Goal: Task Accomplishment & Management: Manage account settings

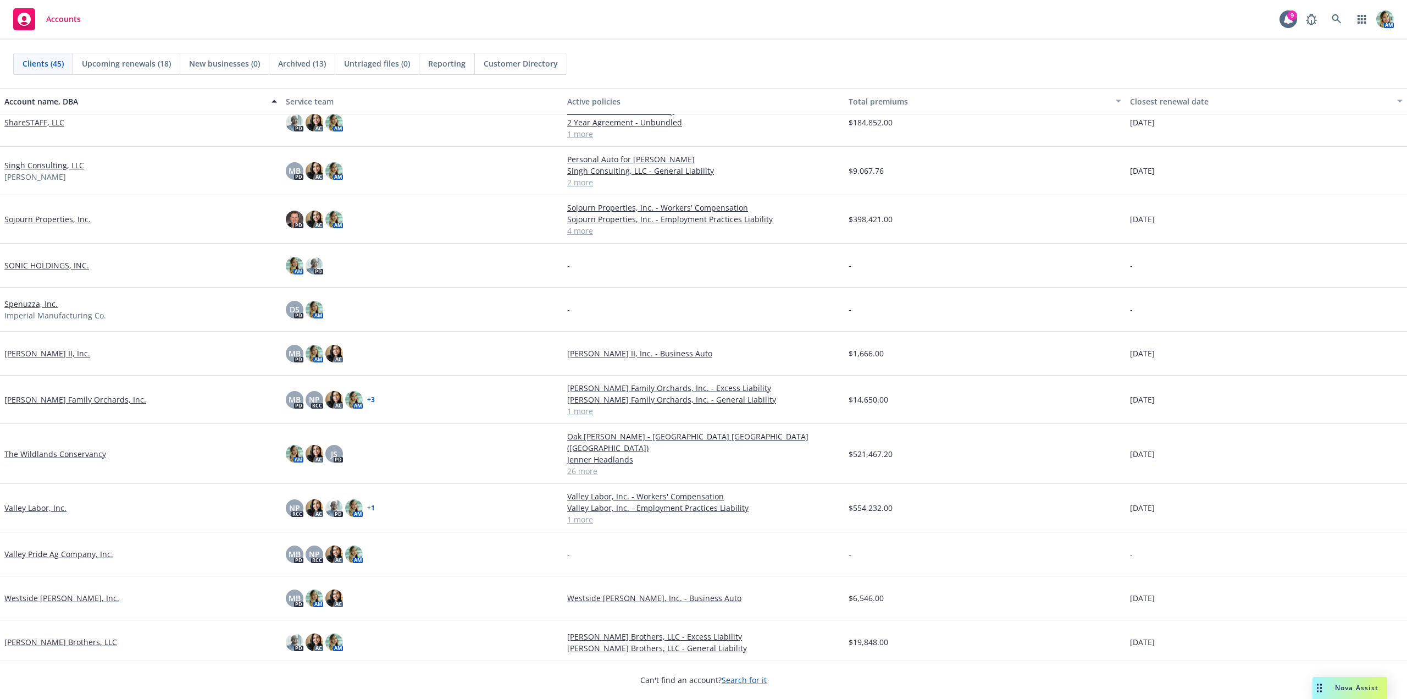
scroll to position [1464, 0]
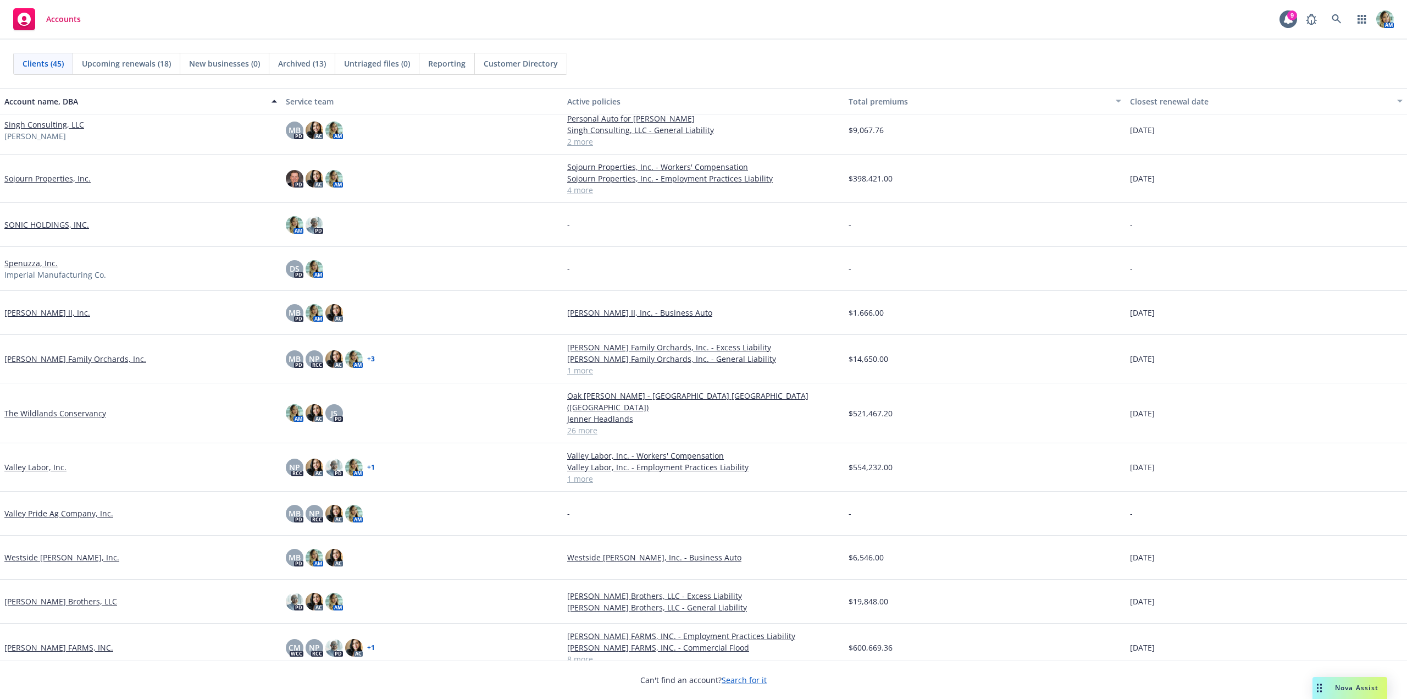
click at [76, 641] on link "[PERSON_NAME] FARMS, INC." at bounding box center [58, 647] width 109 height 12
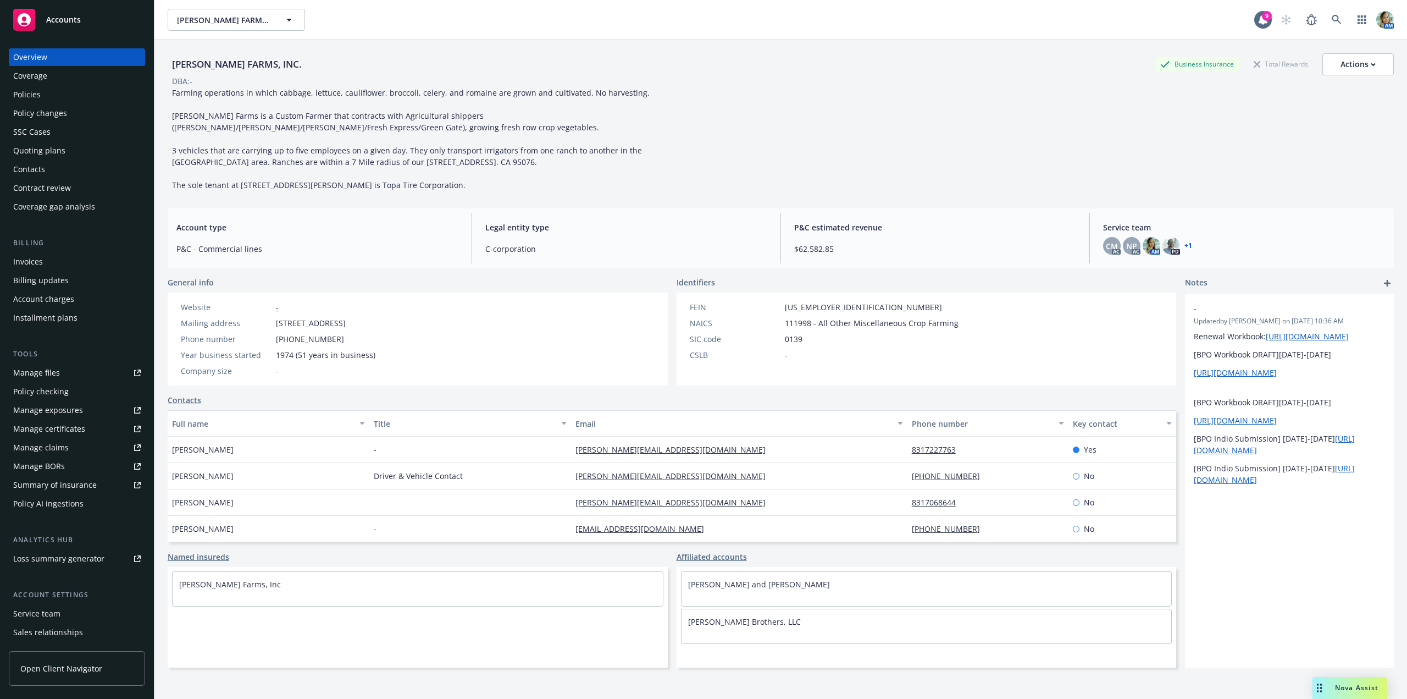
click at [53, 114] on div "Policy changes" at bounding box center [40, 113] width 54 height 18
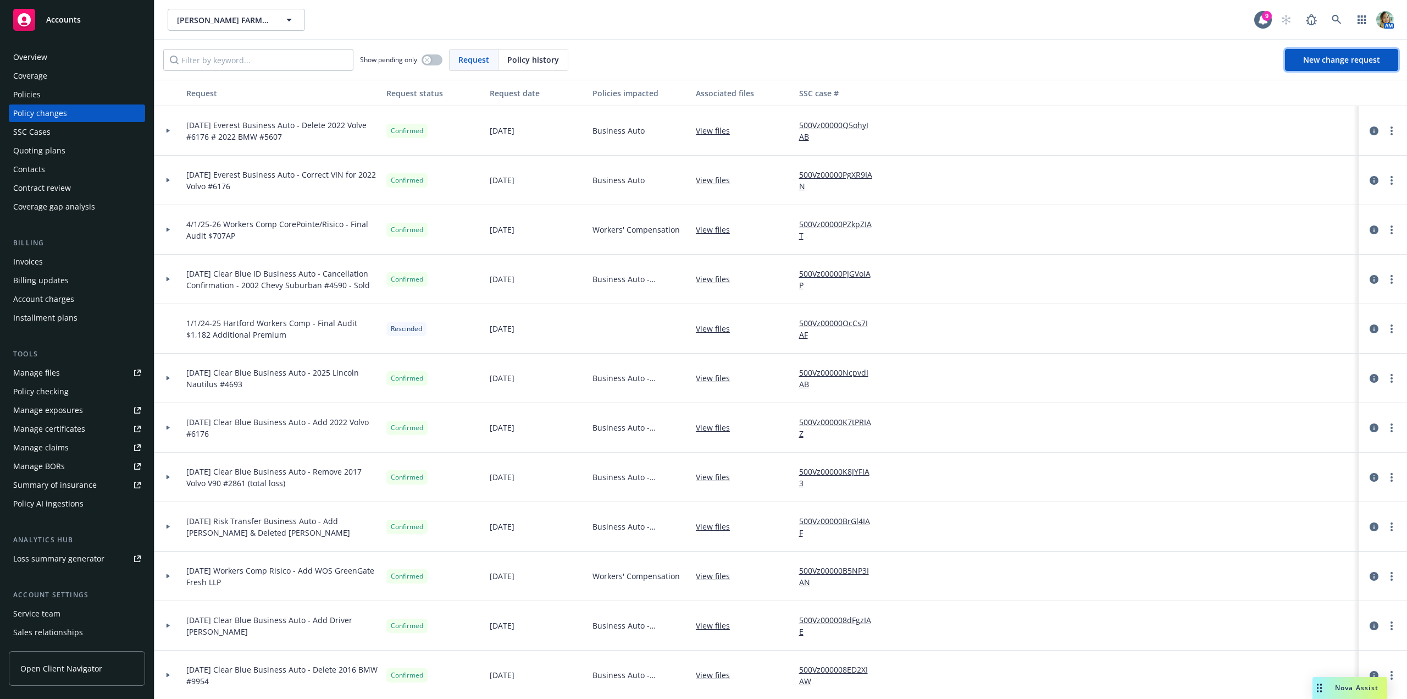
click at [1373, 54] on span "New change request" at bounding box center [1341, 59] width 77 height 10
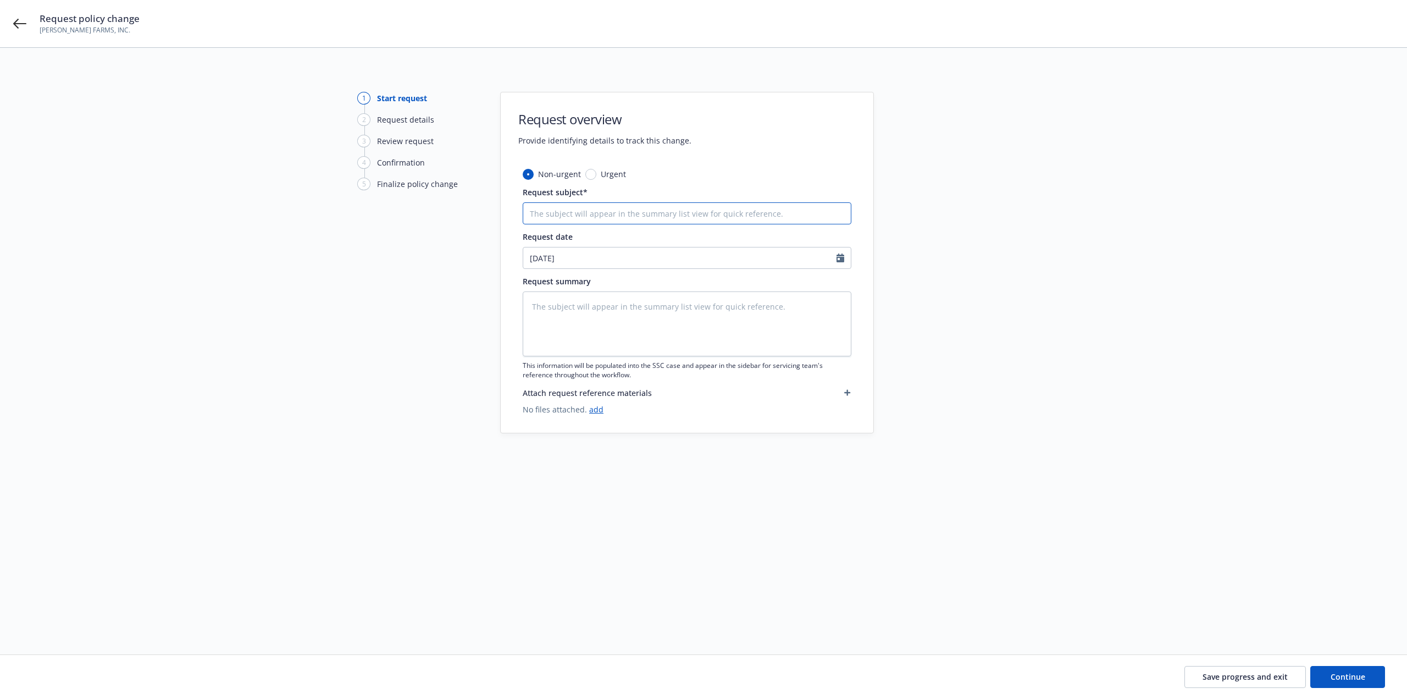
click at [593, 221] on input "Request subject*" at bounding box center [687, 213] width 329 height 22
type textarea "x"
type input "7"
type textarea "x"
type input "7/"
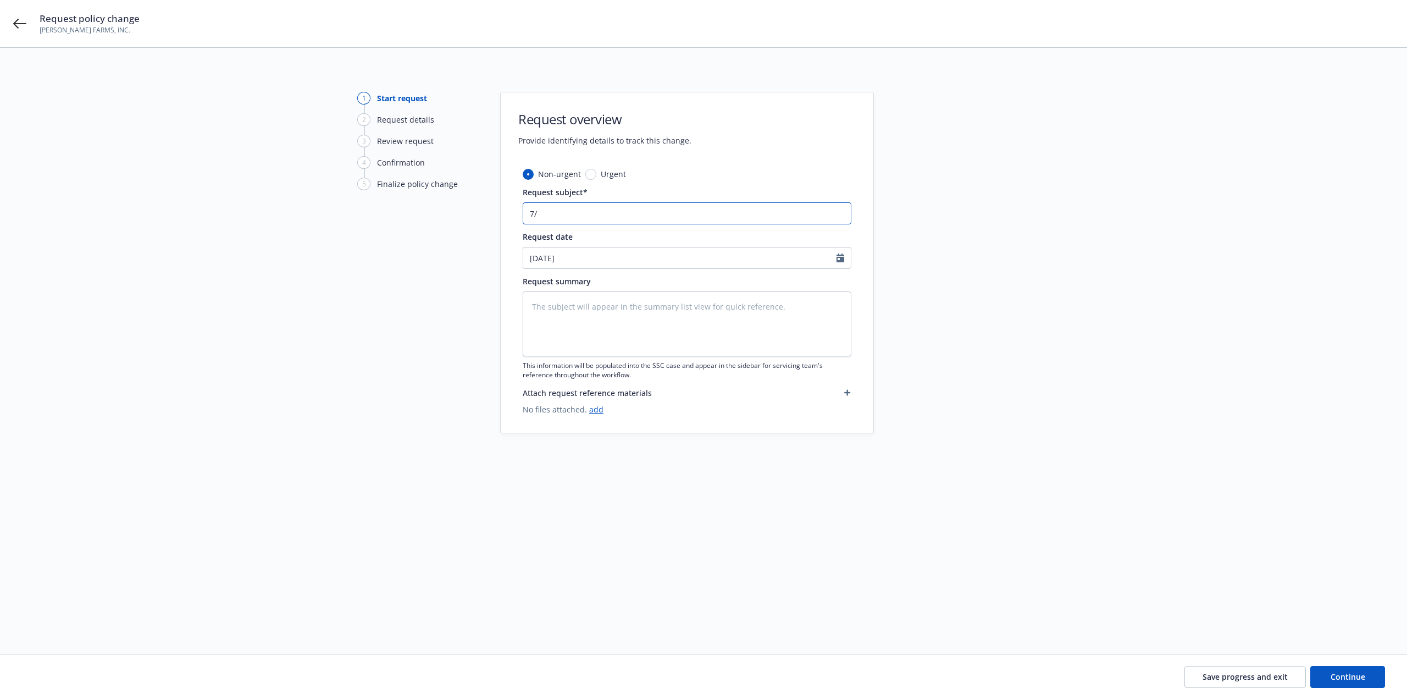
type textarea "x"
type input "7/1"
type textarea "x"
type input "7/1/"
type textarea "x"
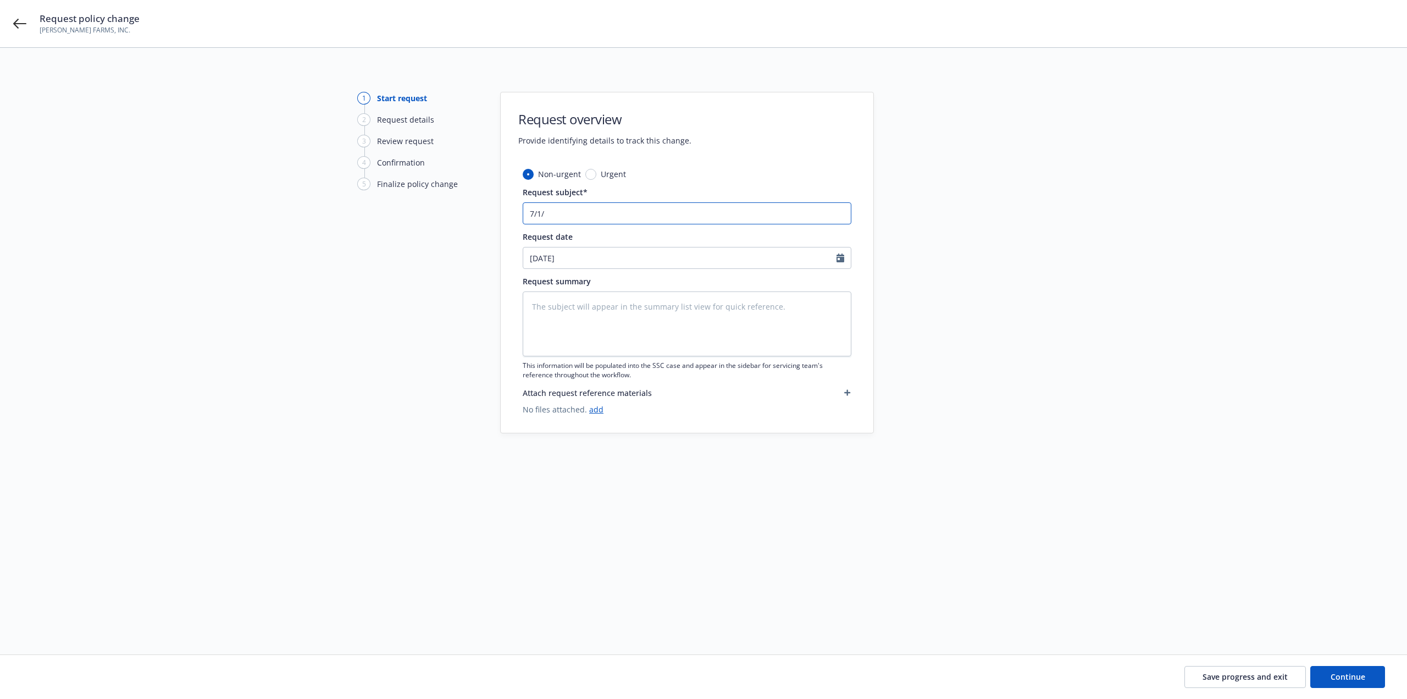
type input "7/1/2"
type textarea "x"
type input "7/1/25"
type textarea "x"
type input "7/1/25"
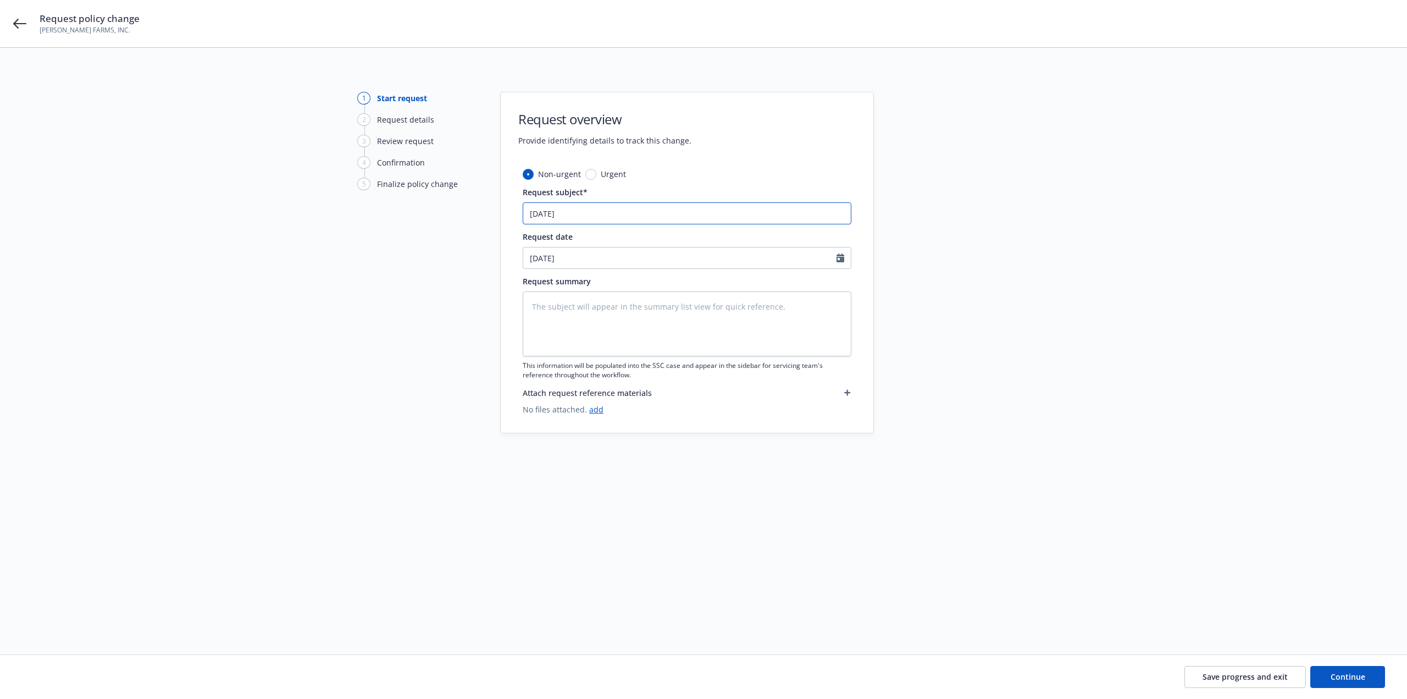
type textarea "x"
type input "7/1/25 N"
type textarea "x"
type input "7/1/25 No"
type textarea "x"
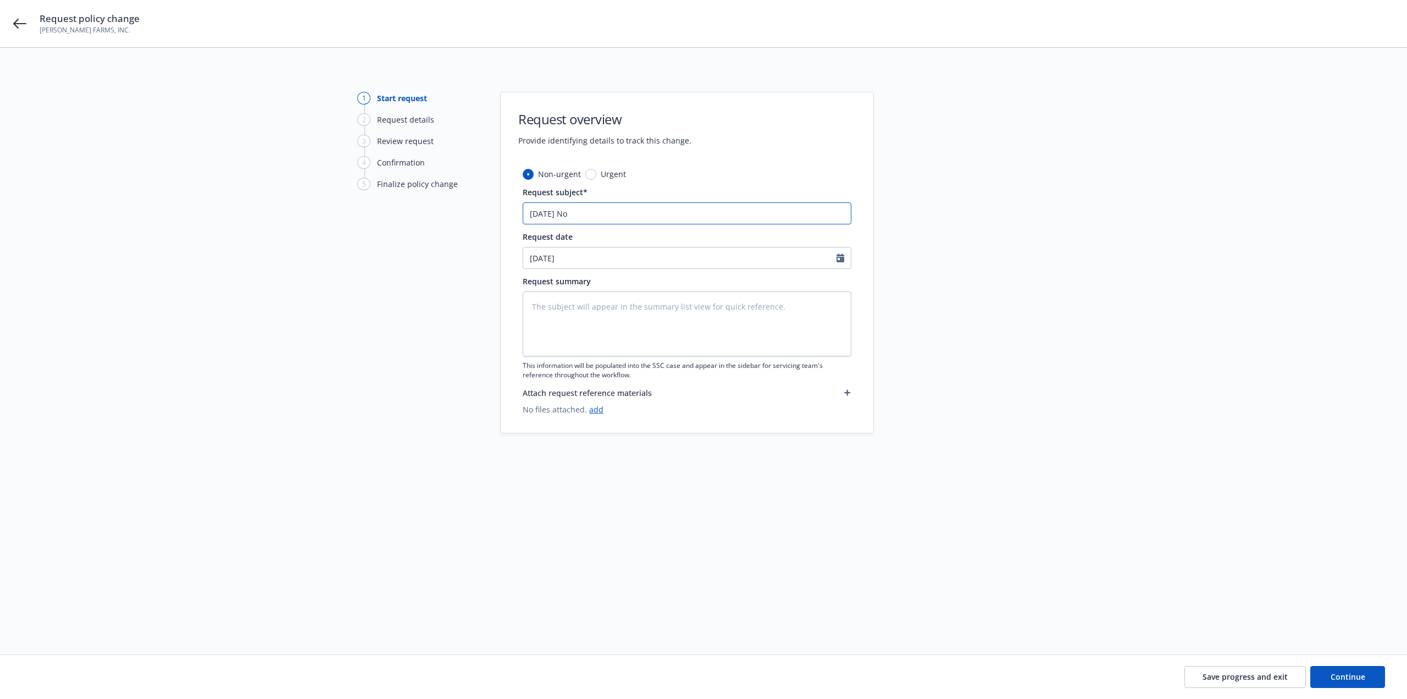
type input "7/1/25 Nor"
type textarea "x"
type input "7/1/25 Nort"
type textarea "x"
type input "7/1/25 North"
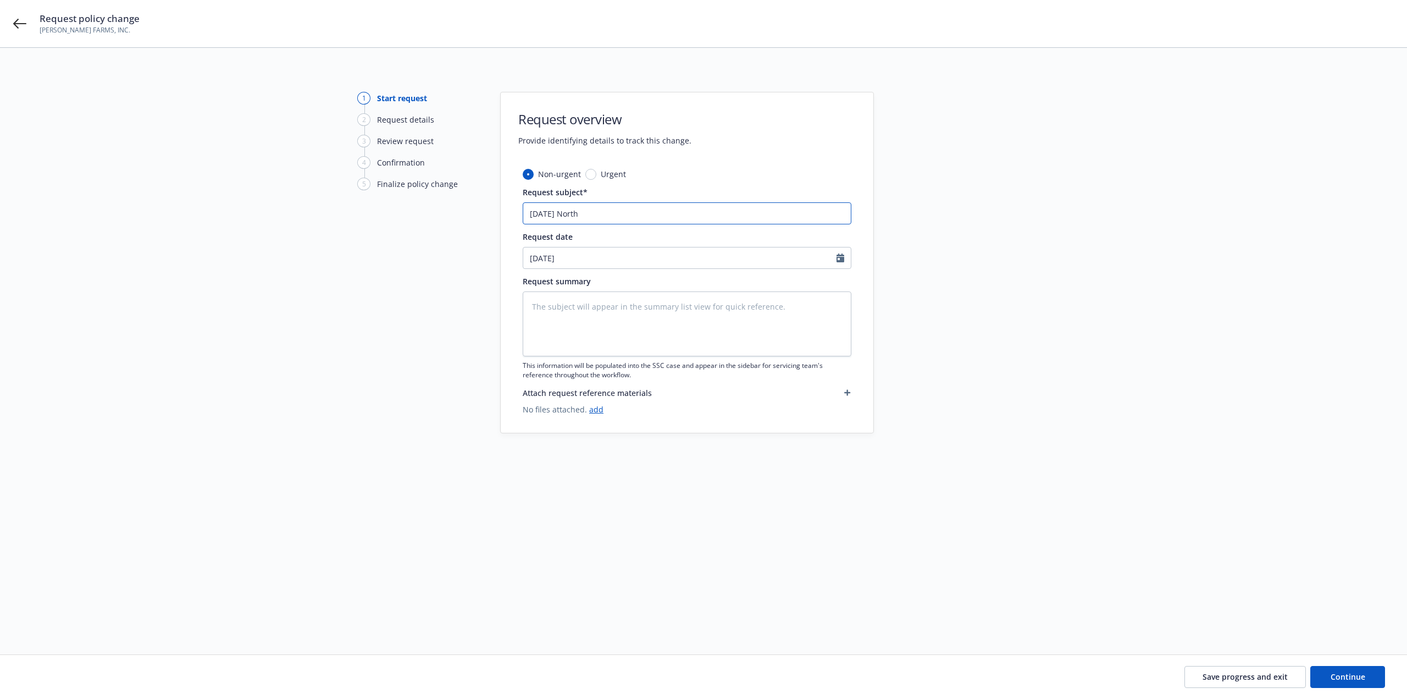
type textarea "x"
type input "7/1/25 Northf"
type textarea "x"
type input "7/1/25 Northfi"
type textarea "x"
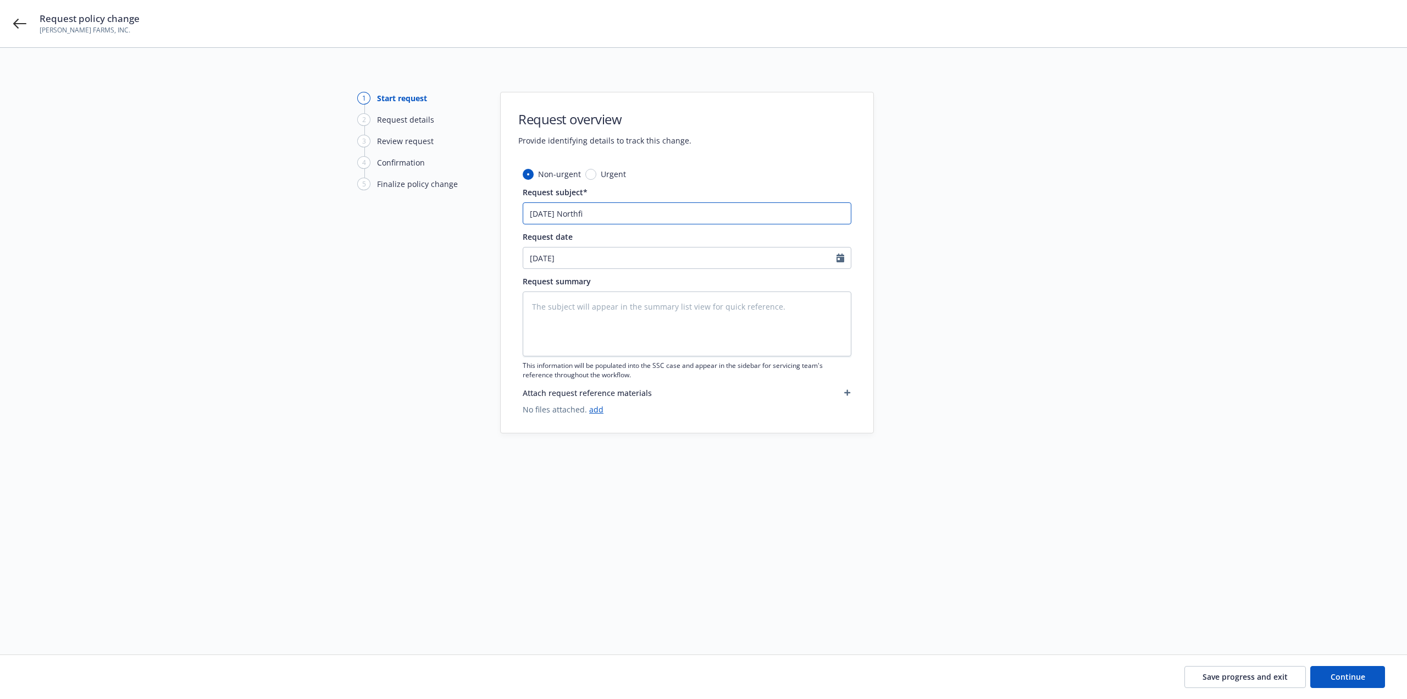
type input "7/1/25 Northfie"
type textarea "x"
type input "7/1/25 Northfiel"
type textarea "x"
type input "7/1/25 Northfield"
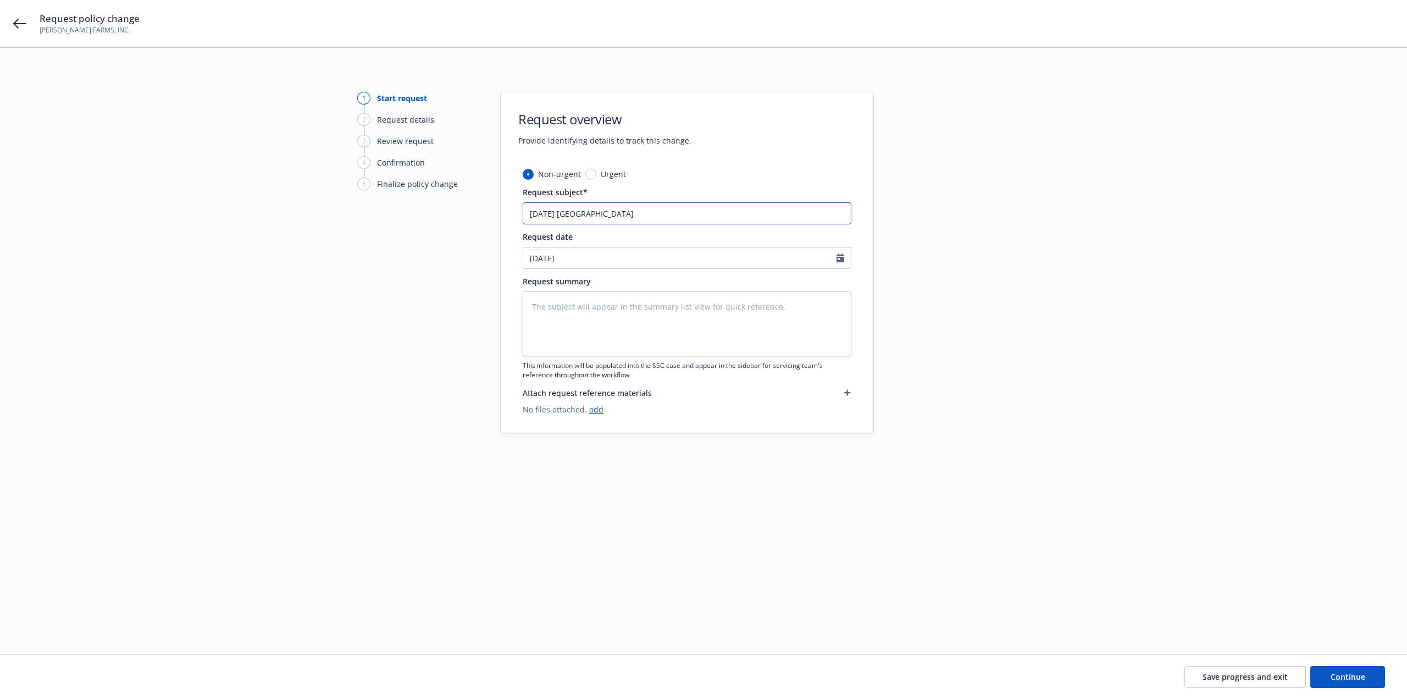
type textarea "x"
type input "7/1/25 Northfield"
type textarea "x"
type input "7/1/25 Northfield P"
type textarea "x"
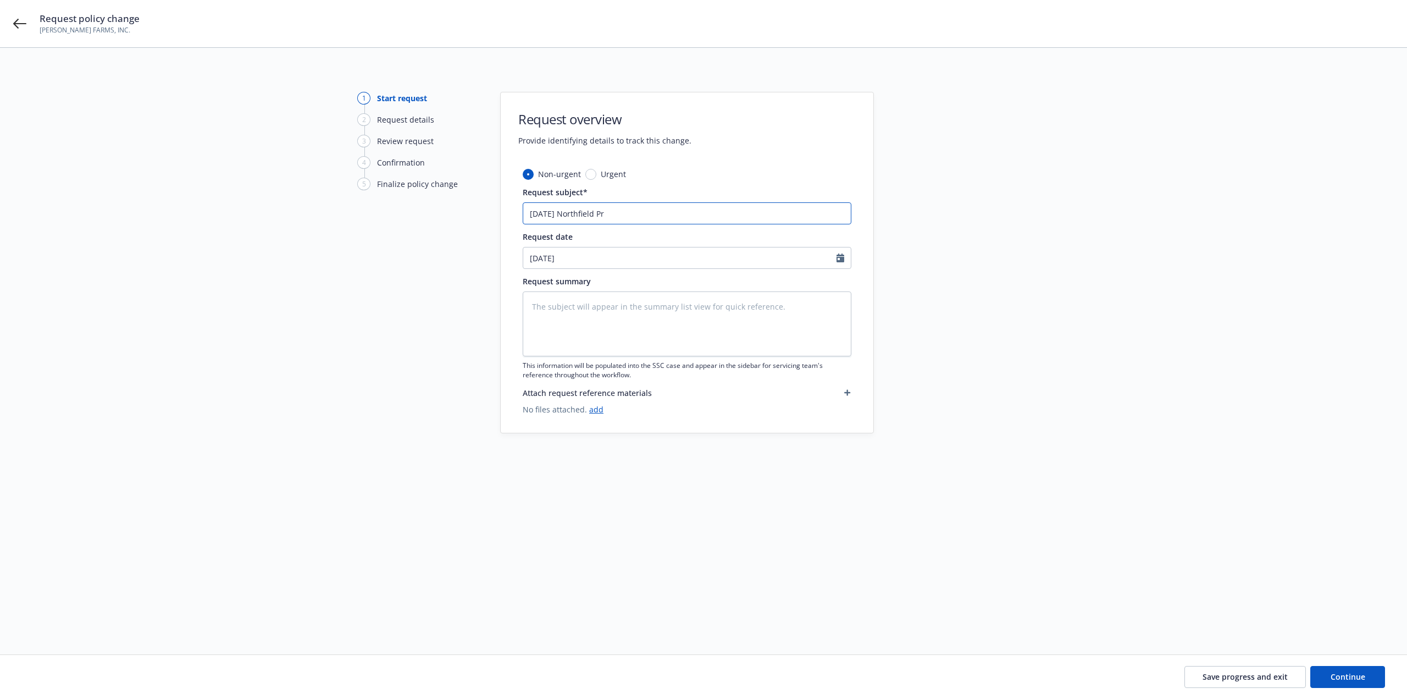
type input "7/1/25 Northfield Pro"
type textarea "x"
type input "7/1/25 Northfield Proe"
type textarea "x"
type input "7/1/25 Northfield Proer"
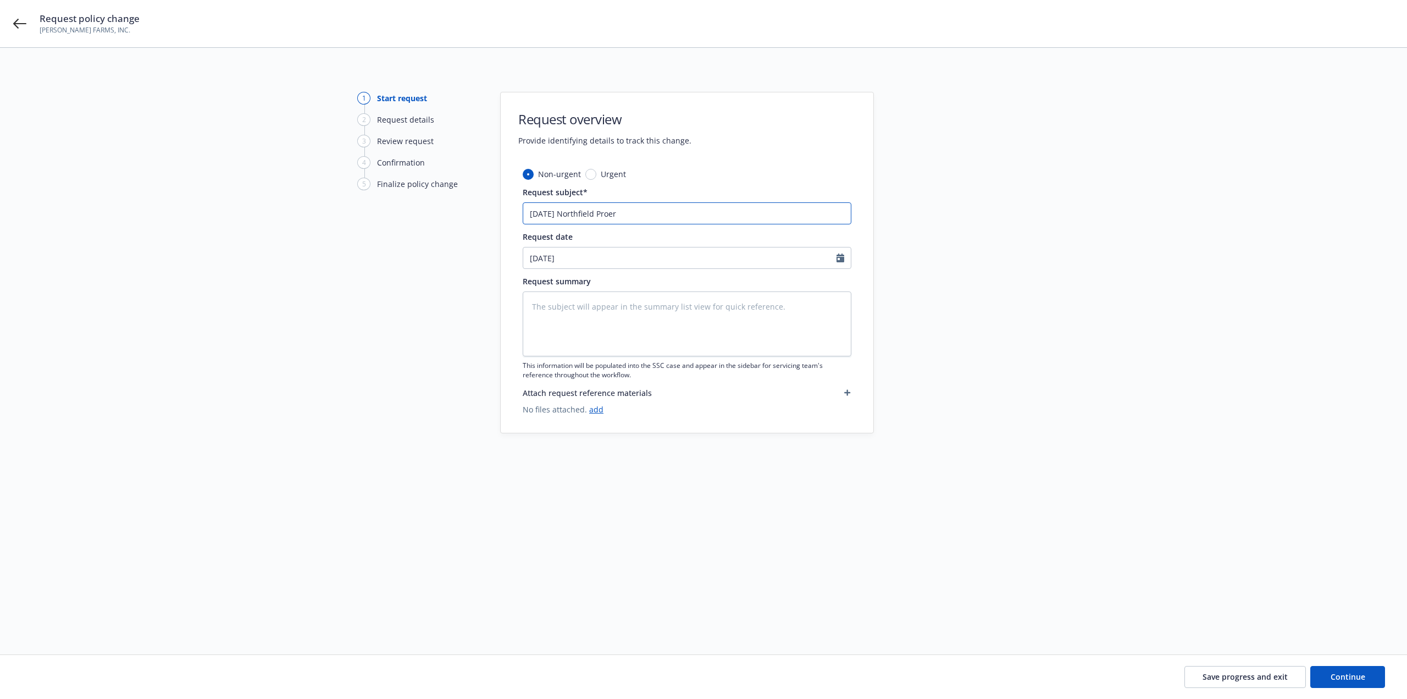
type textarea "x"
type input "7/1/25 Northfield Proe"
type textarea "x"
type input "7/1/25 Northfield Pro"
type textarea "x"
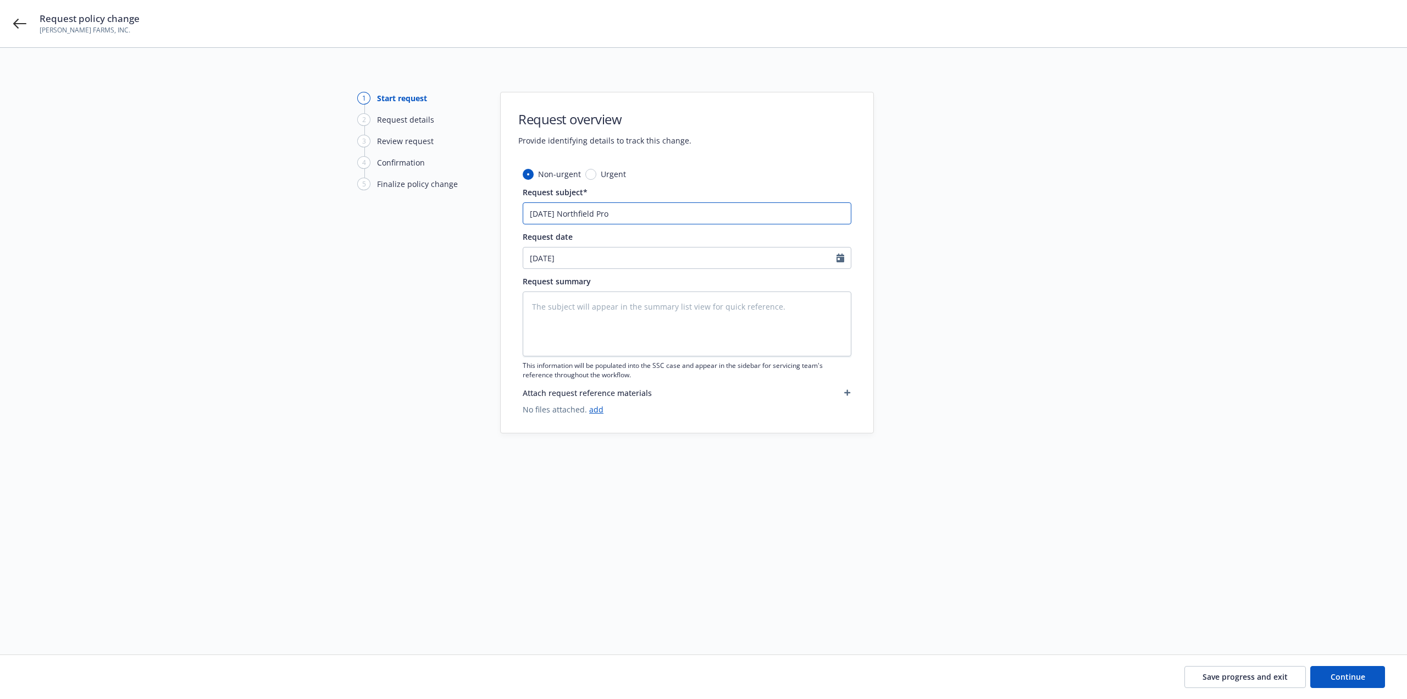
type input "7/1/25 Northfield Pr"
type textarea "x"
type input "7/1/25 Northfield Prp"
type textarea "x"
type input "7/1/25 Northfield Pr"
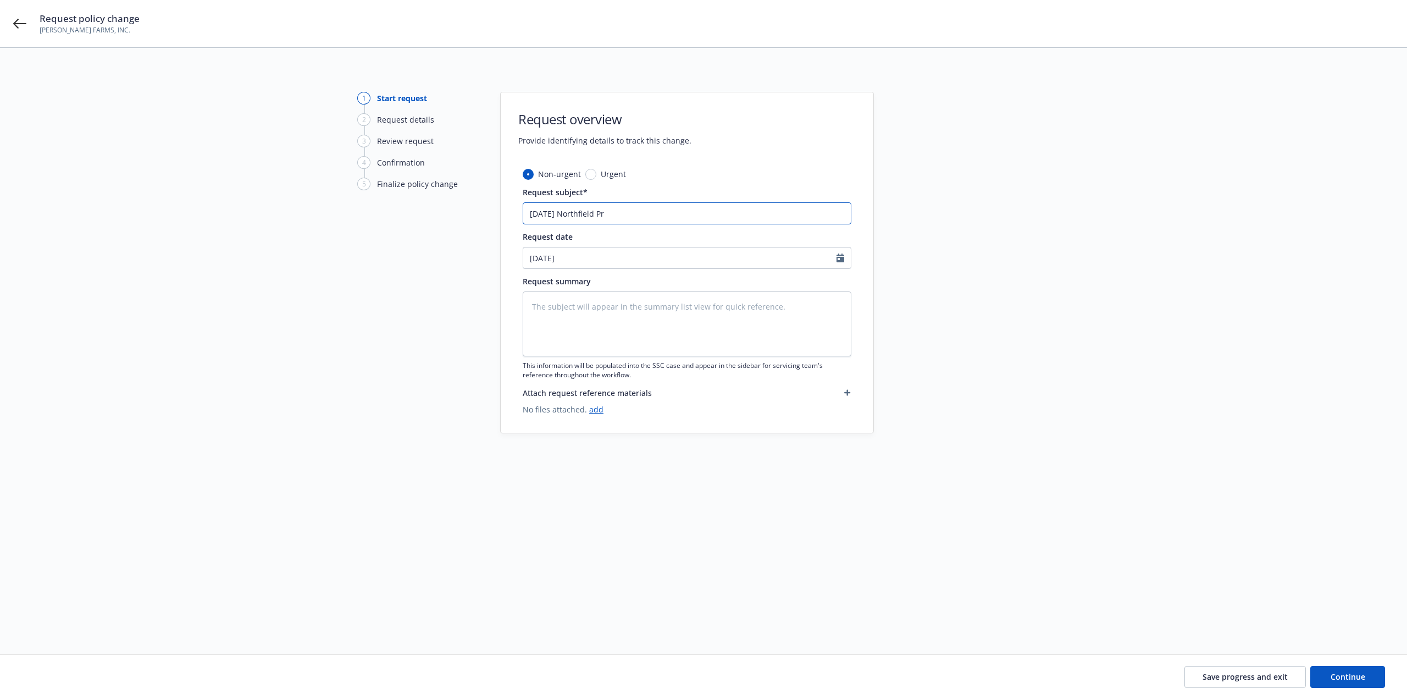
type textarea "x"
type input "7/1/25 Northfield Prop"
type textarea "x"
type input "7/1/25 Northfield Proper"
type textarea "x"
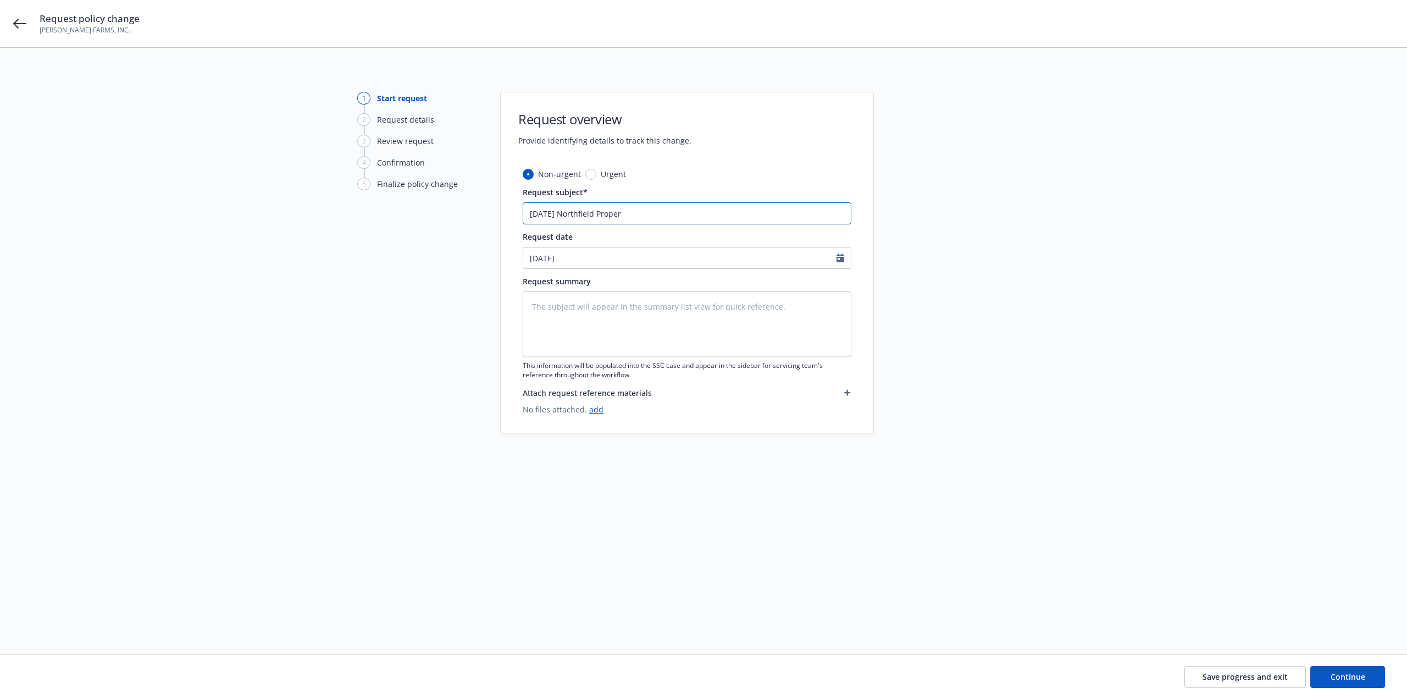
type input "7/1/25 Northfield Propert"
type textarea "x"
type input "7/1/25 Northfield Property"
type textarea "x"
type input "7/1/25 Northfield Property"
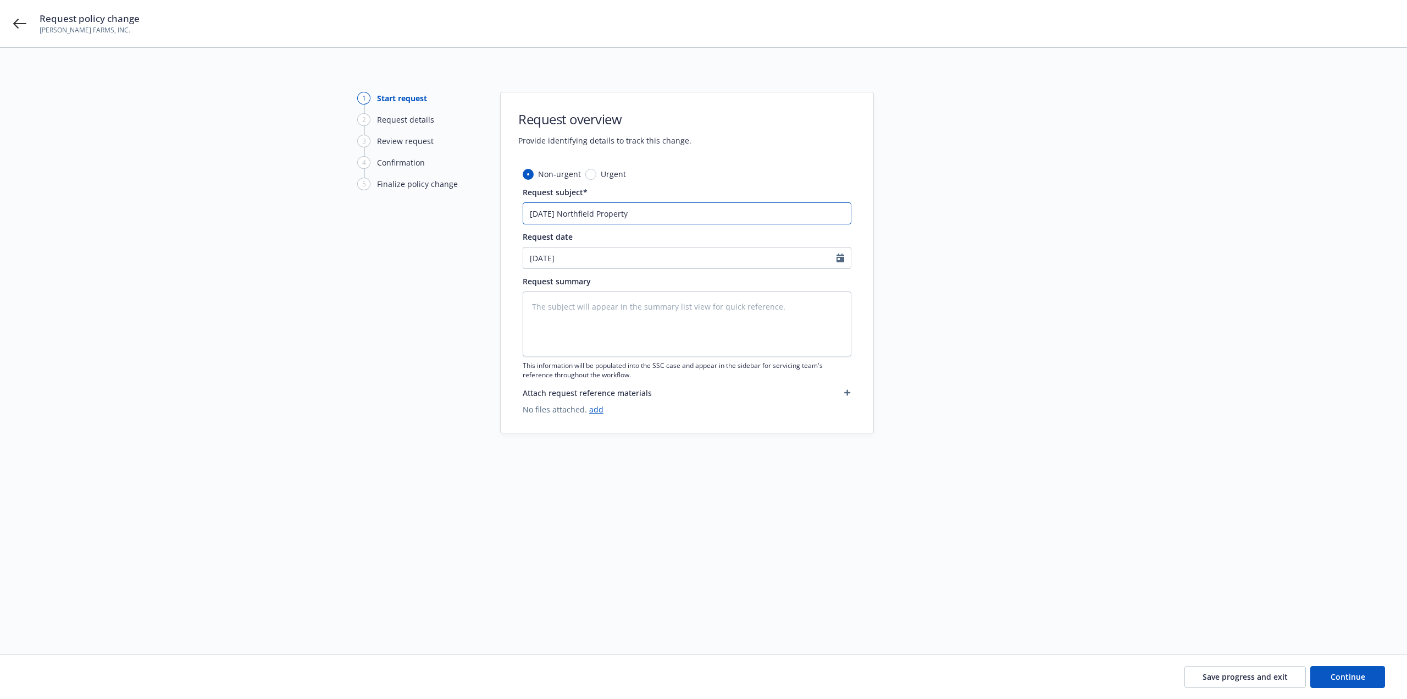
type textarea "x"
type input "7/1/25 Northfield Property -"
type textarea "x"
type input "7/1/25 Northfield Property -"
type textarea "x"
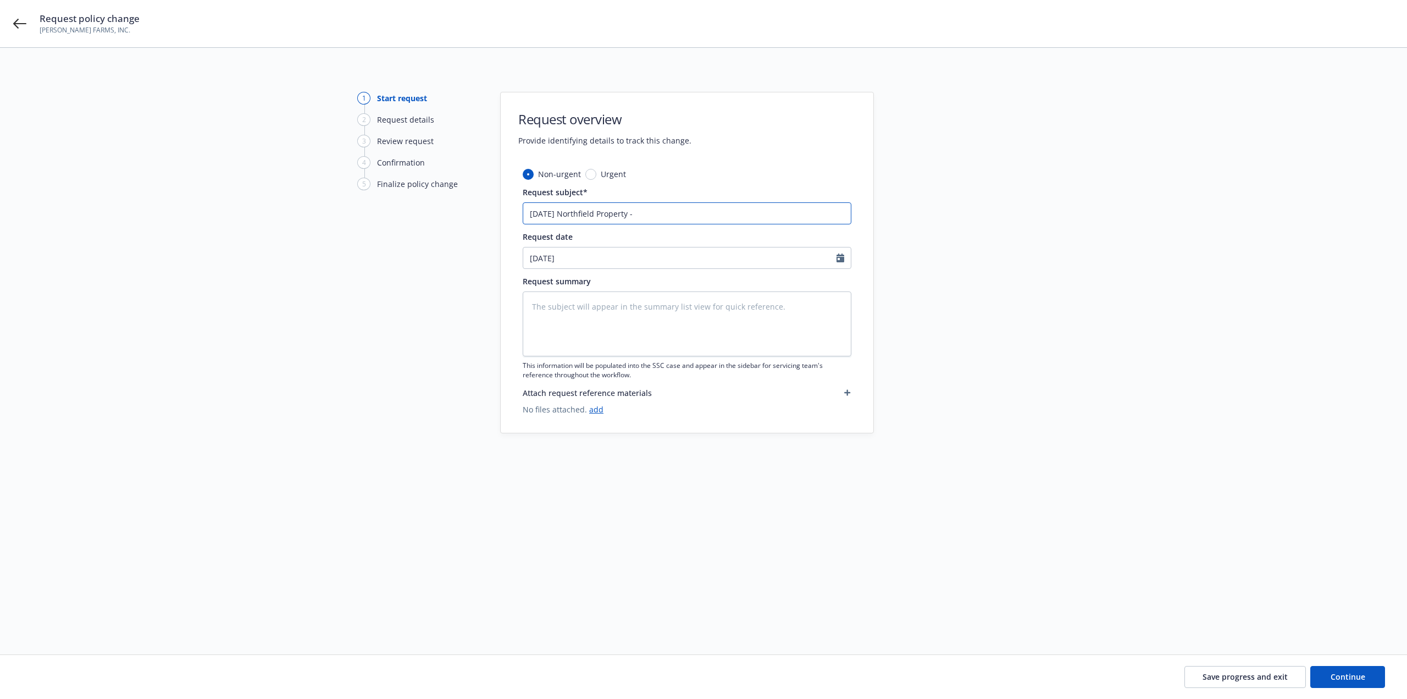
type input "7/1/25 Northfield Property - A"
type textarea "x"
type input "7/1/25 Northfield Property - Am"
type textarea "x"
type input "7/1/25 Northfield Property - Ame"
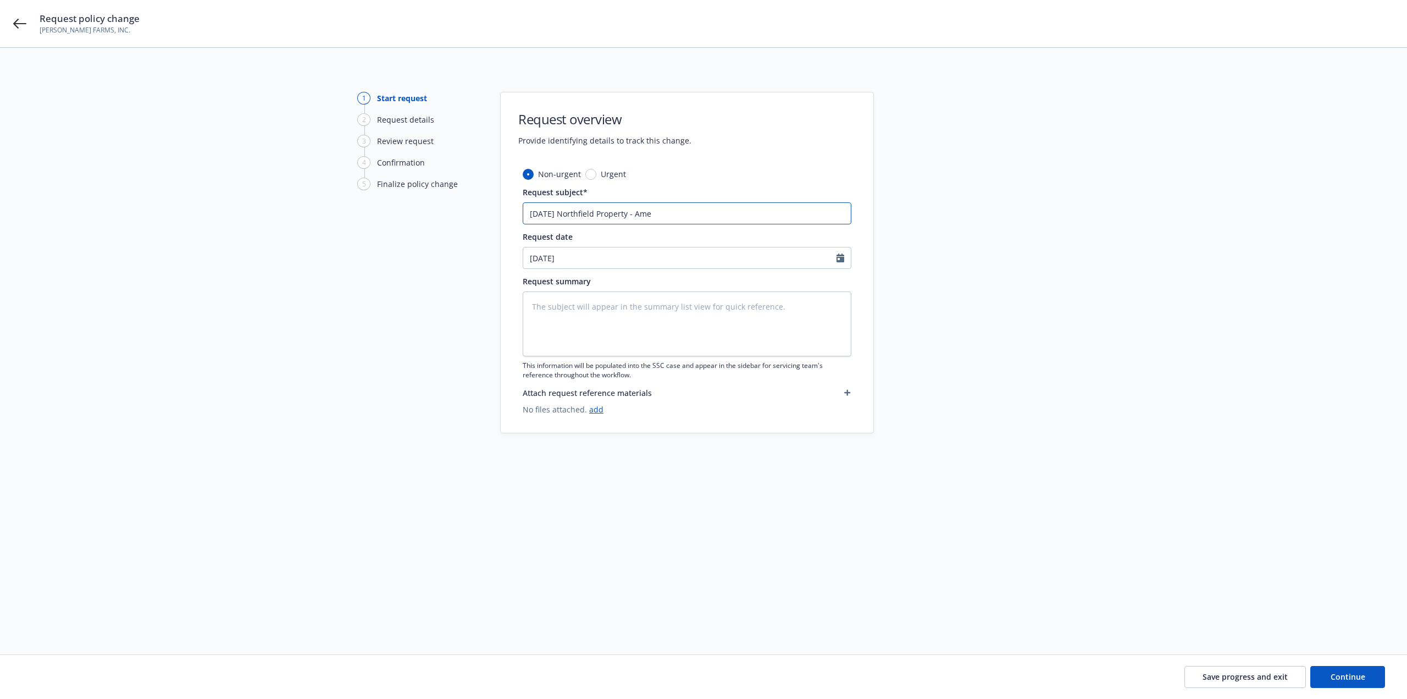
type textarea "x"
type input "7/1/25 Northfield Property - Amen"
type textarea "x"
type input "7/1/25 Northfield Property - Amend"
type textarea "x"
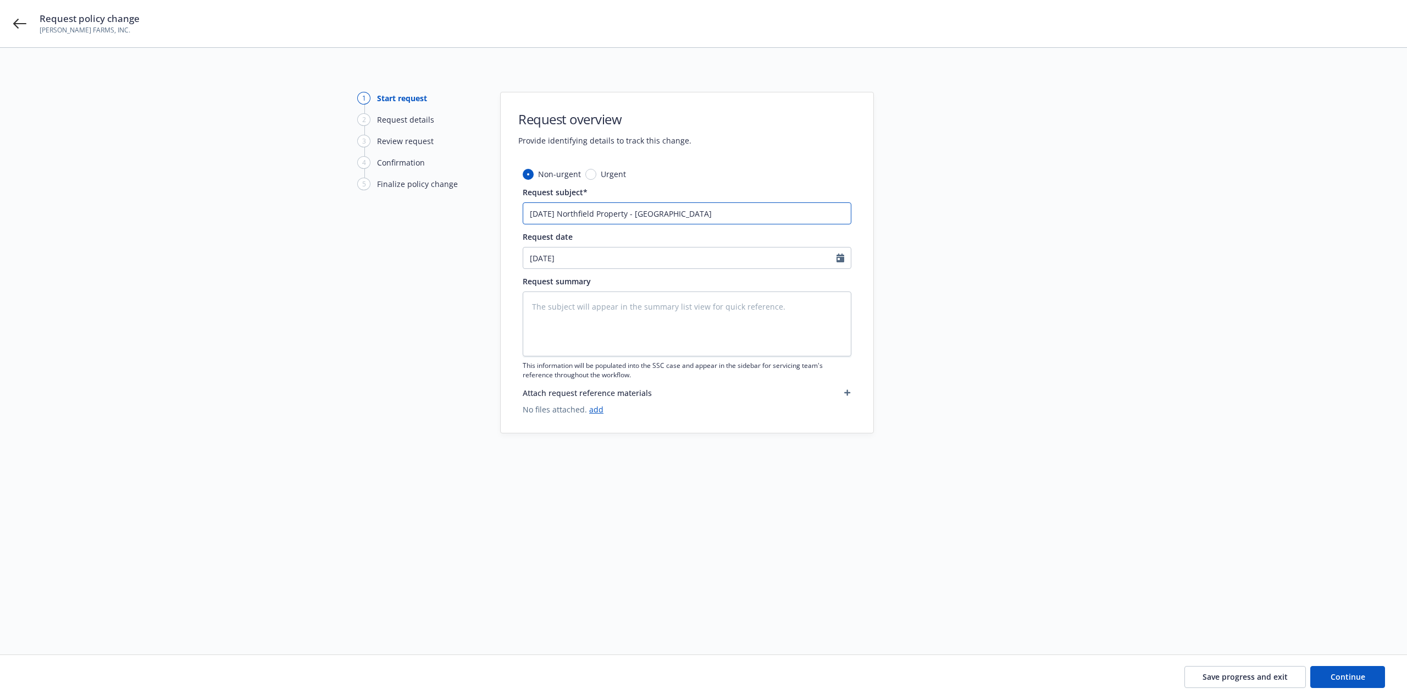
type input "7/1/25 Northfield Property - Amend"
type textarea "x"
type input "7/1/25 Northfield Property - Amend S"
type textarea "x"
type input "7/1/25 Northfield Property - Amend Sq"
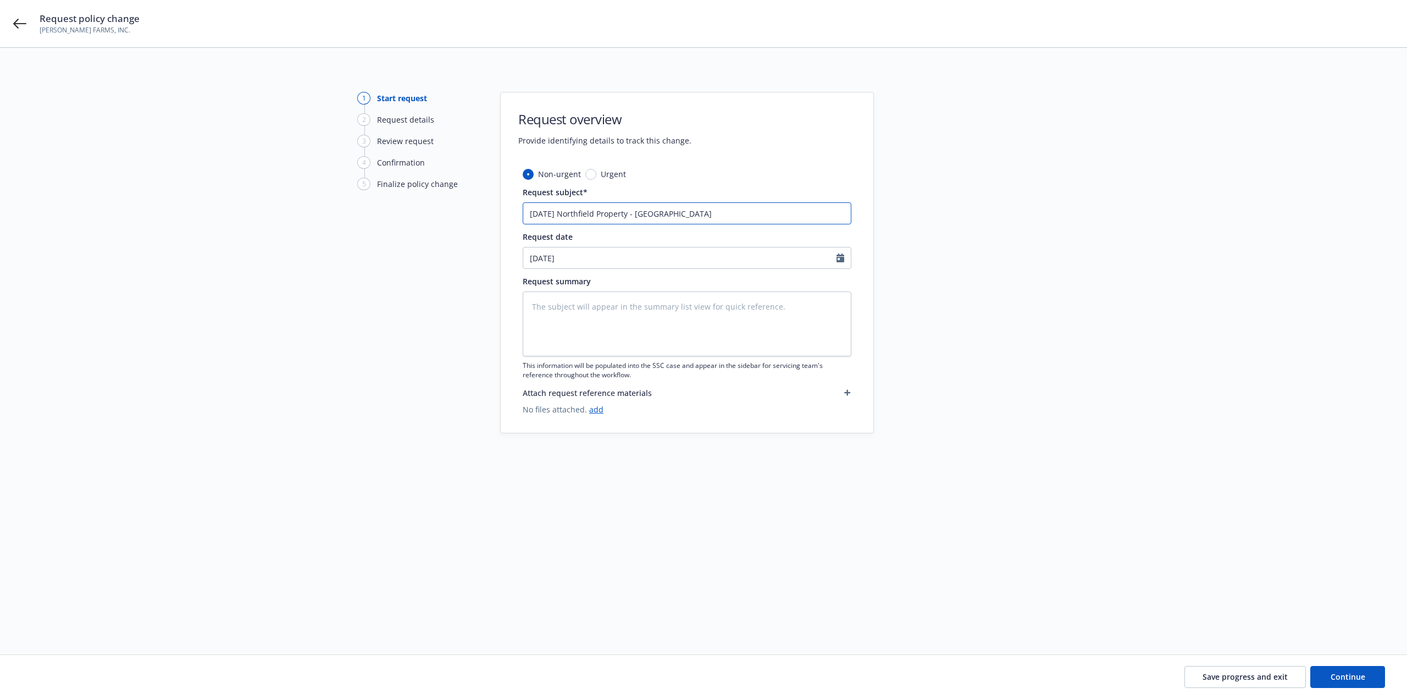
type textarea "x"
type input "7/1/25 Northfield Property - Amend Squ"
type textarea "x"
type input "7/1/25 Northfield Property - Amend Squar"
type textarea "x"
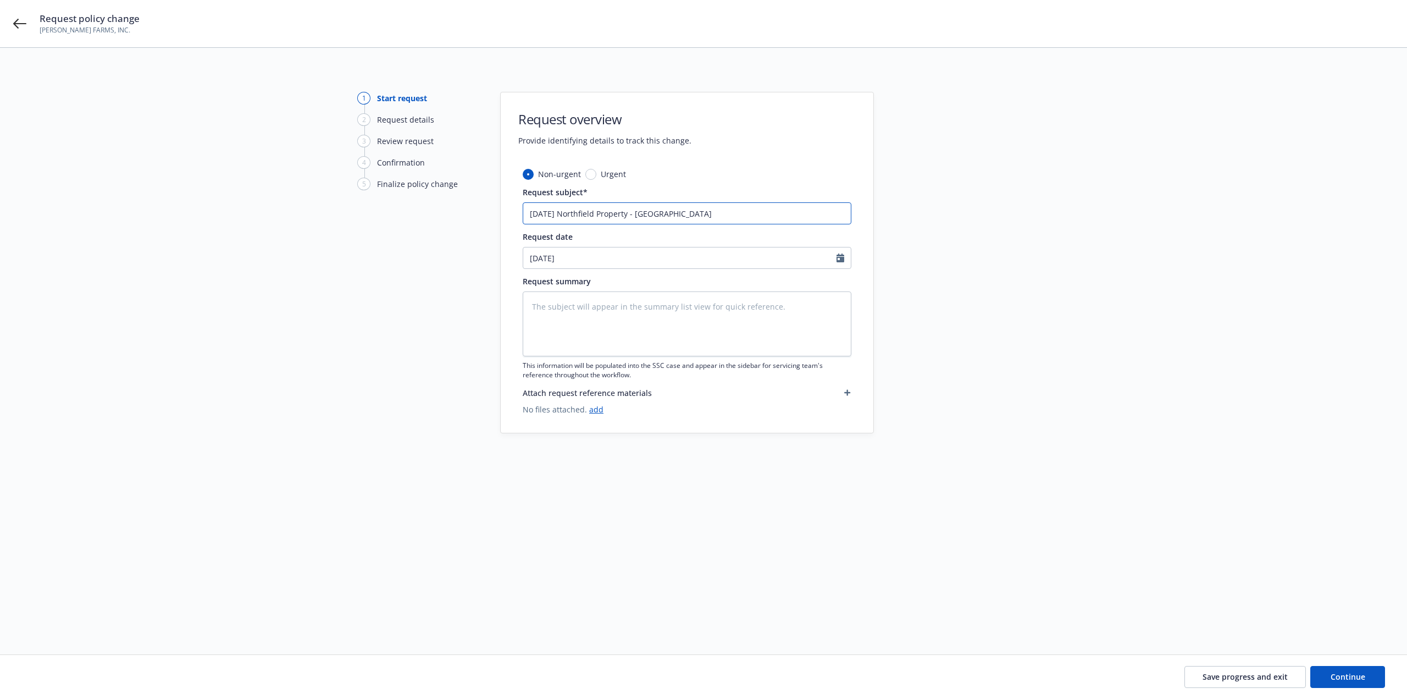
type input "7/1/25 Northfield Property - Amend Square"
type textarea "x"
type input "7/1/25 Northfield Property - Amend Square"
type textarea "x"
type input "7/1/25 Northfield Property - Amend Square F"
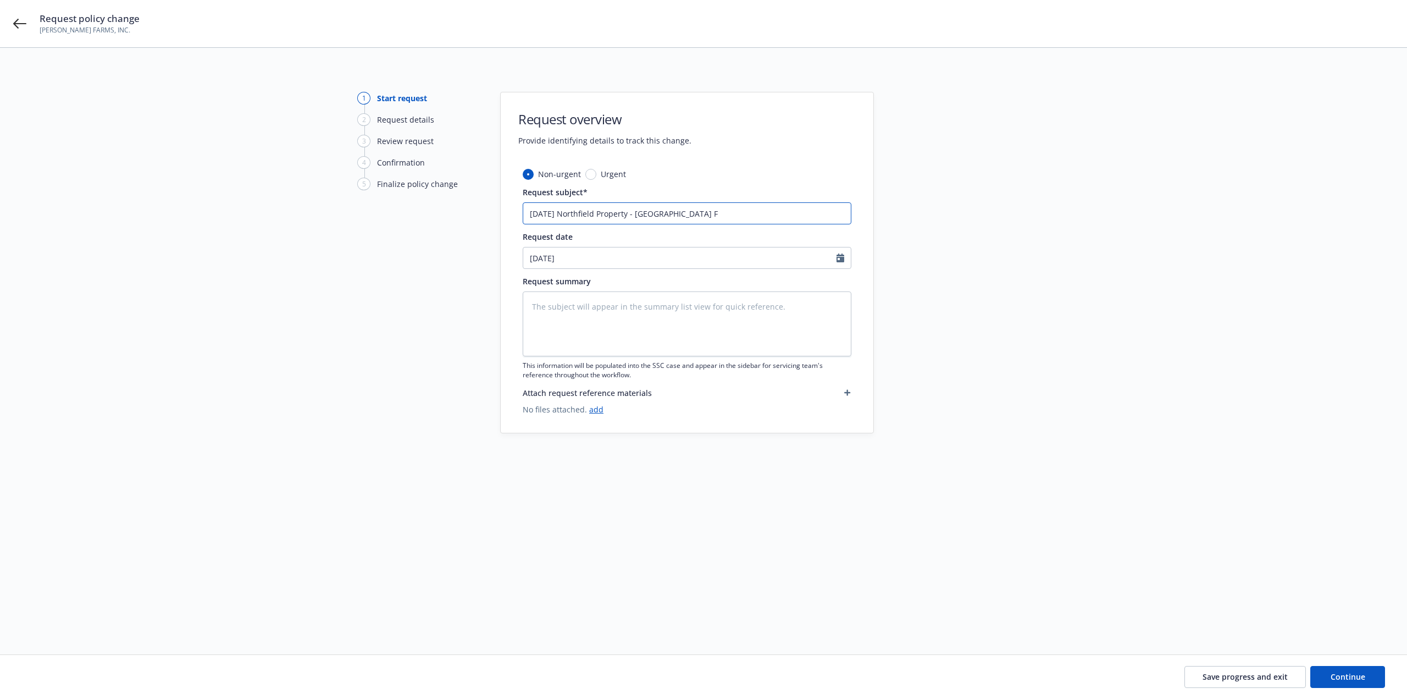
type textarea "x"
type input "7/1/25 Northfield Property - Amend Square Fo"
type textarea "x"
type input "7/1/25 Northfield Property - Amend Square Foo"
type textarea "x"
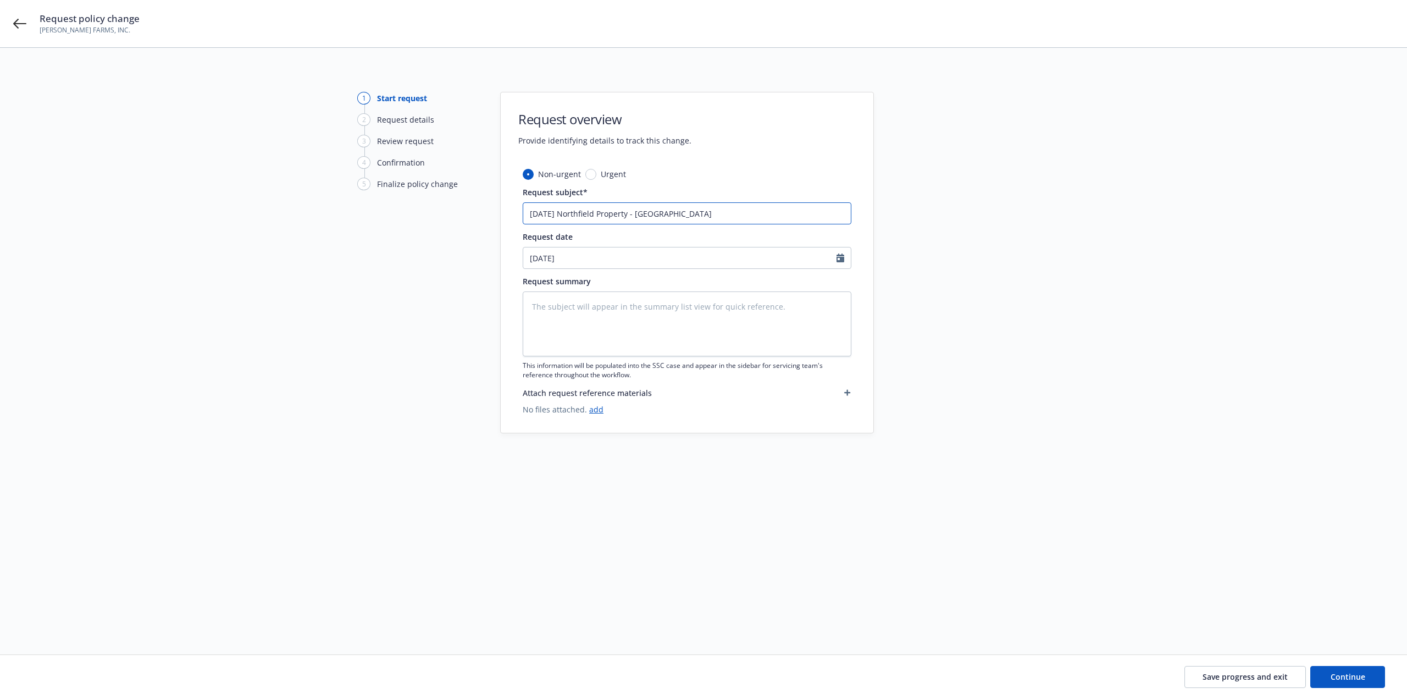
type input "7/1/25 Northfield Property - Amend Square Foot"
type textarea "x"
type input "7/1/25 Northfield Property - Amend Square Foota"
type textarea "x"
type input "7/1/25 Northfield Property - Amend Square Footag"
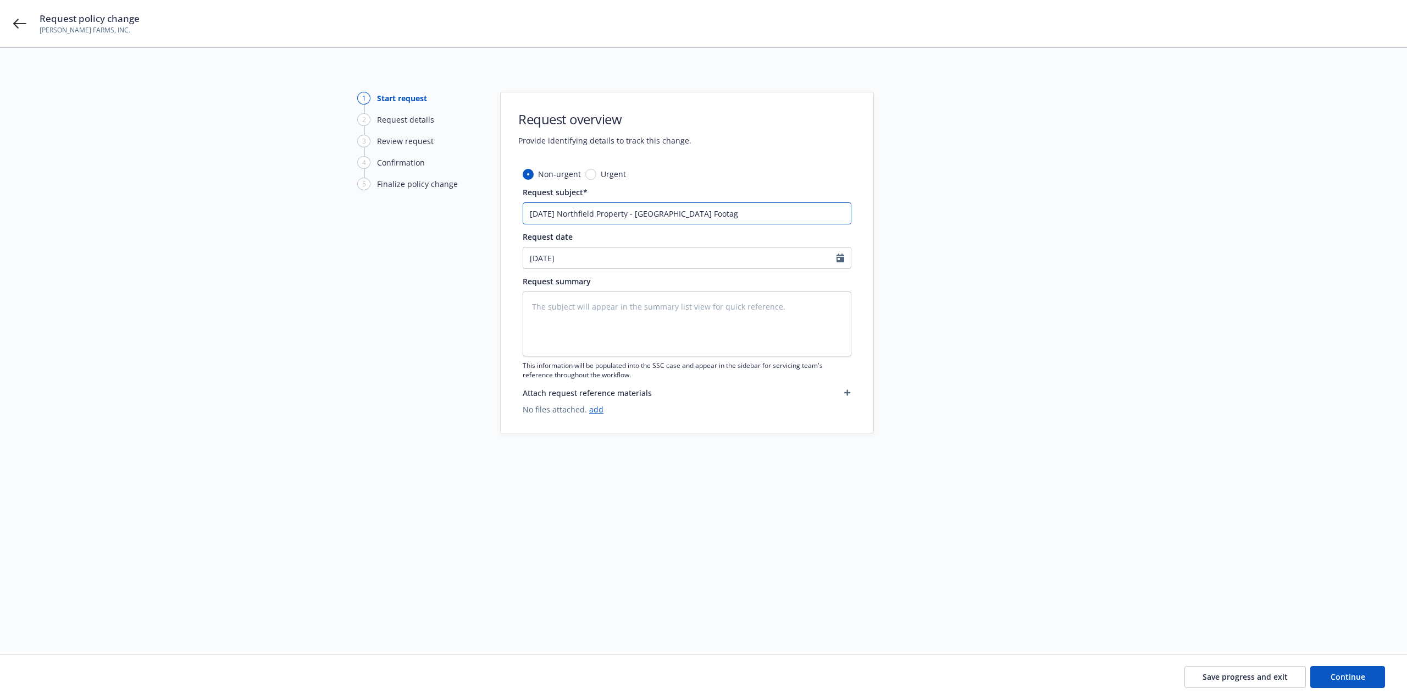
type textarea "x"
type input "7/1/25 Northfield Property - Amend Square Footage"
type textarea "x"
type input "7/1/25 Northfield Property - Amend Square Footage"
type textarea "x"
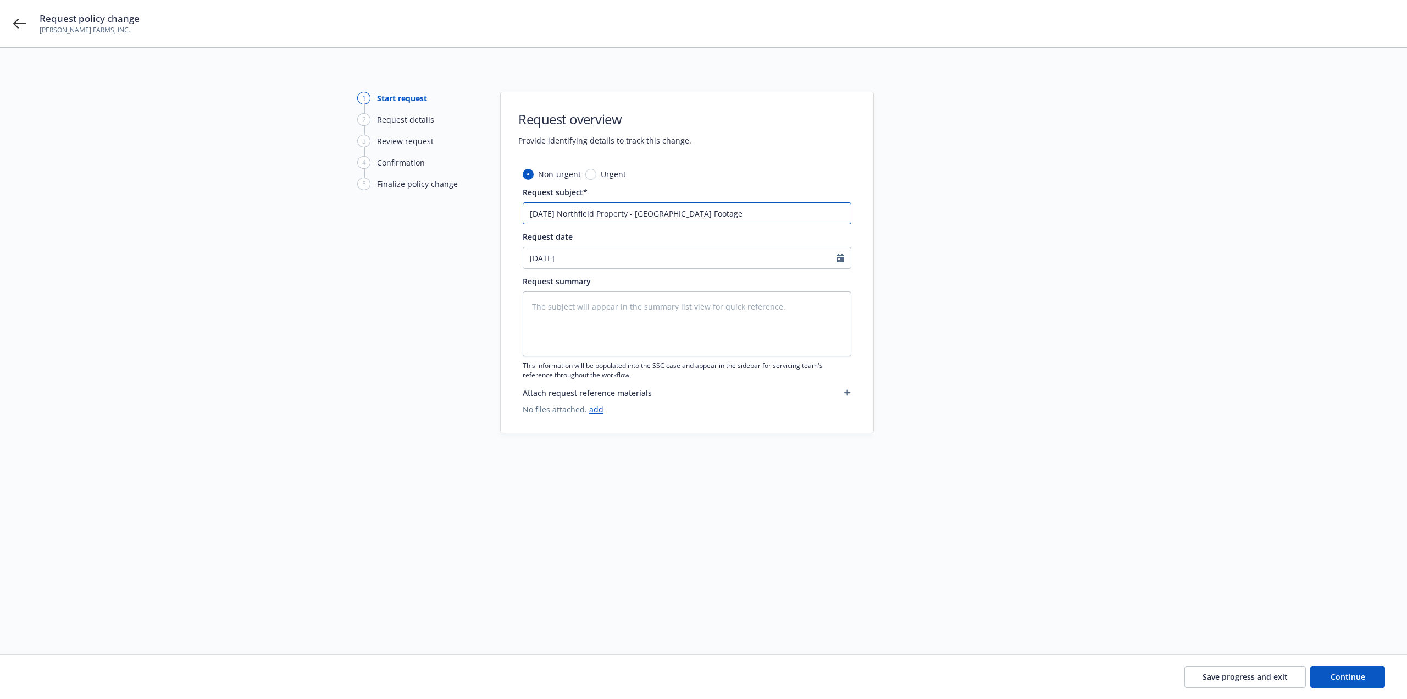
type input "7/1/25 Northfield Property - Amend Square Footage f"
type textarea "x"
type input "7/1/25 Northfield Property - Amend Square Footage fr"
type textarea "x"
type input "7/1/25 Northfield Property - Amend Square Footage fro"
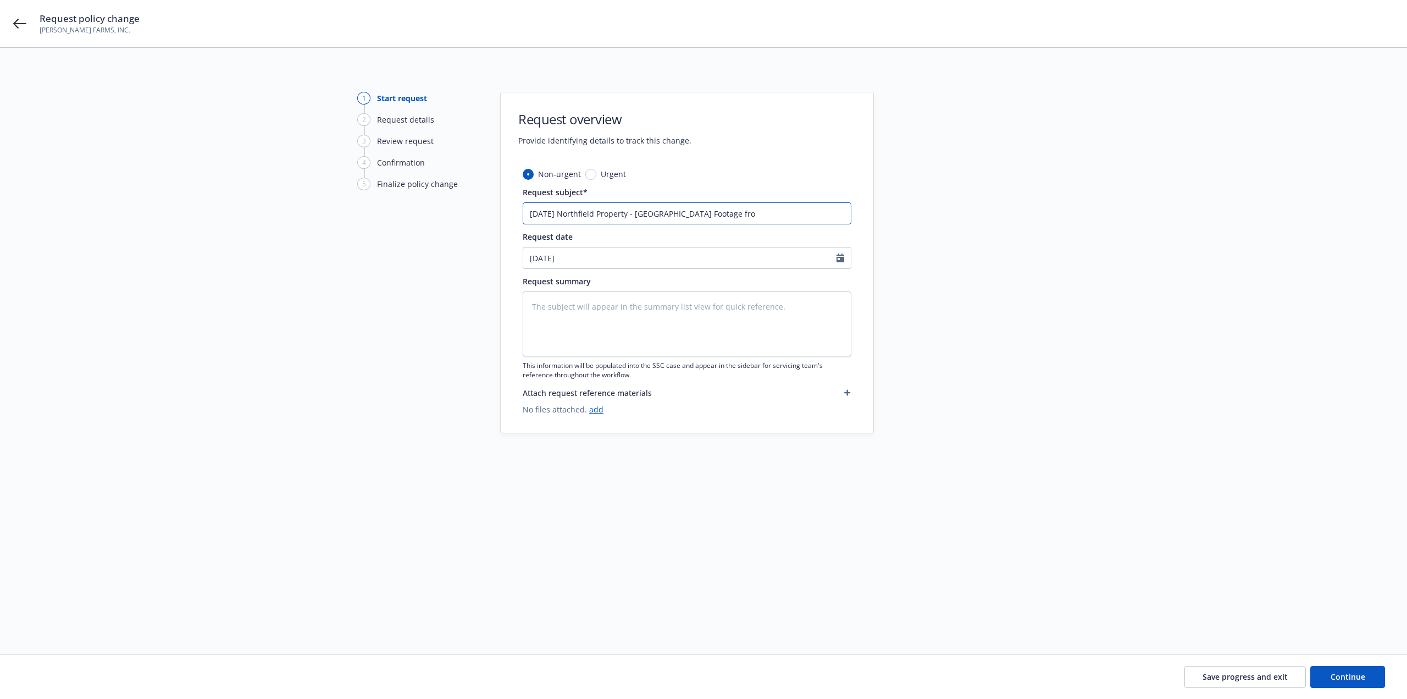
type textarea "x"
type input "7/1/25 Northfield Property - Amend Square Footage from"
type textarea "x"
type input "7/1/25 Northfield Property - Amend Square Footage from"
type textarea "x"
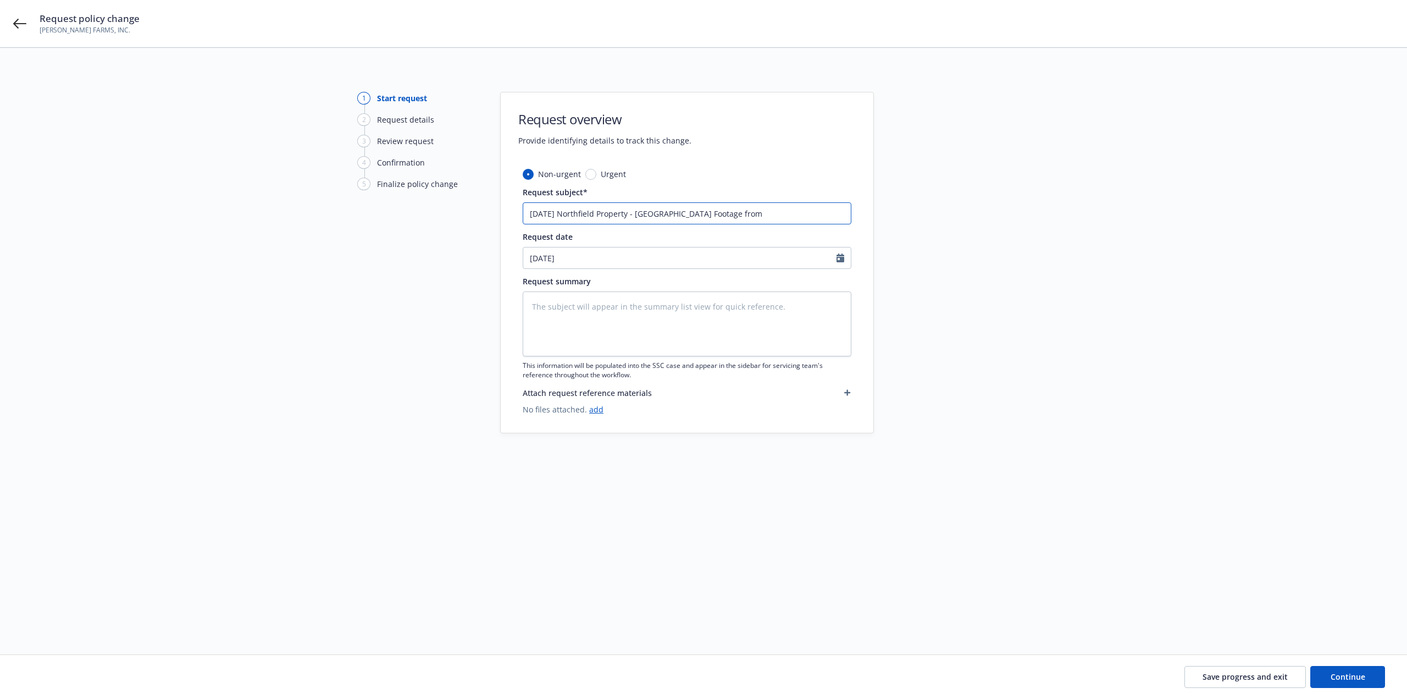
type input "7/1/25 Northfield Property - Amend Square Footage from 1"
type textarea "x"
type input "7/1/25 Northfield Property - Amend Square Footage from 10"
type textarea "x"
type input "7/1/25 Northfield Property - Amend Square Footage from 10,"
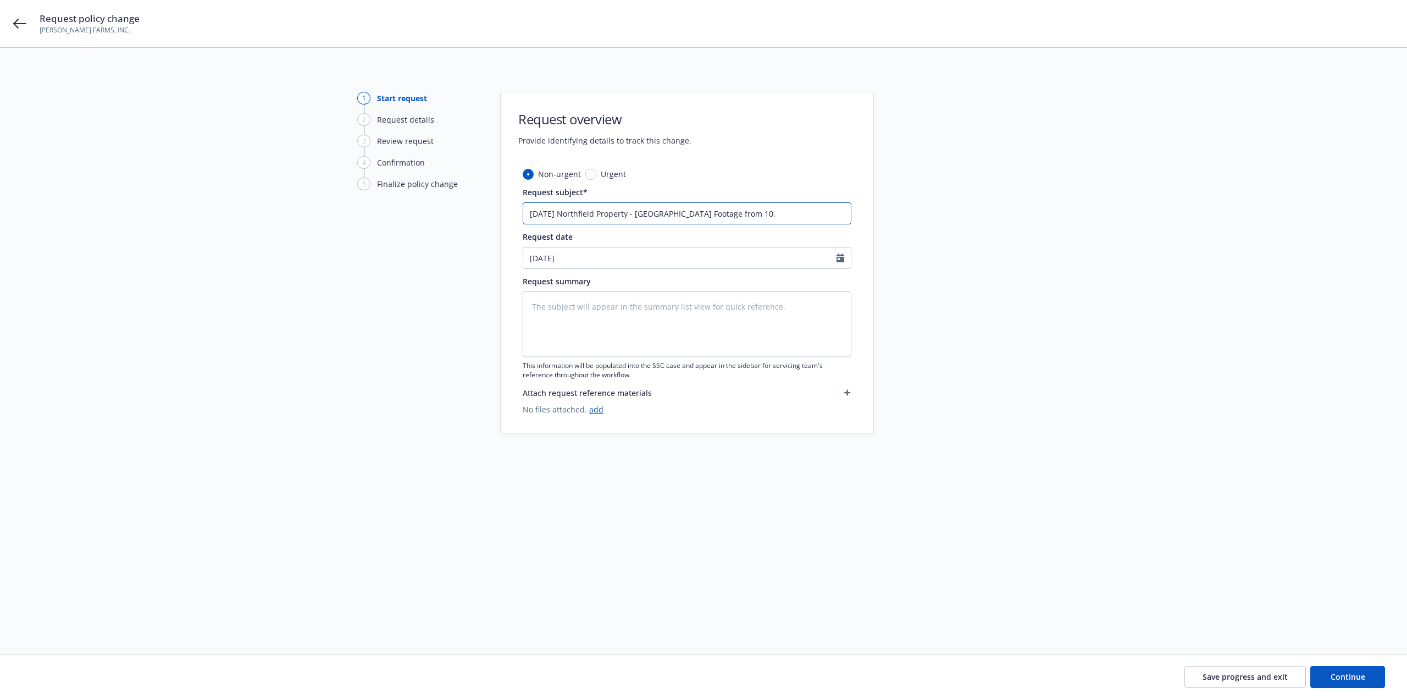
type textarea "x"
type input "7/1/25 Northfield Property - Amend Square Footage from 10,0"
type textarea "x"
type input "7/1/25 Northfield Property - Amend Square Footage from 10,00"
type textarea "x"
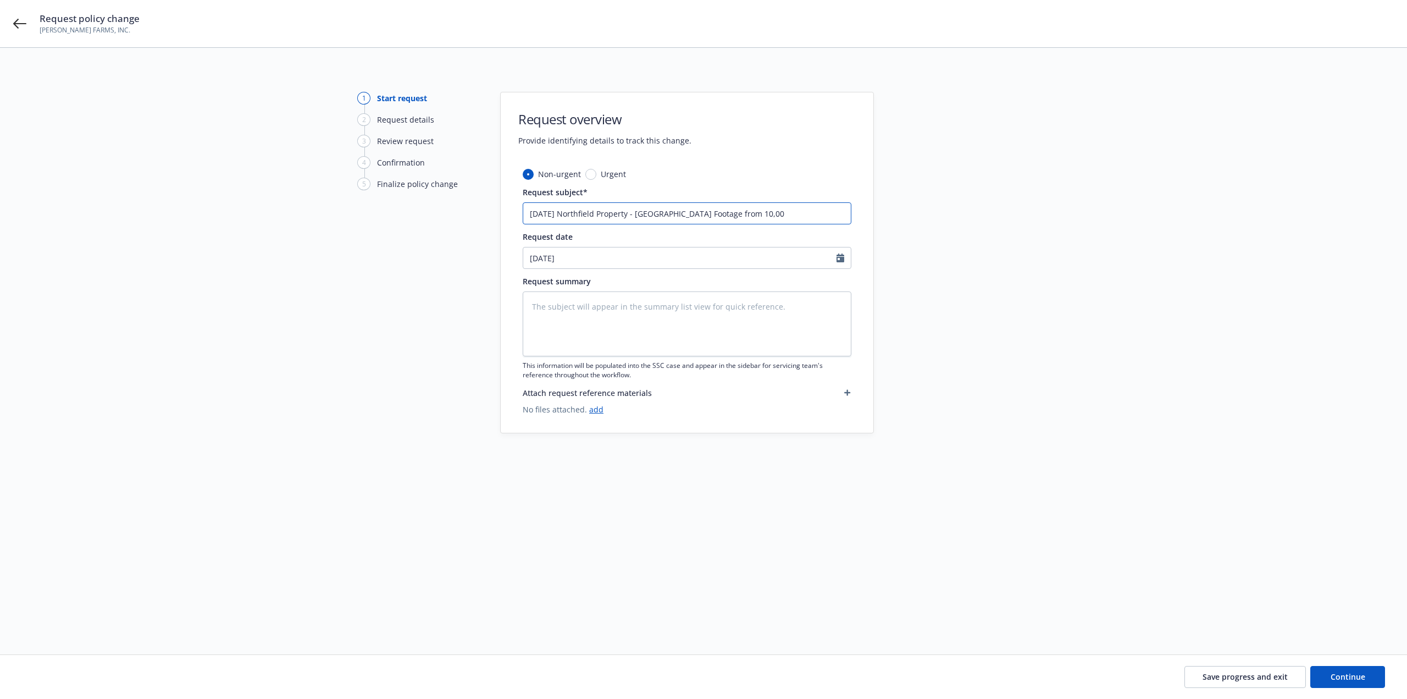
type input "7/1/25 Northfield Property - Amend Square Footage from 10,000"
type textarea "x"
type input "7/1/25 Northfield Property - Amend Square Footage from 10,000"
type textarea "x"
type input "7/1/25 Northfield Property - Amend Square Footage from 10,000 t"
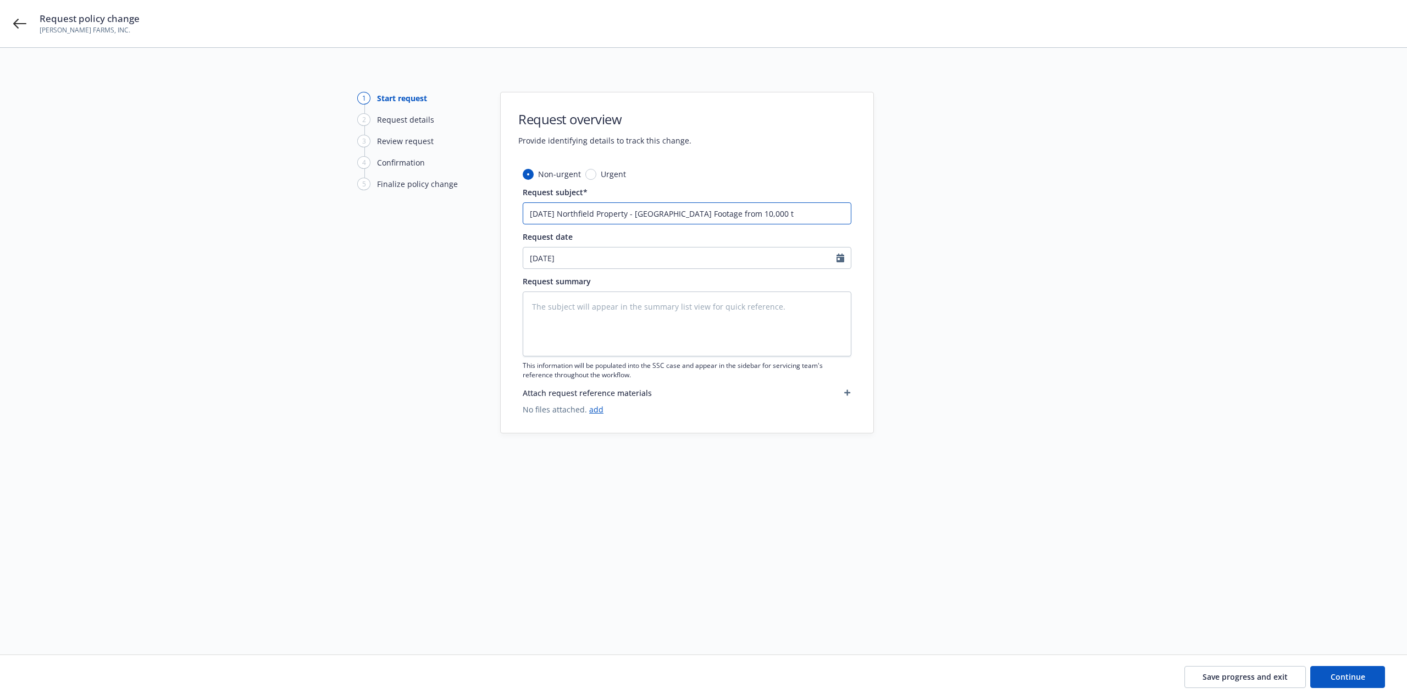
type textarea "x"
type input "7/1/25 Northfield Property - Amend Square Footage from 10,000 to"
type textarea "x"
type input "7/1/25 Northfield Property - Amend Square Footage from 10,000 to"
type textarea "x"
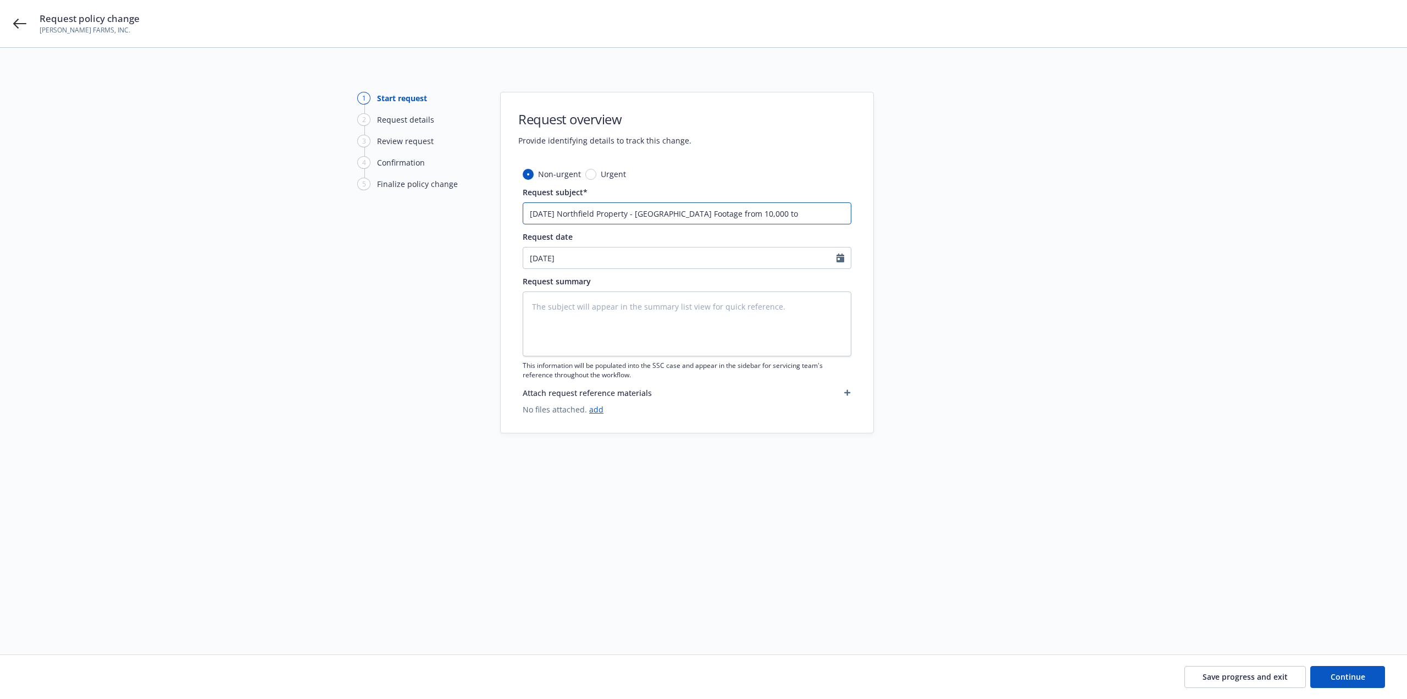
type input "7/1/25 Northfield Property - Amend Square Footage from 10,000 to 1"
type textarea "x"
type input "7/1/25 Northfield Property - Amend Square Footage from 10,000 to 12"
type textarea "x"
type input "7/1/25 Northfield Property - Amend Square Footage from 10,000 to 12,"
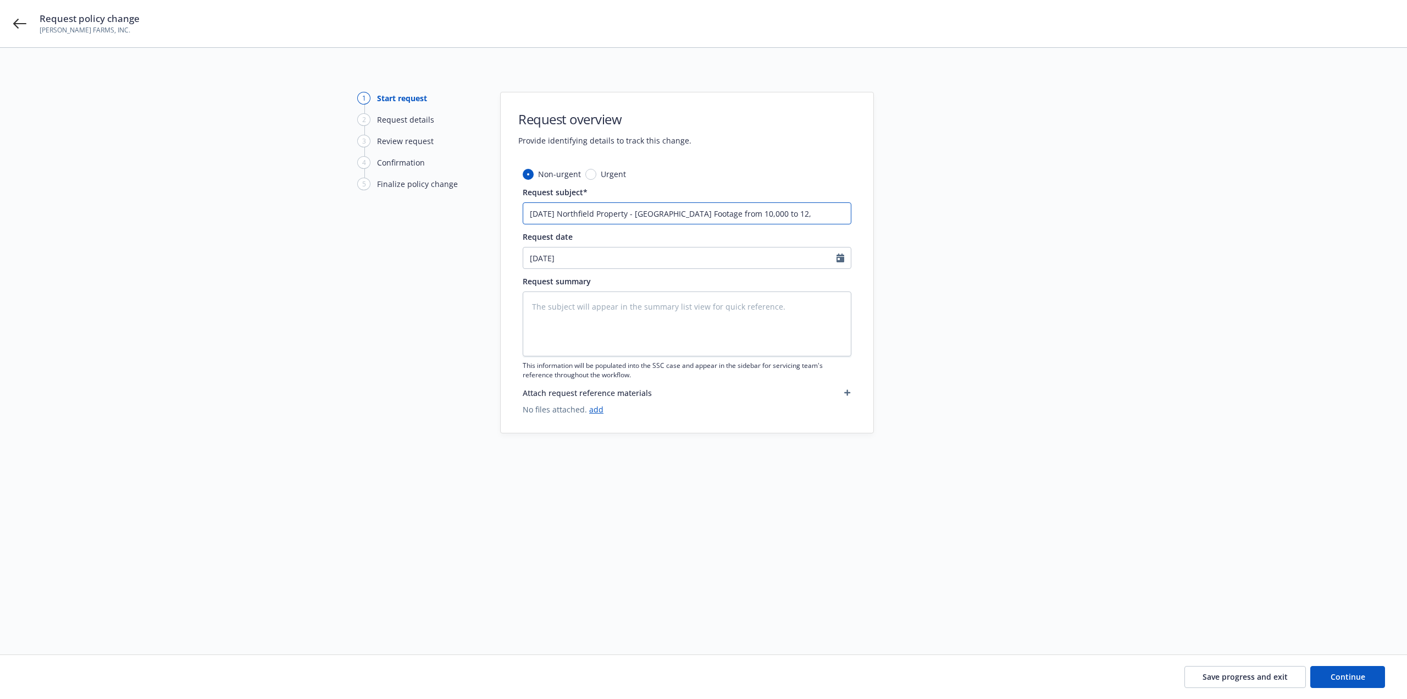
type textarea "x"
type input "7/1/25 Northfield Property - Amend Square Footage from 10,000 to 12,0"
type textarea "x"
type input "7/1/25 Northfield Property - Amend Square Footage from 10,000 to 12,00"
type textarea "x"
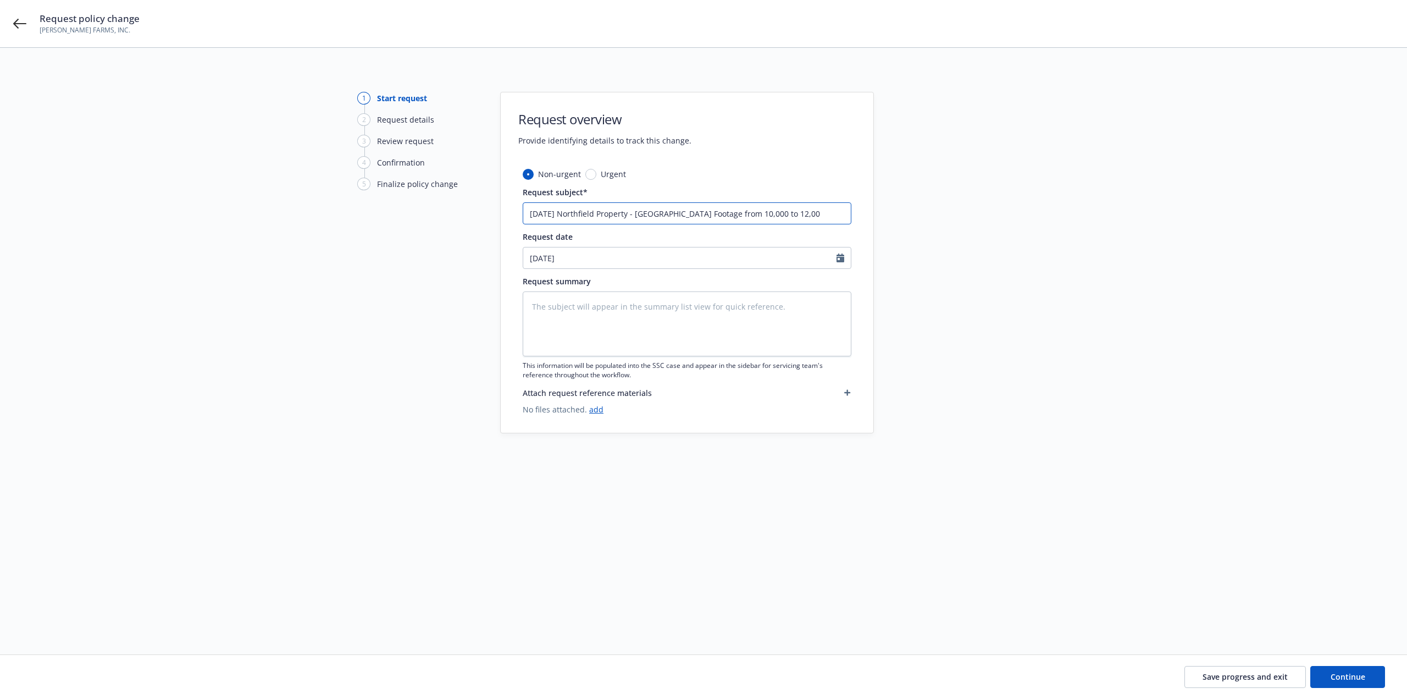
type input "7/1/25 Northfield Property - Amend Square Footage from 10,000 to 12,000"
type textarea "x"
type input "7/1/25 Northfield Property - Amend Square Footage from 10,000 to 12,000"
type textarea "x"
type input "7/1/25 Northfield Property - Amend Square Footage from 10,000 to 12,000 ("
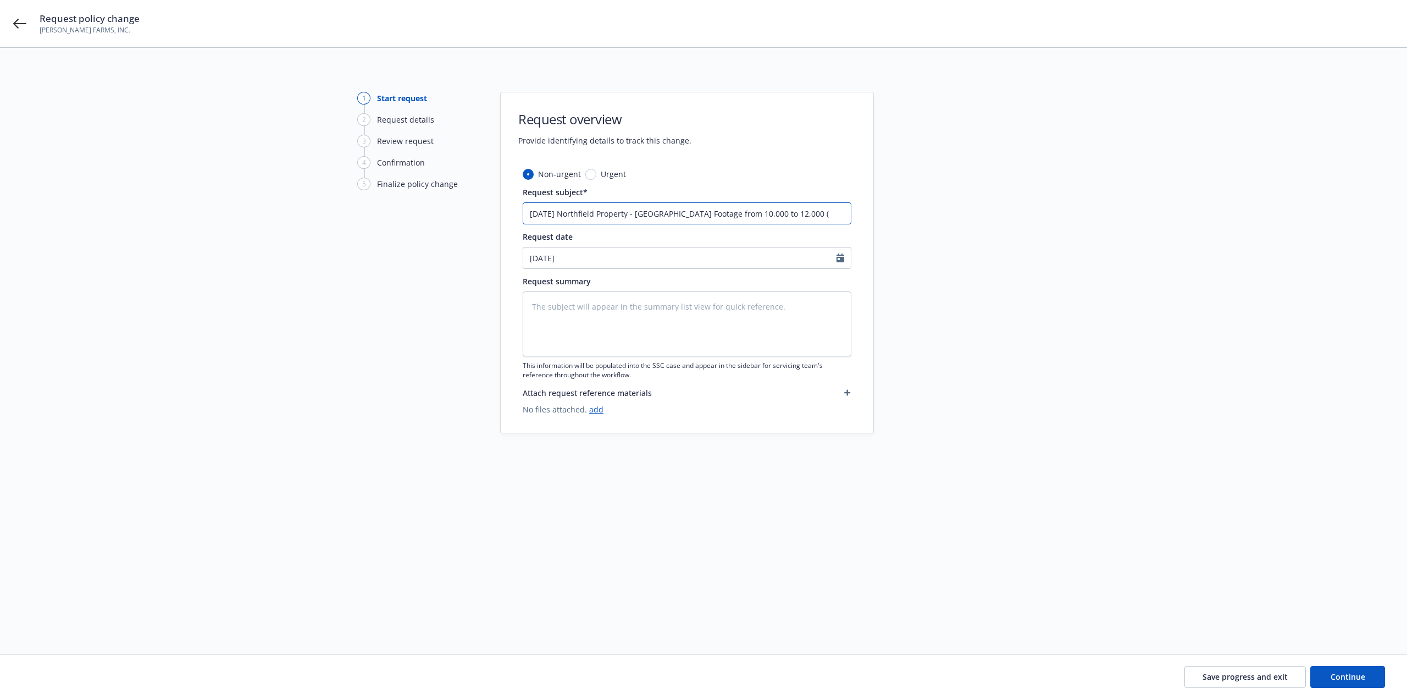
type textarea "x"
type input "7/1/25 Northfield Property - Amend Square Footage from 10,000 to 12,000 (2"
type textarea "x"
type input "7/1/25 Northfield Property - Amend Square Footage from 10,000 to 12,000 (26"
type textarea "x"
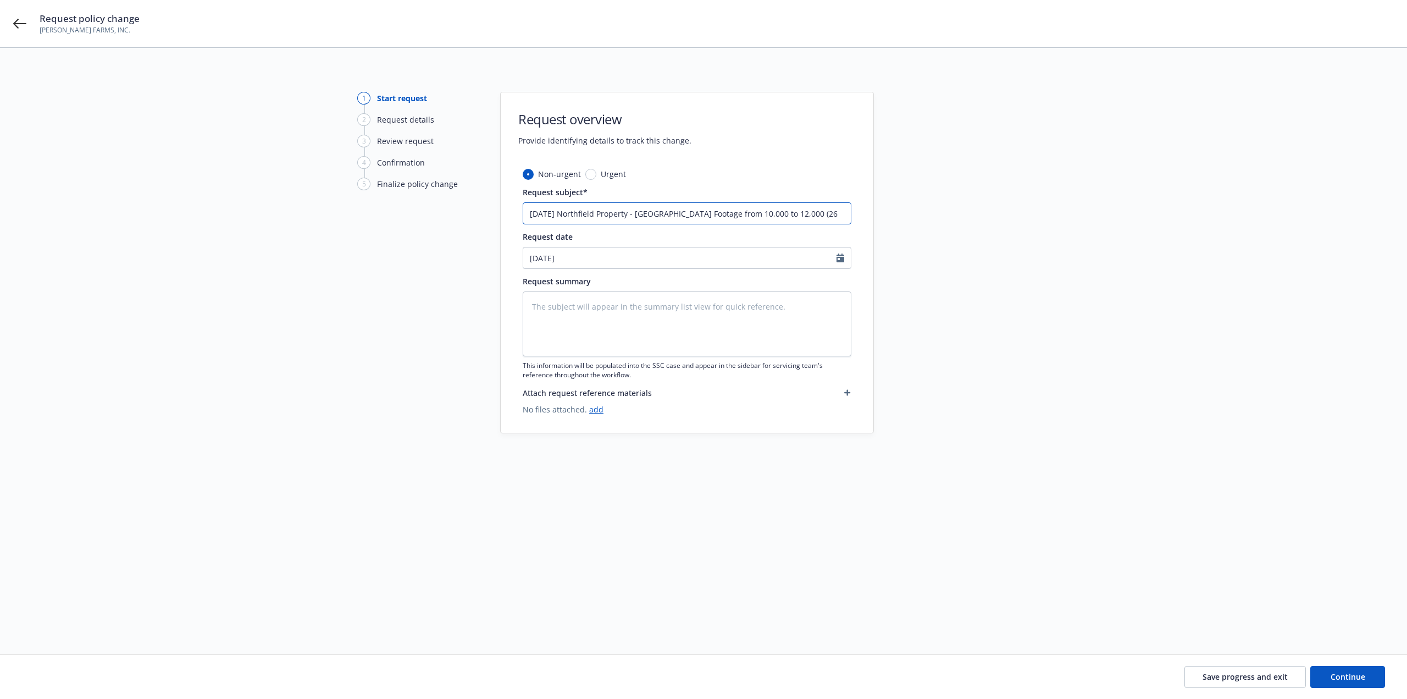
type input "7/1/25 Northfield Property - Amend Square Footage from 10,000 to 12,000 (261"
type textarea "x"
type input "7/1/25 Northfield Property - Amend Square Footage from 10,000 to 12,000 (261"
type textarea "x"
type input "7/1/25 Northfield Property - Amend Square Footage from 10,000 to 12,000 (261 c"
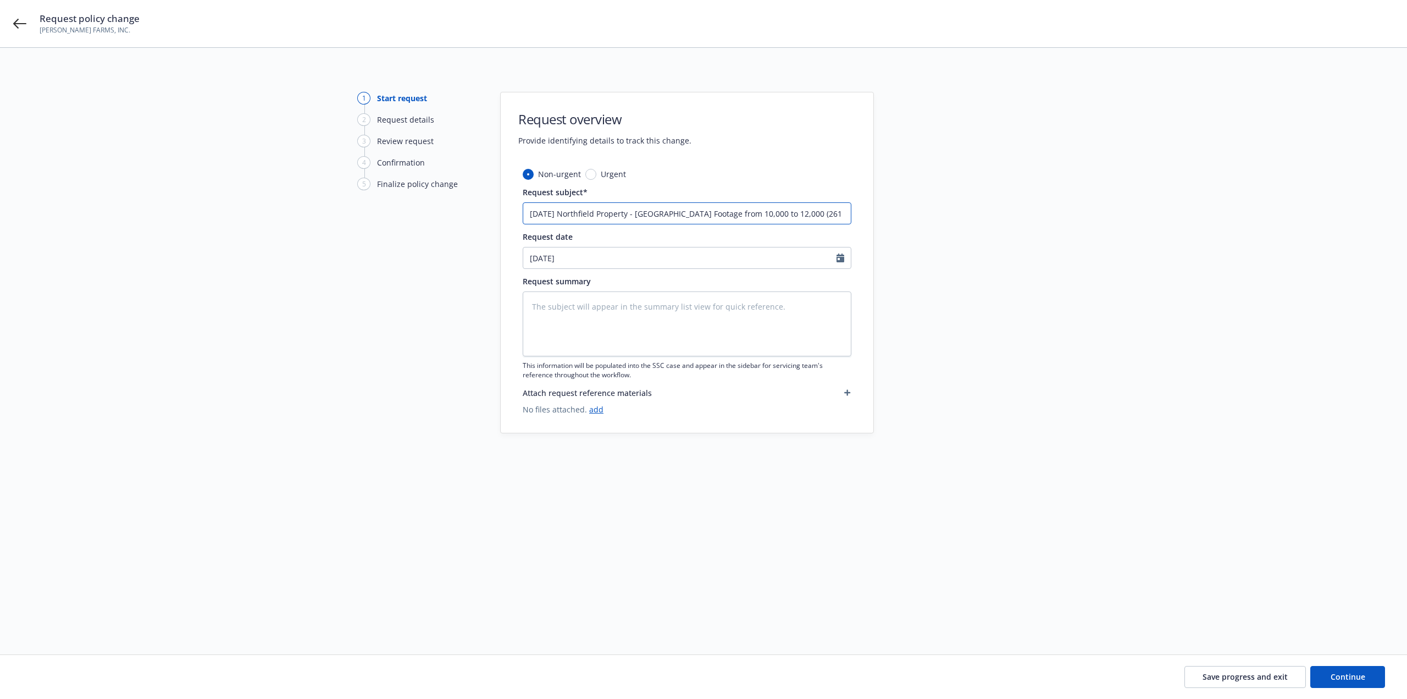
type textarea "x"
type input "7/1/25 Northfield Property - Amend Square Footage from 10,000 to 12,000 (261 co"
type textarea "x"
type input "7/1/25 Northfield Property - Amend Square Footage from 10,000 to 12,000 (261 cow"
type textarea "x"
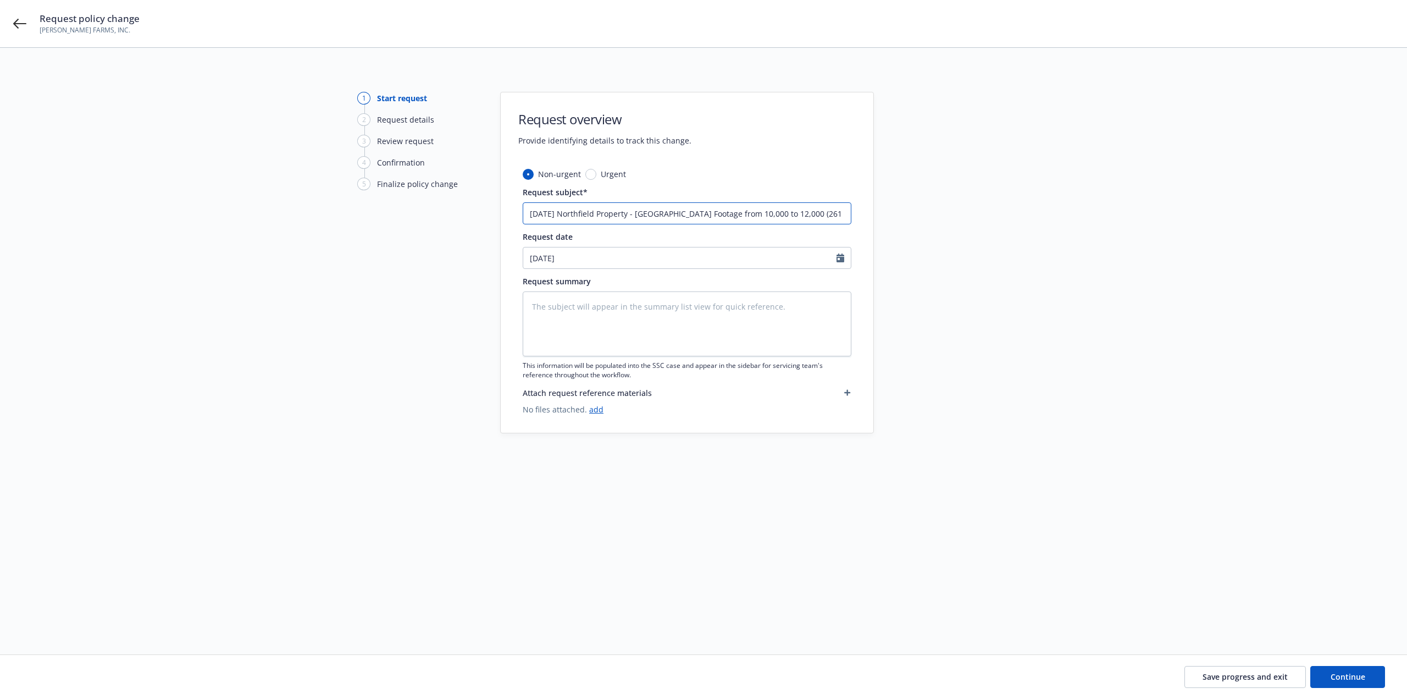
type input "7/1/25 Northfield Property - Amend Square Footage from 10,000 to 12,000 (261 co"
type textarea "x"
type input "7/1/25 Northfield Property - Amend Square Footage from 10,000 to 12,000 (261 c"
type textarea "x"
type input "7/1/25 Northfield Property - Amend Square Footage from 10,000 to 12,000 (261 cC"
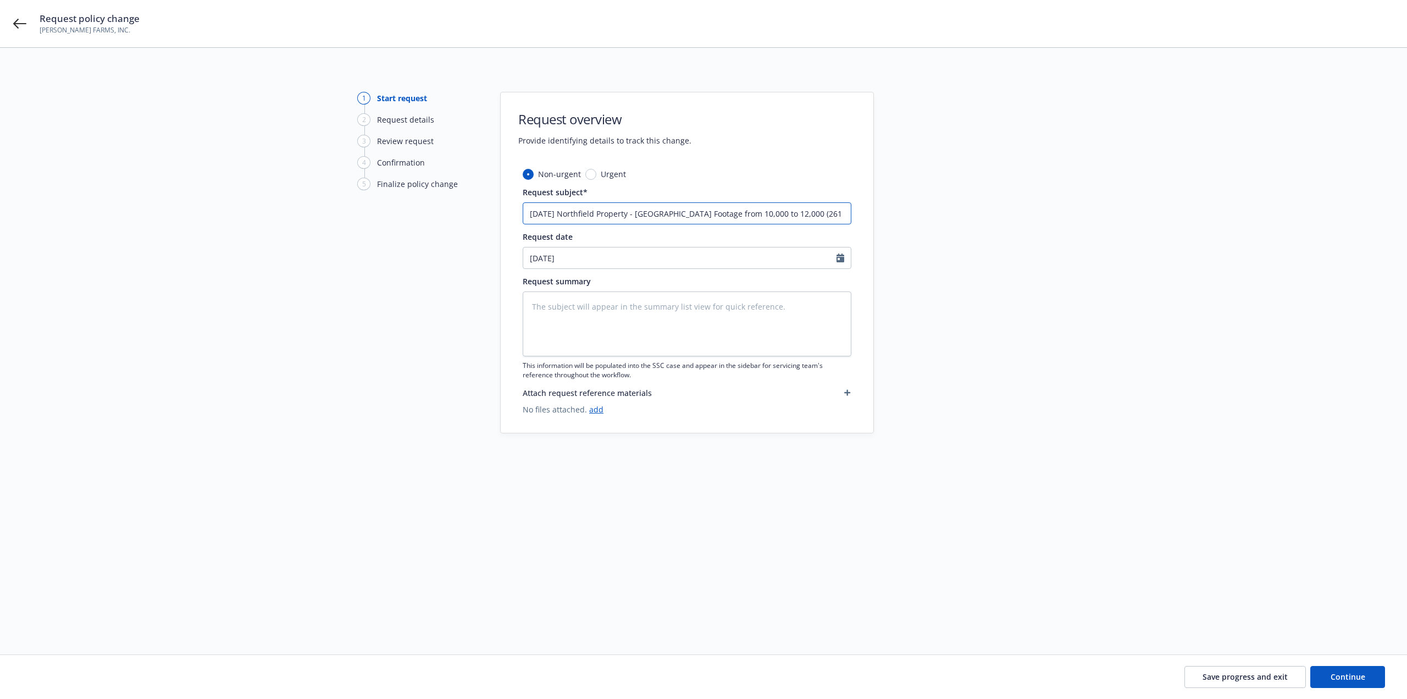
type textarea "x"
type input "7/1/25 Northfield Property - Amend Square Footage from 10,000 to 12,000 (261 c"
type textarea "x"
type input "7/1/25 Northfield Property - Amend Square Footage from 10,000 to 12,000 (261"
type textarea "x"
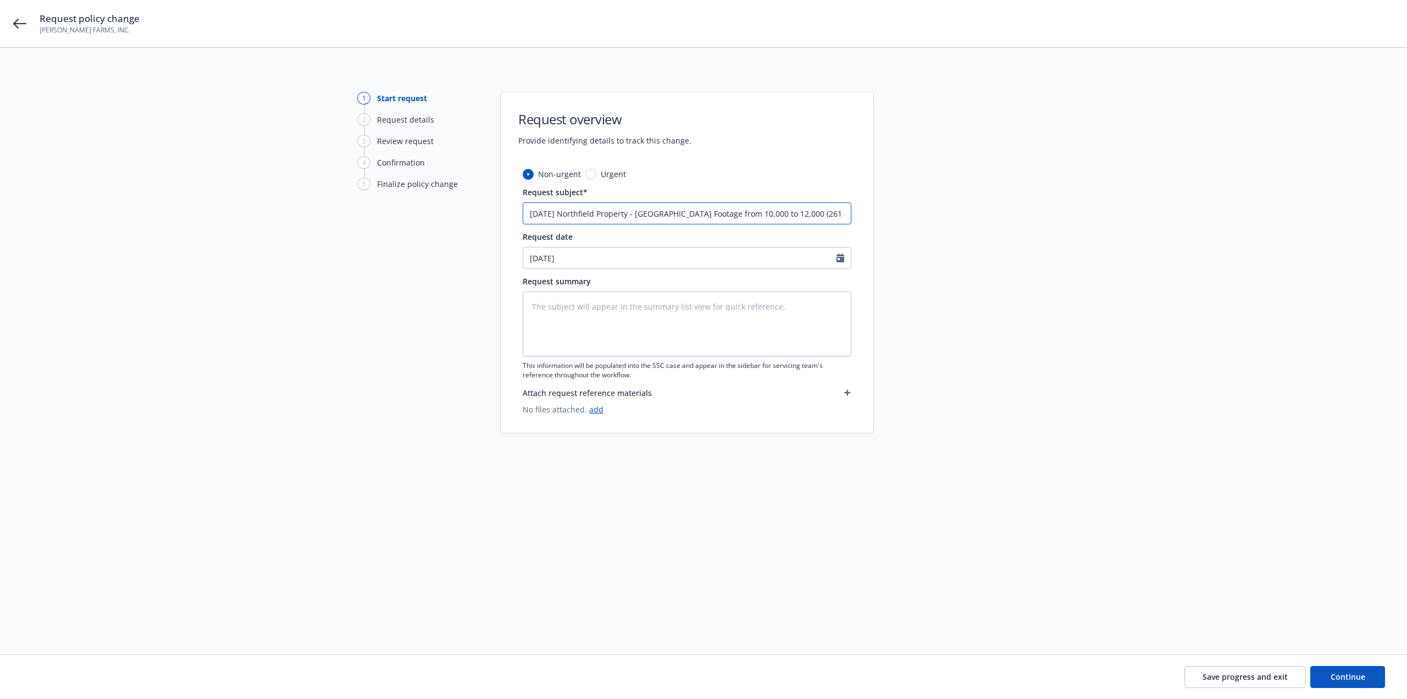
type input "7/1/25 Northfield Property - Amend Square Footage from 10,000 to 12,000 (261 C"
type textarea "x"
type input "7/1/25 Northfield Property - Amend Square Footage from 10,000 to 12,000 (261 Co"
type textarea "x"
type input "7/1/25 Northfield Property - Amend Square Footage from 10,000 to 12,000 (261 Cow"
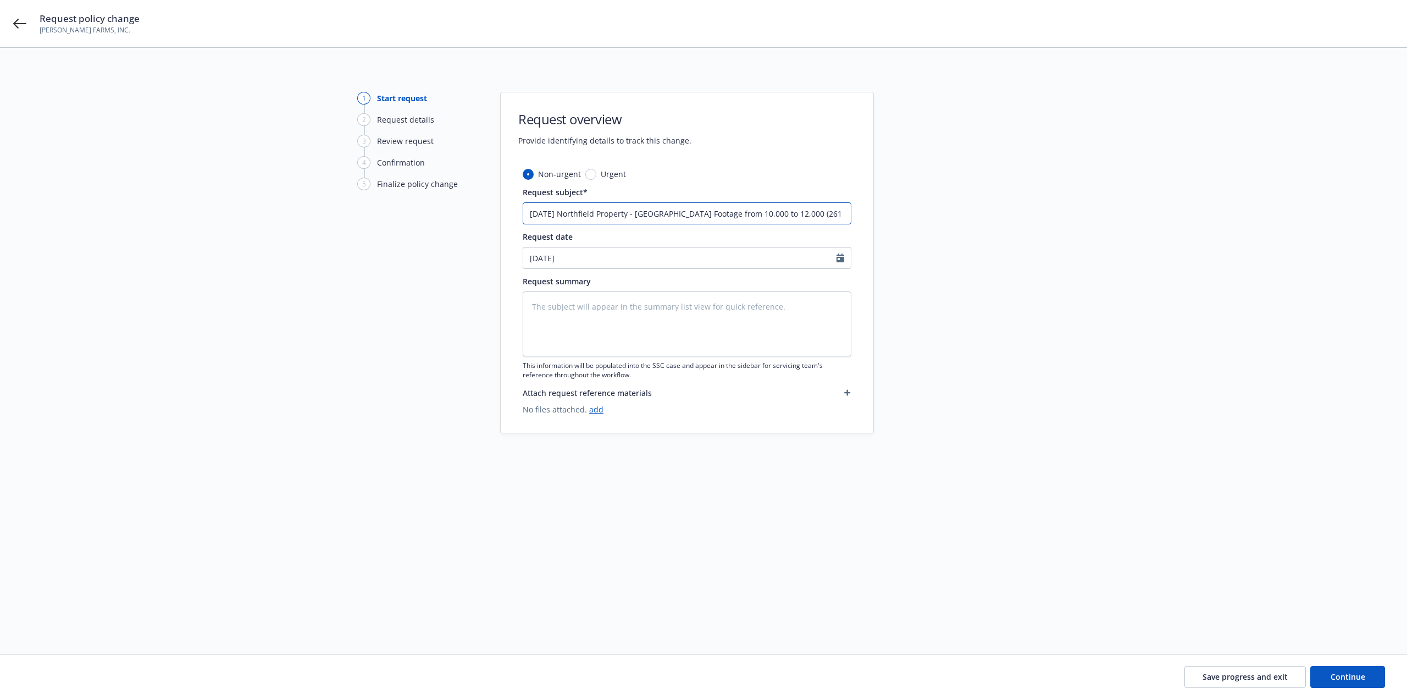
type textarea "x"
type input "7/1/25 Northfield Property - Amend Square Footage from 10,000 to 12,000 (261 Co…"
type textarea "x"
type input "7/1/25 Northfield Property - Amend Square Footage from 10,000 to 12,000 (261 Co…"
type textarea "x"
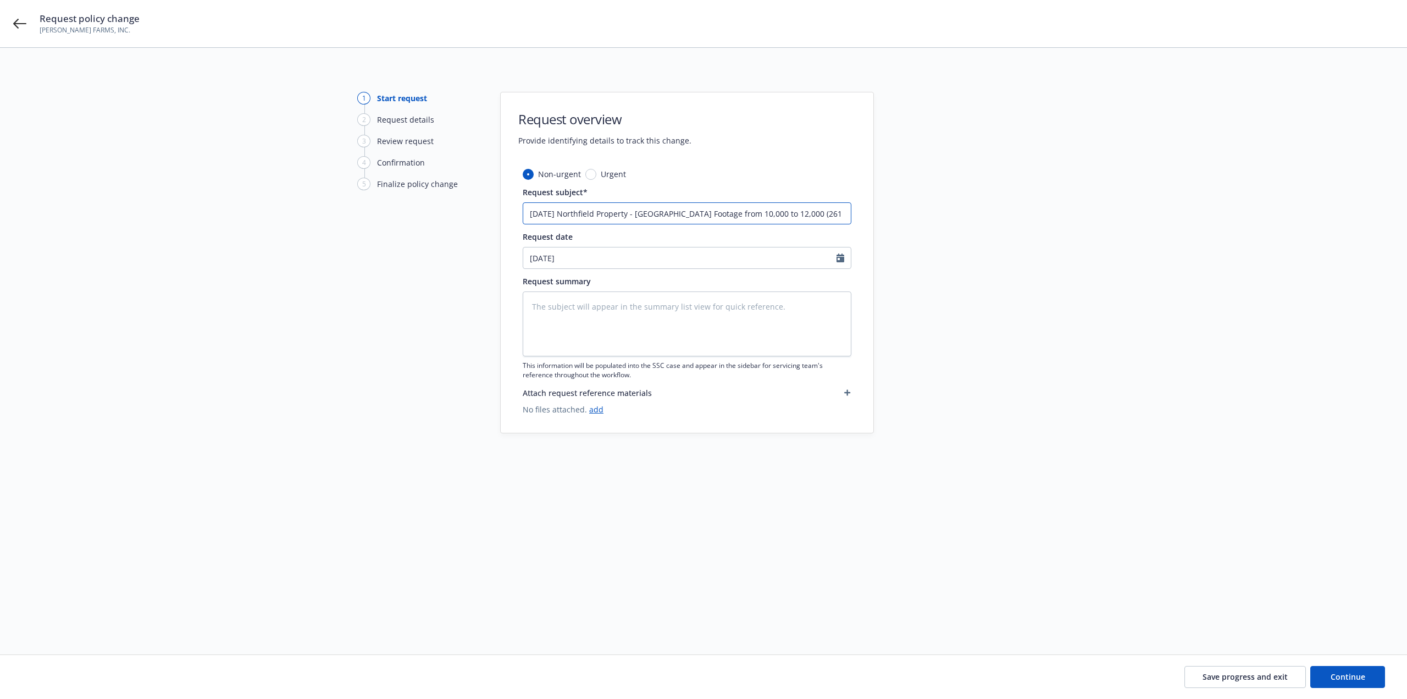
type input "7/1/25 Northfield Property - Amend Square Footage from 10,000 to 12,000 (261 Co…"
type textarea "x"
type input "7/1/25 Northfield Property - Amend Square Footage from 10,000 to 12,000 (261 Co…"
type textarea "x"
type input "7/1/25 Northfield Property - Amend Square Footage from 10,000 to 12,000 (261 Co…"
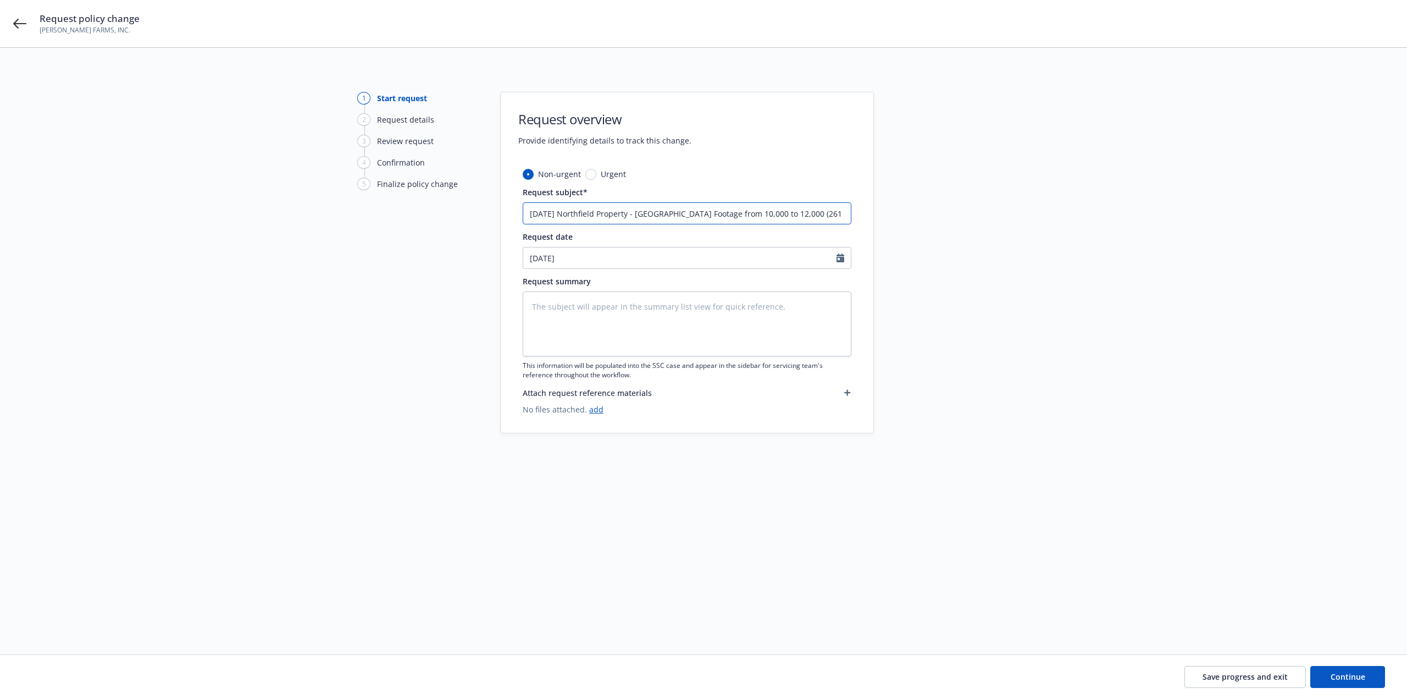
type textarea "x"
type input "7/1/25 Northfield Property - Amend Square Footage from 10,000 to 12,000 (261 Cow"
type textarea "x"
type input "7/1/25 Northfield Property - Amend Square Footage from 10,000 to 12,000 (261 Co…"
type textarea "x"
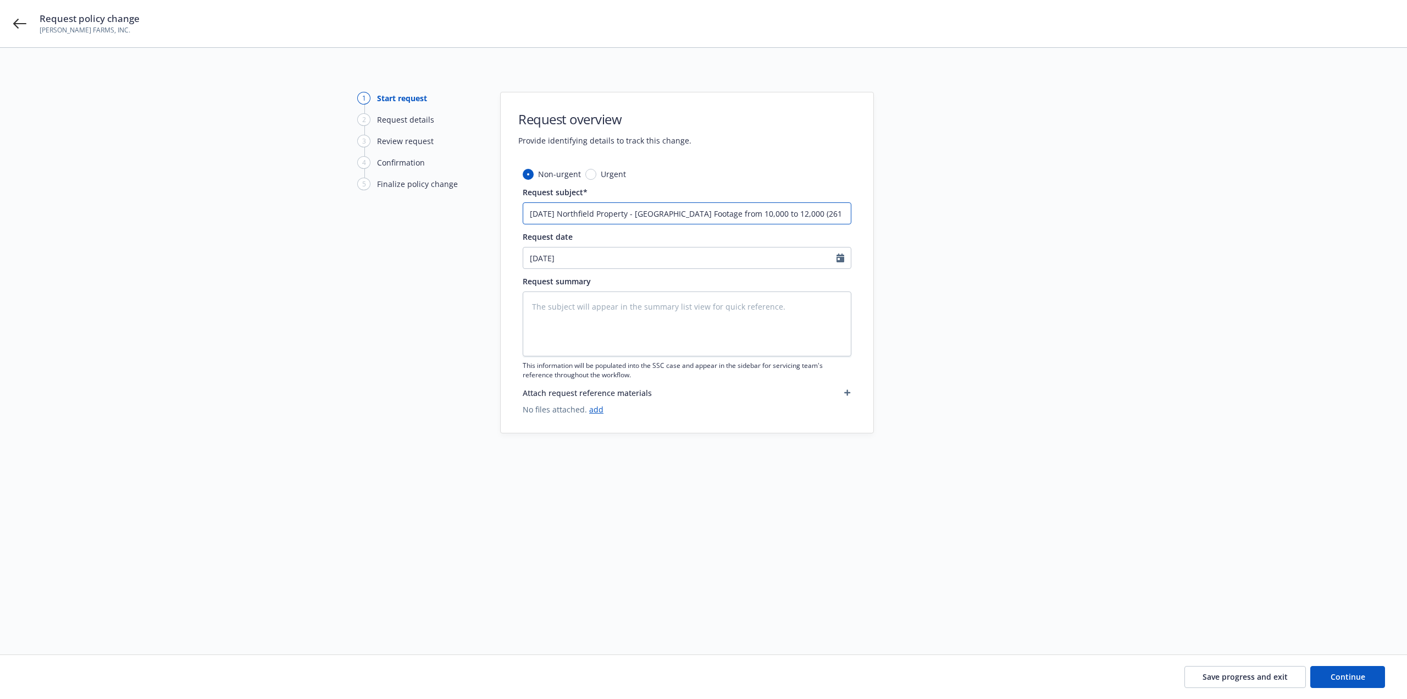
type input "7/1/25 Northfield Property - Amend Square Footage from 10,000 to 12,000 (261 Co…"
drag, startPoint x: 844, startPoint y: 213, endPoint x: 490, endPoint y: 218, distance: 354.5
click at [491, 218] on div "1 Start request 2 Request details 3 Review request 4 Confirmation 5 Finalize po…" at bounding box center [703, 338] width 1381 height 492
click at [565, 317] on textarea at bounding box center [687, 323] width 329 height 65
paste textarea "7/1/25 Northfield Property - Amend Square Footage from 10,000 to 12,000 (261 Co…"
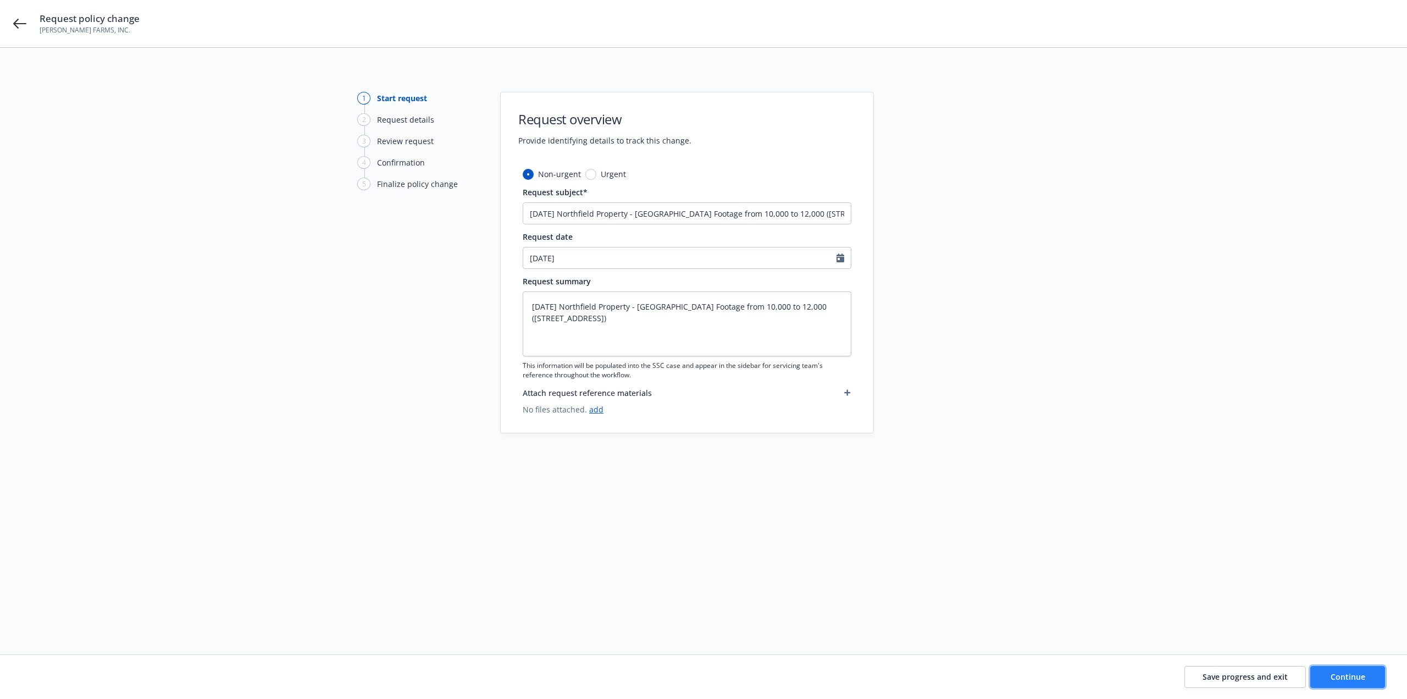
click at [1342, 673] on span "Continue" at bounding box center [1348, 676] width 35 height 10
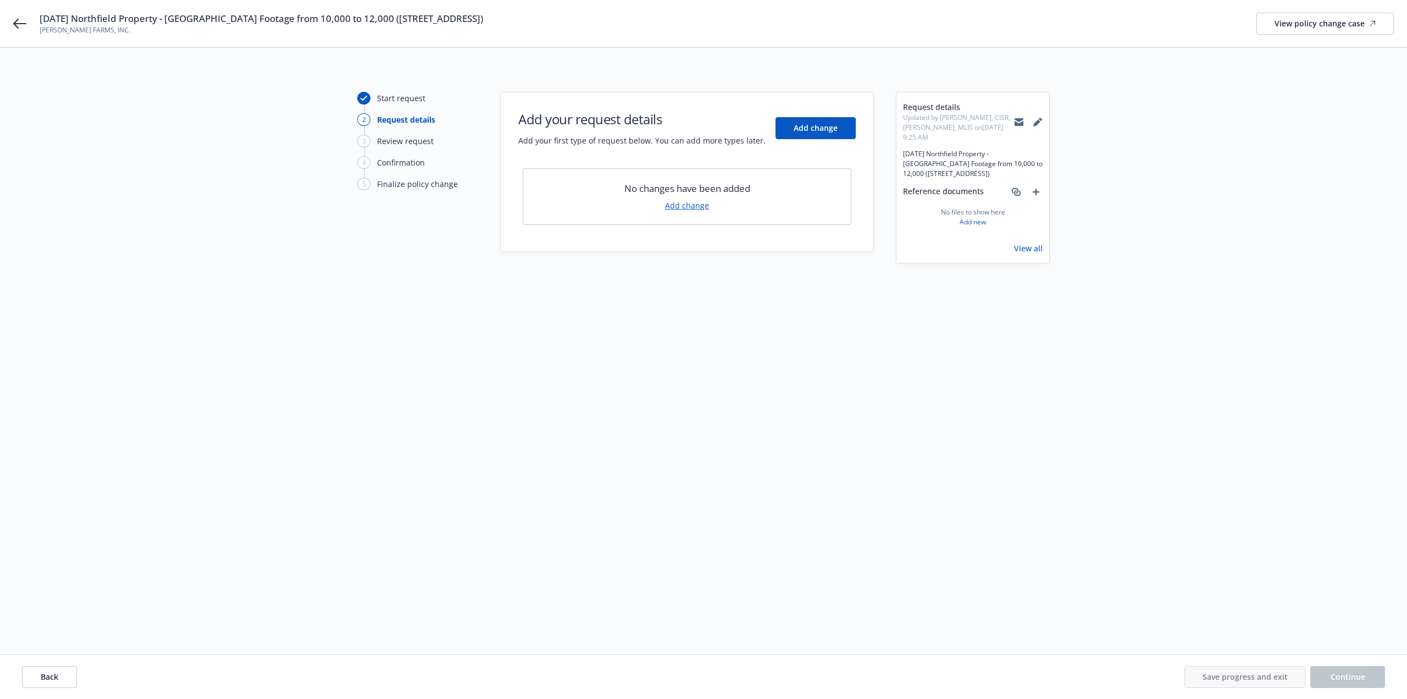
click at [688, 206] on link "Add change" at bounding box center [687, 205] width 44 height 12
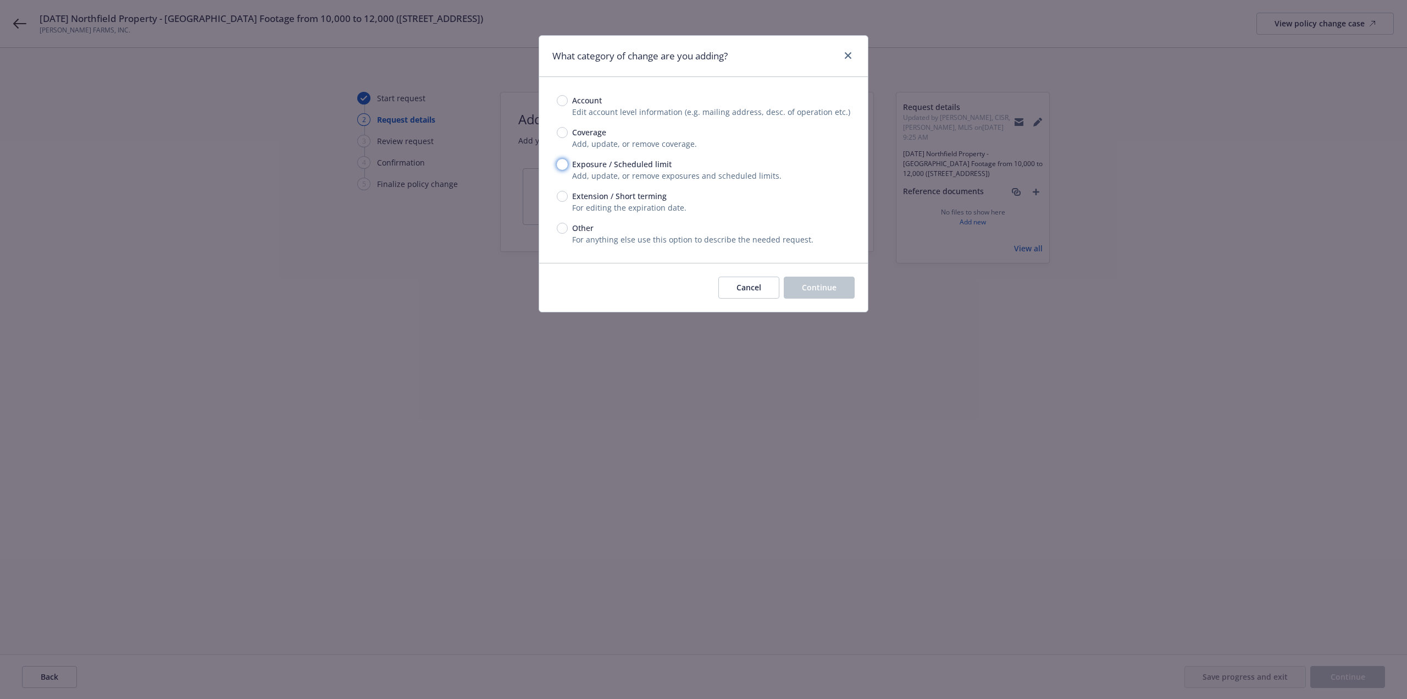
click at [562, 162] on input "Exposure / Scheduled limit" at bounding box center [562, 164] width 11 height 11
click at [807, 280] on button "Continue" at bounding box center [819, 287] width 71 height 22
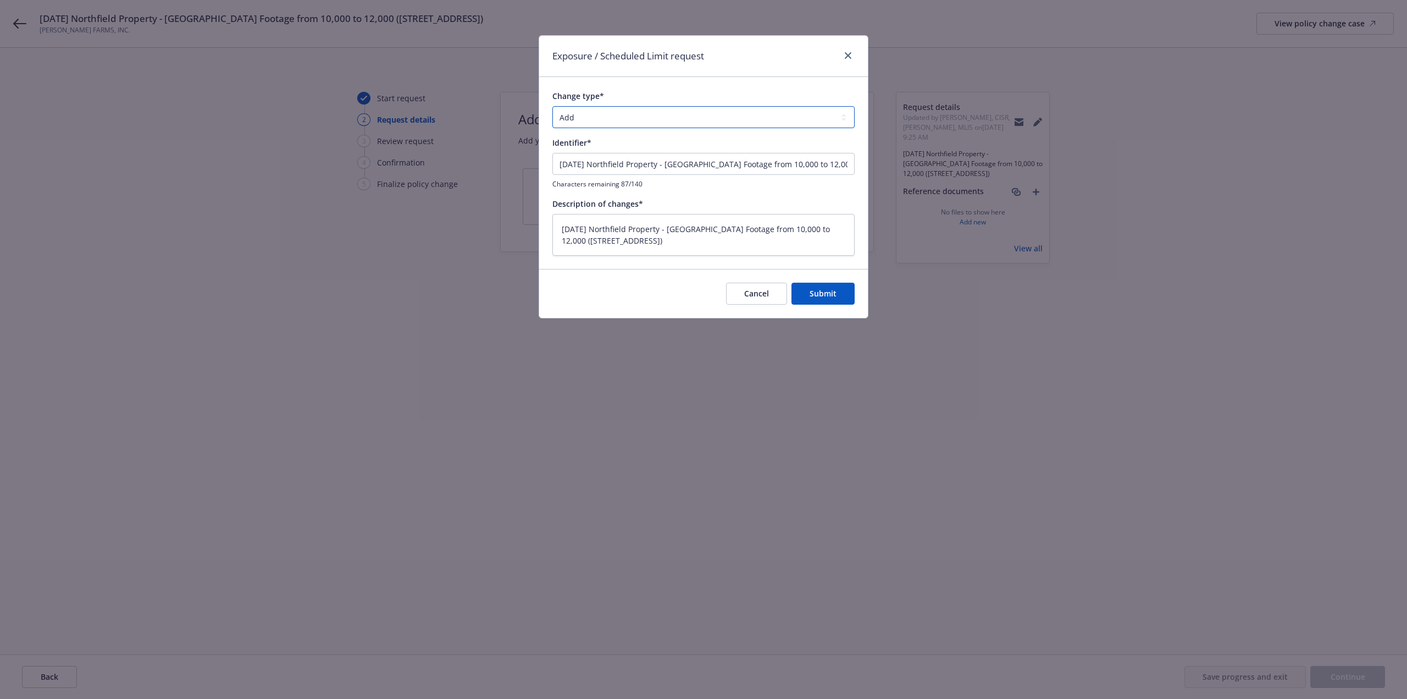
click at [588, 121] on select "Add Audit Change Remove" at bounding box center [703, 117] width 302 height 22
click at [552, 106] on select "Add Audit Change Remove" at bounding box center [703, 117] width 302 height 22
click at [836, 295] on button "Submit" at bounding box center [822, 293] width 63 height 22
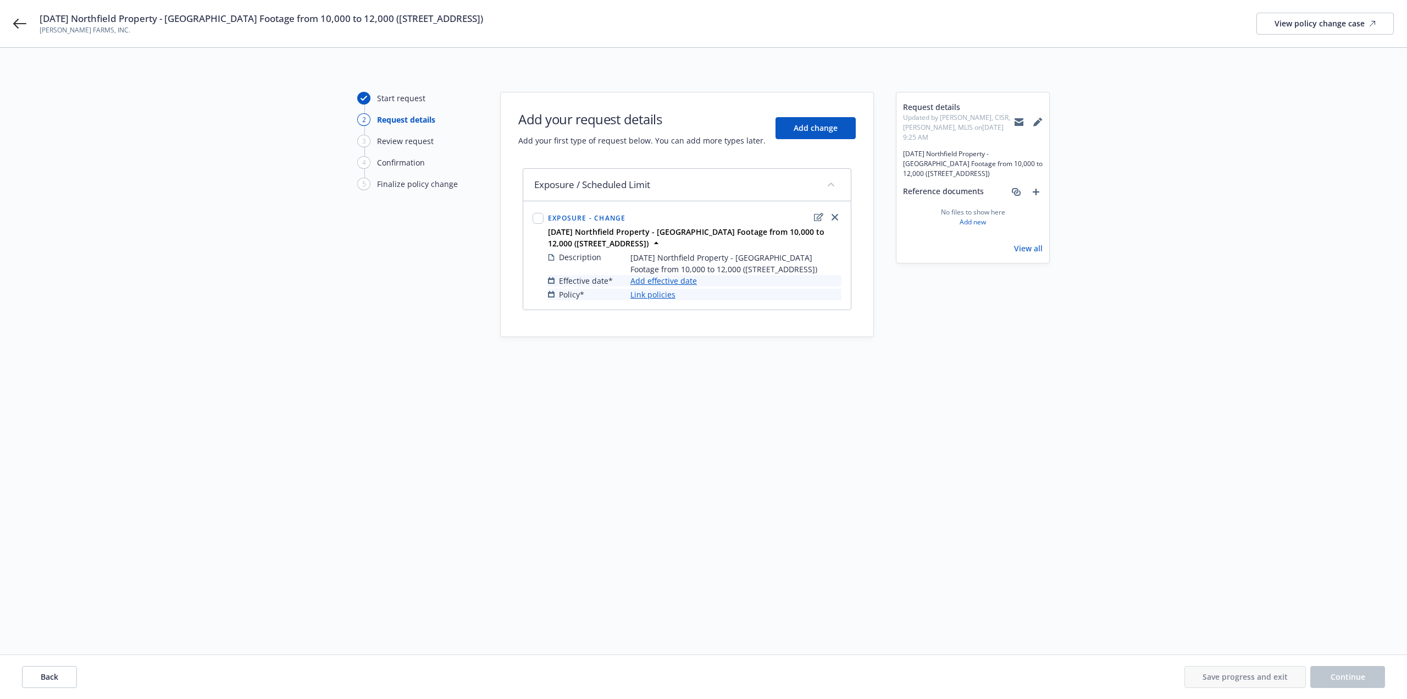
click at [683, 282] on link "Add effective date" at bounding box center [663, 281] width 66 height 12
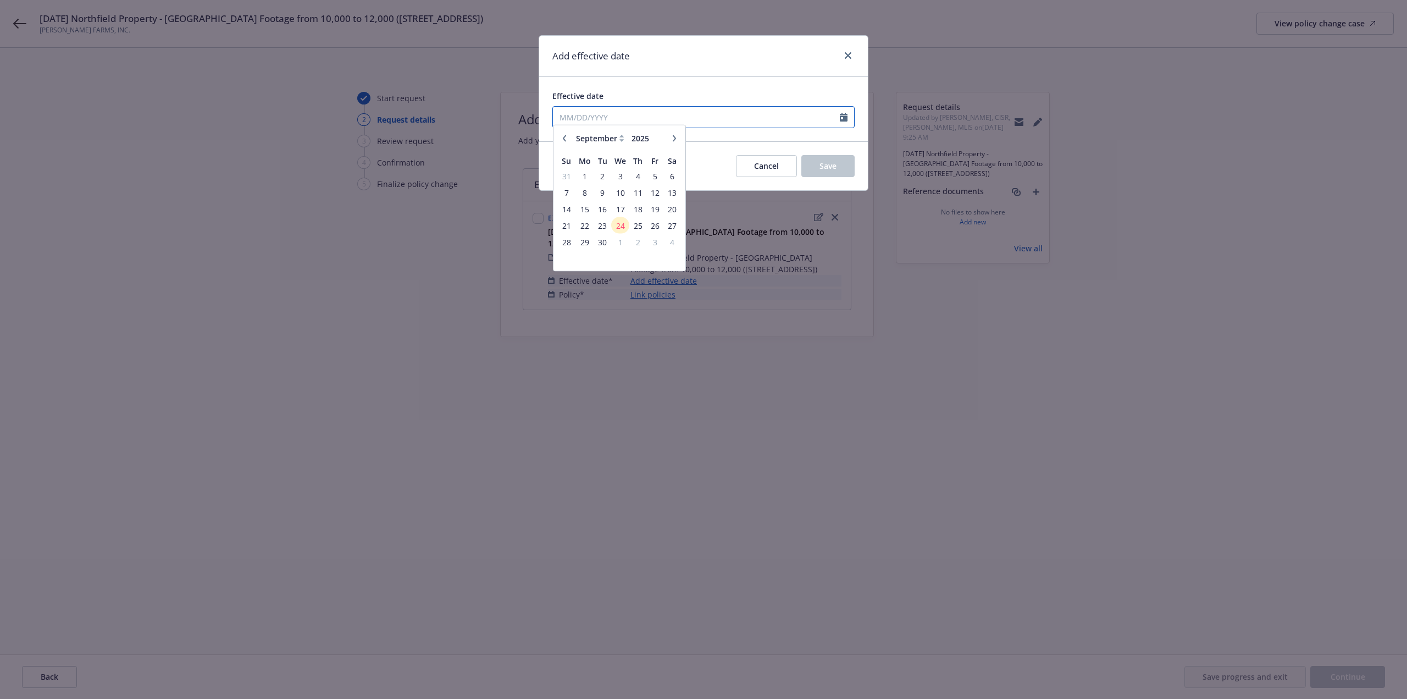
click at [616, 119] on input "Effective date" at bounding box center [696, 117] width 287 height 21
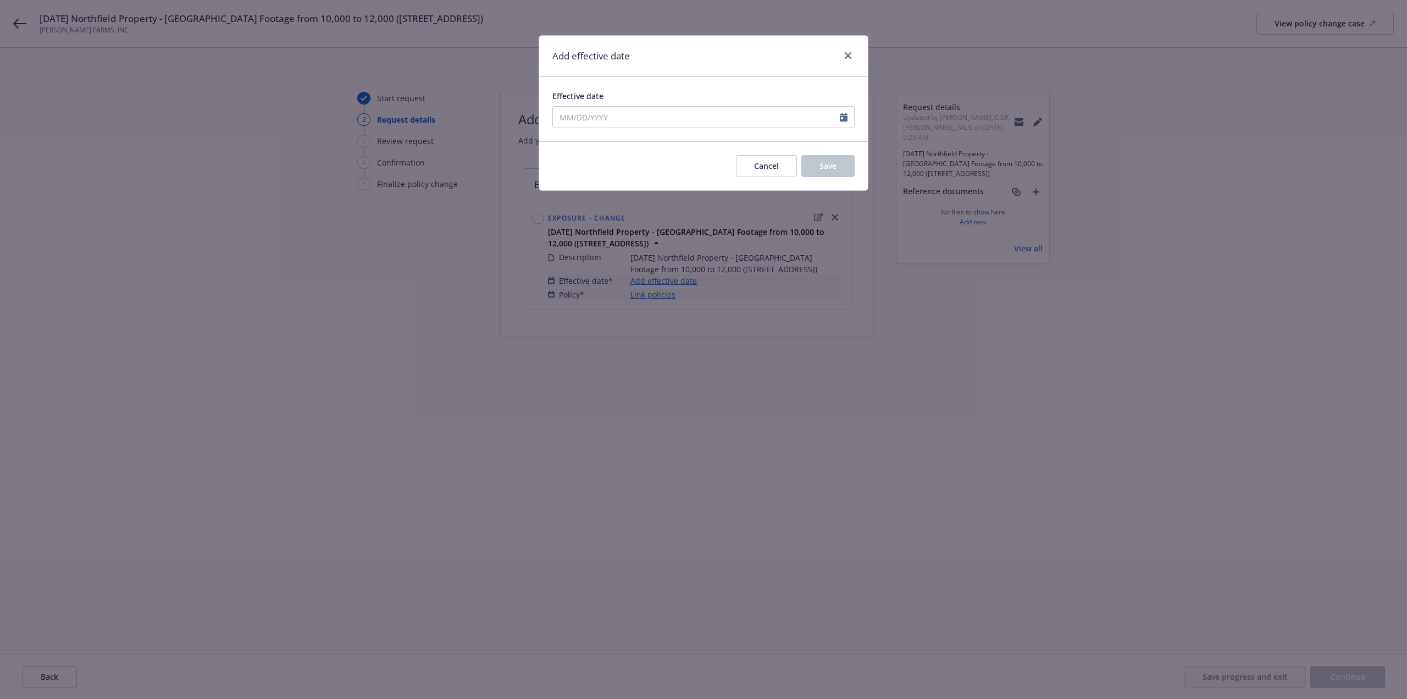
click at [563, 148] on button "button" at bounding box center [564, 143] width 13 height 13
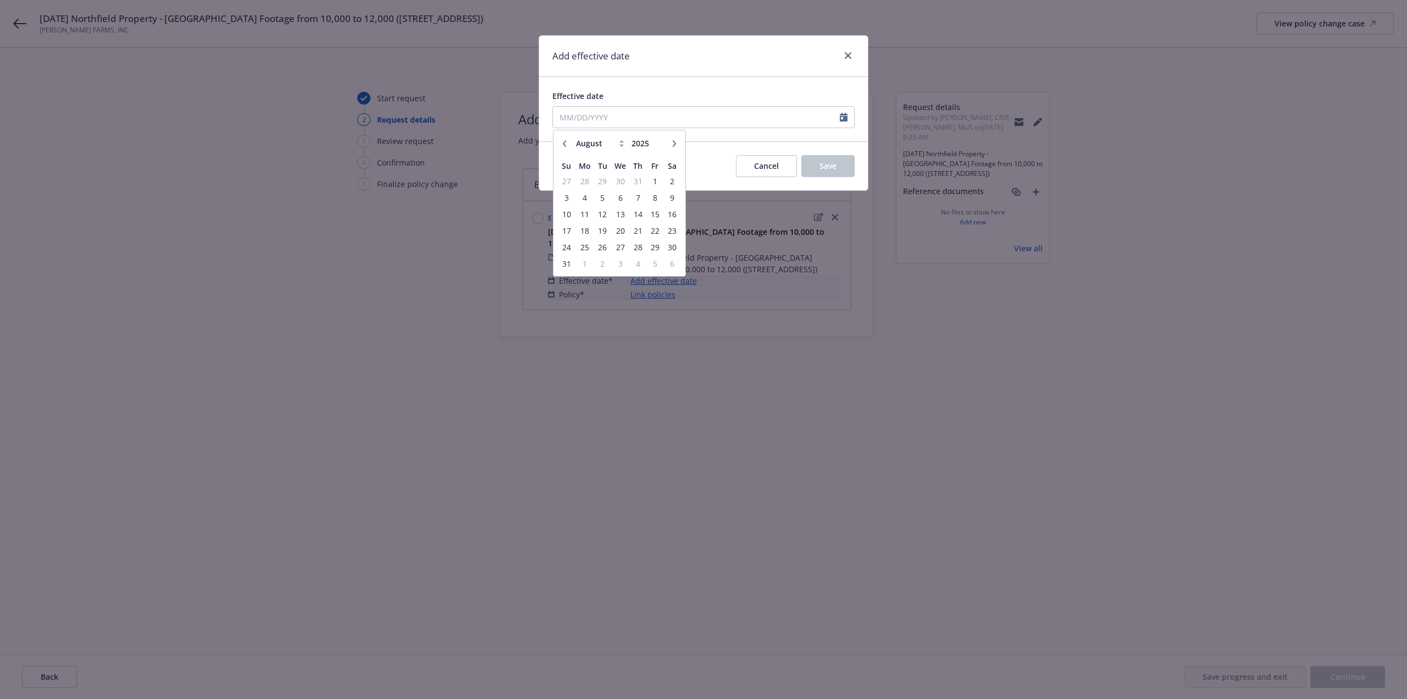
click at [563, 146] on icon "button" at bounding box center [564, 143] width 7 height 7
click at [603, 182] on span "1" at bounding box center [602, 181] width 15 height 14
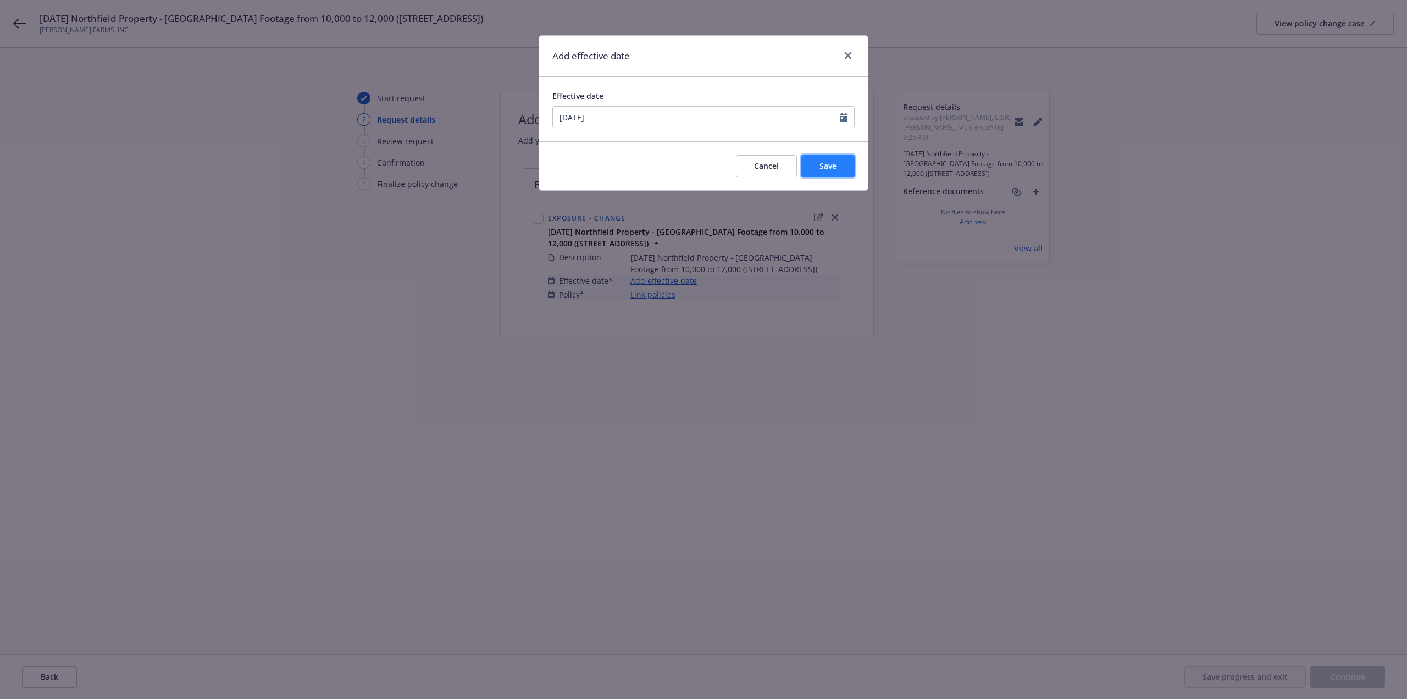
click at [832, 167] on span "Save" at bounding box center [827, 165] width 17 height 10
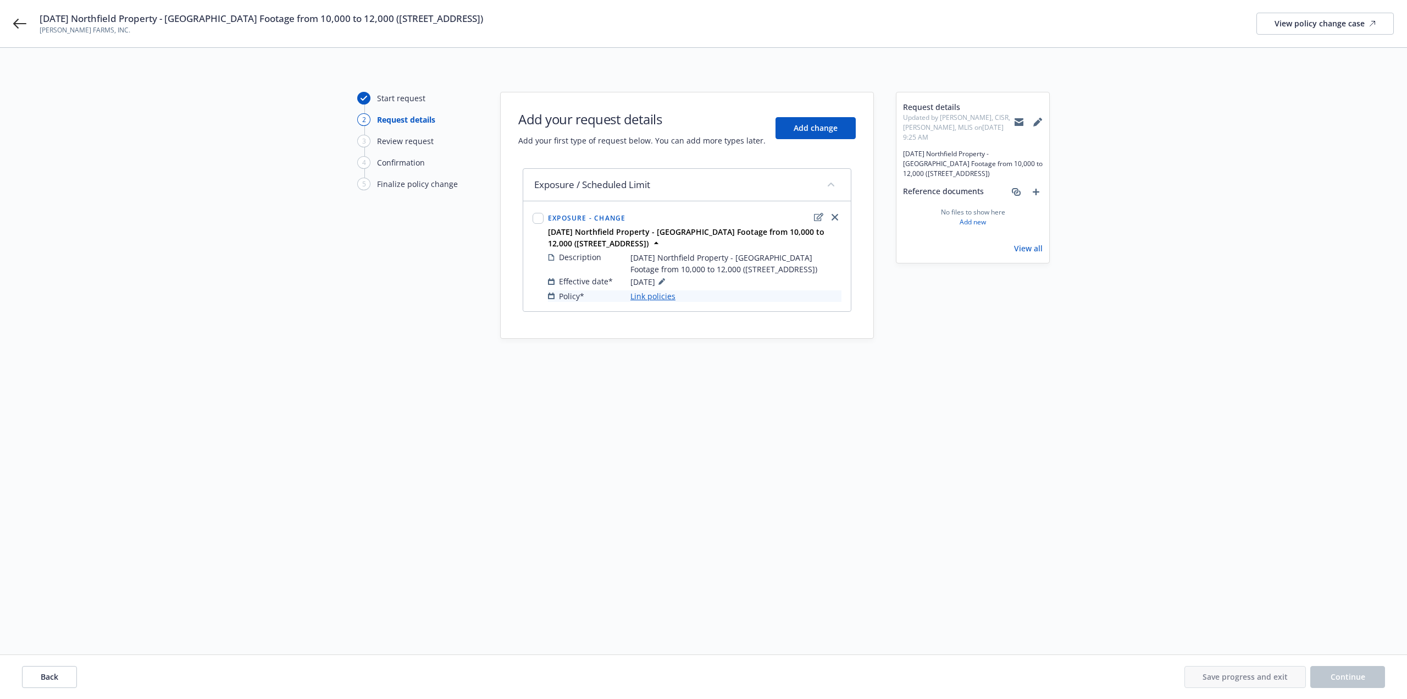
click at [669, 294] on link "Link policies" at bounding box center [652, 296] width 45 height 12
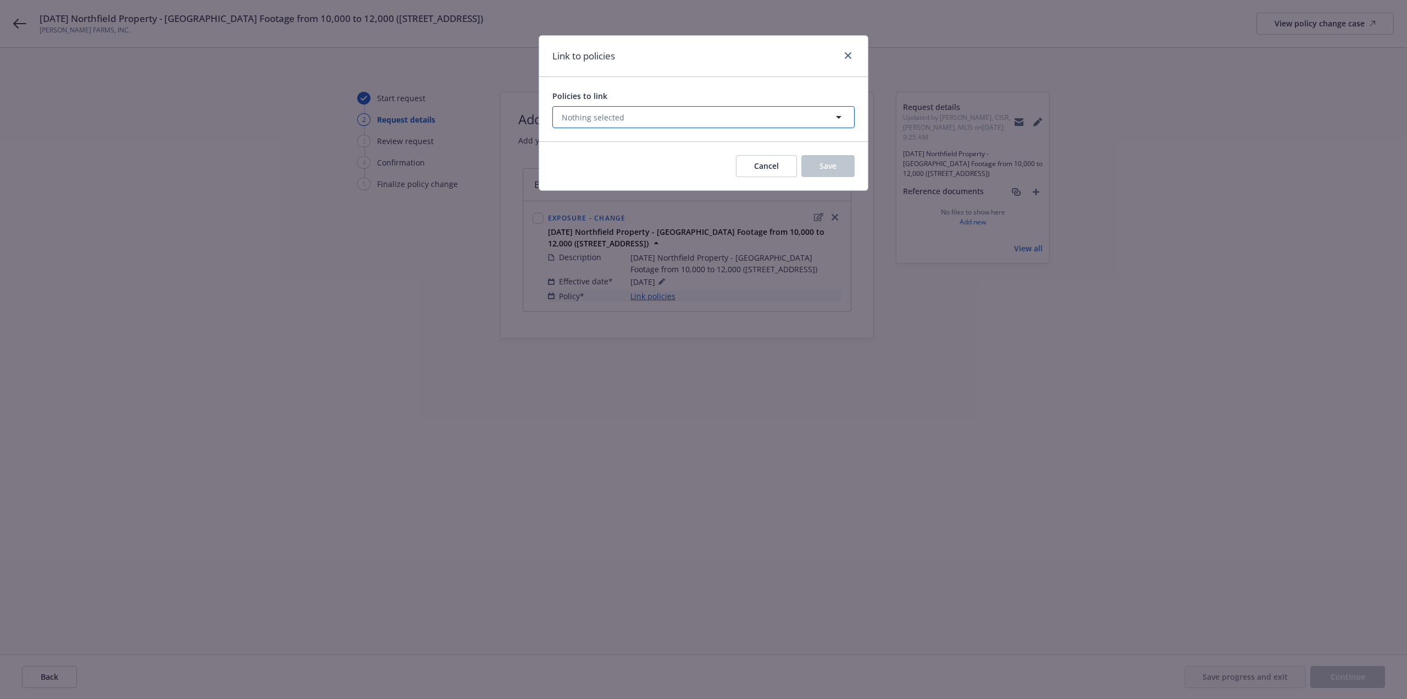
click at [588, 116] on span "Nothing selected" at bounding box center [593, 118] width 63 height 12
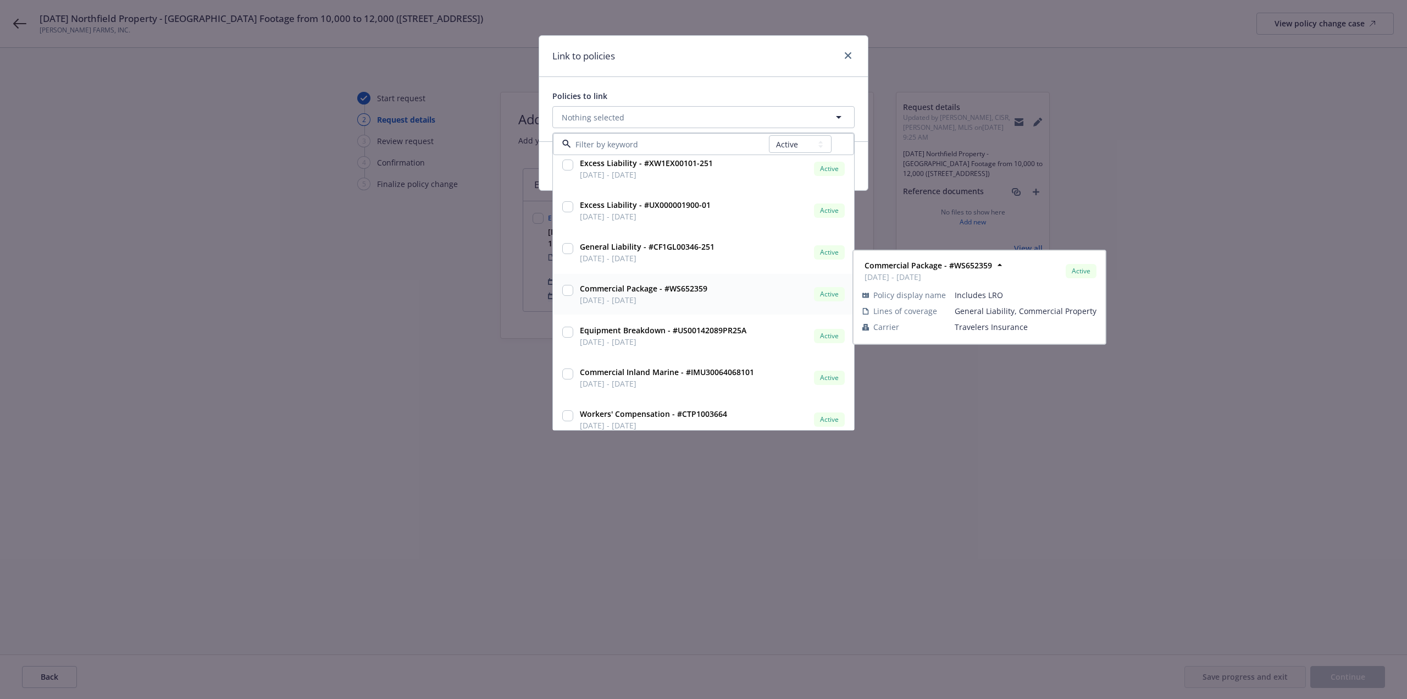
scroll to position [143, 0]
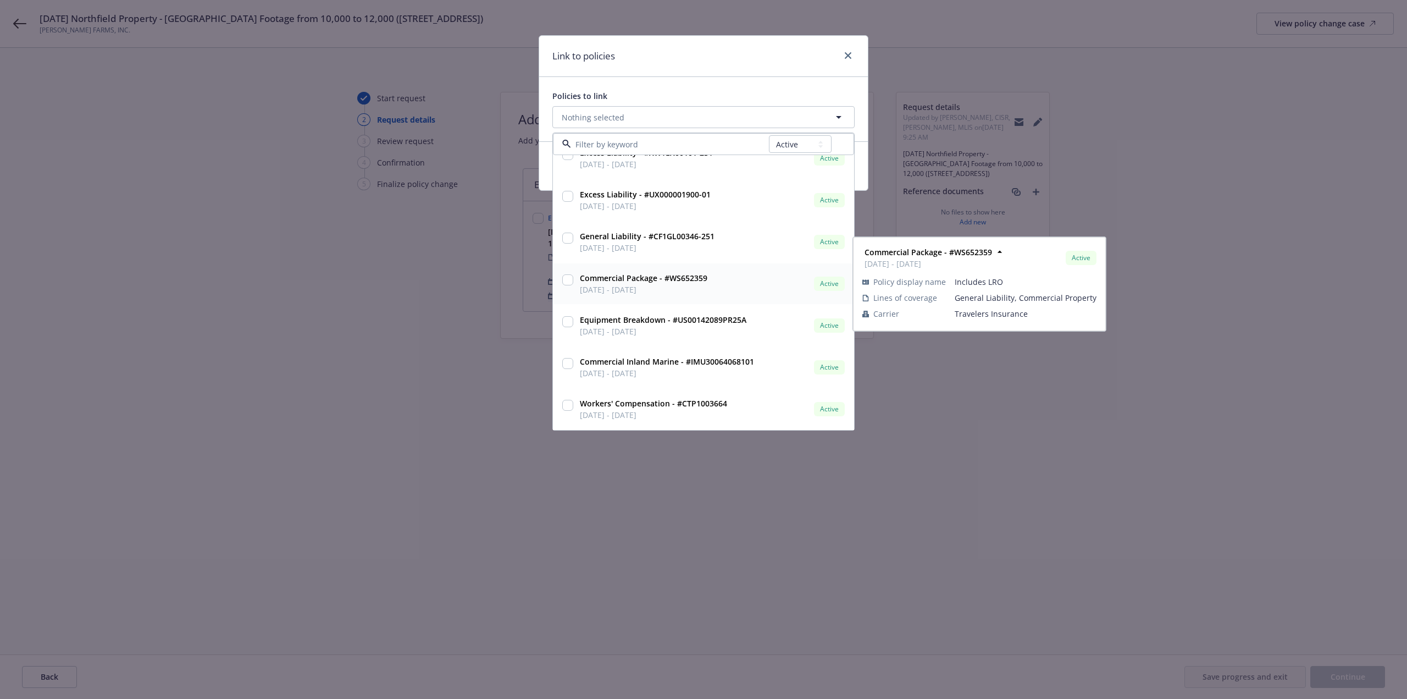
click at [567, 283] on input "checkbox" at bounding box center [567, 279] width 11 height 11
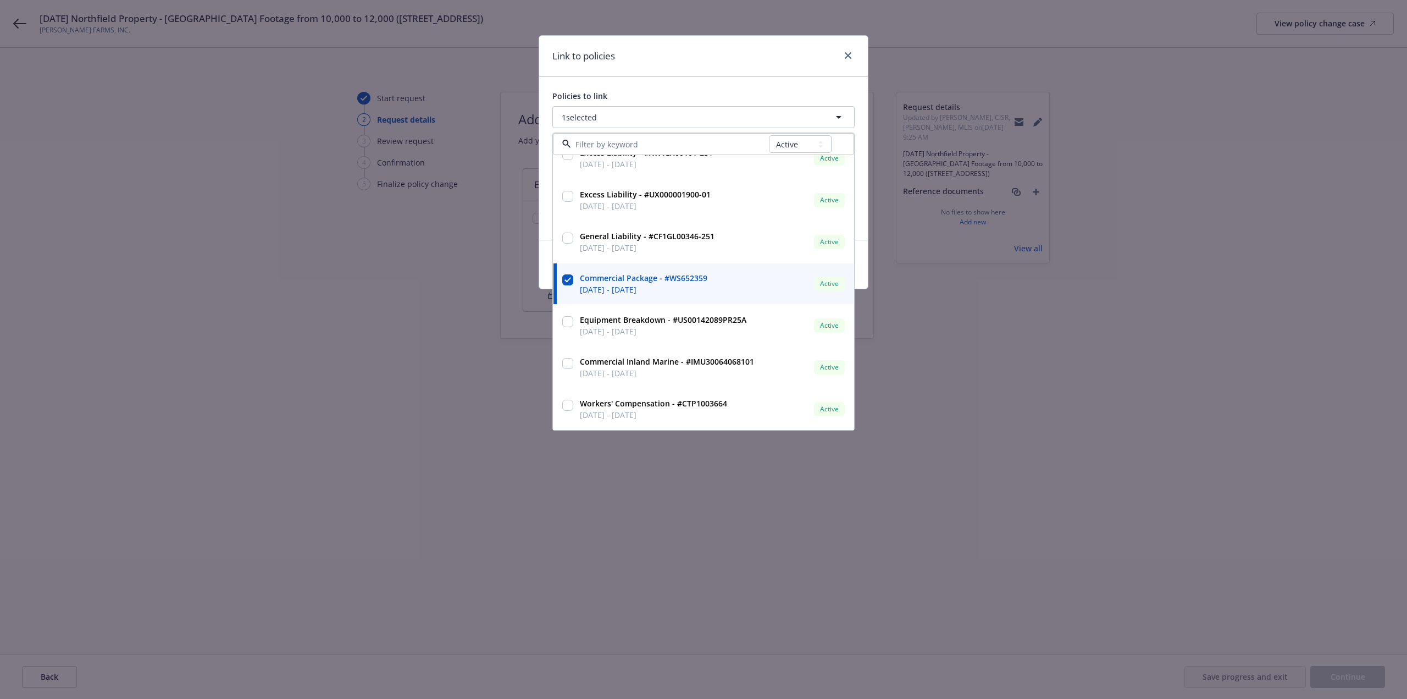
click at [479, 385] on div "Link to policies Policies to link 1 selected All Active Upcoming Expired Cancel…" at bounding box center [703, 349] width 1407 height 699
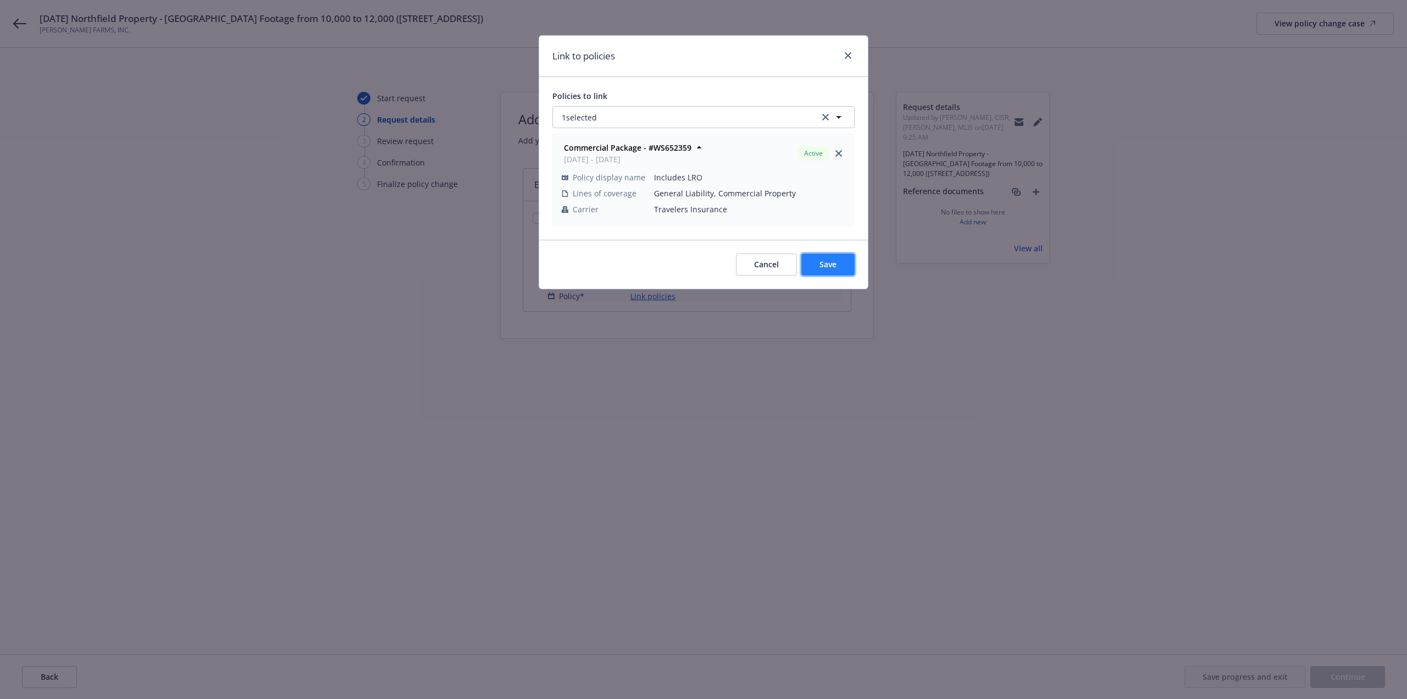
click at [829, 267] on span "Save" at bounding box center [827, 264] width 17 height 10
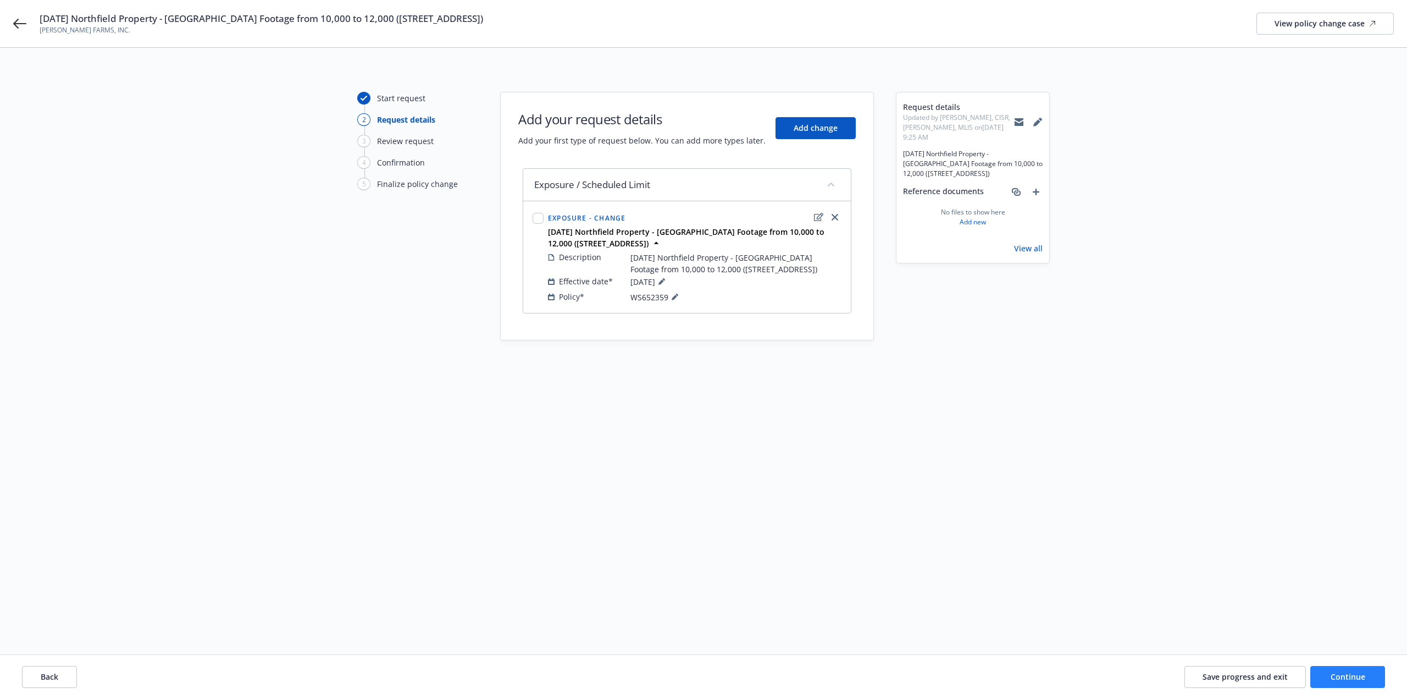
click at [1336, 665] on div "Back Save progress and exit Continue" at bounding box center [703, 677] width 1407 height 44
click at [1344, 673] on span "Continue" at bounding box center [1348, 676] width 35 height 10
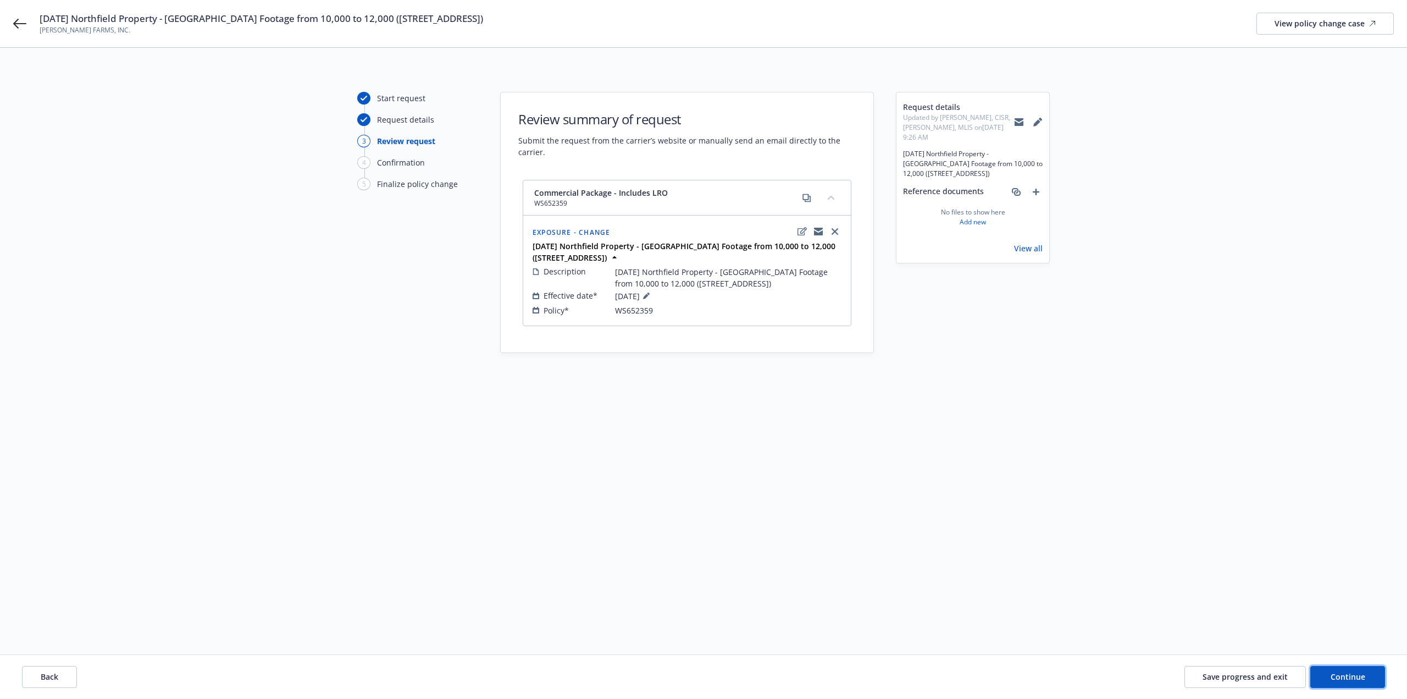
click at [1342, 671] on span "Continue" at bounding box center [1348, 676] width 35 height 10
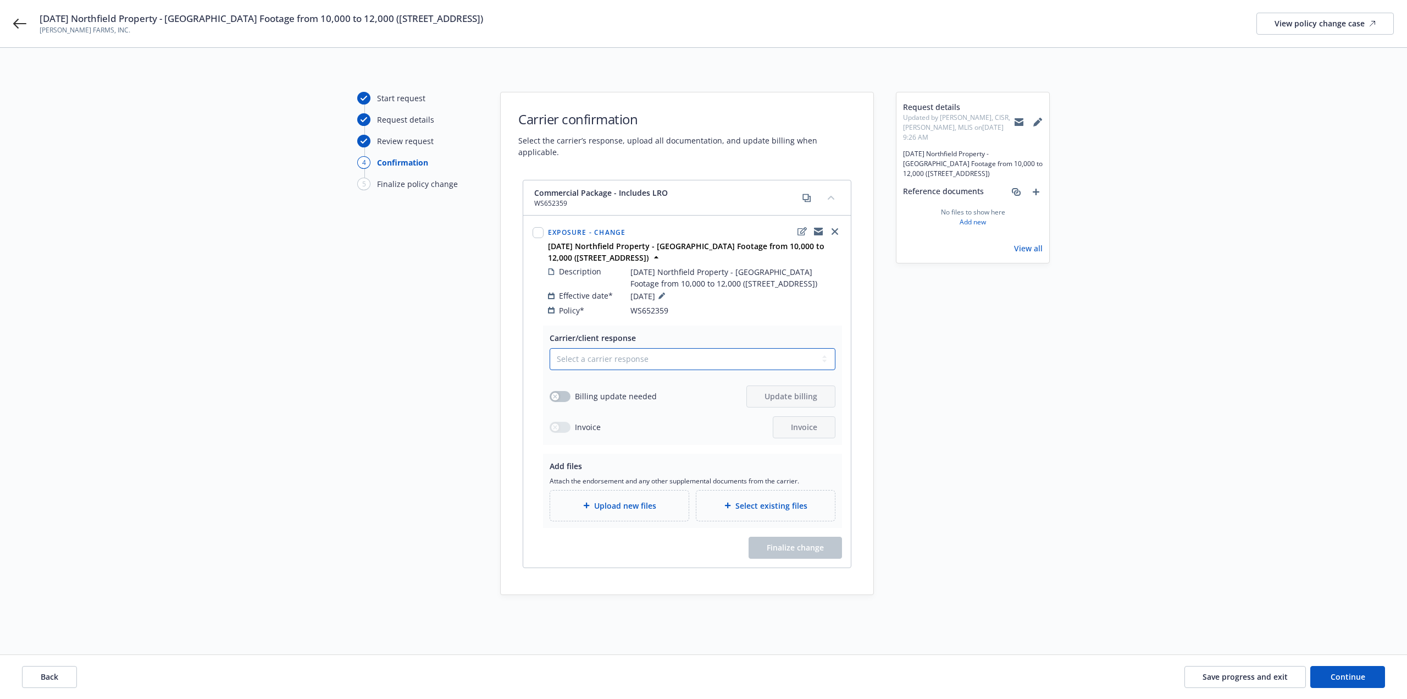
click at [659, 350] on select "Select a carrier response Accepted Accepted with revision No endorsement needed…" at bounding box center [693, 359] width 286 height 22
click at [550, 348] on select "Select a carrier response Accepted Accepted with revision No endorsement needed…" at bounding box center [693, 359] width 286 height 22
click at [657, 499] on div "Upload new files" at bounding box center [619, 505] width 121 height 13
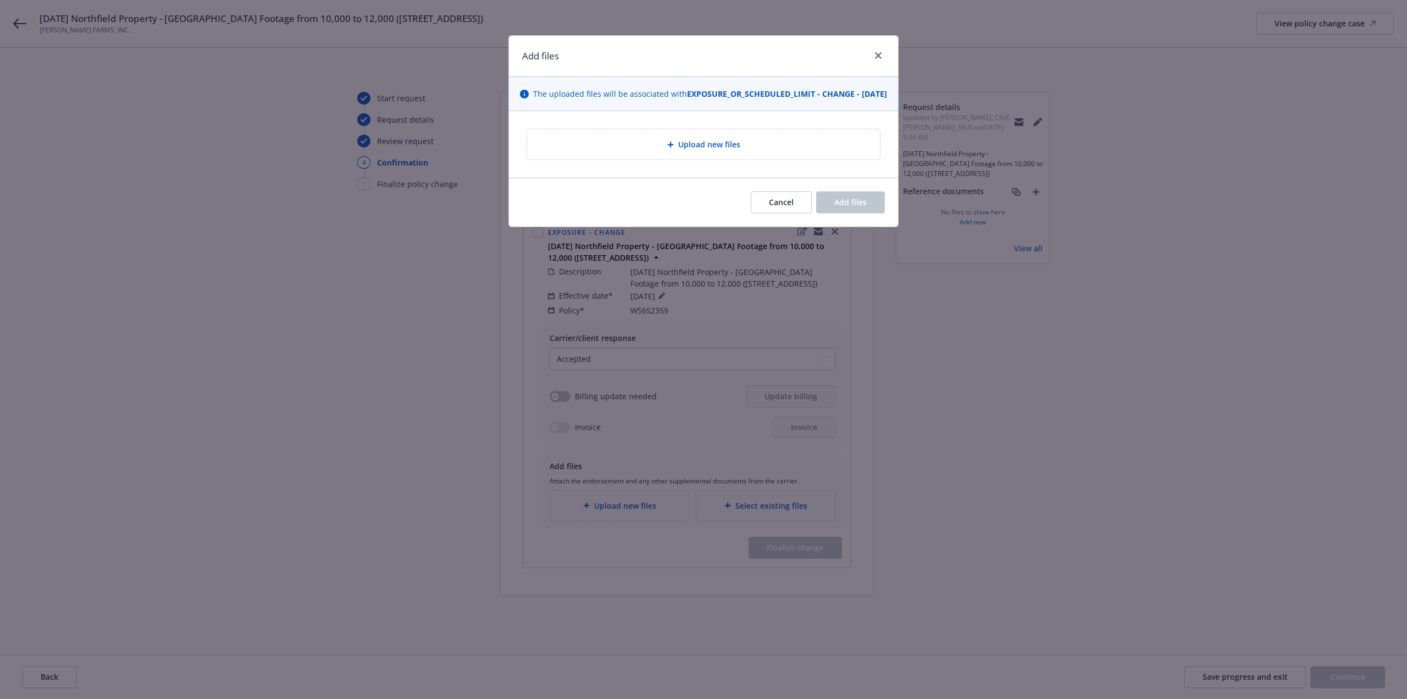
click at [630, 151] on div "Upload new files" at bounding box center [703, 144] width 335 height 13
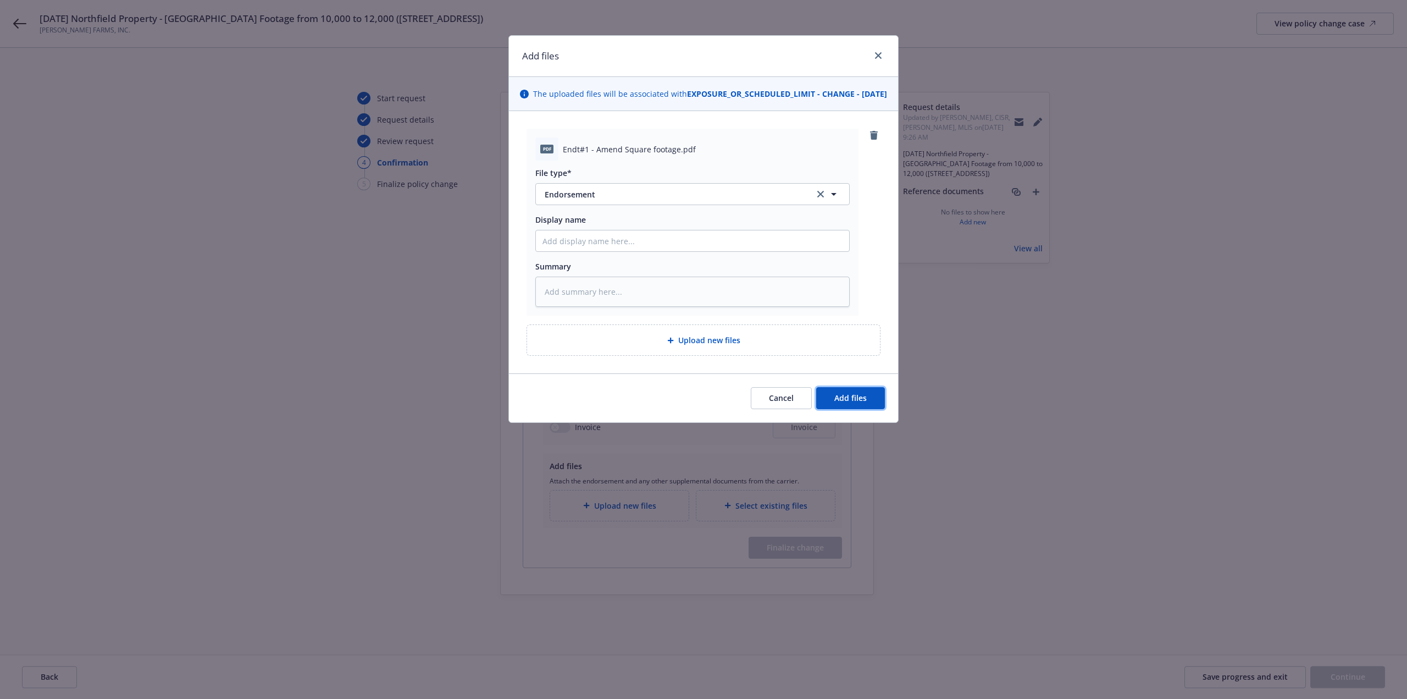
click at [852, 402] on button "Add files" at bounding box center [850, 398] width 69 height 22
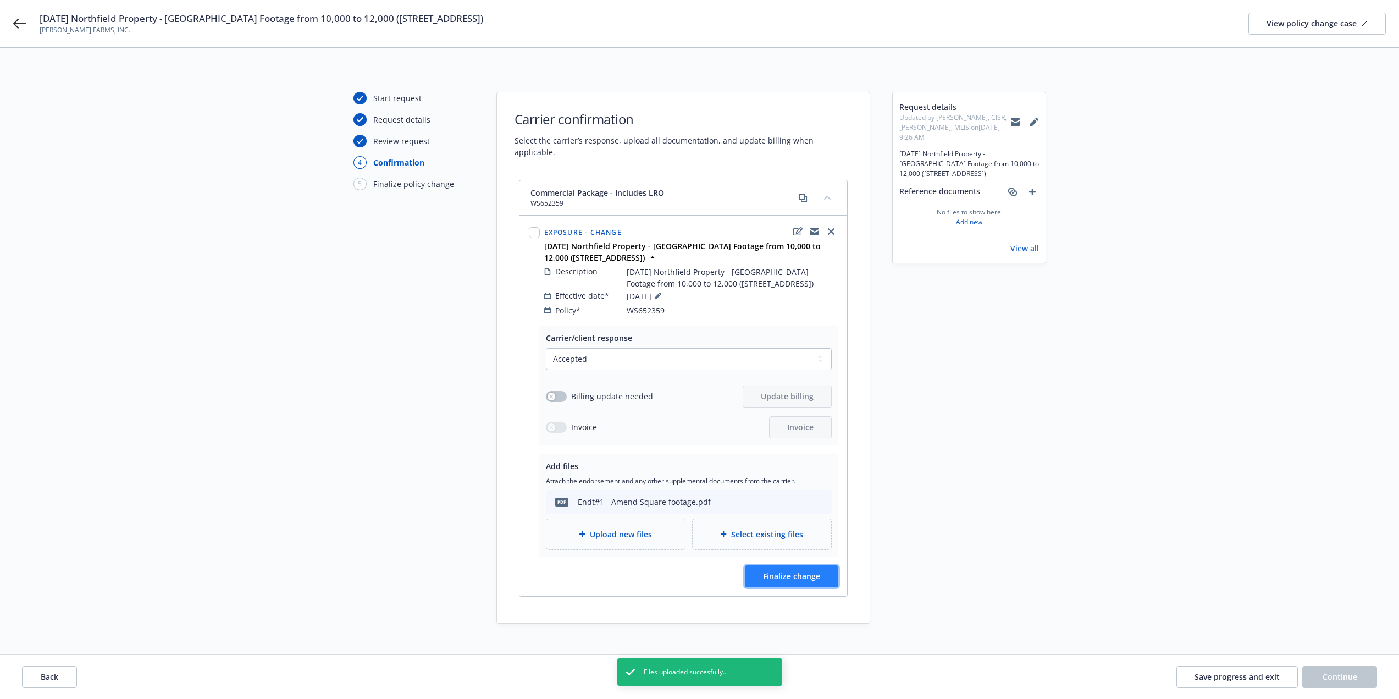
click at [785, 570] on span "Finalize change" at bounding box center [791, 575] width 57 height 10
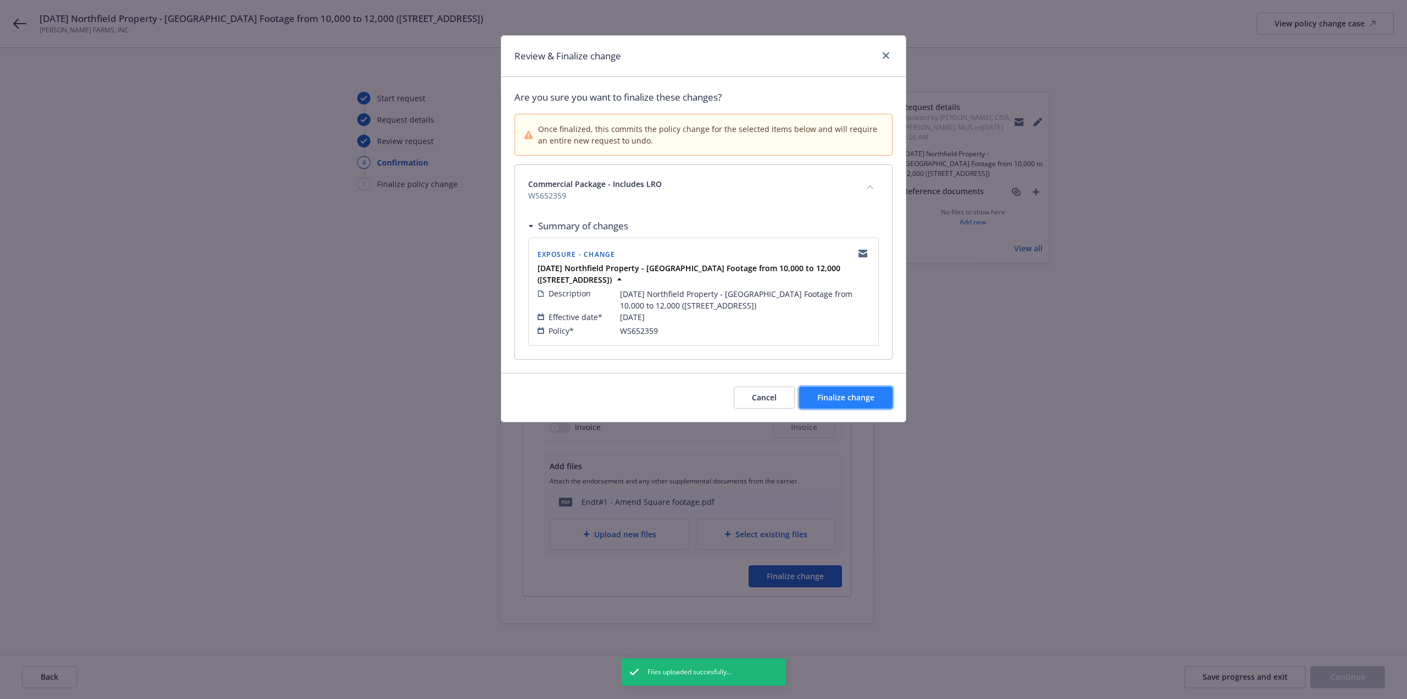
click at [836, 402] on span "Finalize change" at bounding box center [845, 397] width 57 height 10
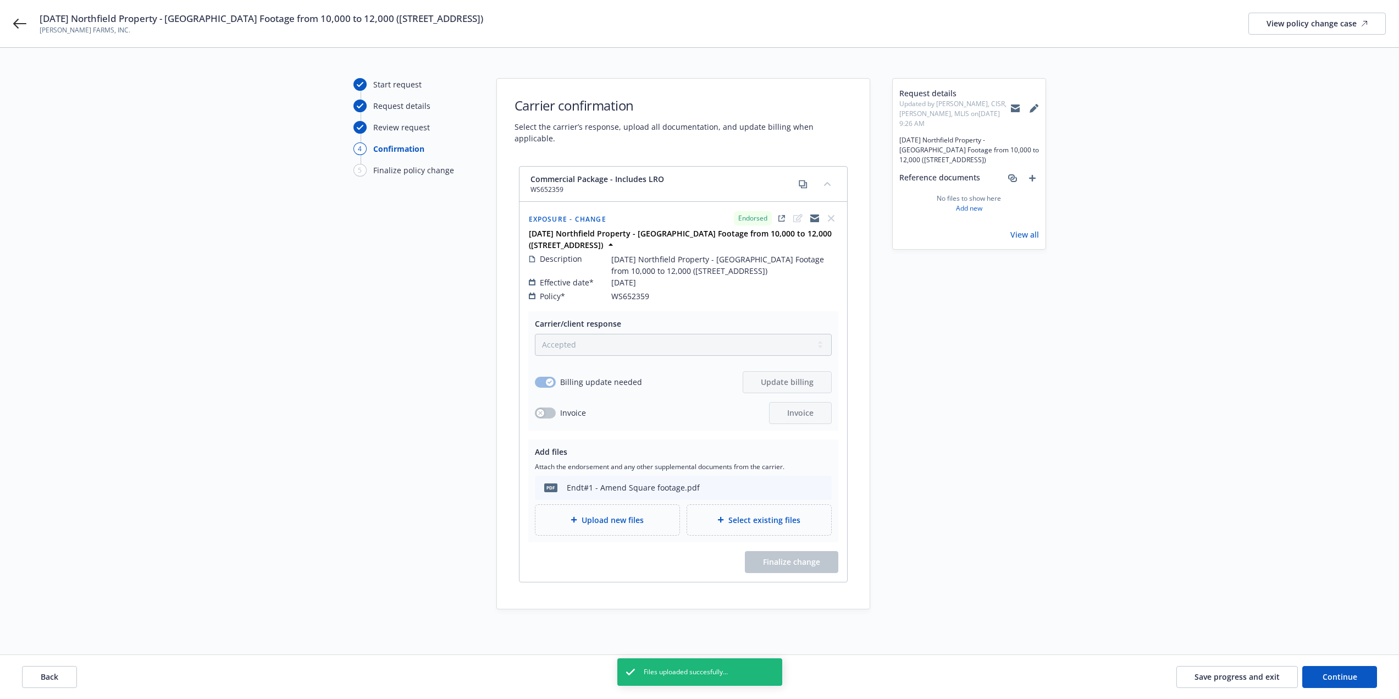
scroll to position [27, 0]
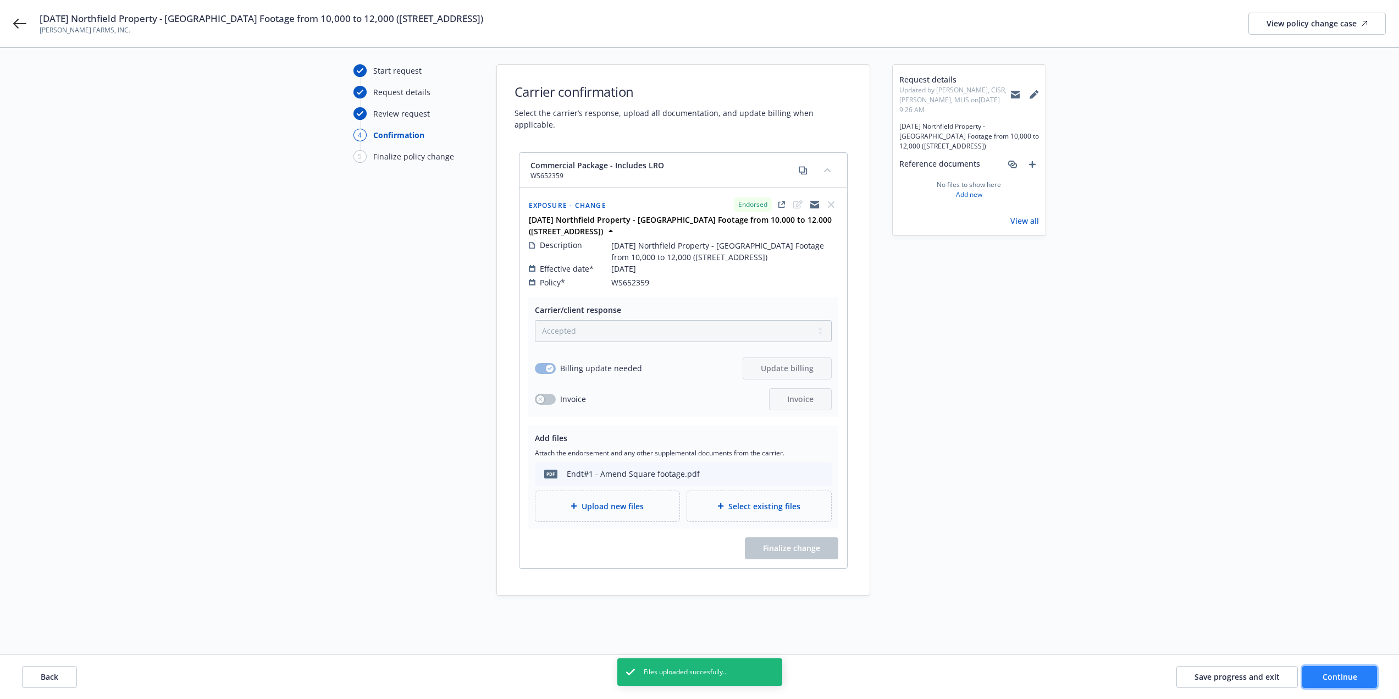
click at [1346, 678] on span "Continue" at bounding box center [1339, 676] width 35 height 10
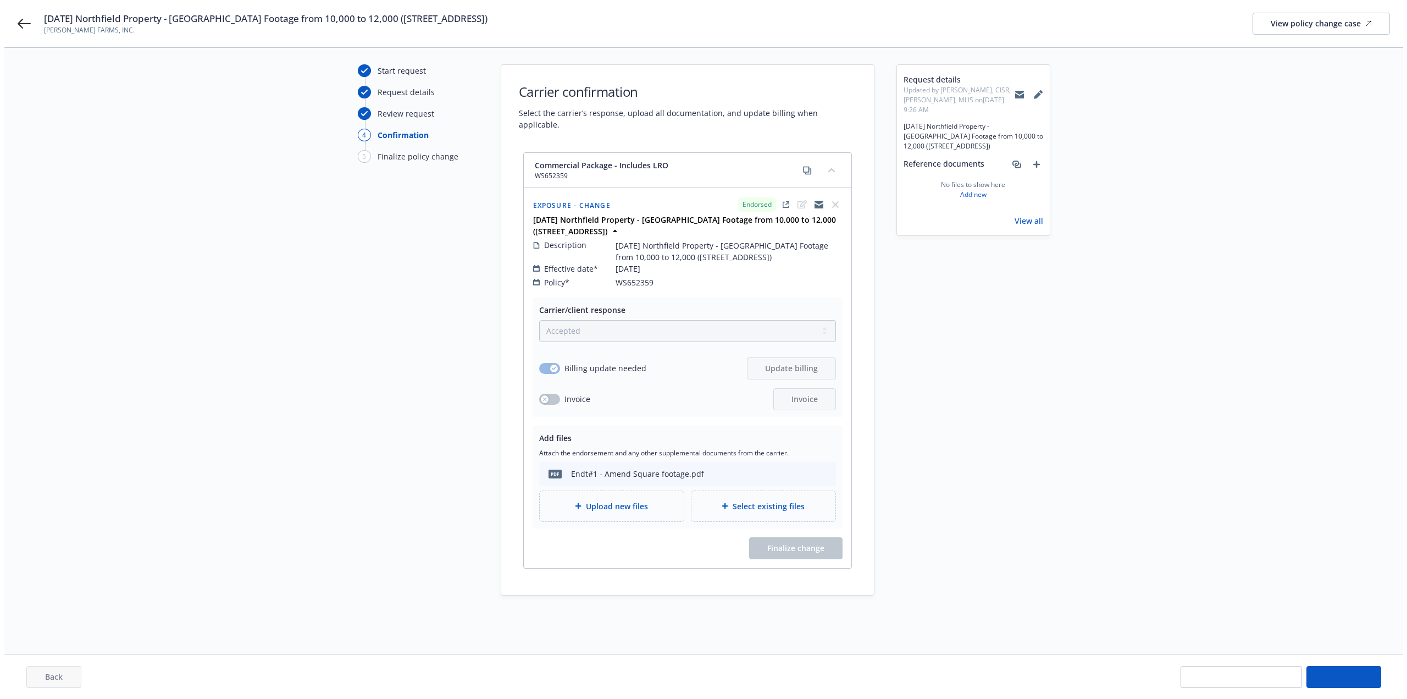
scroll to position [0, 0]
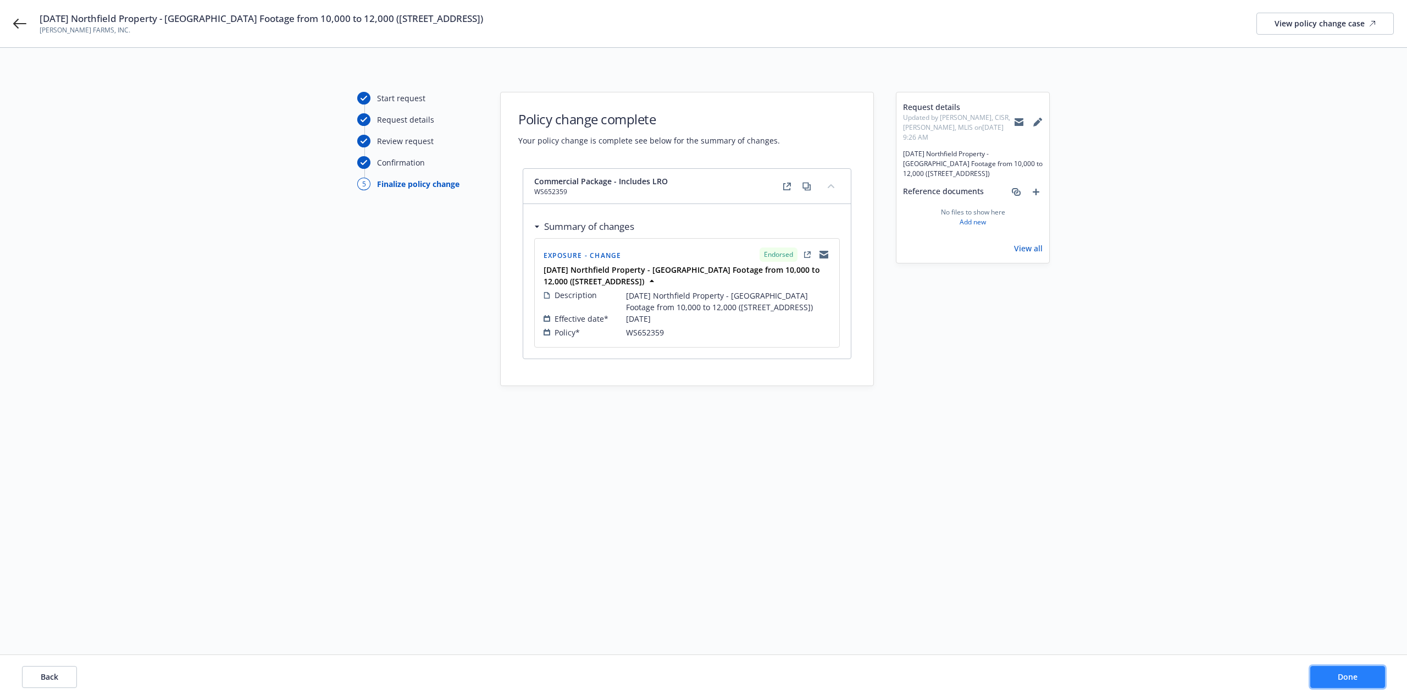
click at [1346, 678] on span "Done" at bounding box center [1348, 676] width 20 height 10
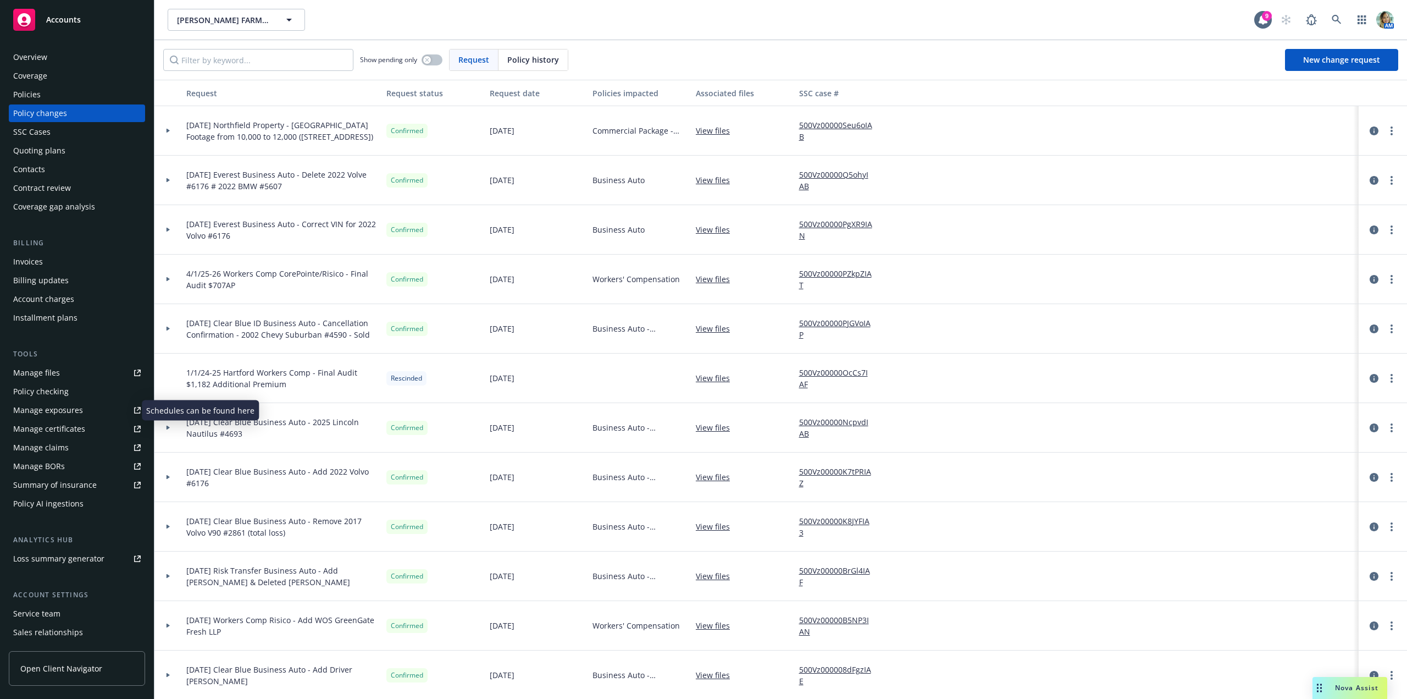
click at [58, 409] on div "Manage exposures" at bounding box center [48, 410] width 70 height 18
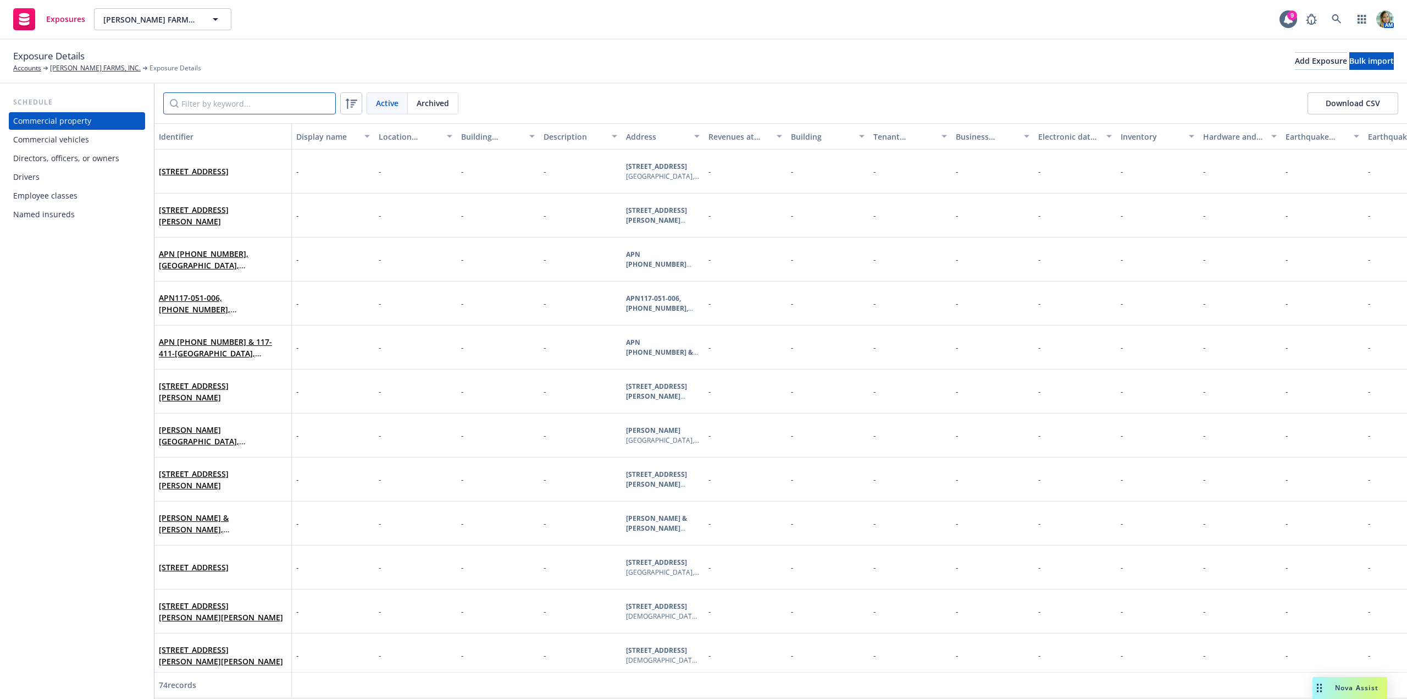
click at [210, 106] on input "Filter by keyword..." at bounding box center [249, 103] width 173 height 22
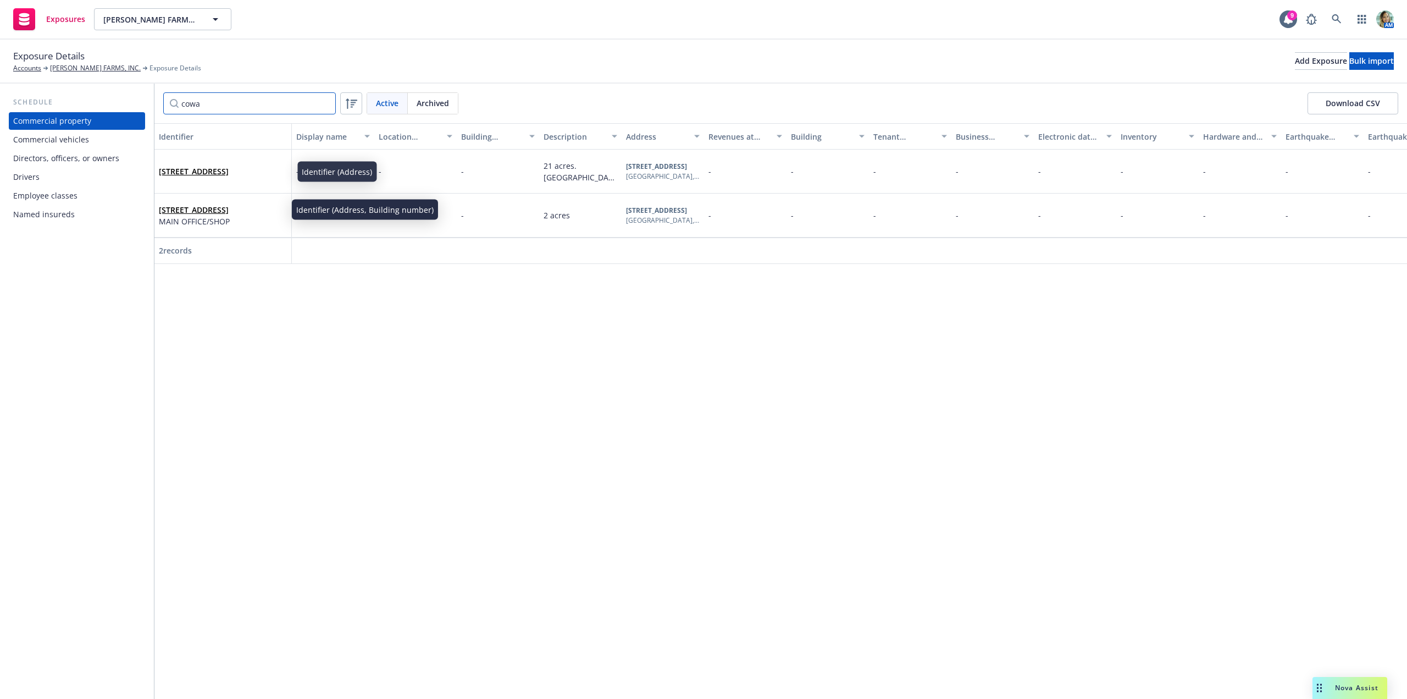
type input "cowa"
click at [210, 206] on link "261 Coward Rd Watsonville, CA 95076" at bounding box center [194, 209] width 70 height 10
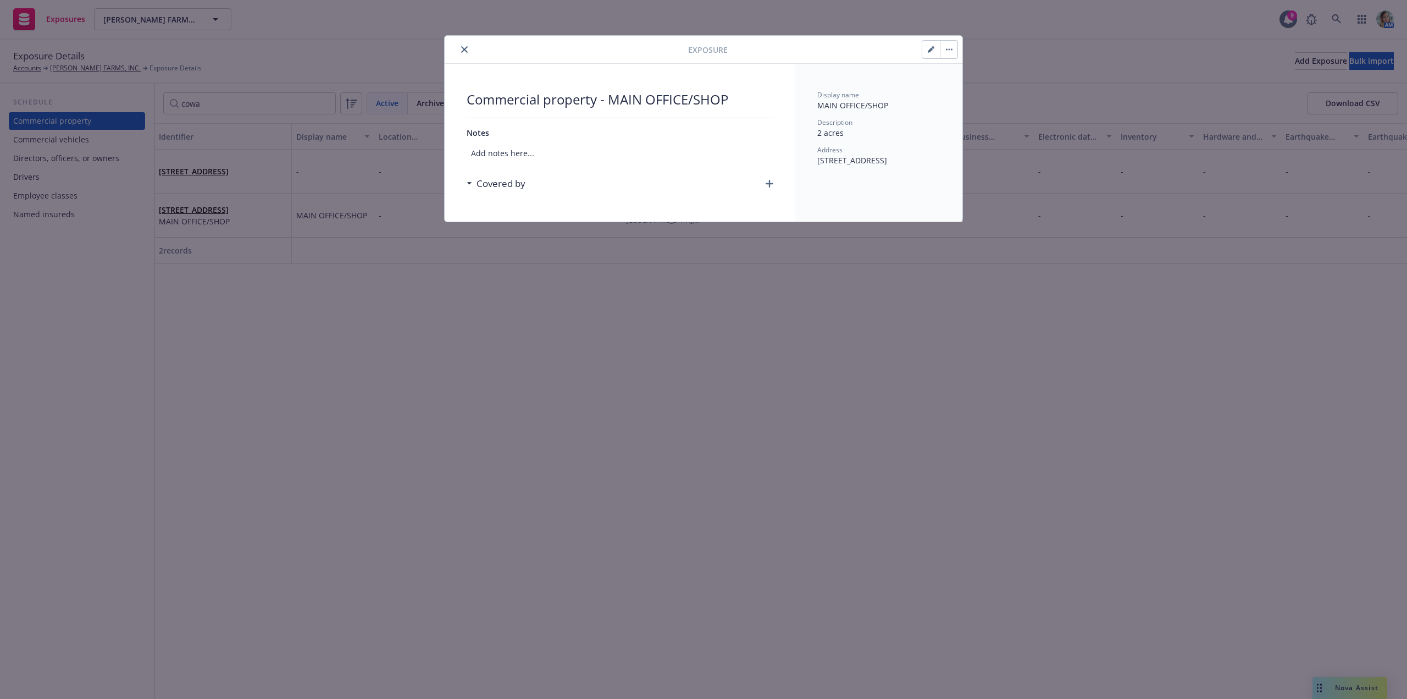
drag, startPoint x: 927, startPoint y: 58, endPoint x: 932, endPoint y: 54, distance: 5.8
click at [932, 54] on div at bounding box center [940, 49] width 36 height 19
click at [927, 56] on button "button" at bounding box center [931, 50] width 18 height 18
select select "NO"
select select "NONE"
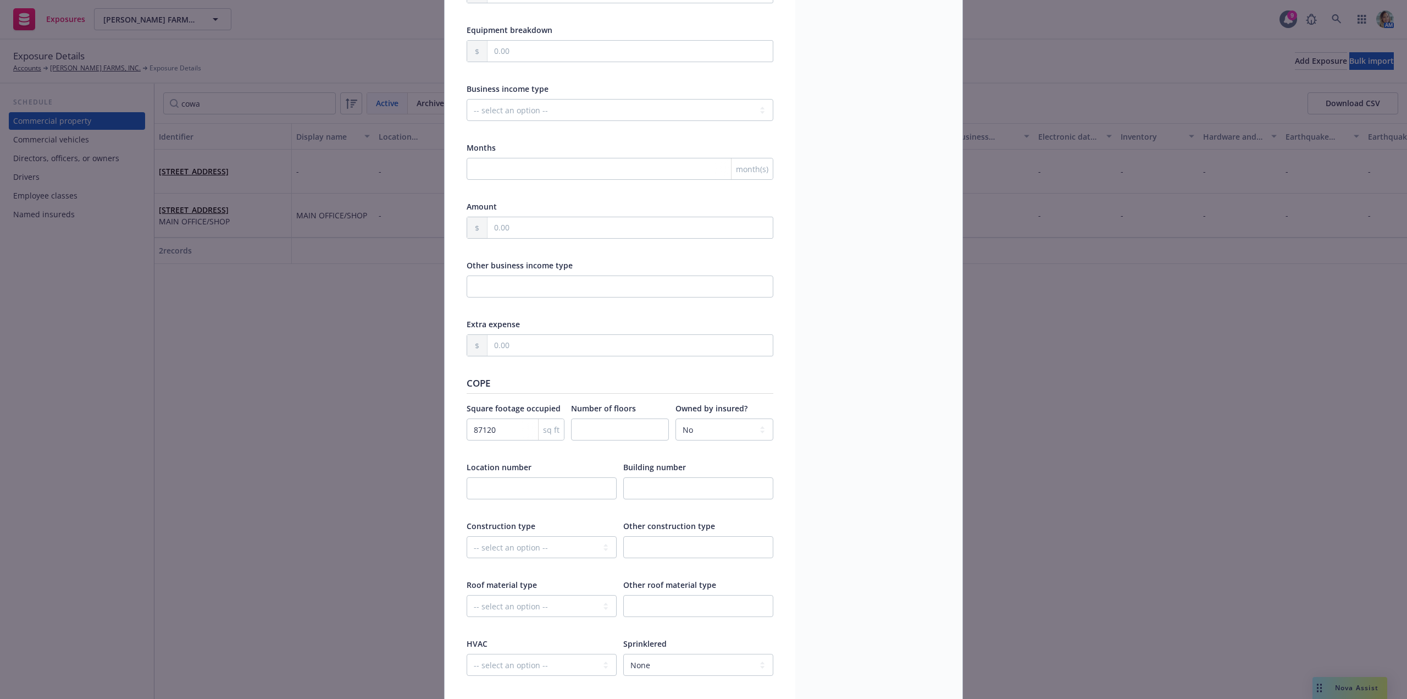
scroll to position [989, 0]
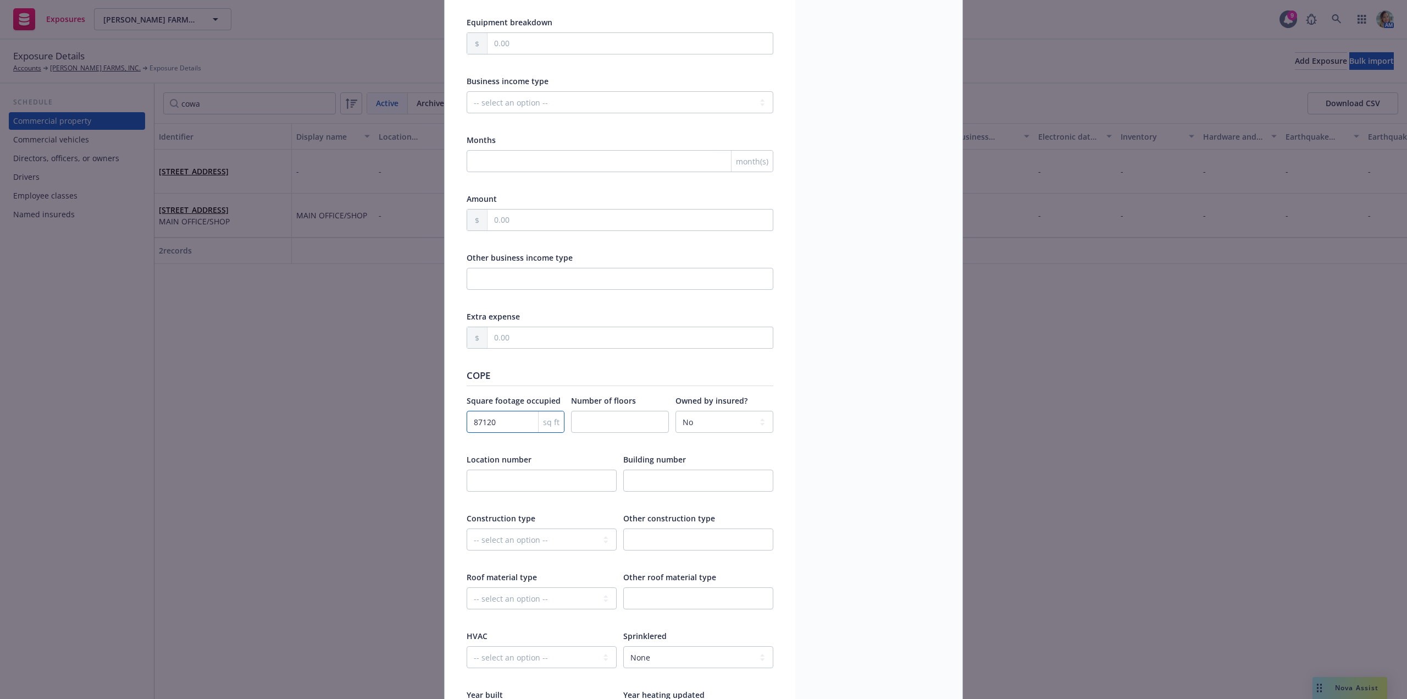
drag, startPoint x: 513, startPoint y: 425, endPoint x: 448, endPoint y: 428, distance: 64.9
click at [449, 428] on div "Display name MAIN OFFICE/SHOP Description 2 acres Address 261 Coward Rd, Watson…" at bounding box center [620, 101] width 351 height 2047
type textarea "x"
type input "1"
type textarea "x"
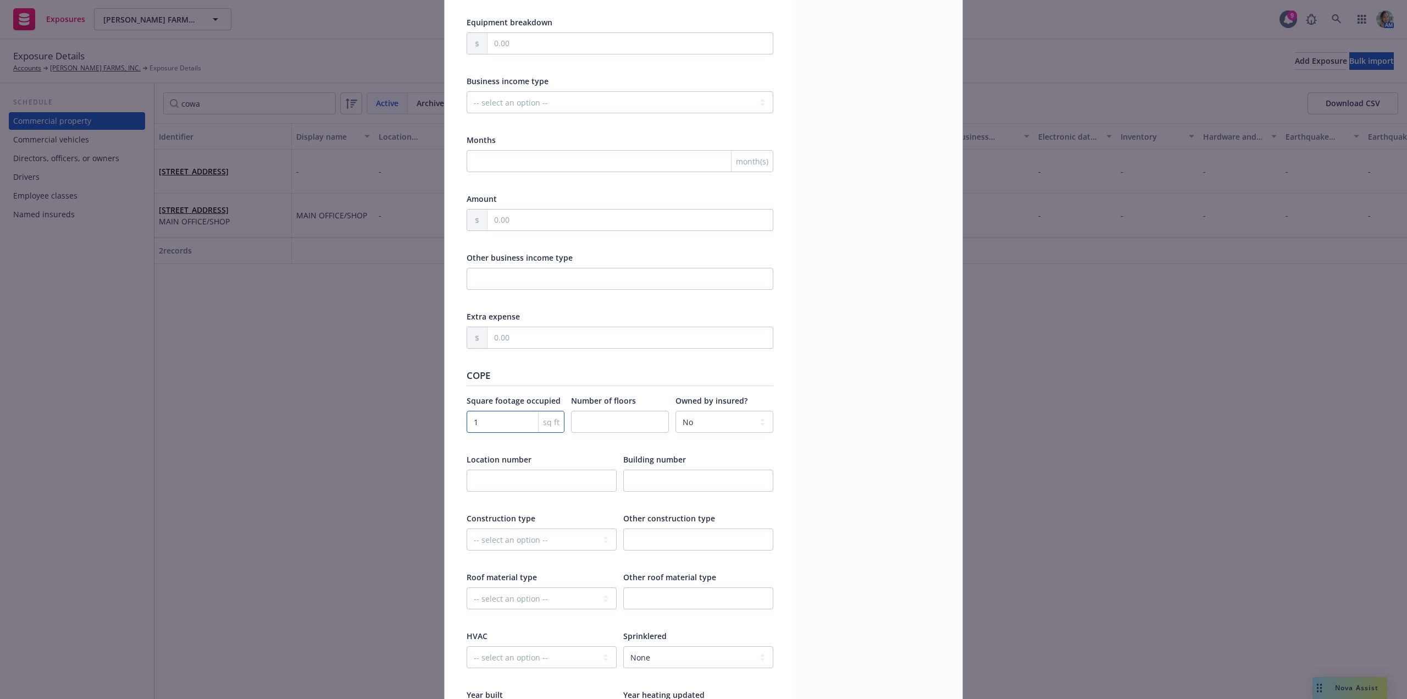
type input "12"
type textarea "x"
type input "120"
type textarea "x"
type input "1200"
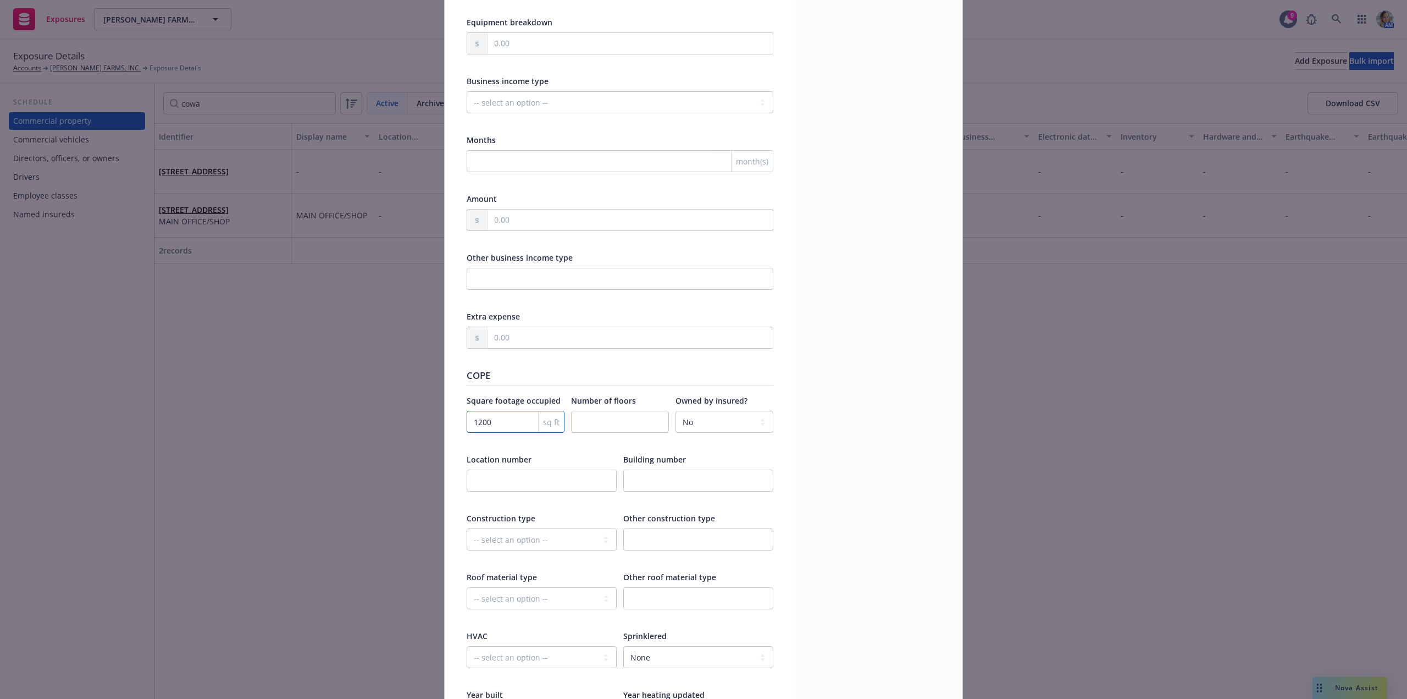
type textarea "x"
type input "12000"
type textarea "x"
type input "12000"
click at [852, 411] on div "Display name MAIN OFFICE/SHOP Description 2 acres Address 261 Coward Rd Watsonv…" at bounding box center [878, 101] width 167 height 2047
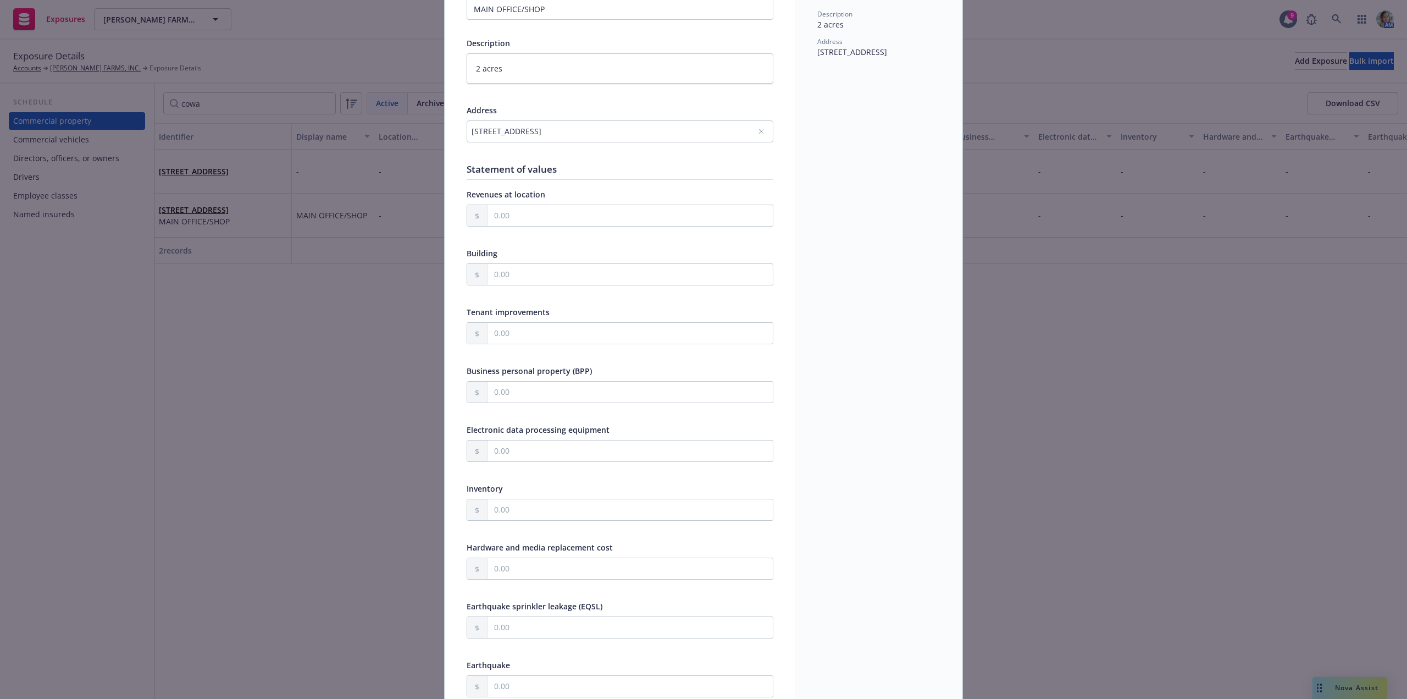
scroll to position [0, 0]
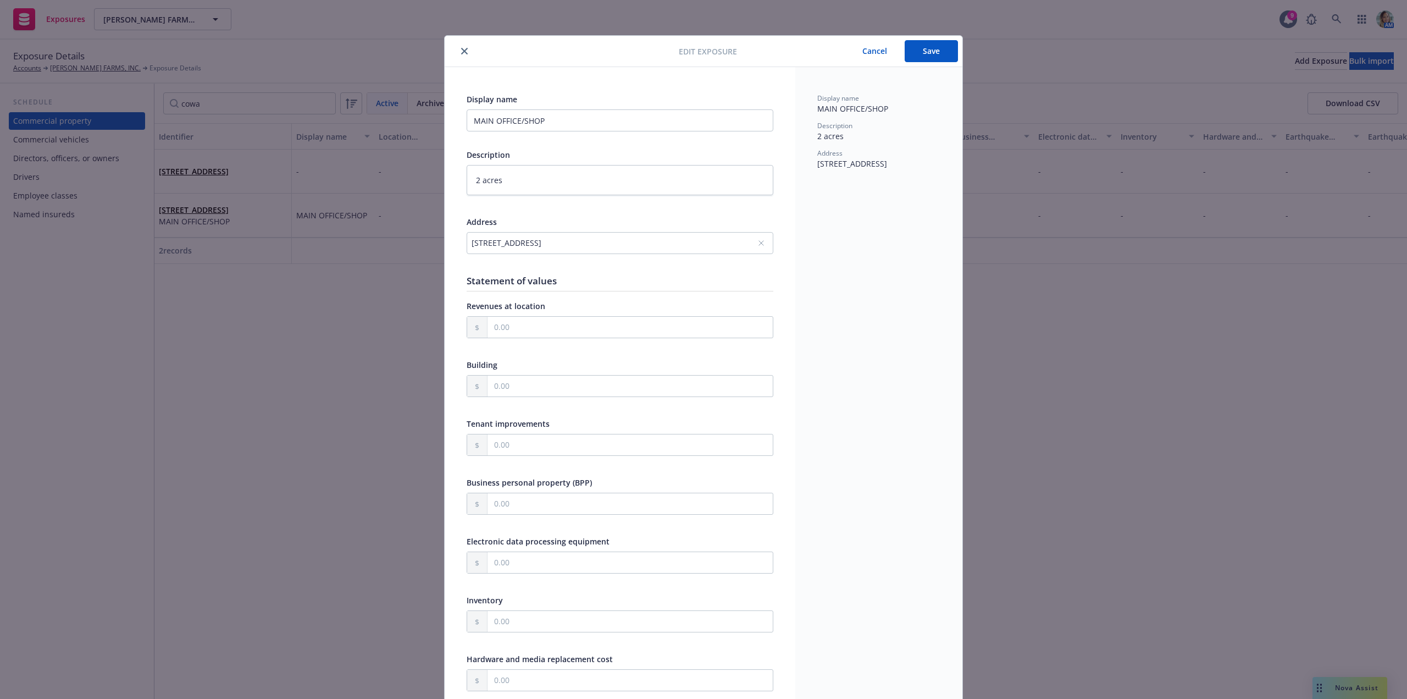
click at [946, 54] on button "Save" at bounding box center [931, 51] width 53 height 22
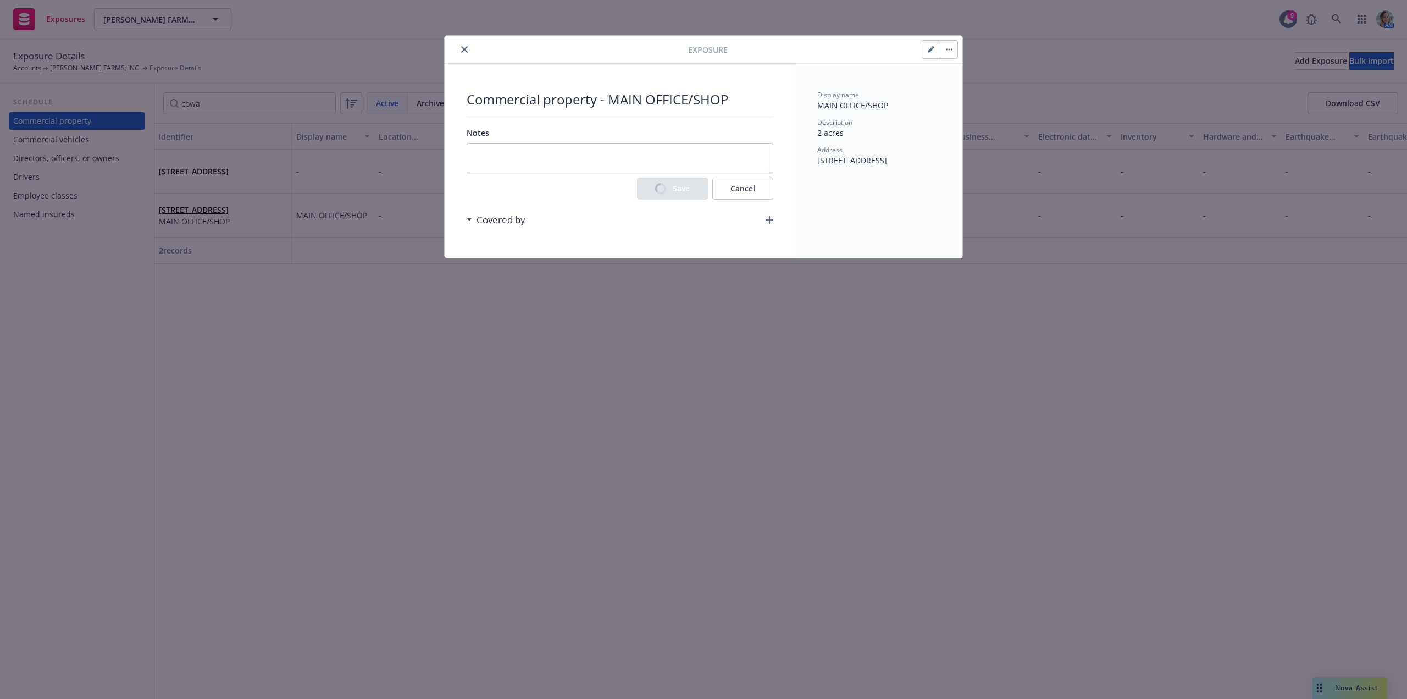
click at [465, 54] on button "close" at bounding box center [464, 49] width 13 height 13
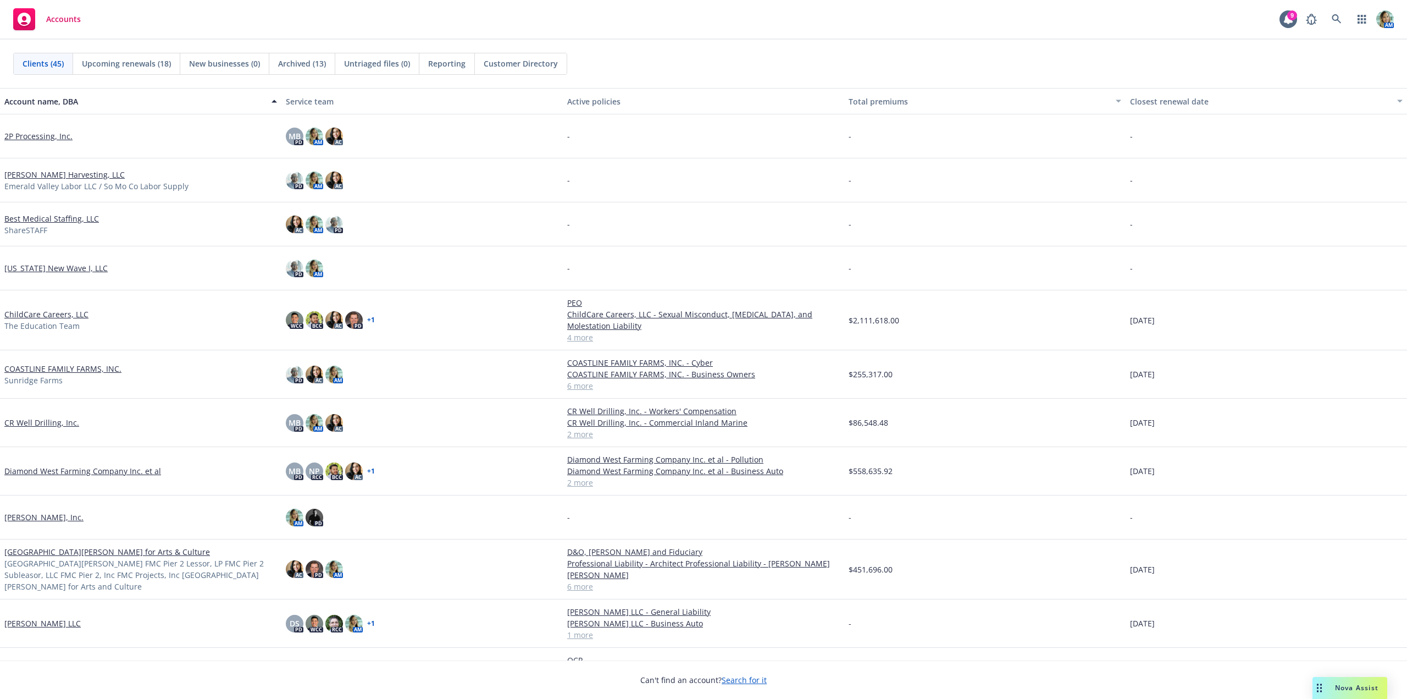
click at [96, 468] on link "Diamond West Farming Company Inc. et al" at bounding box center [82, 471] width 157 height 12
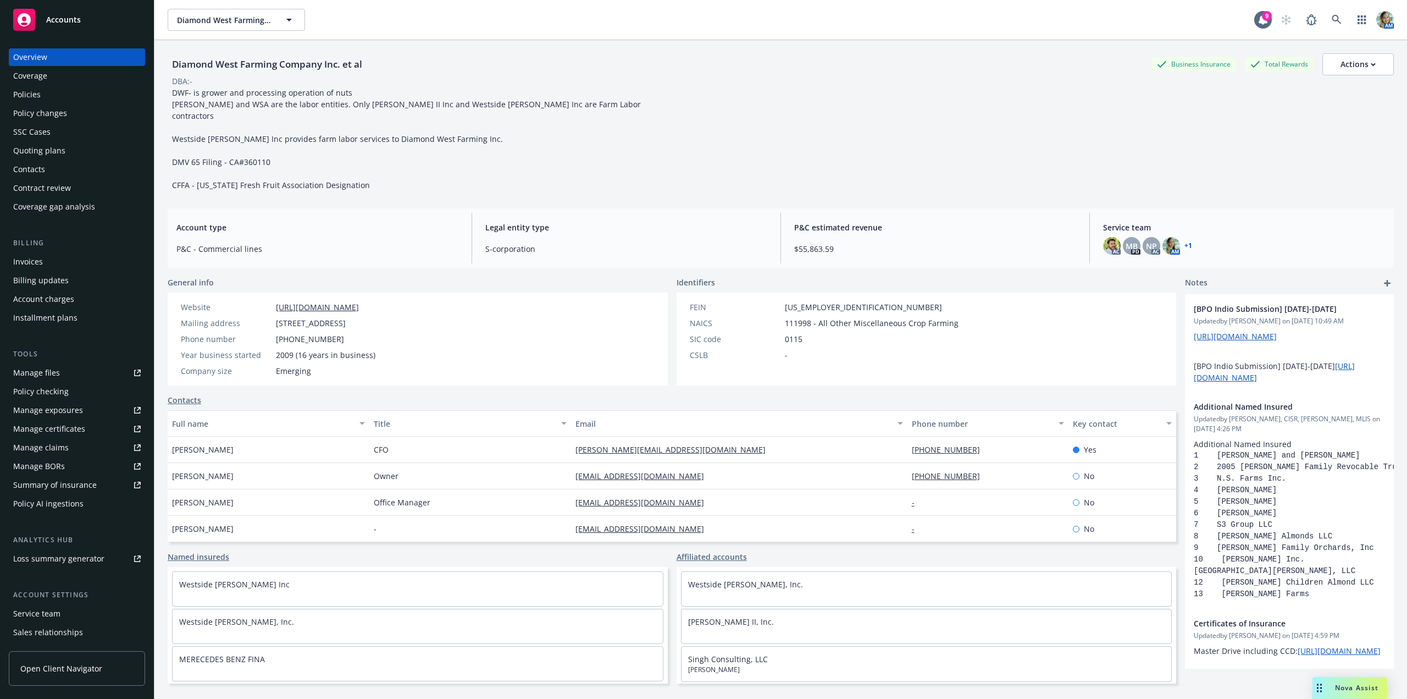
click at [52, 96] on div "Policies" at bounding box center [77, 95] width 128 height 18
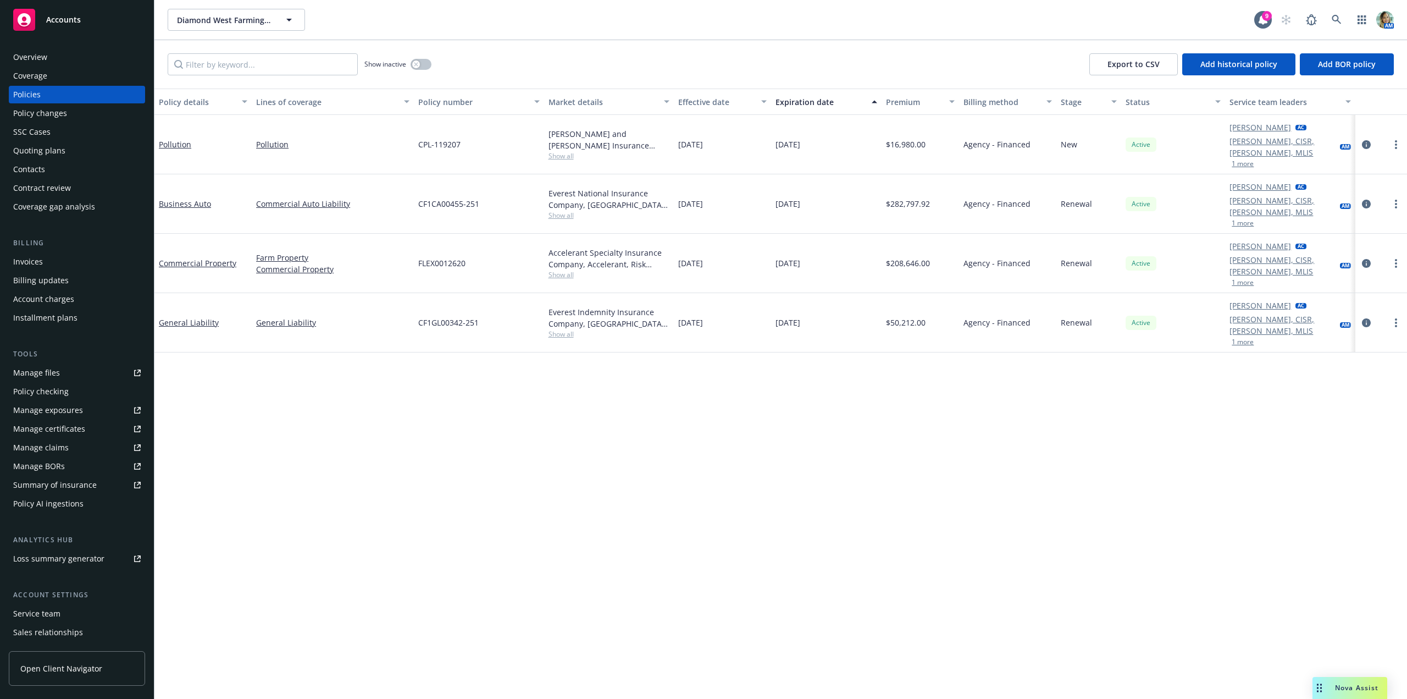
click at [40, 169] on div "Contacts" at bounding box center [29, 169] width 32 height 18
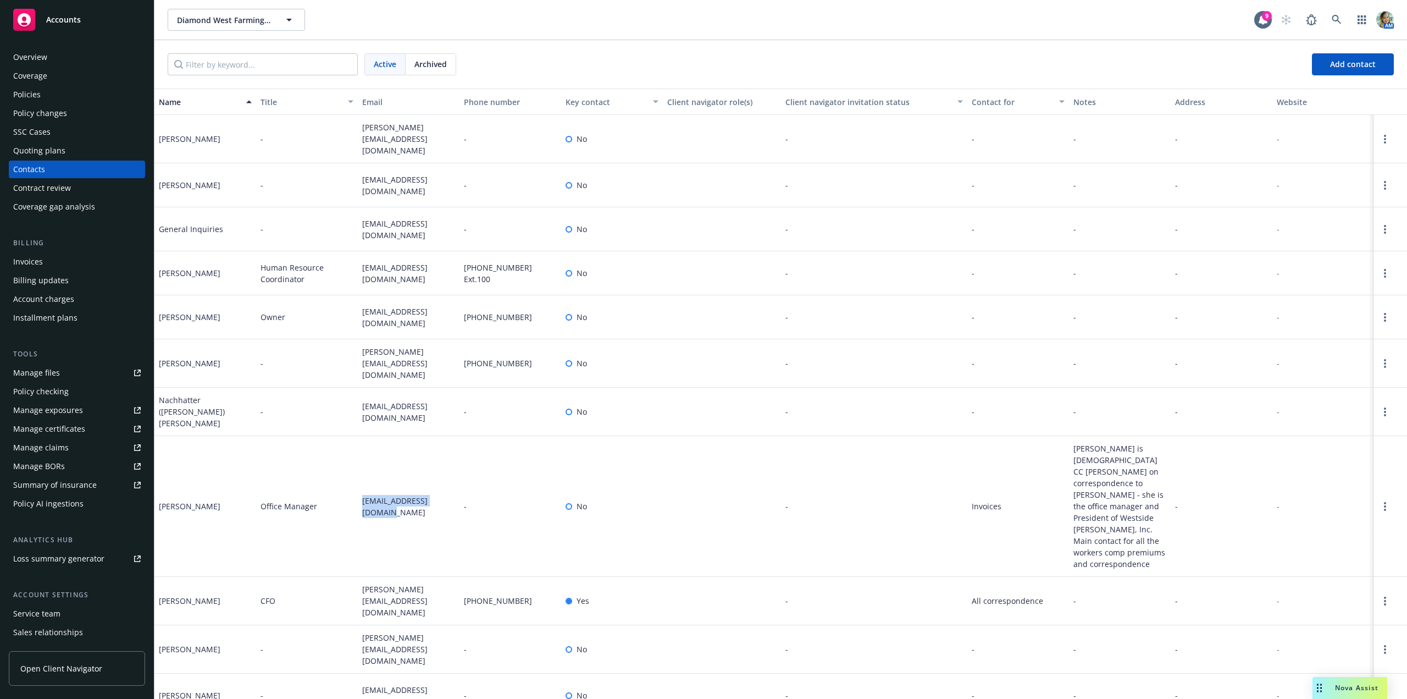
drag, startPoint x: 356, startPoint y: 486, endPoint x: 453, endPoint y: 489, distance: 96.8
click at [453, 489] on div "treasury1750@gmail.com" at bounding box center [409, 506] width 102 height 141
copy span "treasury1750@gmail.com"
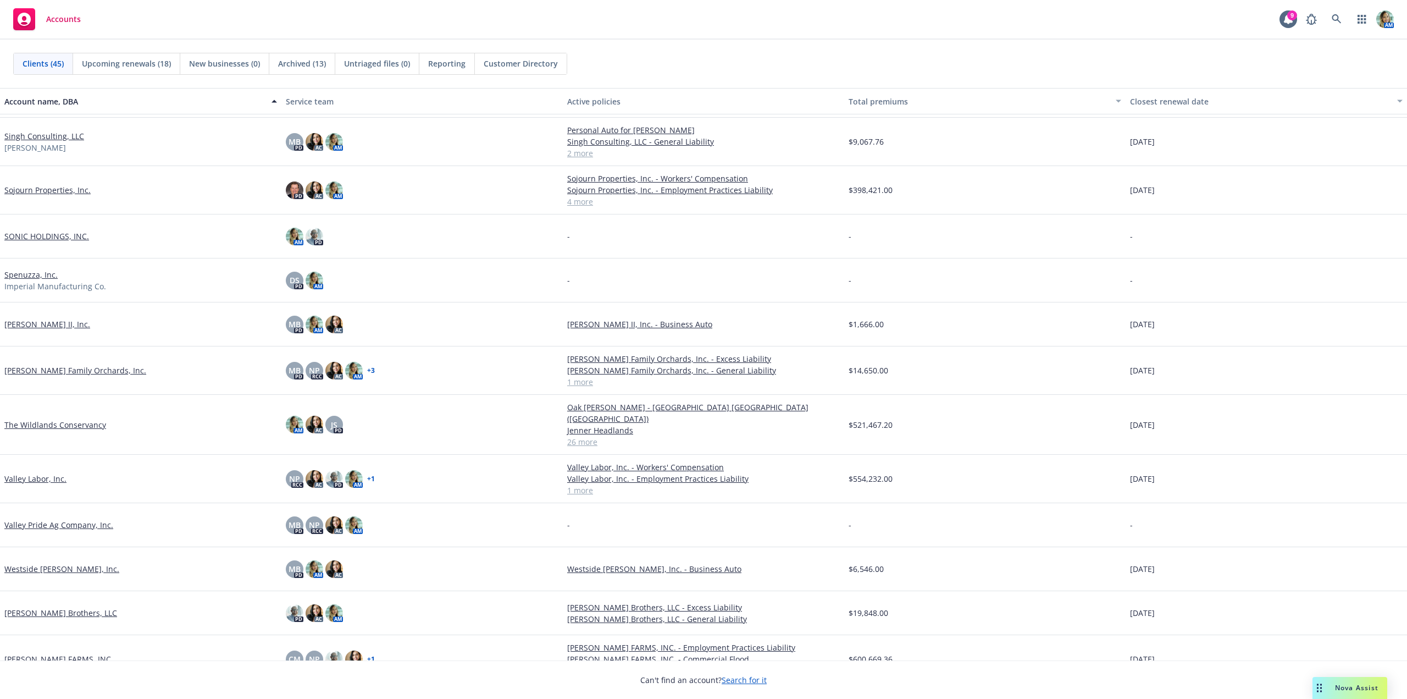
scroll to position [1464, 0]
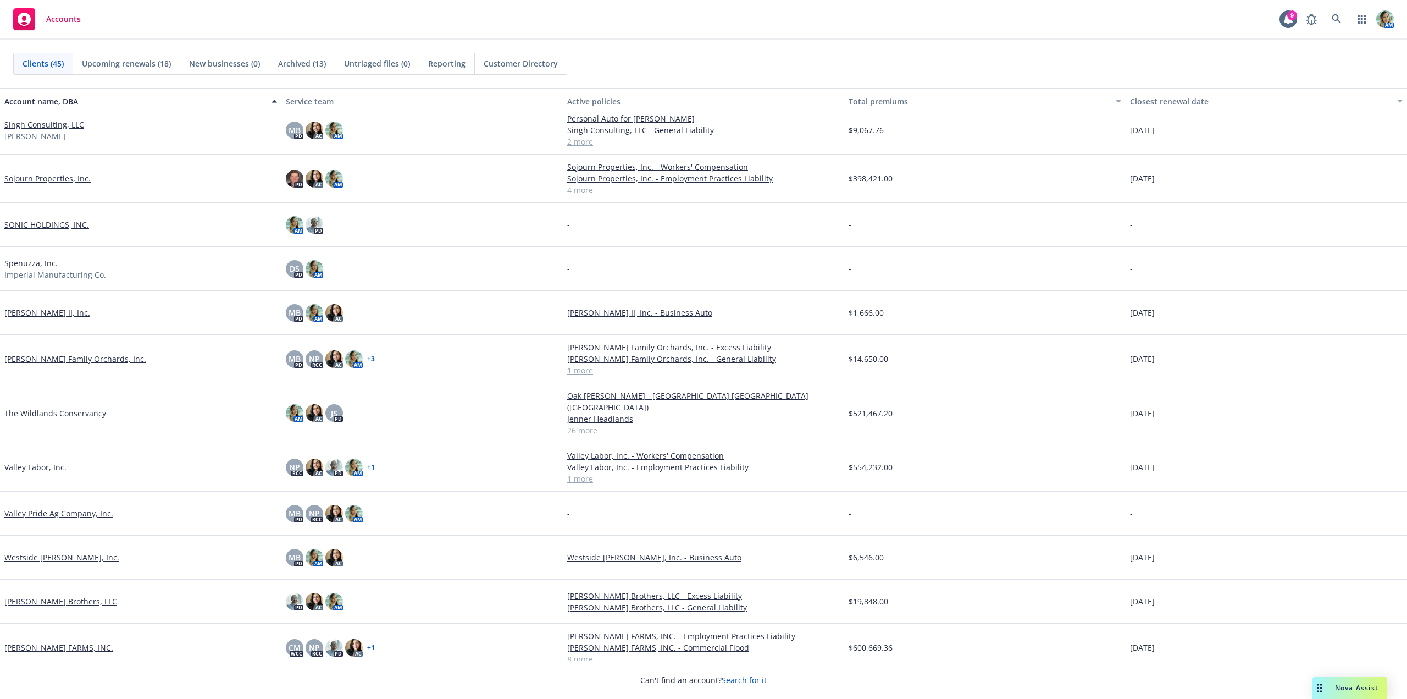
click at [51, 551] on link "Westside Ag II, Inc." at bounding box center [61, 557] width 115 height 12
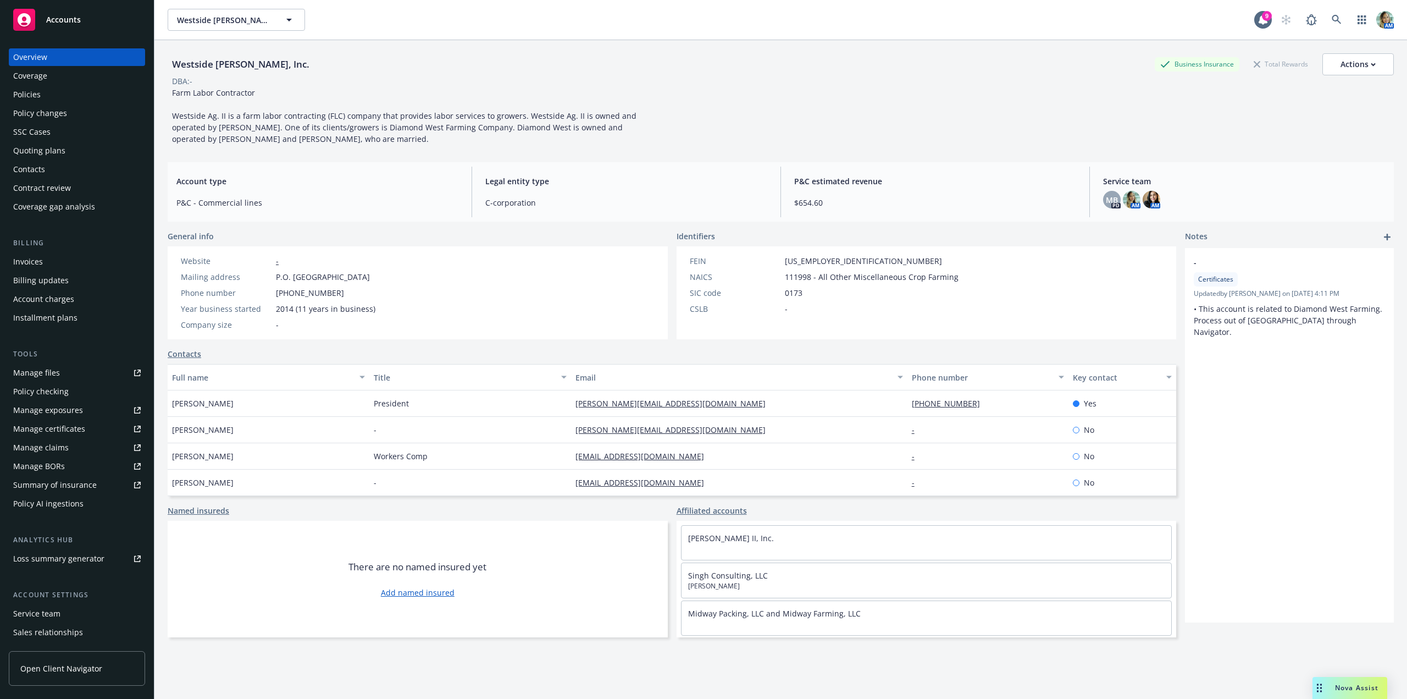
click at [42, 164] on div "Contacts" at bounding box center [29, 169] width 32 height 18
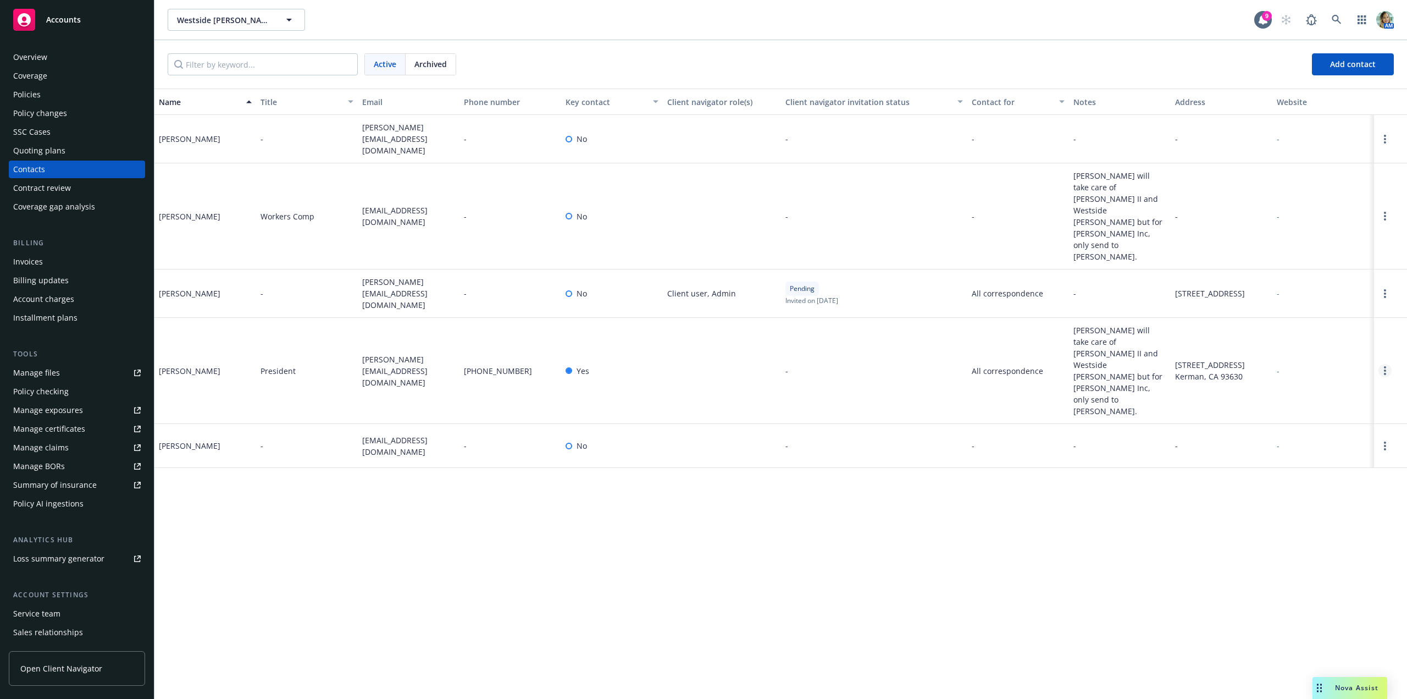
click at [1382, 364] on link "Open options" at bounding box center [1384, 370] width 13 height 13
click at [1306, 232] on link "Edit contact" at bounding box center [1315, 231] width 124 height 22
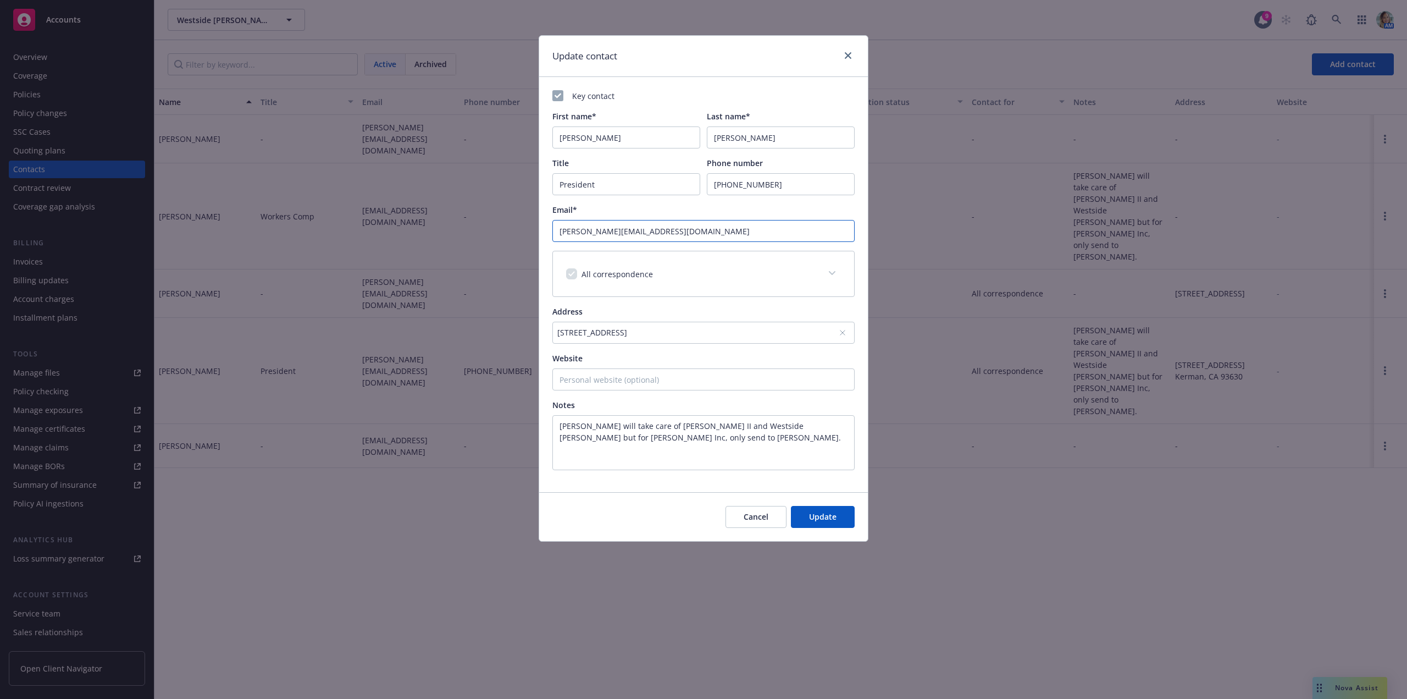
drag, startPoint x: 703, startPoint y: 231, endPoint x: 445, endPoint y: 204, distance: 260.3
click at [445, 204] on div "Update contact Key contact First name* Navtej Last name* Gill Title President P…" at bounding box center [703, 349] width 1407 height 699
paste input "treasury1750@gmail"
type input "[EMAIL_ADDRESS][DOMAIN_NAME]"
click at [827, 524] on button "Update" at bounding box center [823, 517] width 64 height 22
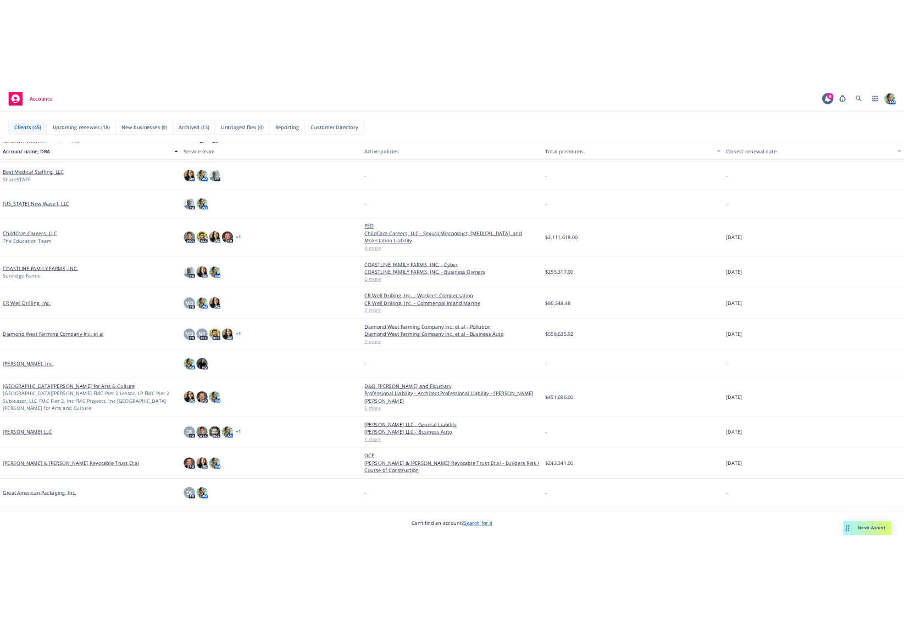
scroll to position [110, 0]
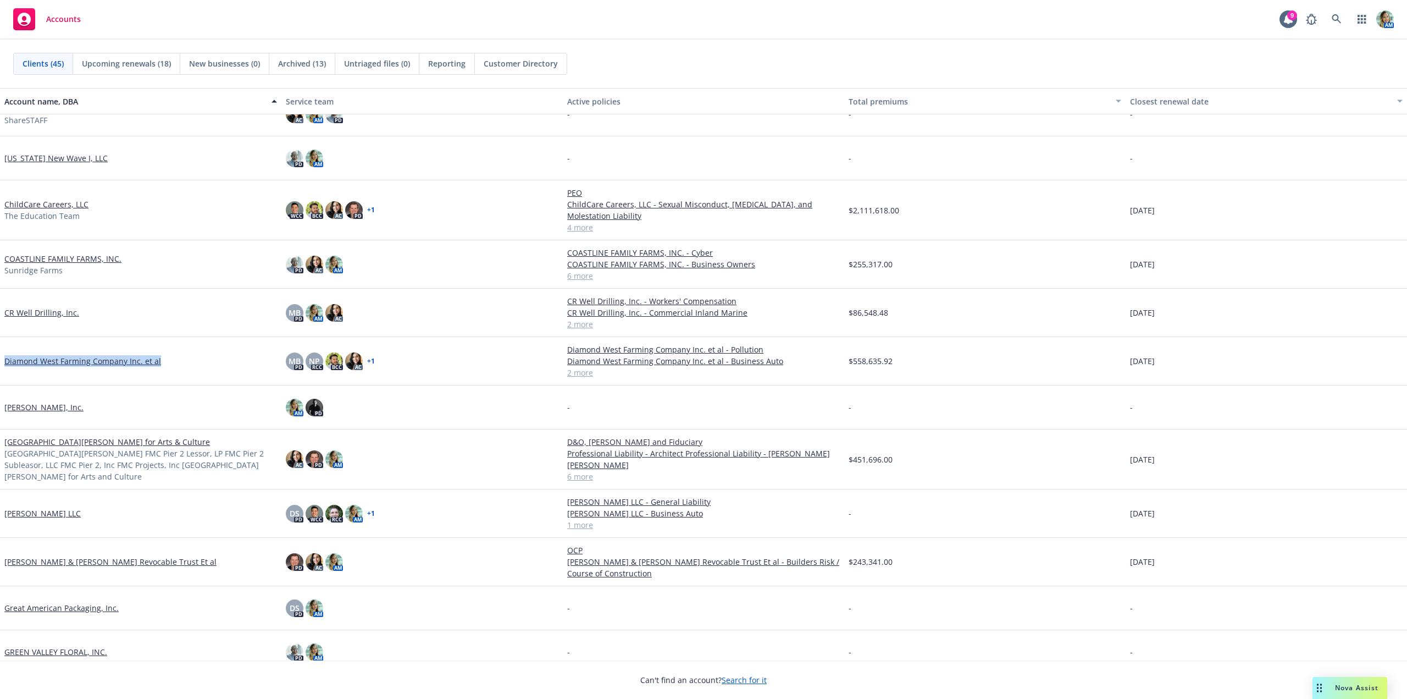
drag, startPoint x: 168, startPoint y: 361, endPoint x: -1, endPoint y: 358, distance: 169.3
click at [0, 358] on html "Accounts 9 AM Clients (45) Upcoming renewals (18) New businesses (0) Archived (…" at bounding box center [703, 349] width 1407 height 699
copy link "Diamond West Farming Company Inc. et al"
click at [34, 362] on link "Diamond West Farming Company Inc. et al" at bounding box center [82, 361] width 157 height 12
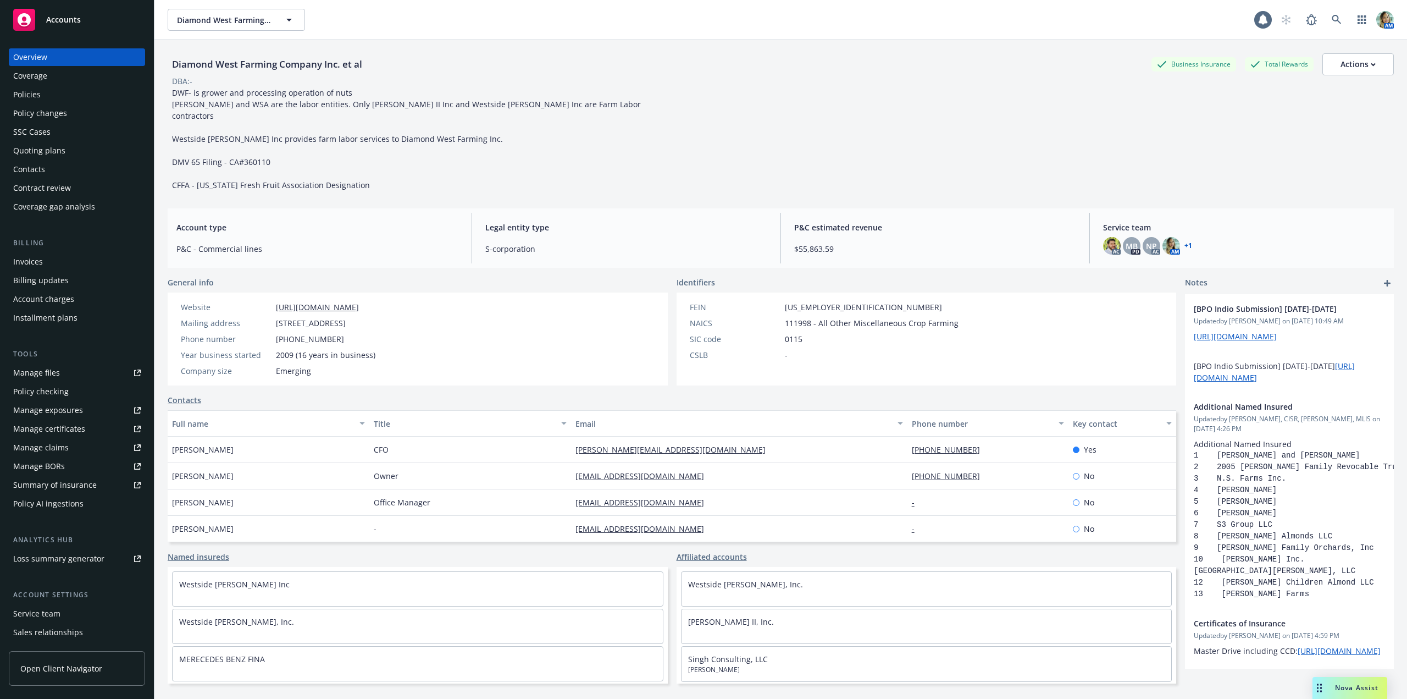
click at [24, 101] on div "Policies" at bounding box center [26, 95] width 27 height 18
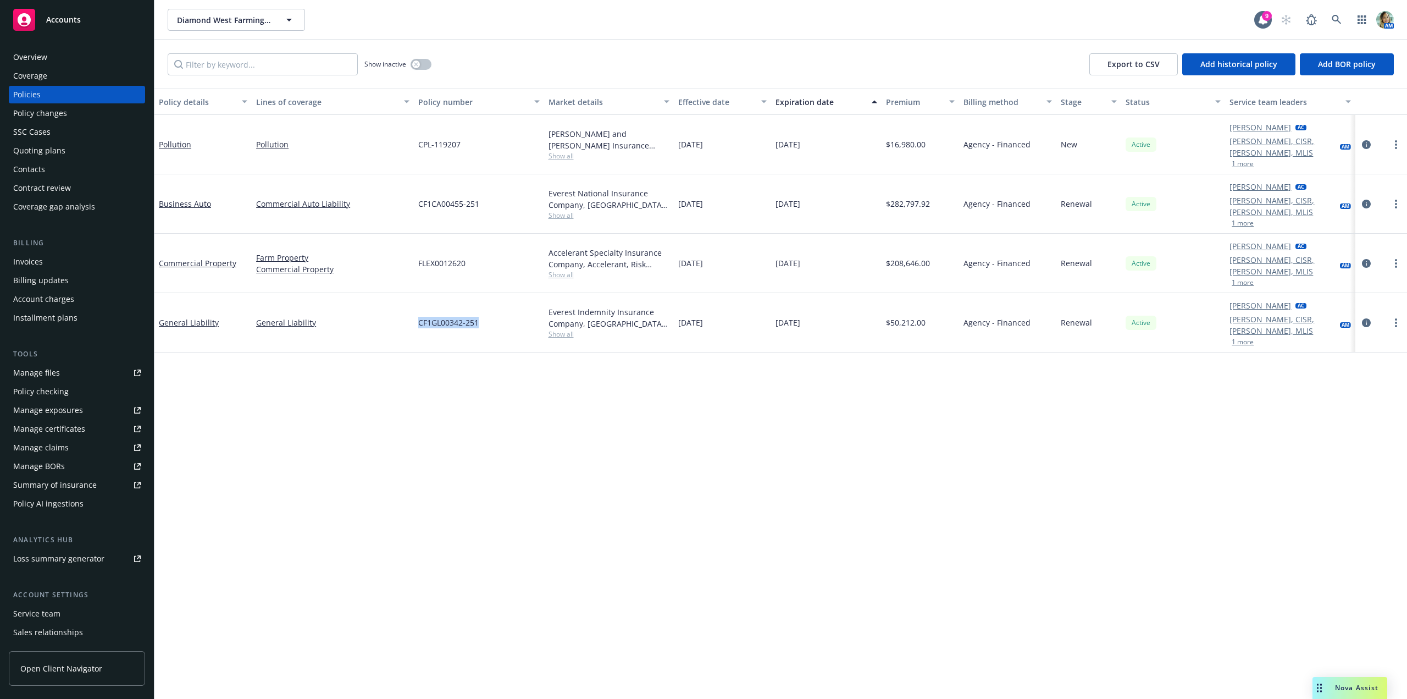
drag, startPoint x: 413, startPoint y: 286, endPoint x: 482, endPoint y: 292, distance: 69.0
click at [482, 293] on div "General Liability General Liability CF1GL00342-251 Everest Indemnity Insurance …" at bounding box center [780, 322] width 1253 height 59
drag, startPoint x: 414, startPoint y: 231, endPoint x: 474, endPoint y: 242, distance: 60.8
click at [474, 234] on div "FLEX0012620" at bounding box center [479, 263] width 130 height 59
copy span "FLEX0012620"
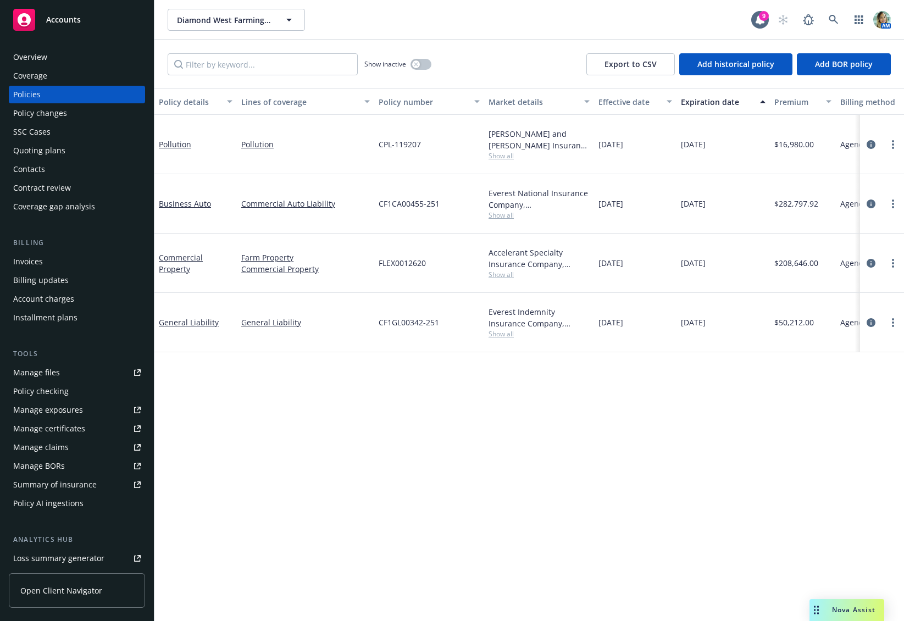
click at [60, 117] on div "Policy changes" at bounding box center [40, 113] width 54 height 18
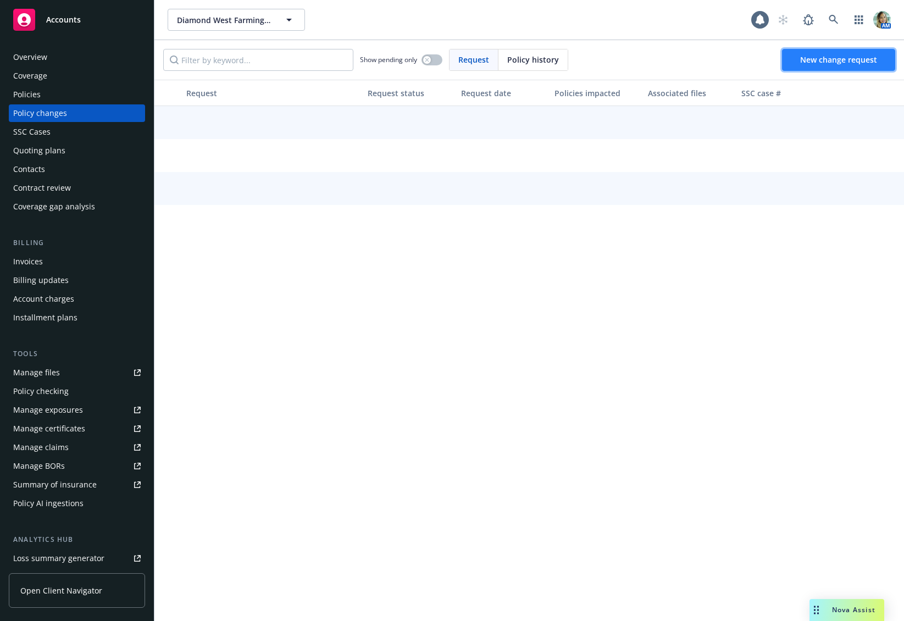
click at [862, 62] on span "New change request" at bounding box center [838, 59] width 77 height 10
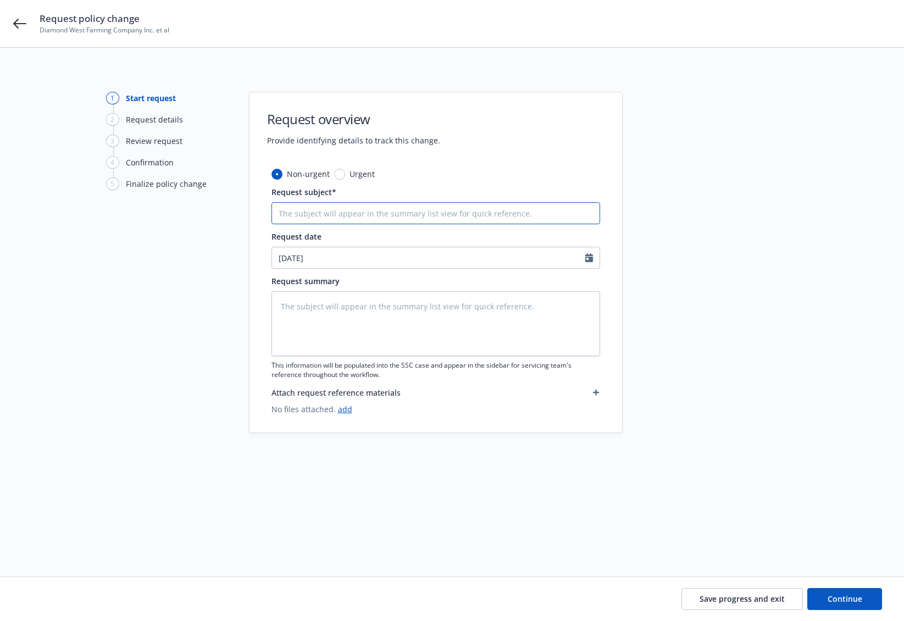
click at [346, 218] on input "Request subject*" at bounding box center [435, 213] width 329 height 22
type textarea "x"
type input "9"
type textarea "x"
type input "9/"
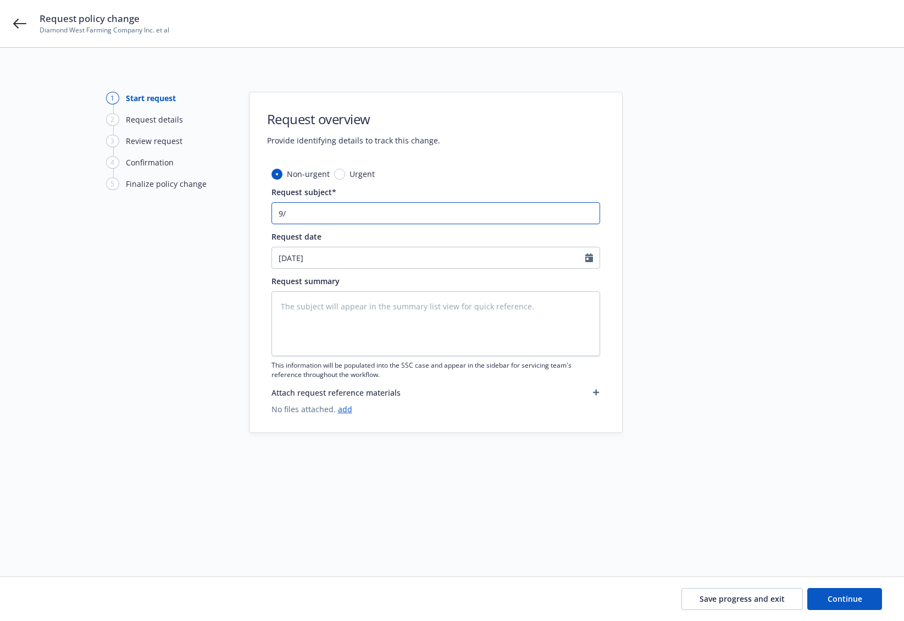
type textarea "x"
type input "9/1"
type textarea "x"
type input "9/1/"
type textarea "x"
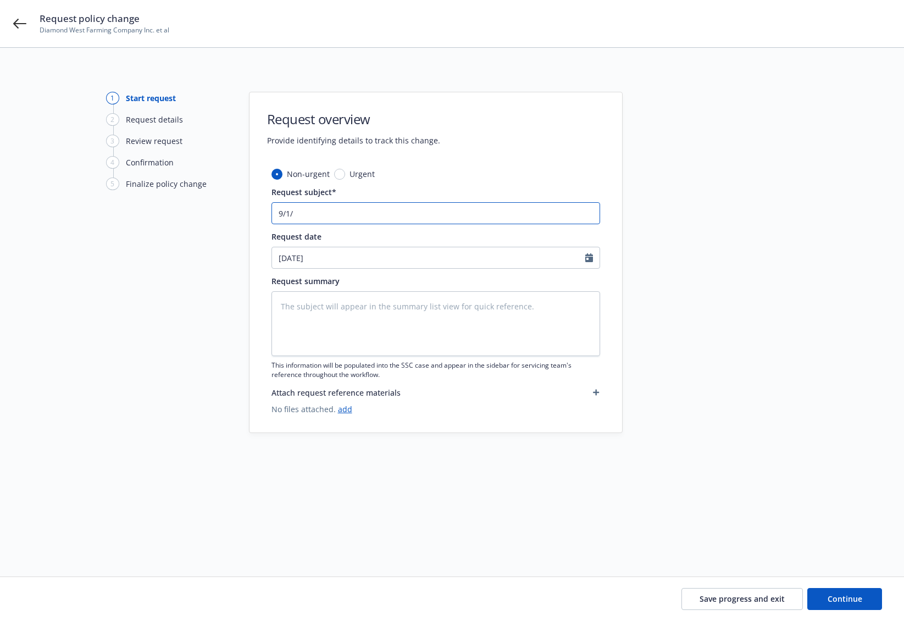
type input "9/1/2"
type textarea "x"
type input "9/1/25"
type textarea "x"
type input "9/1/25"
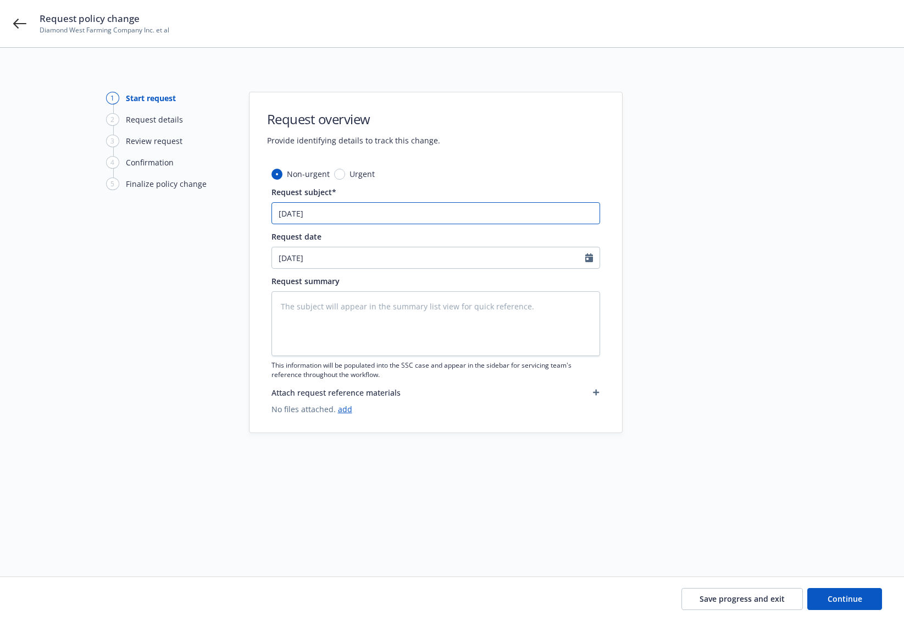
type textarea "x"
type input "9/1/25 P"
type textarea "x"
type input "9/1/25 Pro"
type textarea "x"
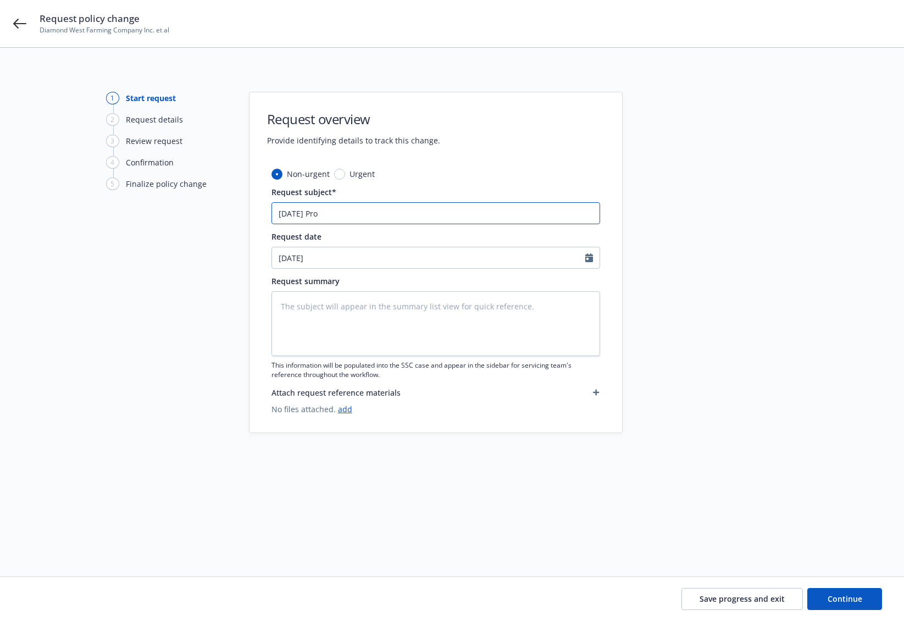
type input "9/1/25 Prop"
type textarea "x"
type input "9/1/25 Prope"
type textarea "x"
type input "9/1/25 Proper"
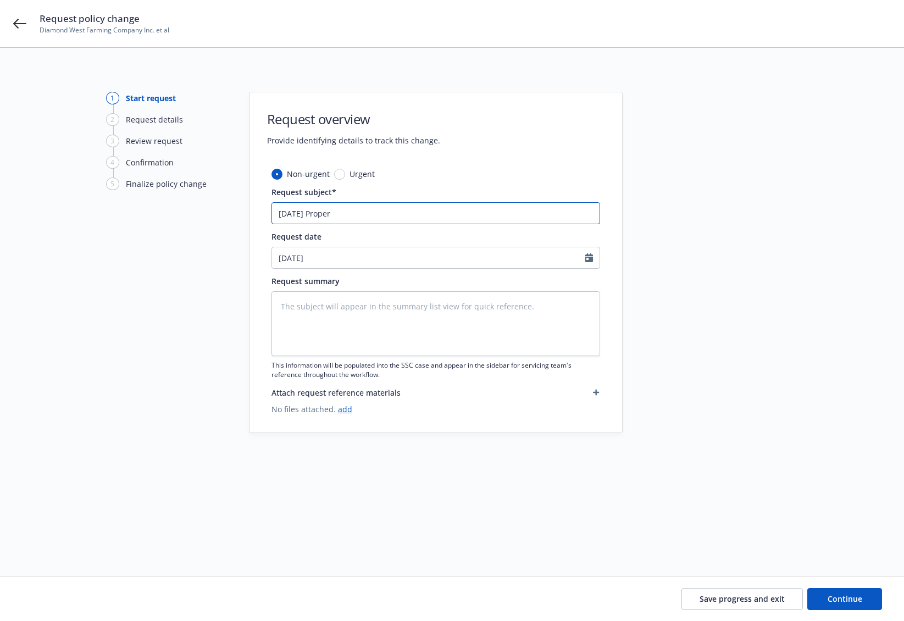
type textarea "x"
type input "9/1/25 Property"
type textarea "x"
type input "9/1/25 Property"
type textarea "x"
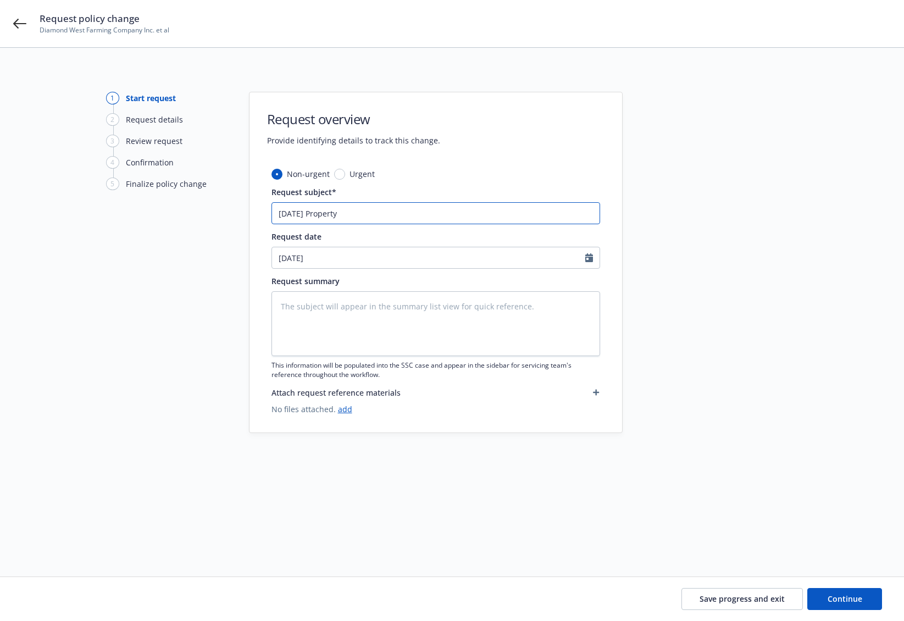
type input "9/1/25 Property A"
type textarea "x"
type input "9/1/25 Property AR"
type textarea "x"
type input "9/1/25 Property ARU"
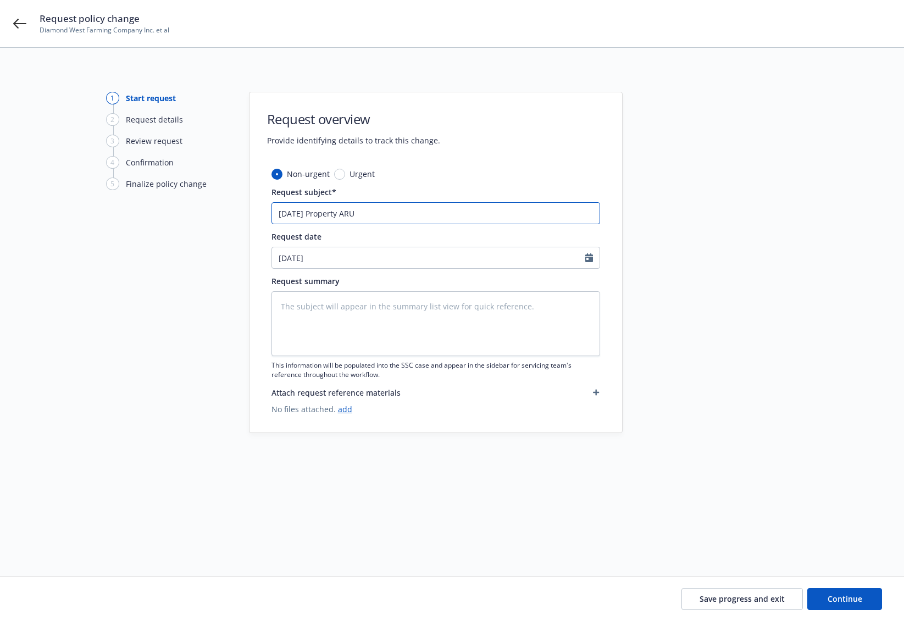
type textarea "x"
type input "9/1/25 Property ARU"
type textarea "x"
type input "9/1/25 Property ARU 0"
type textarea "x"
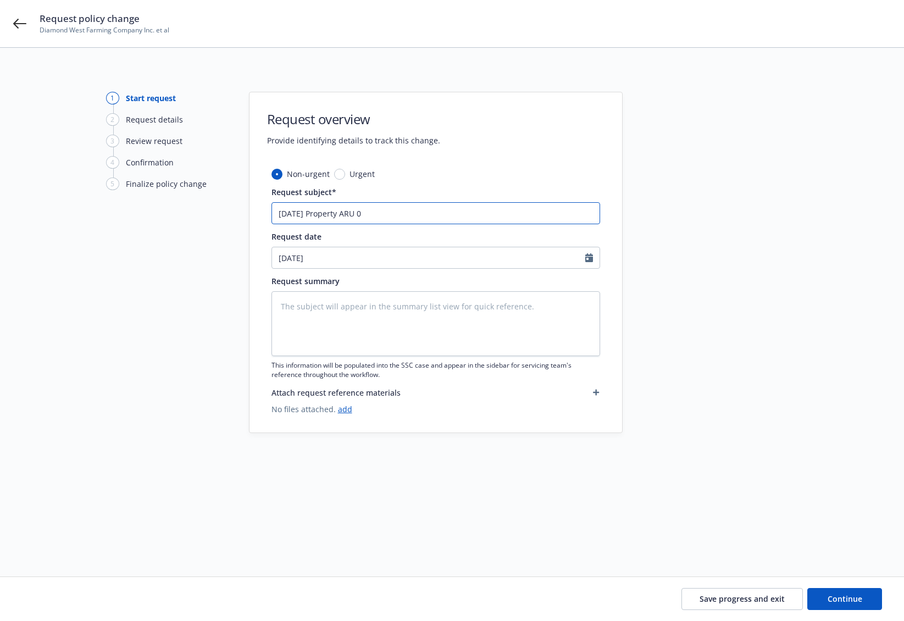
type input "9/1/25 Property ARU 0"
type textarea "x"
type input "9/1/25 Property ARU 0"
type textarea "x"
type input "9/1/25 Property ARU"
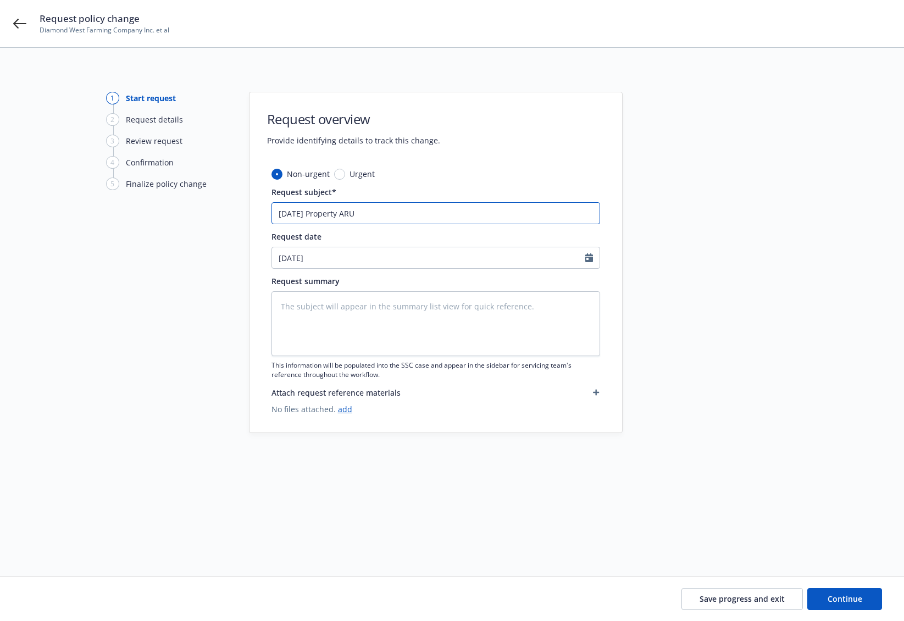
type textarea "x"
type input "9/1/25 Property ARU -"
type textarea "x"
type input "9/1/25 Property ARU -"
type textarea "x"
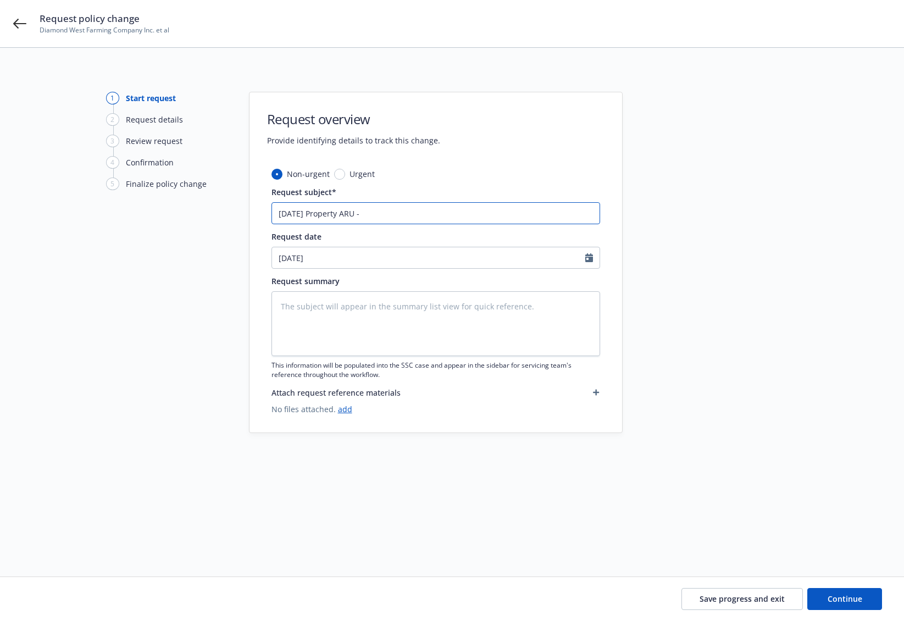
type input "9/1/25 Property ARU - D"
type textarea "x"
type input "9/1/25 Property ARU - De"
type textarea "x"
type input "9/1/25 Property ARU - Del"
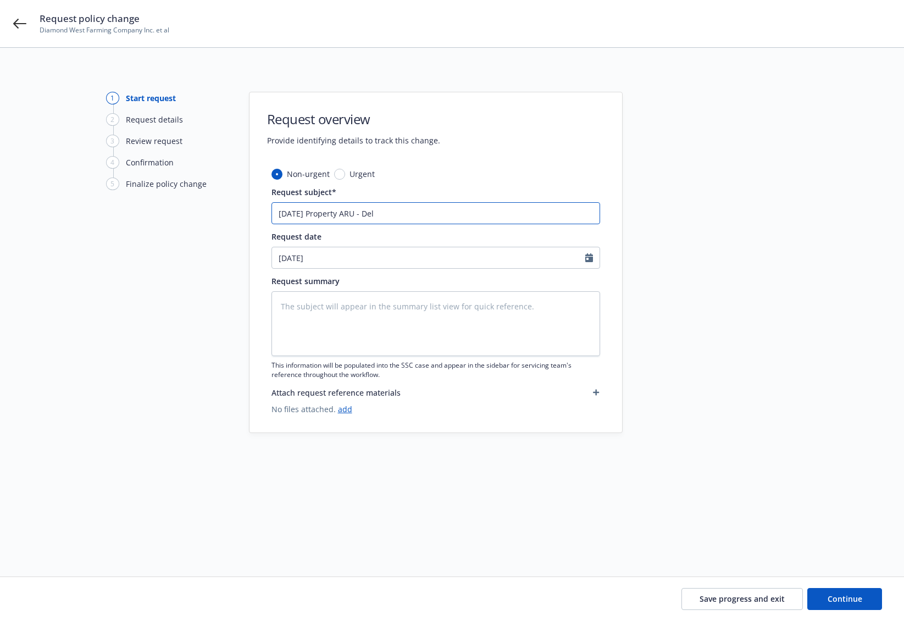
type textarea "x"
type input "9/1/25 Property ARU - Dele"
type textarea "x"
type input "9/1/25 Property ARU - Delet"
type textarea "x"
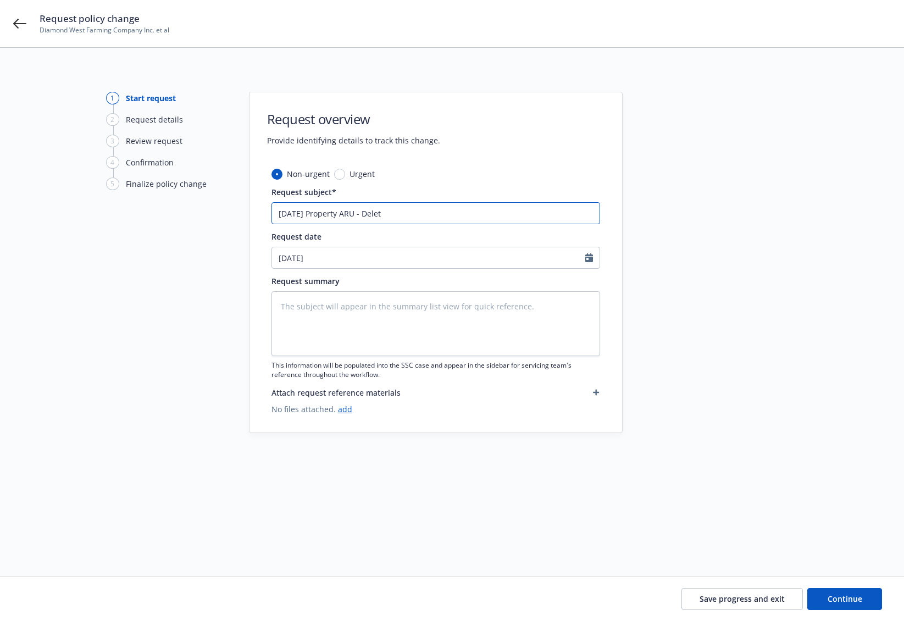
type input "9/1/25 Property ARU - Delete"
type textarea "x"
type input "9/1/25 Property ARU - Delete"
type textarea "x"
type input "9/1/25 Property ARU - Delete 4"
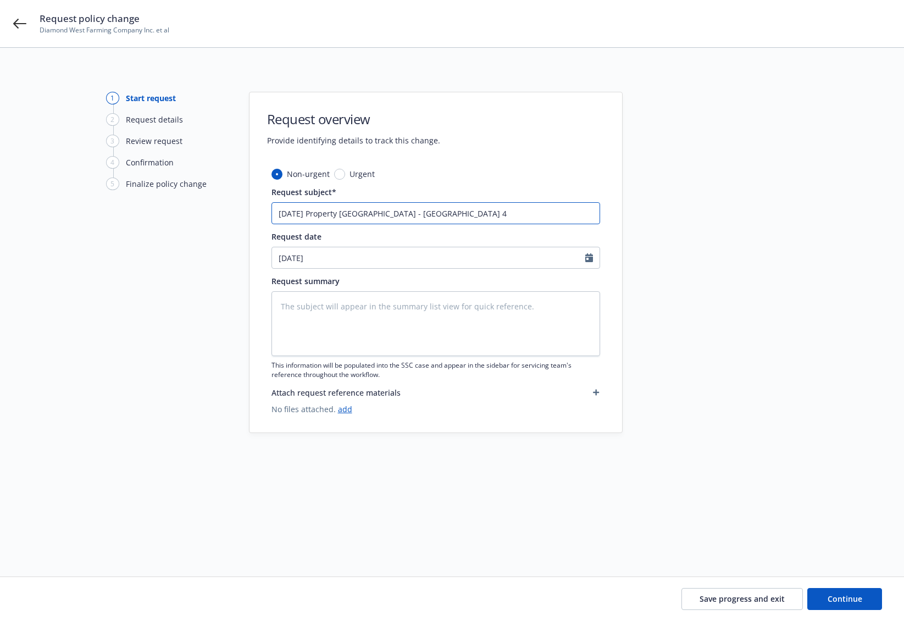
type textarea "x"
type input "9/1/25 Property ARU - Delete 4"
type textarea "x"
type input "9/1/25 Property ARU - Delete 4 l"
type textarea "x"
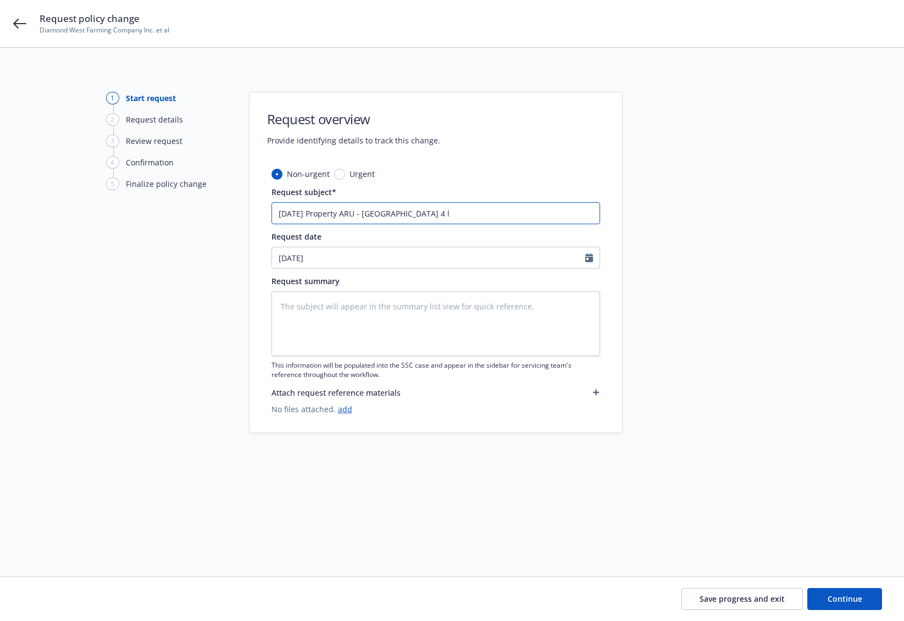
type input "9/1/25 Property ARU - Delete 4 lo"
type textarea "x"
type input "9/1/25 Property ARU - Delete 4 loc"
type textarea "x"
type input "9/1/25 Property ARU - Delete 4 loca"
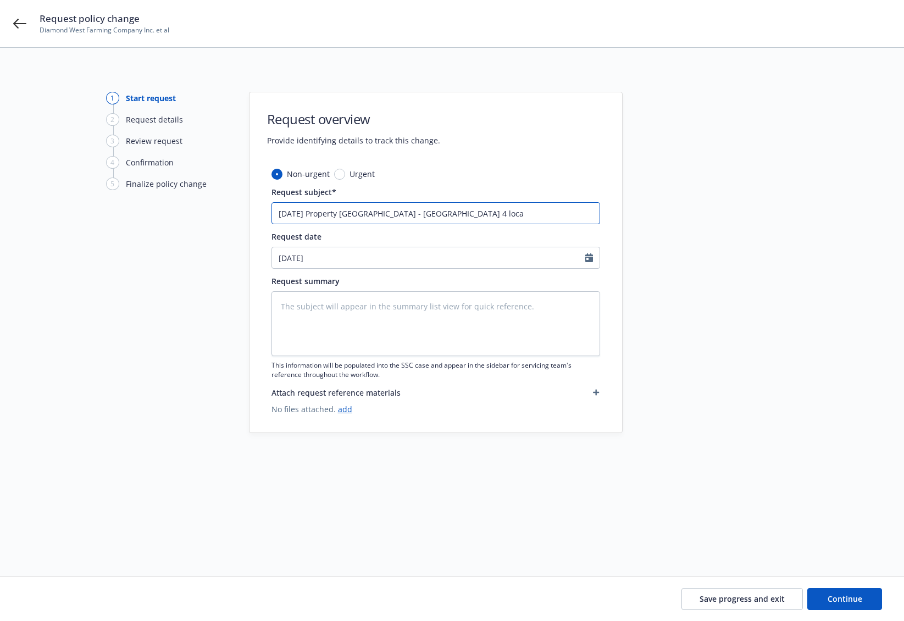
type textarea "x"
type input "9/1/25 Property ARU - Delete 4 locat"
type textarea "x"
type input "9/1/25 Property ARU - Delete 4 locati"
type textarea "x"
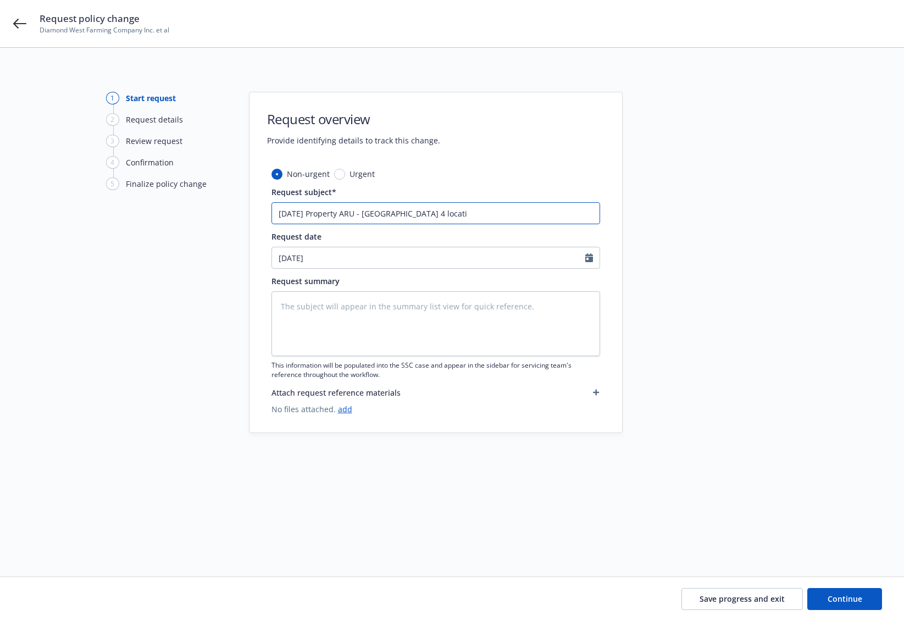
type input "9/1/25 Property ARU - Delete 4 locatio"
type textarea "x"
type input "9/1/25 Property ARU - Delete 4 location"
type textarea "x"
drag, startPoint x: 435, startPoint y: 211, endPoint x: 230, endPoint y: 214, distance: 205.6
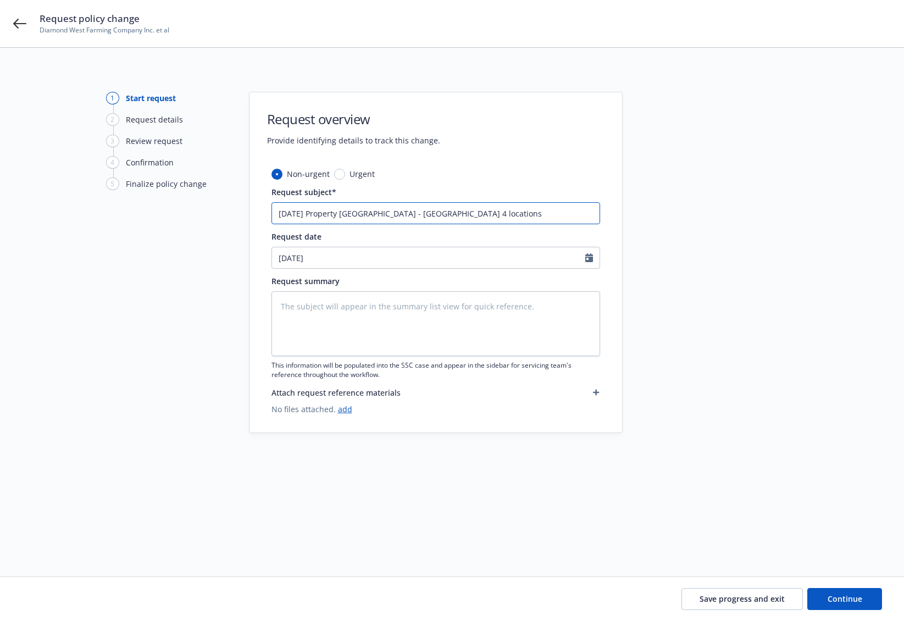
click at [230, 214] on div "1 Start request 2 Request details 3 Review request 4 Confirmation 5 Finalize po…" at bounding box center [452, 299] width 878 height 414
type input "9/1/25 Property ARU - Delete 4 locations"
click at [335, 301] on textarea at bounding box center [435, 323] width 329 height 65
paste textarea "9/1/25 Property ARU - Delete 4 locations"
type textarea "x"
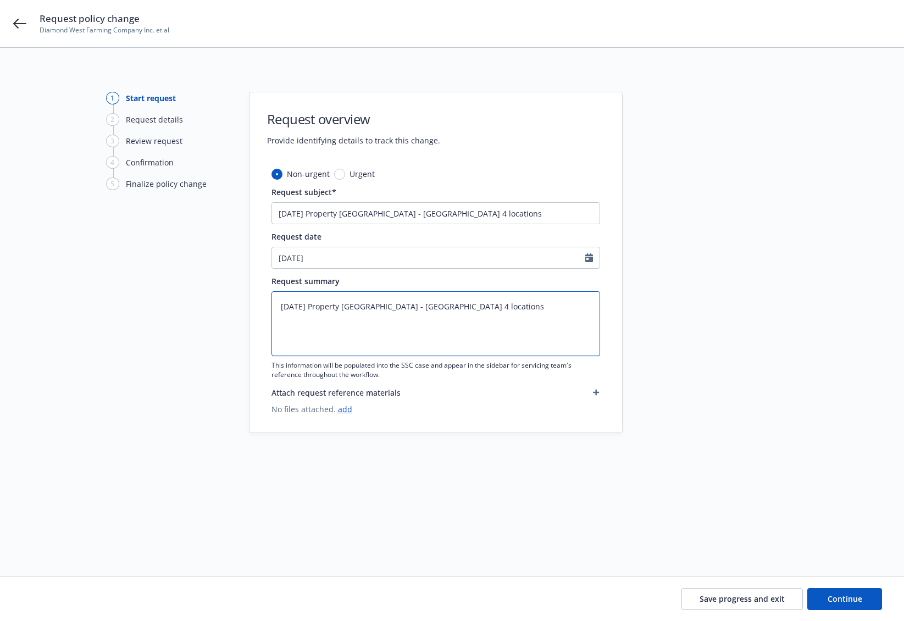
type textarea "9/1/25 Property ARU - Delete 4 locations"
click at [330, 325] on textarea "9/1/25 Property ARU - Delete 4 locations" at bounding box center [435, 323] width 329 height 65
click at [476, 307] on textarea "9/1/25 Property ARU - Delete 4 locations" at bounding box center [435, 323] width 329 height 65
type textarea "x"
type textarea "9/1/25 Property ARU - Delete 4 locations"
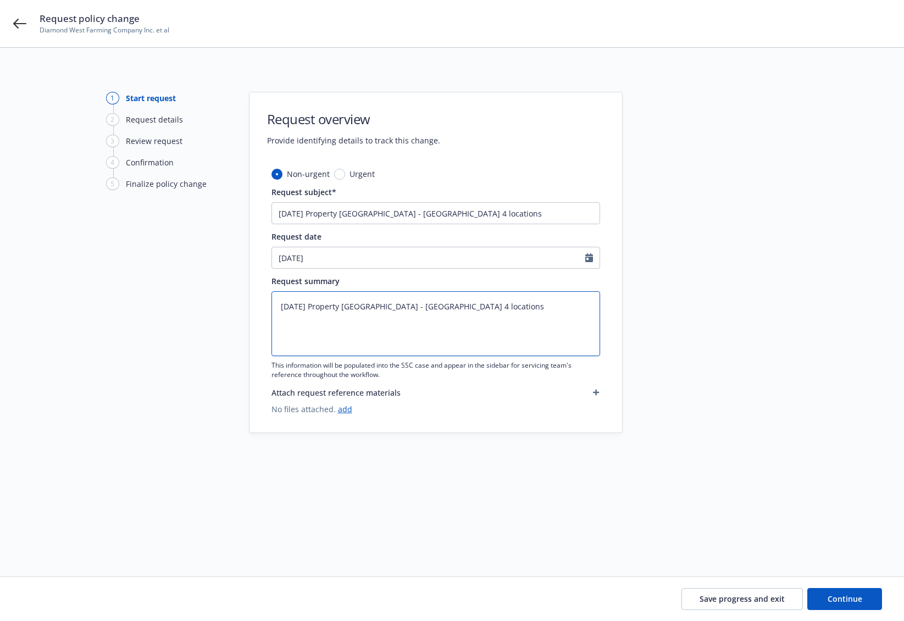
type textarea "x"
type textarea "9/1/25 Property ARU - Delete 4 locations"
paste textarea "2 Almond Processing 1750 N Siskiyou Ave., Kerman, CA 93630 $19,089,900 $600,000…"
type textarea "x"
type textarea "9/1/25 Property ARU - Delete 4 locations 2 Almond Processing 1750 N Siskiyou Av…"
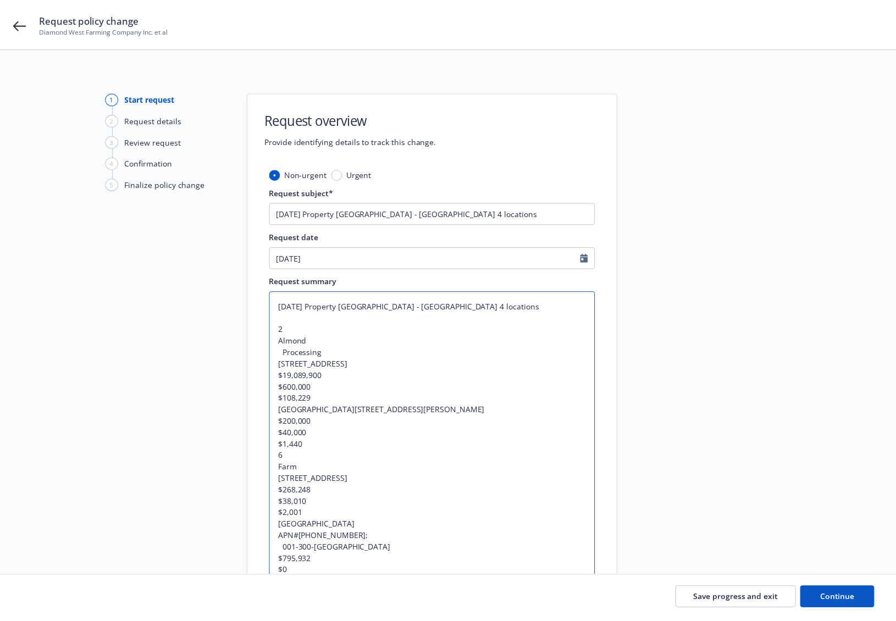
scroll to position [37, 0]
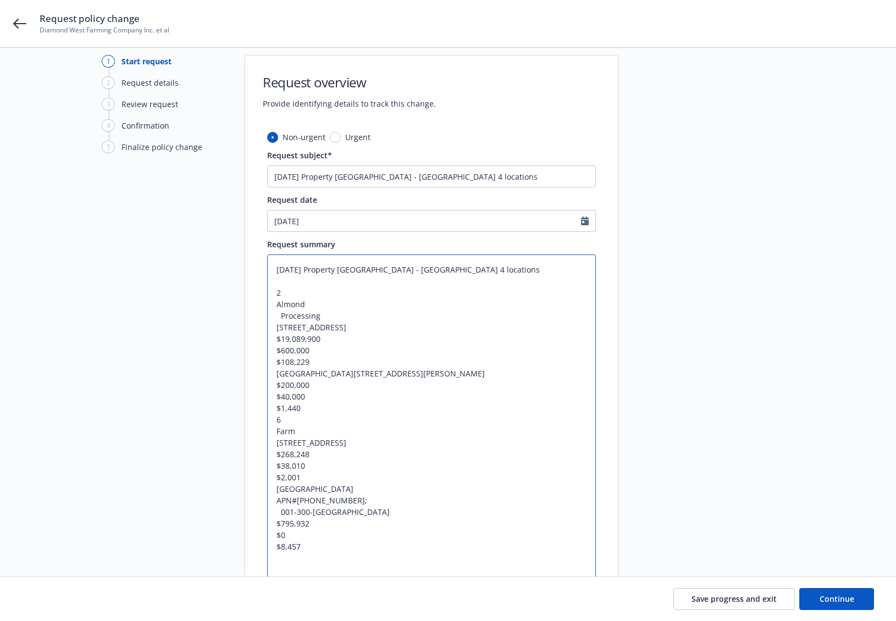
click at [356, 292] on textarea "9/1/25 Property ARU - Delete 4 locations 2 Almond Processing 1750 N Siskiyou Av…" at bounding box center [431, 442] width 329 height 376
type textarea "x"
type textarea "9/1/25 Property ARU - Delete 4 locations Almond Processing 1750 N Siskiyou Ave.…"
type textarea "x"
type textarea "9/1/25 Property ARU - Delete 4 locations Almond Processing 1750 N Siskiyou Ave.…"
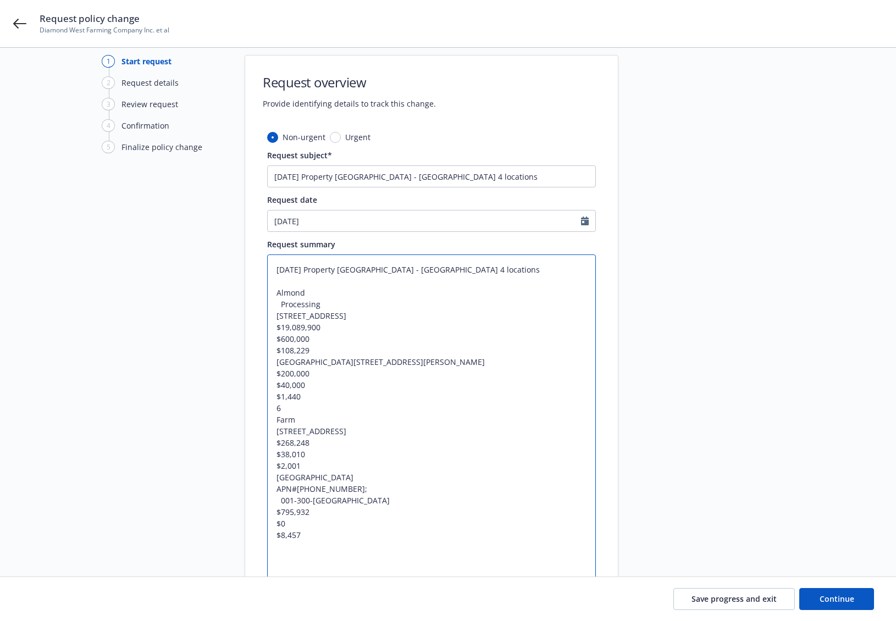
click at [281, 306] on textarea "9/1/25 Property ARU - Delete 4 locations Almond Processing 1750 N Siskiyou Ave.…" at bounding box center [431, 436] width 329 height 365
type textarea "x"
type textarea "9/1/25 Property ARU - Delete 4 locations Almond Processing 1750 N Siskiyou Ave.…"
type textarea "x"
type textarea "9/1/25 Property ARU - Delete 4 locations Almond Processing 1750 N Siskiyou Ave.…"
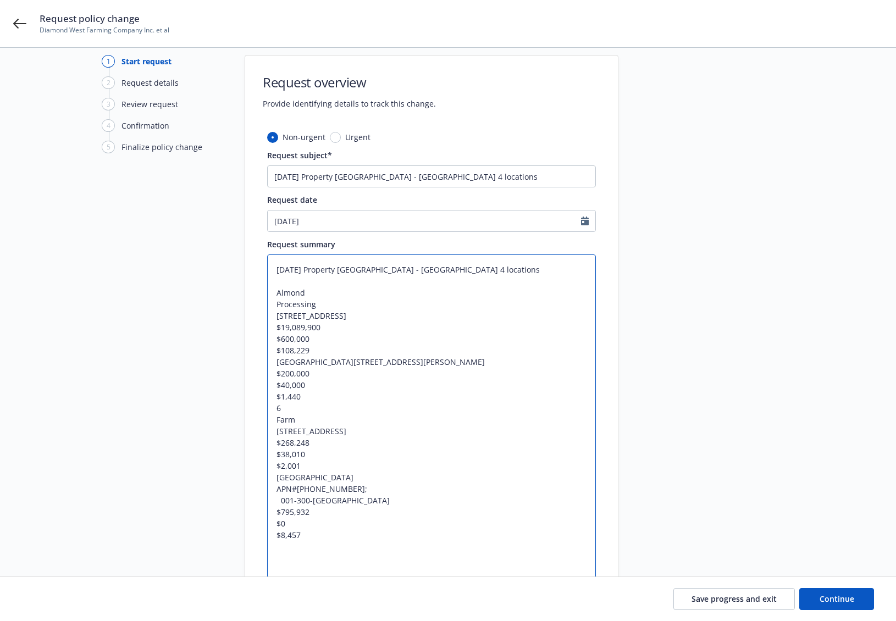
type textarea "x"
type textarea "9/1/25 Property ARU - Delete 4 locations AlmondProcessing 1750 N Siskiyou Ave.,…"
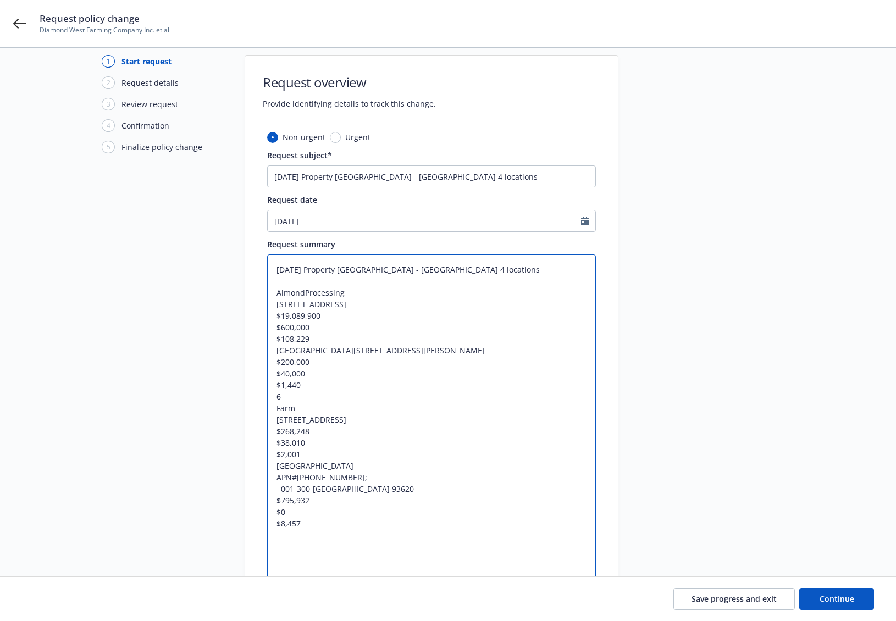
drag, startPoint x: 347, startPoint y: 292, endPoint x: 273, endPoint y: 300, distance: 74.0
click at [270, 296] on textarea "9/1/25 Property ARU - Delete 4 locations AlmondProcessing 1750 N Siskiyou Ave.,…" at bounding box center [431, 430] width 329 height 353
type textarea "x"
type textarea "9/1/25 Property ARU - Delete 4 locations 1750 N Siskiyou Ave., Kerman, CA 93630…"
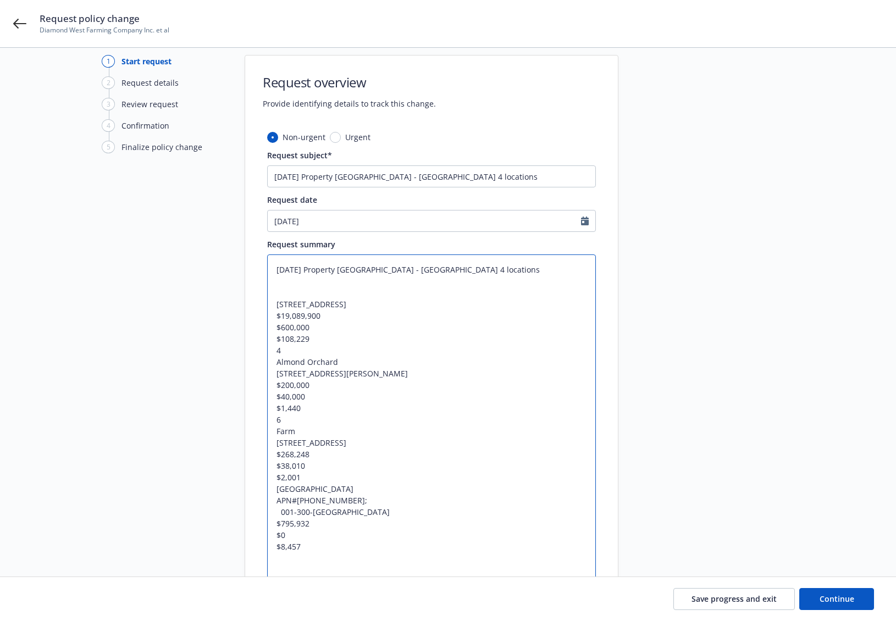
click at [281, 317] on textarea "9/1/25 Property ARU - Delete 4 locations 1750 N Siskiyou Ave., Kerman, CA 93630…" at bounding box center [431, 430] width 329 height 353
type textarea "x"
type textarea "9/1/25 Property ARU - Delete 4 locations 1750 N Siskiyou Ave., Kerman, CA 93630…"
type textarea "x"
type textarea "9/1/25 Property ARU - Delete 4 locations 1750 N Siskiyou Ave., Kerman, CA 93630…"
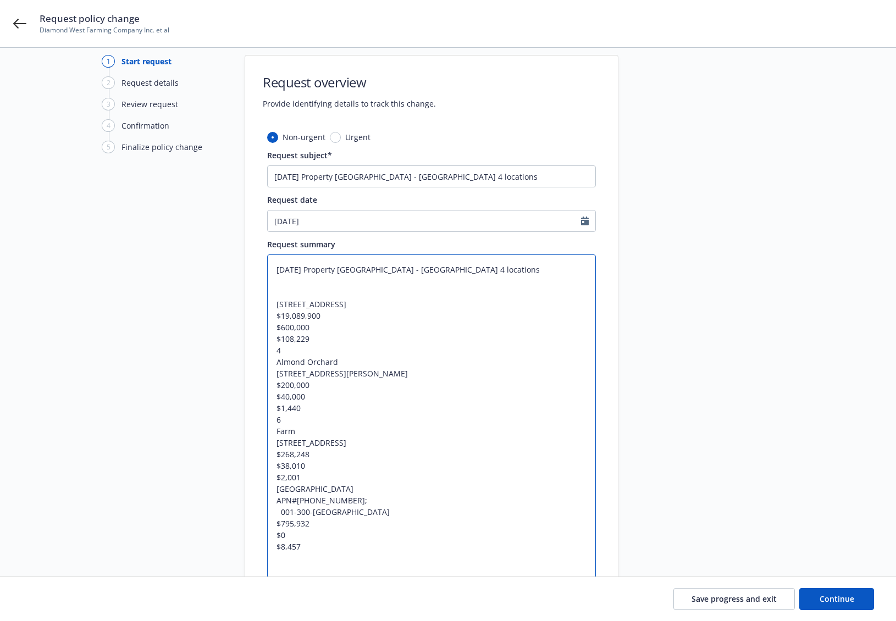
type textarea "x"
type textarea "9/1/25 Property ARU - Delete 4 locations 1750 N SiskiyouAve., Kerman, CA 93630 …"
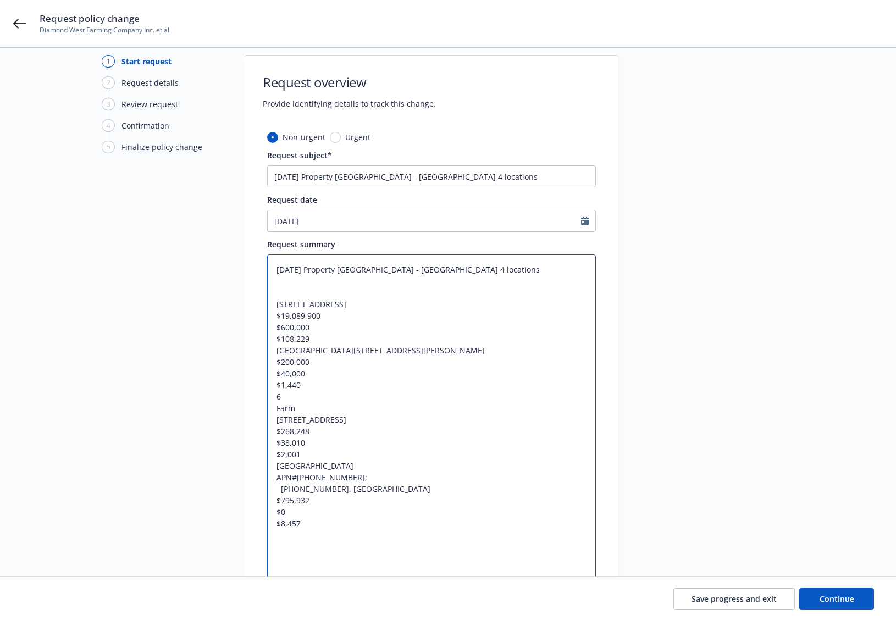
type textarea "x"
type textarea "9/1/25 Property ARU - Delete 4 locations 1750 N Siskiyou Ave., Kerman, CA 93630…"
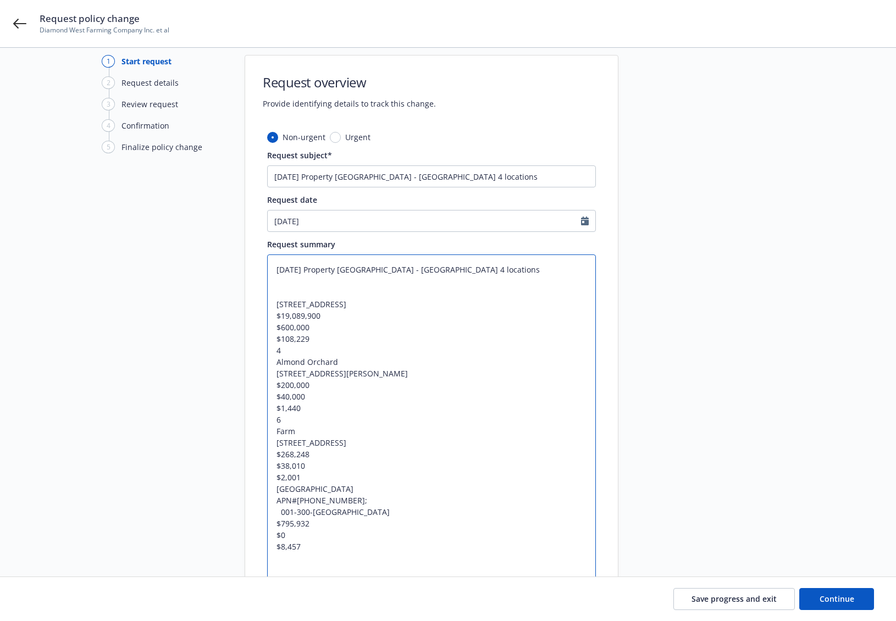
drag, startPoint x: 285, startPoint y: 353, endPoint x: 269, endPoint y: 319, distance: 37.1
click at [269, 319] on textarea "9/1/25 Property ARU - Delete 4 locations 1750 N Siskiyou Ave., Kerman, CA 93630…" at bounding box center [431, 425] width 329 height 342
type textarea "x"
type textarea "9/1/25 Property ARU - Delete 4 locations 1750 N Siskiyou Ave., Kerman, CA 93630…"
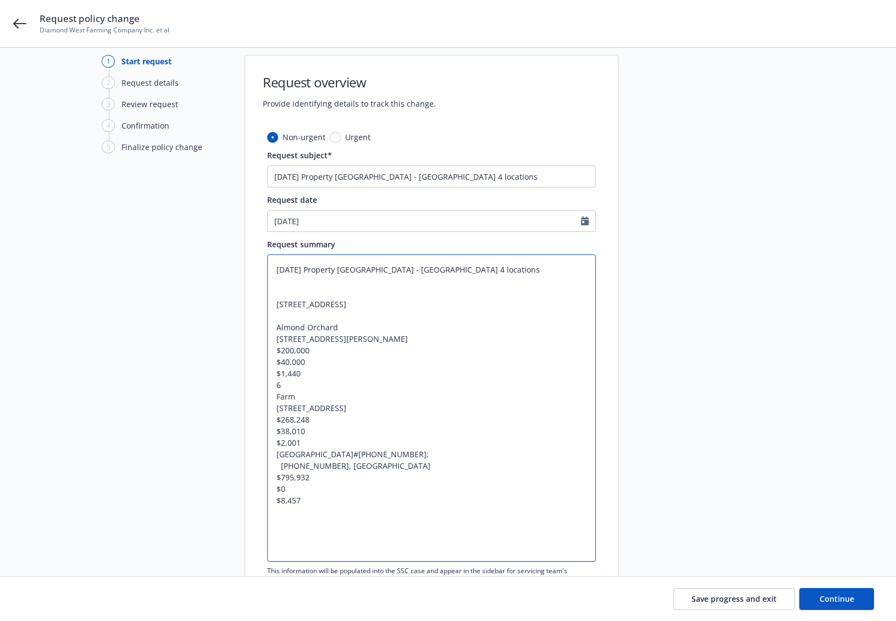
drag, startPoint x: 342, startPoint y: 326, endPoint x: 267, endPoint y: 322, distance: 75.4
click at [268, 322] on textarea "9/1/25 Property ARU - Delete 4 locations 1750 N Siskiyou Ave., Kerman, CA 93630…" at bounding box center [431, 407] width 329 height 307
type textarea "x"
type textarea "9/1/25 Property ARU - Delete 4 locations 1750 N Siskiyou Ave., Kerman, CA 93630…"
click at [280, 351] on textarea "9/1/25 Property ARU - Delete 4 locations 1750 N Siskiyou Ave., Kerman, CA 93630…" at bounding box center [431, 407] width 329 height 307
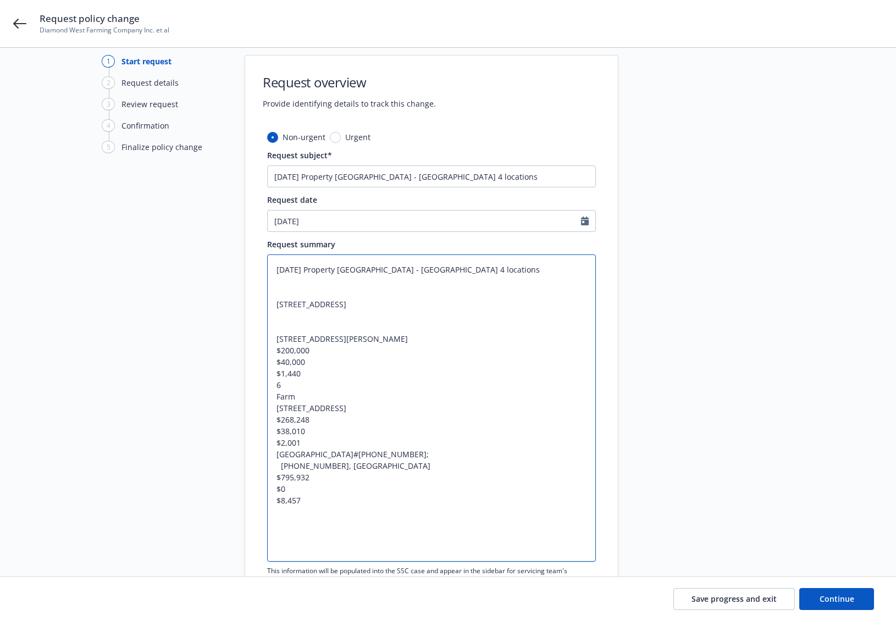
type textarea "x"
type textarea "9/1/25 Property ARU - Delete 4 locations 1750 N Siskiyou Ave., Kerman, CA 93630…"
type textarea "x"
type textarea "9/1/25 Property ARU - Delete 4 locations 1750 N Siskiyou Ave., Kerman, CA 93630…"
type textarea "x"
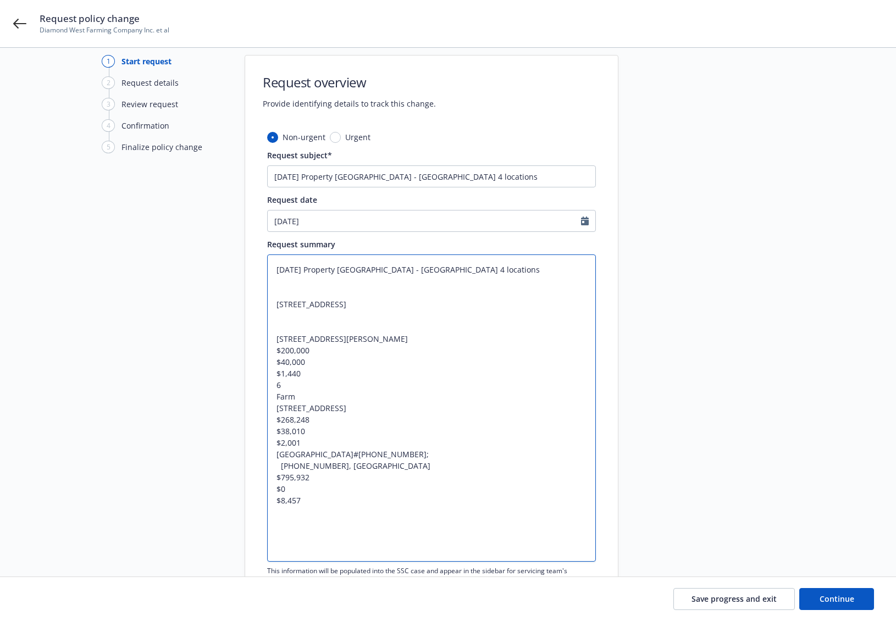
type textarea "9/1/25 Property ARU - Delete 4 locations 1750 N Siskiyou Ave., Kerman, CA 93630…"
type textarea "x"
type textarea "9/1/25 Property ARU - Delete 4 locations 1750 N Siskiyou Ave., Kerman, CA 93630…"
type textarea "x"
type textarea "9/1/25 Property ARU - Delete 4 locations 1750 N Siskiyou Ave., Kerman, CA 93630…"
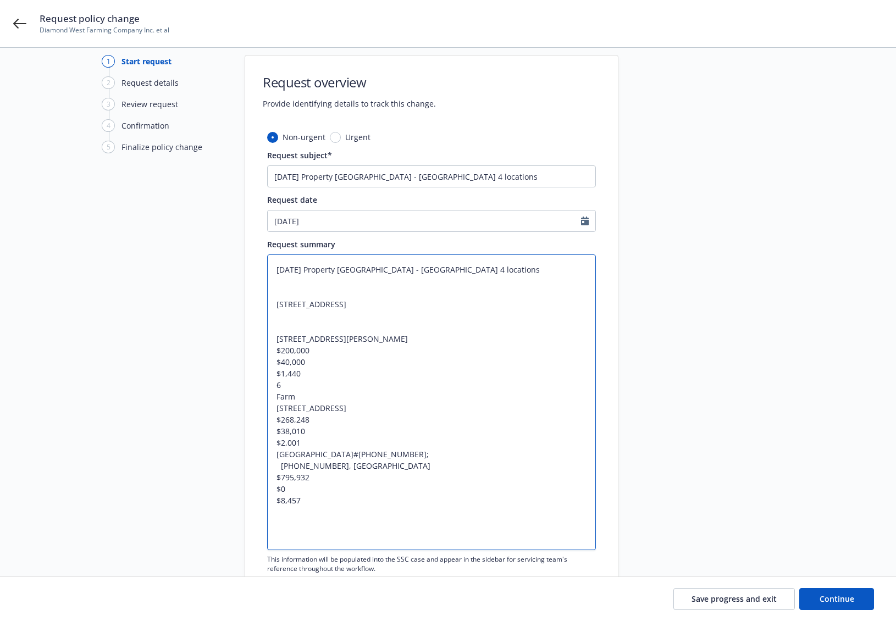
type textarea "x"
type textarea "9/1/25 Property ARU - Delete 4 locations 1750 N Siskiyou Ave., Kerman, CA 93630…"
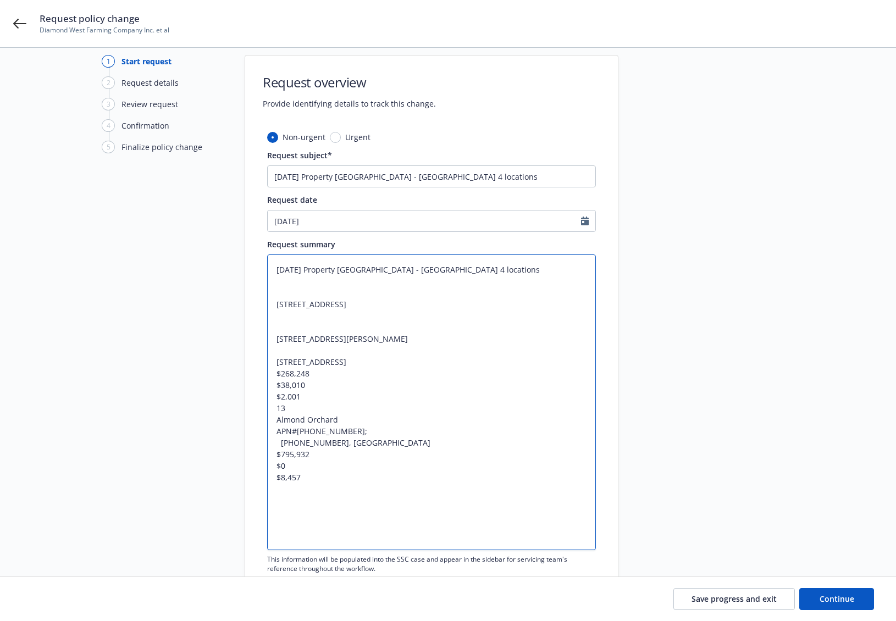
drag, startPoint x: 301, startPoint y: 400, endPoint x: 271, endPoint y: 353, distance: 55.5
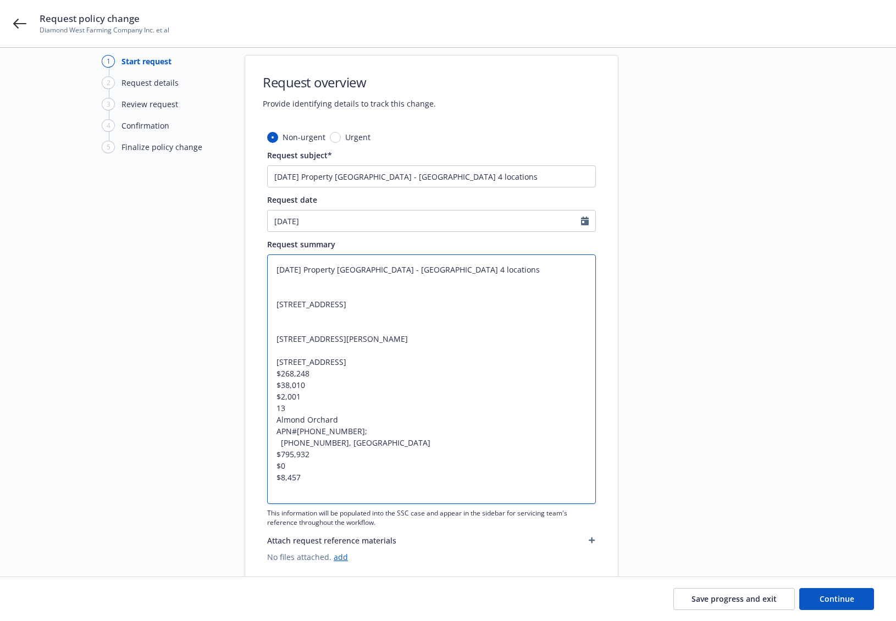
click at [280, 372] on textarea "9/1/25 Property ARU - Delete 4 locations 1750 N Siskiyou Ave., Kerman, CA 93630…" at bounding box center [431, 379] width 329 height 250
type textarea "x"
type textarea "9/1/25 Property ARU - Delete 4 locations 1750 N Siskiyou Ave., Kerman, CA 93630…"
type textarea "x"
type textarea "9/1/25 Property ARU - Delete 4 locations 1750 N Siskiyou Ave., Kerman, CA 93630…"
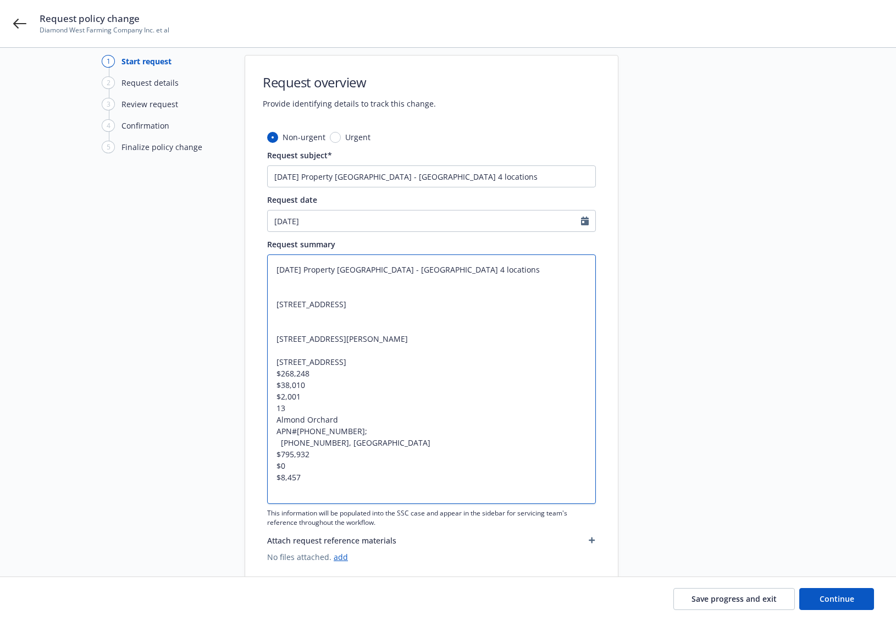
type textarea "x"
type textarea "9/1/25 Property ARU - Delete 4 locations 1750 N Siskiyou Ave., Kerman, CA 93630…"
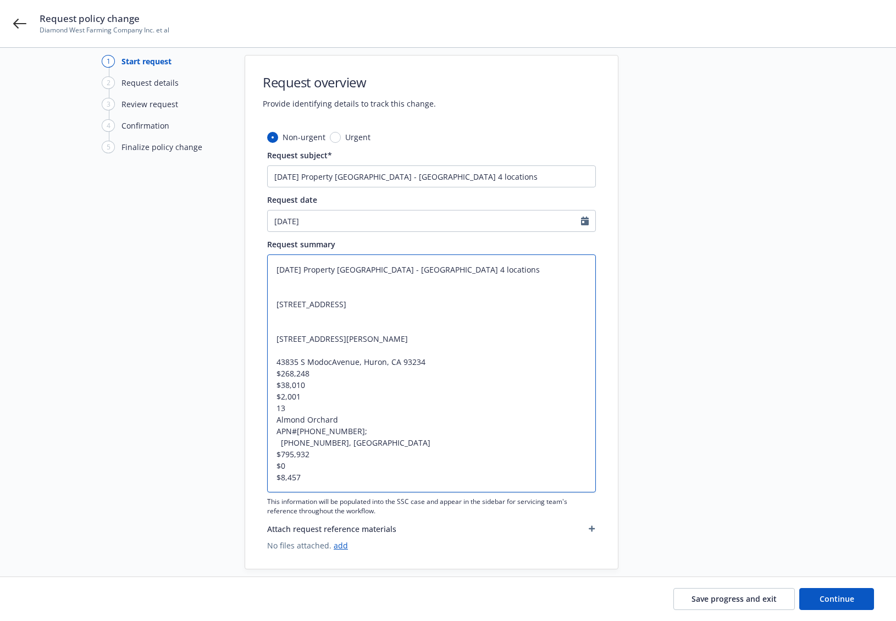
type textarea "x"
type textarea "9/1/25 Property ARU - Delete 4 locations 1750 N Siskiyou Ave., Kerman, CA 93630…"
type textarea "x"
type textarea "9/1/25 Property ARU - Delete 4 locations 1750 N Siskiyou Ave., Kerman, CA 93630…"
drag, startPoint x: 339, startPoint y: 419, endPoint x: 375, endPoint y: 395, distance: 43.6
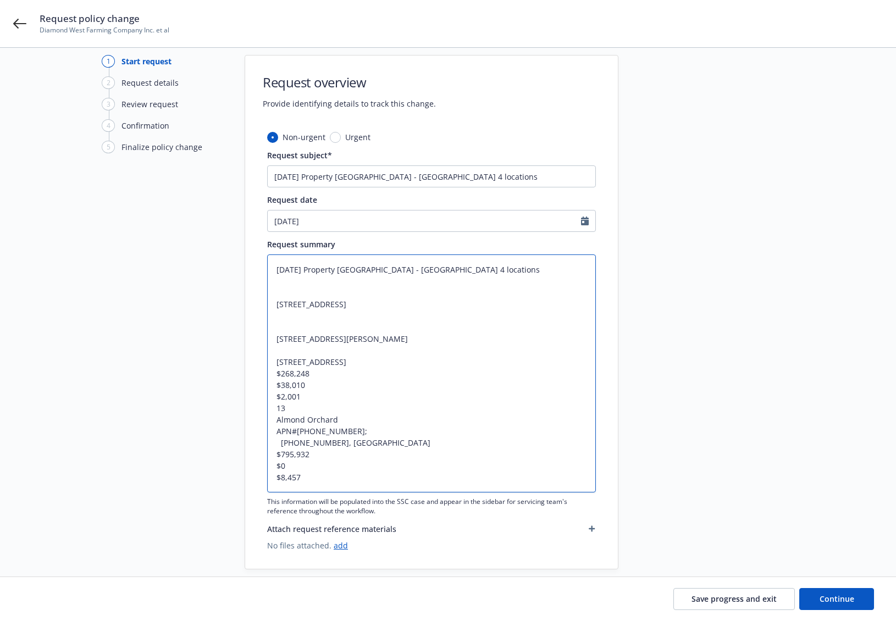
click at [276, 375] on textarea "9/1/25 Property ARU - Delete 4 locations 1750 N Siskiyou Ave., Kerman, CA 93630…" at bounding box center [431, 373] width 329 height 238
type textarea "x"
type textarea "9/1/25 Property ARU - Delete 4 locations 1750 N Siskiyou Ave., Kerman, CA 93630…"
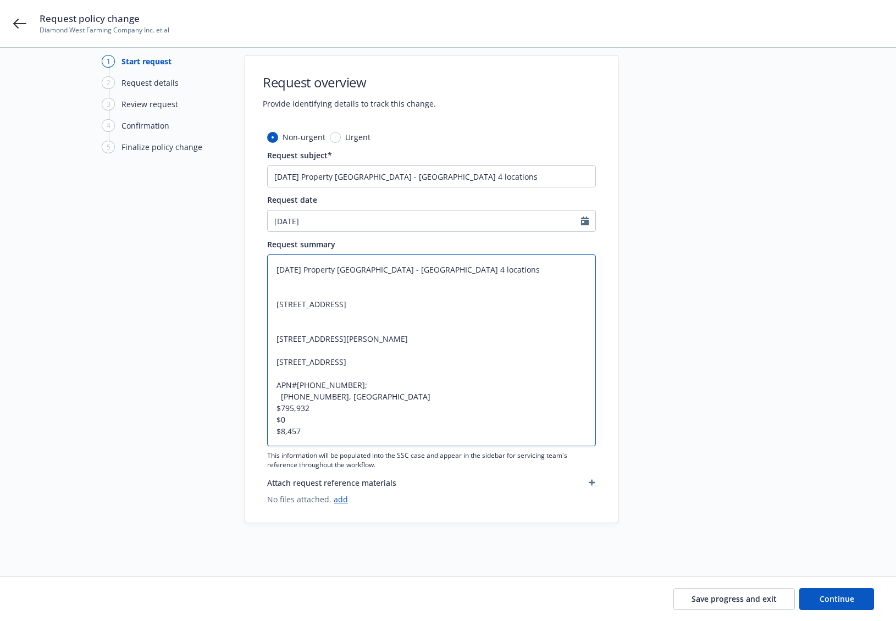
click at [280, 398] on textarea "9/1/25 Property ARU - Delete 4 locations 1750 N Siskiyou Ave., Kerman, CA 93630…" at bounding box center [431, 350] width 329 height 192
type textarea "x"
type textarea "9/1/25 Property ARU - Delete 4 locations 1750 N Siskiyou Ave., Kerman, CA 93630…"
type textarea "x"
type textarea "9/1/25 Property ARU - Delete 4 locations 1750 N Siskiyou Ave., Kerman, CA 93630…"
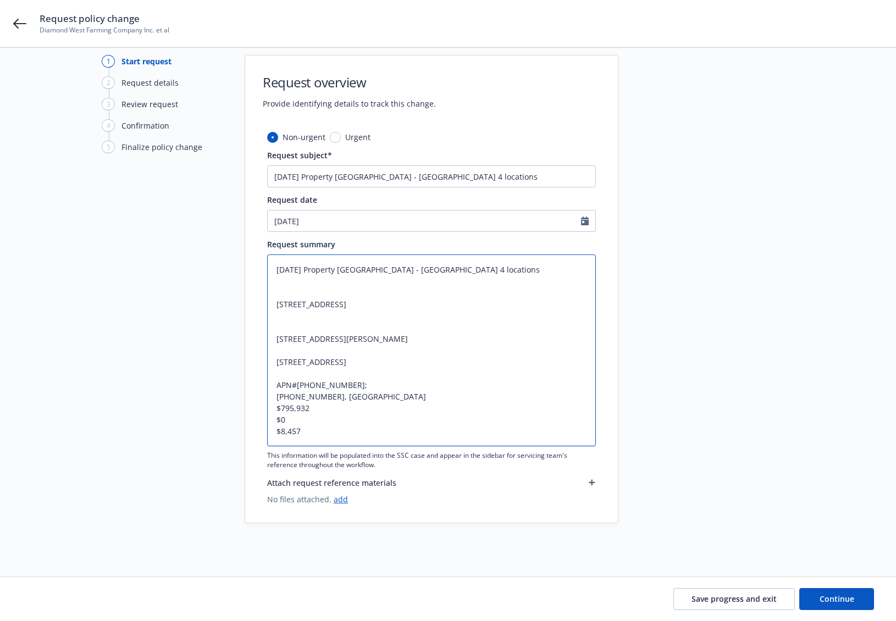
type textarea "x"
type textarea "9/1/25 Property ARU - Delete 4 locations 1750 N Siskiyou Ave., Kerman, CA 93630…"
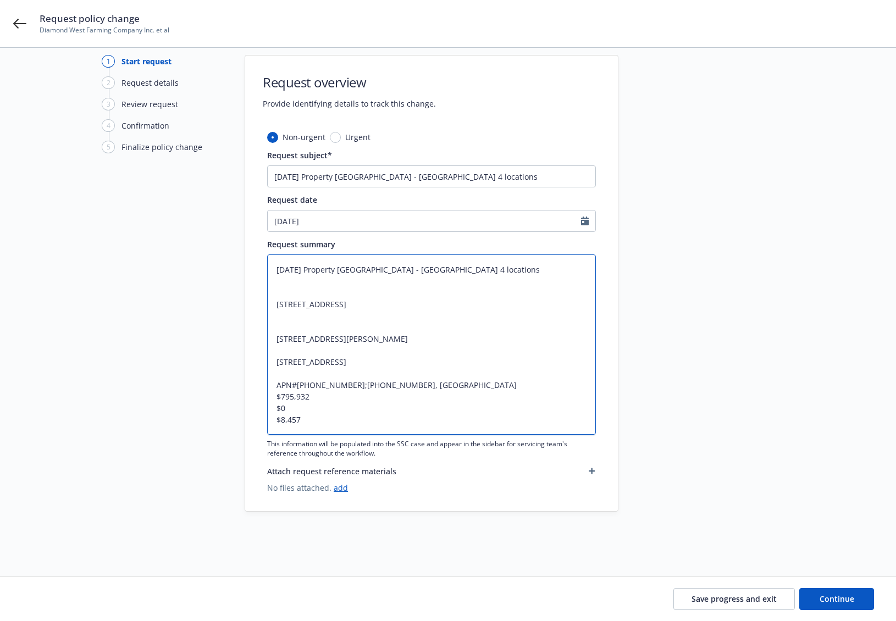
type textarea "x"
type textarea "9/1/25 Property ARU - Delete 4 locations 1750 N Siskiyou Ave., Kerman, CA 93630…"
drag, startPoint x: 292, startPoint y: 409, endPoint x: 275, endPoint y: 399, distance: 19.7
click at [275, 399] on textarea "9/1/25 Property ARU - Delete 4 locations 1750 N Siskiyou Ave., Kerman, CA 93630…" at bounding box center [431, 344] width 329 height 180
type textarea "x"
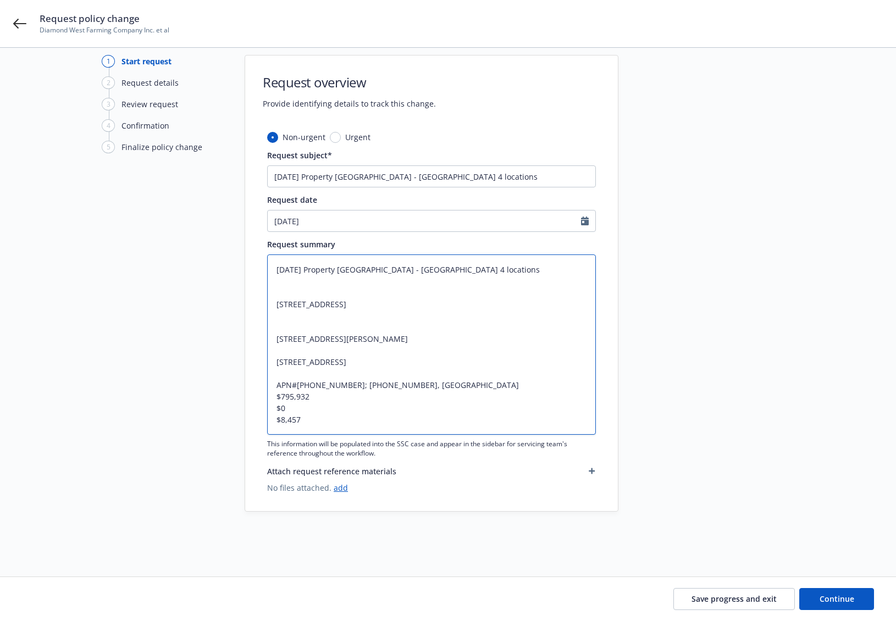
type textarea "9/1/25 Property ARU - Delete 4 locations 1750 N Siskiyou Ave., Kerman, CA 93630…"
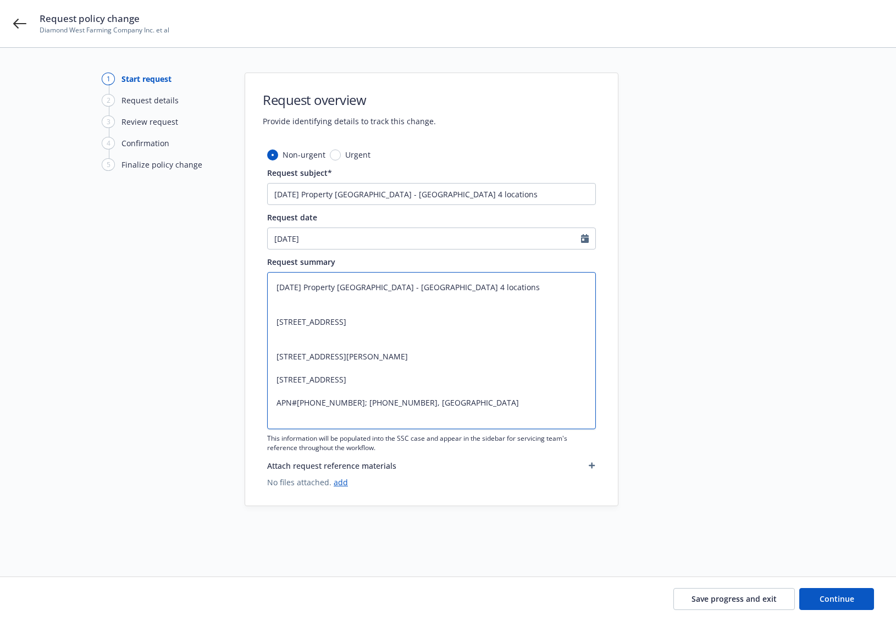
click at [293, 308] on textarea "9/1/25 Property ARU - Delete 4 locations 1750 N Siskiyou Ave., Kerman, CA 93630…" at bounding box center [431, 350] width 329 height 157
type textarea "x"
type textarea "9/1/25 Property ARU - Delete 4 locations 1750 N Siskiyou Ave., Kerman, CA 93630…"
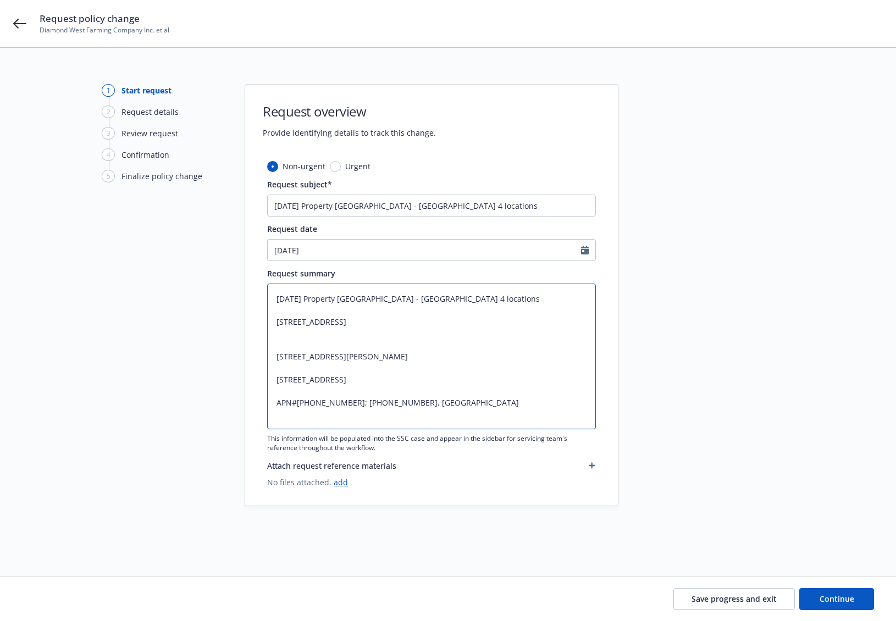
scroll to position [8, 0]
click at [310, 336] on textarea "9/1/25 Property ARU - Delete 4 locations 1750 N Siskiyou Ave., Kerman, CA 93630…" at bounding box center [431, 357] width 329 height 146
type textarea "x"
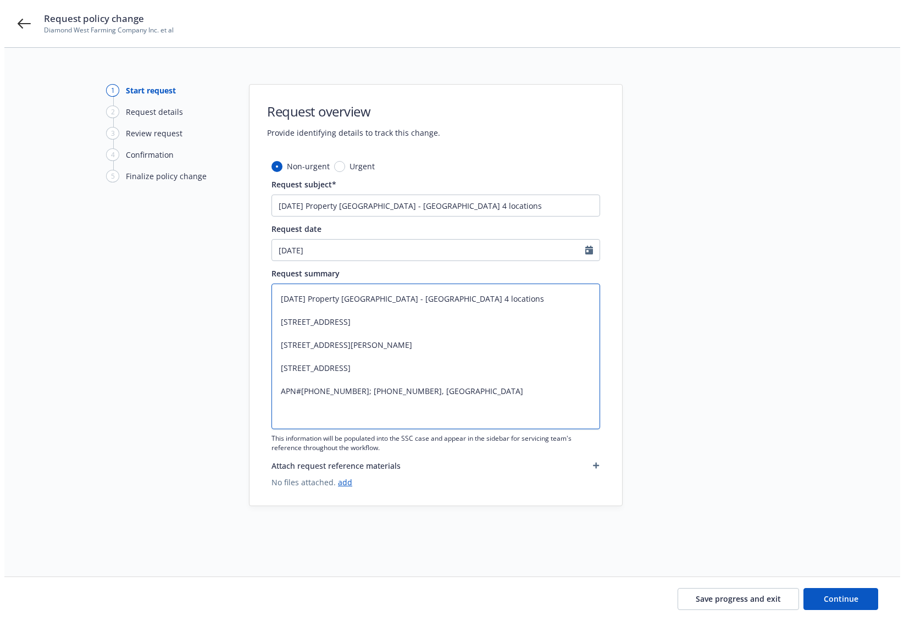
scroll to position [0, 0]
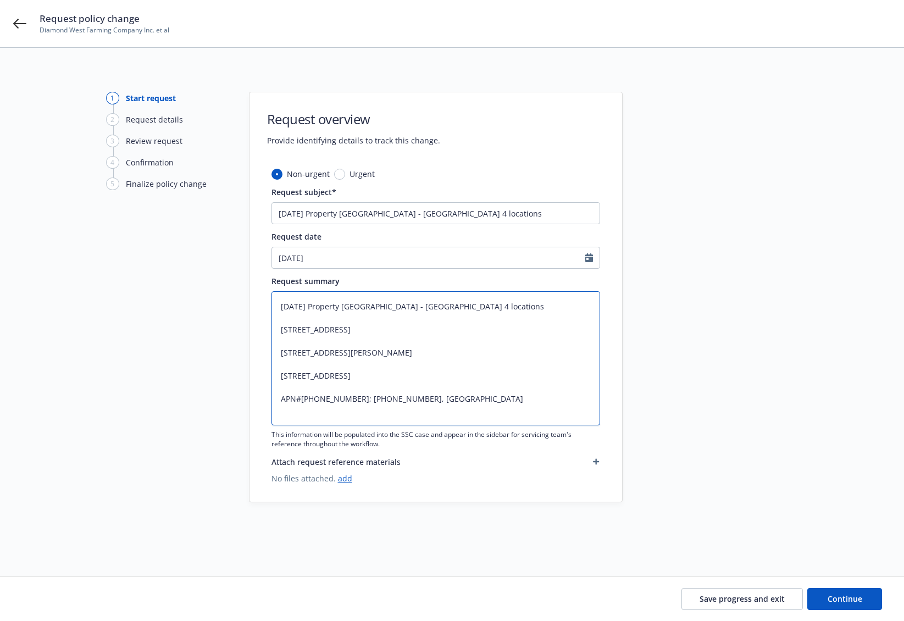
click at [496, 363] on textarea "9/1/25 Property ARU - Delete 4 locations 1750 N Siskiyou Ave., Kerman, CA 93630…" at bounding box center [435, 358] width 329 height 134
click at [544, 362] on textarea "9/1/25 Property ARU - Delete 4 locations 1750 N Siskiyou Ave., Kerman, CA 93630…" at bounding box center [435, 358] width 329 height 134
type textarea "9/1/25 Property ARU - Delete 4 locations 1750 N Siskiyou Ave., Kerman, CA 93630…"
click at [858, 599] on span "Continue" at bounding box center [845, 599] width 35 height 10
type textarea "x"
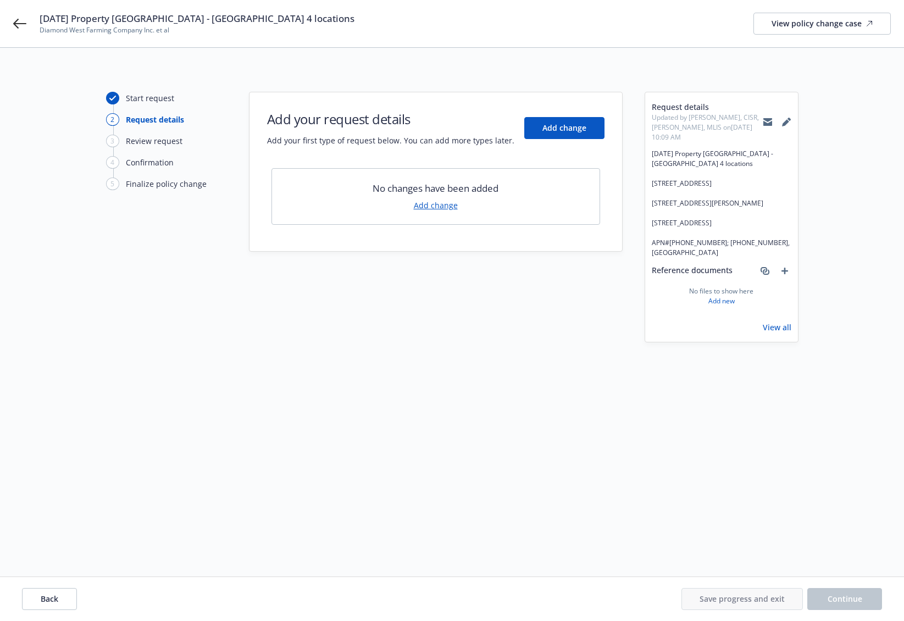
click at [435, 206] on link "Add change" at bounding box center [436, 205] width 44 height 12
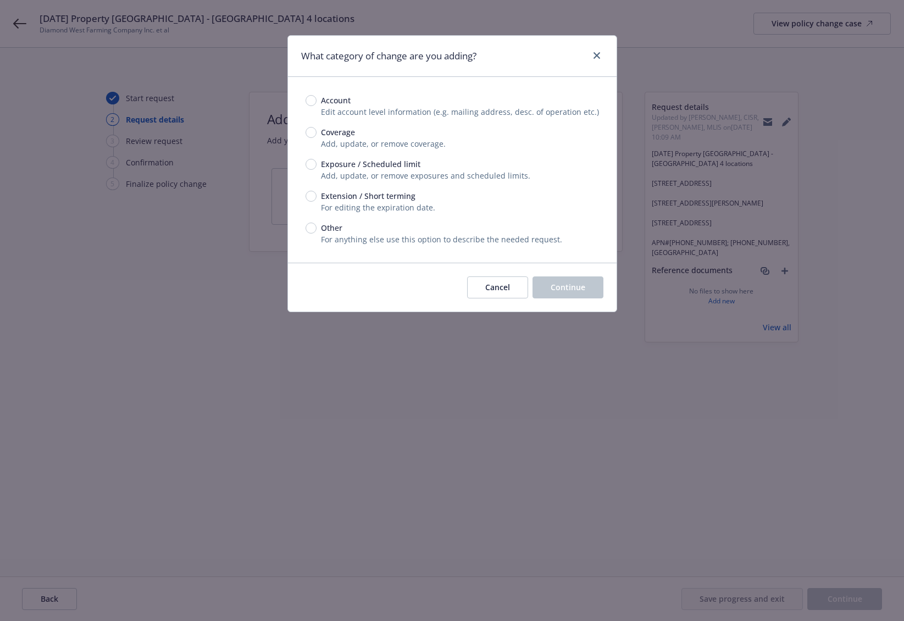
click at [331, 165] on span "Exposure / Scheduled limit" at bounding box center [370, 164] width 99 height 12
click at [317, 165] on input "Exposure / Scheduled limit" at bounding box center [311, 164] width 11 height 11
radio input "true"
click at [545, 284] on button "Continue" at bounding box center [568, 287] width 71 height 22
type textarea "x"
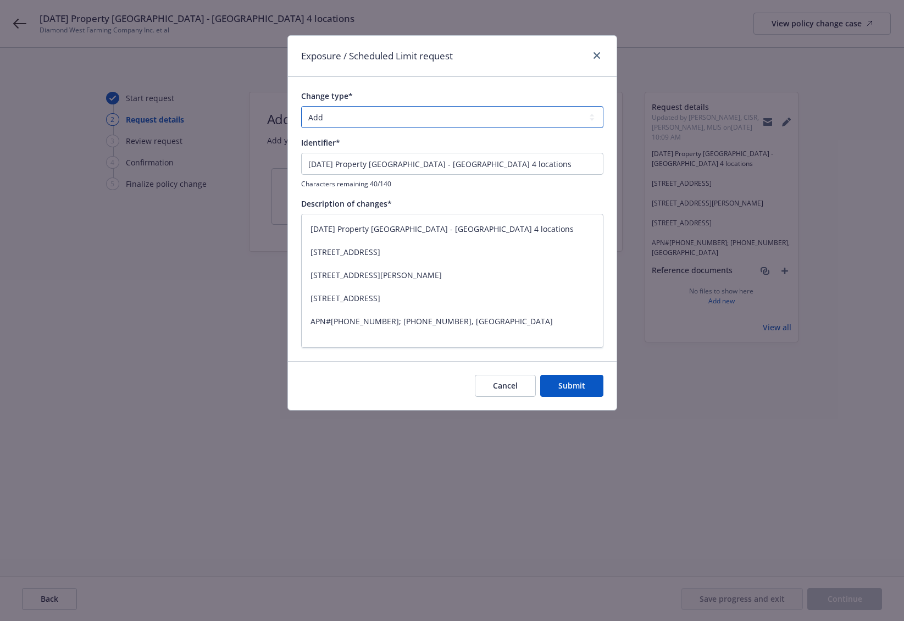
drag, startPoint x: 398, startPoint y: 112, endPoint x: 398, endPoint y: 126, distance: 13.8
click at [398, 112] on select "Add Audit Change Remove" at bounding box center [452, 117] width 302 height 22
select select "REMOVE"
click at [301, 106] on select "Add Audit Change Remove" at bounding box center [452, 117] width 302 height 22
click at [583, 389] on span "Submit" at bounding box center [571, 385] width 27 height 10
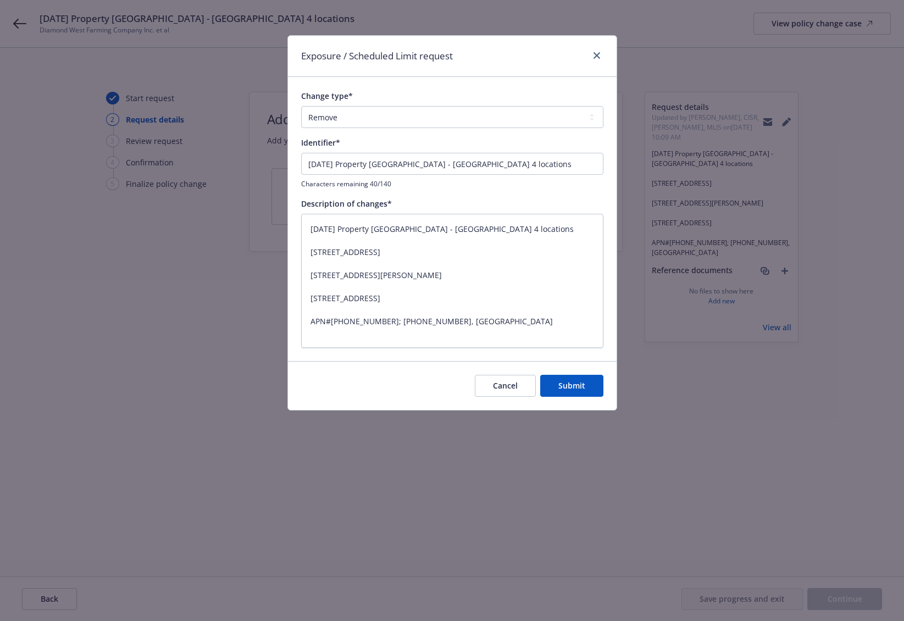
type textarea "x"
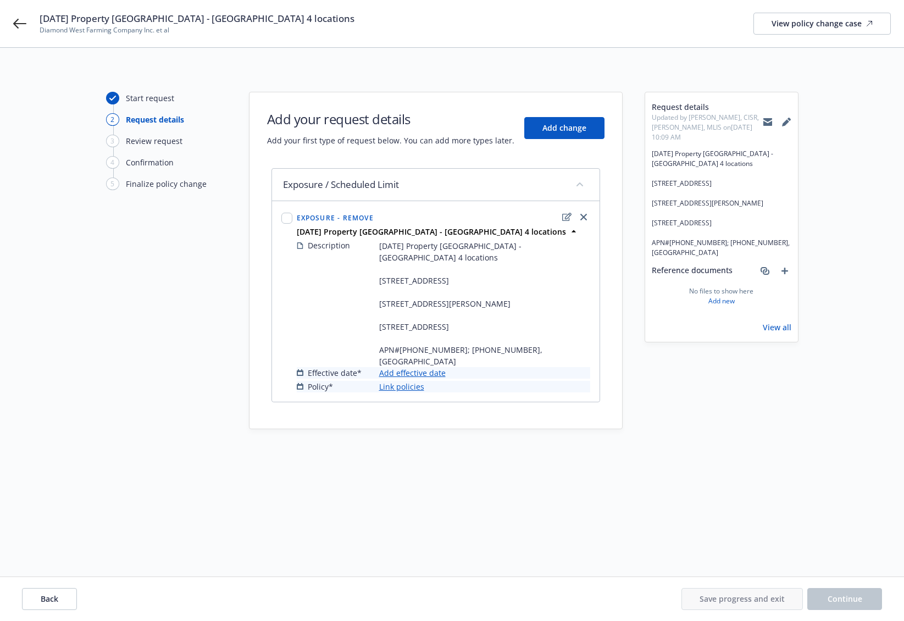
click at [414, 367] on link "Add effective date" at bounding box center [412, 373] width 66 height 12
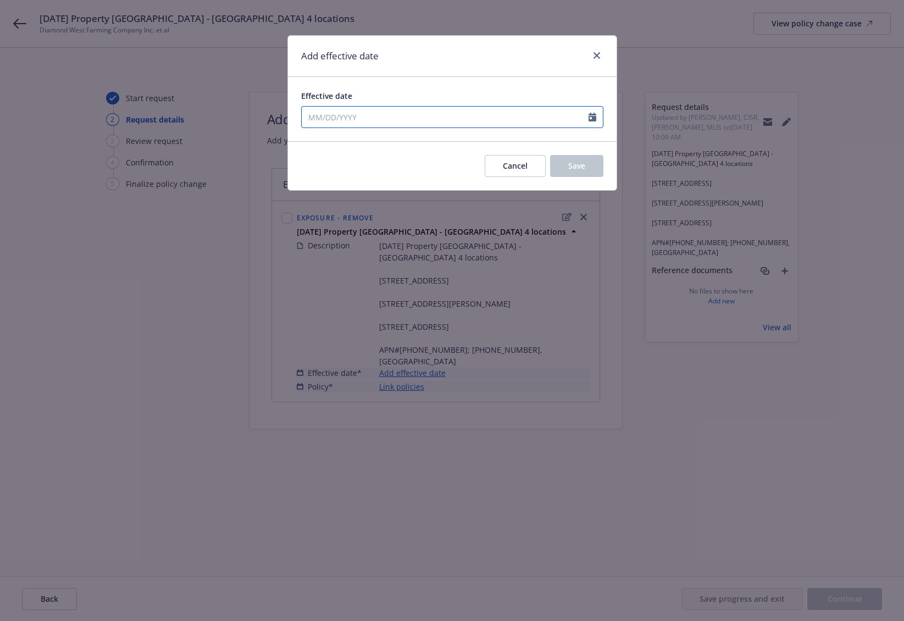
drag, startPoint x: 366, startPoint y: 117, endPoint x: 370, endPoint y: 127, distance: 10.6
click at [367, 118] on input "Effective date" at bounding box center [445, 117] width 287 height 21
select select "9"
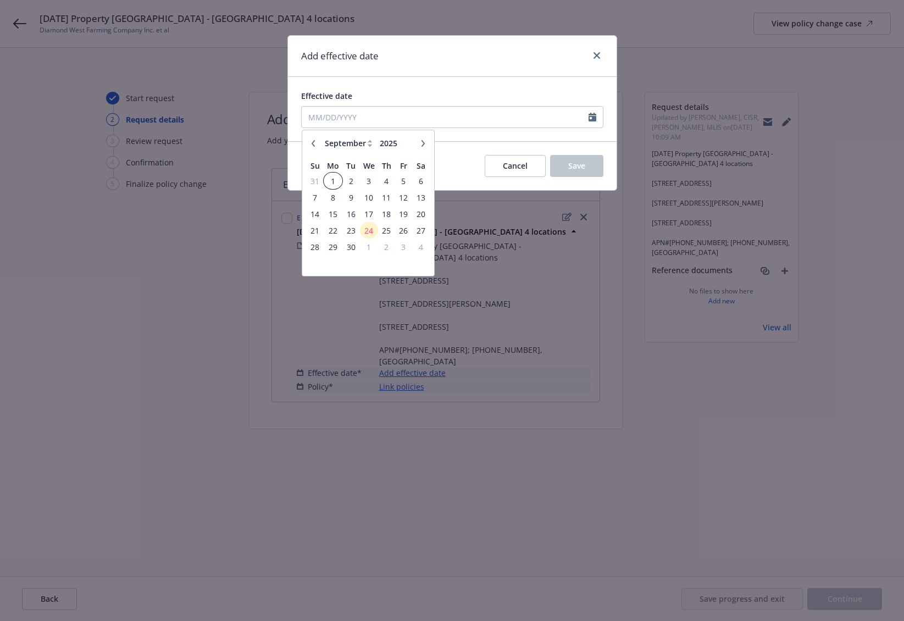
click at [335, 181] on span "1" at bounding box center [333, 181] width 16 height 14
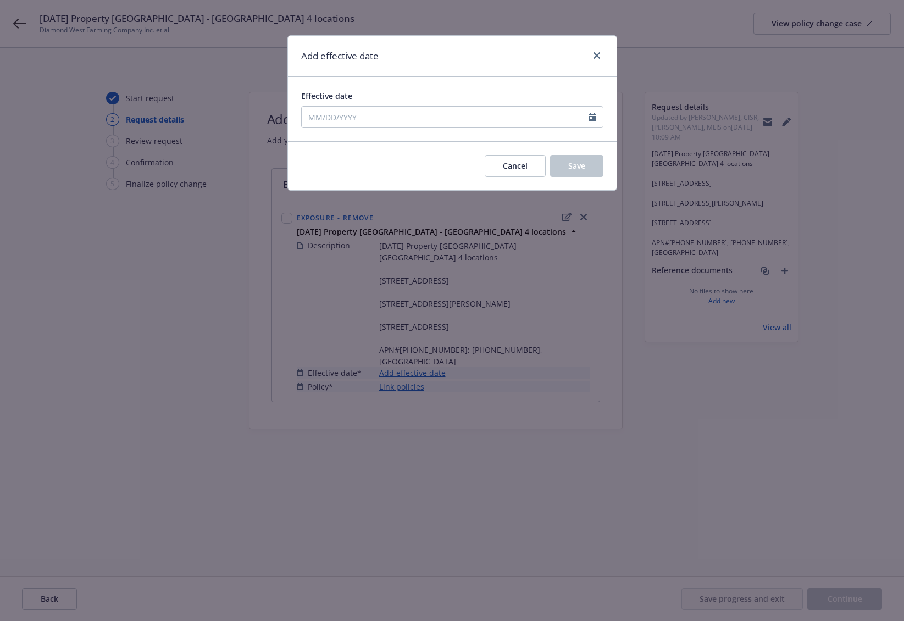
type input "09/01/2025"
drag, startPoint x: 600, startPoint y: 168, endPoint x: 592, endPoint y: 173, distance: 9.0
click at [598, 168] on button "Save" at bounding box center [576, 166] width 53 height 22
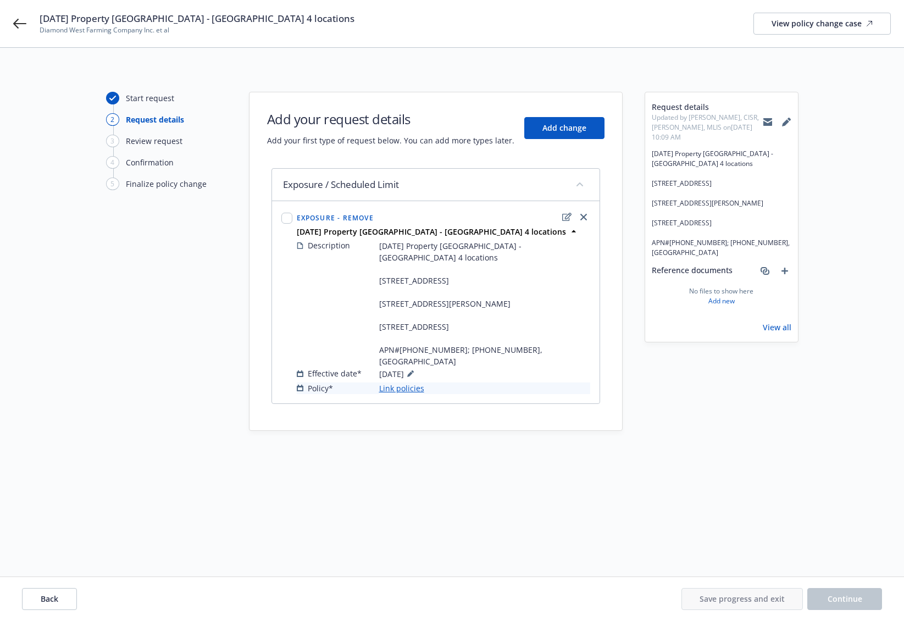
click at [414, 383] on link "Link policies" at bounding box center [401, 389] width 45 height 12
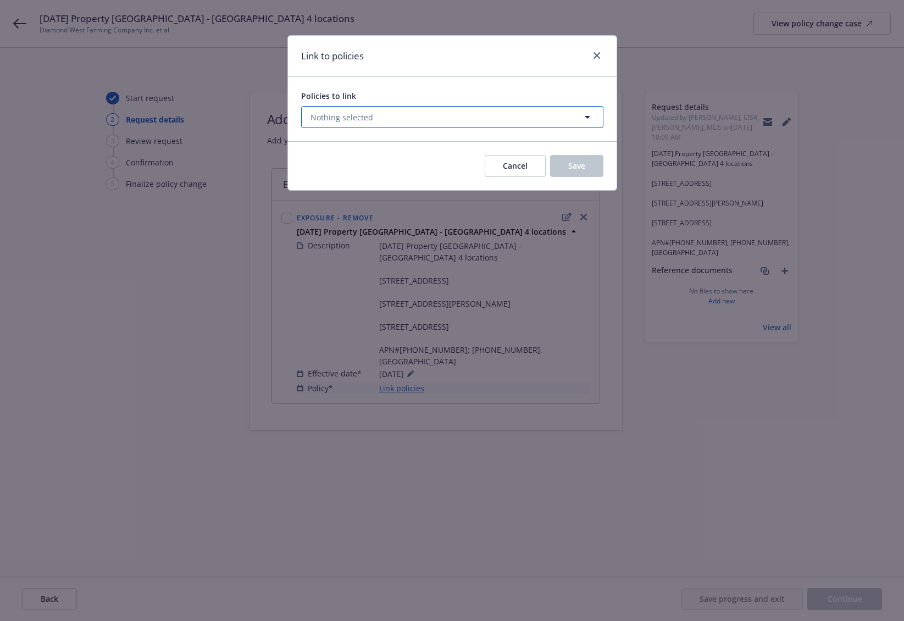
click at [380, 123] on button "Nothing selected" at bounding box center [452, 117] width 302 height 22
select select "ACTIVE"
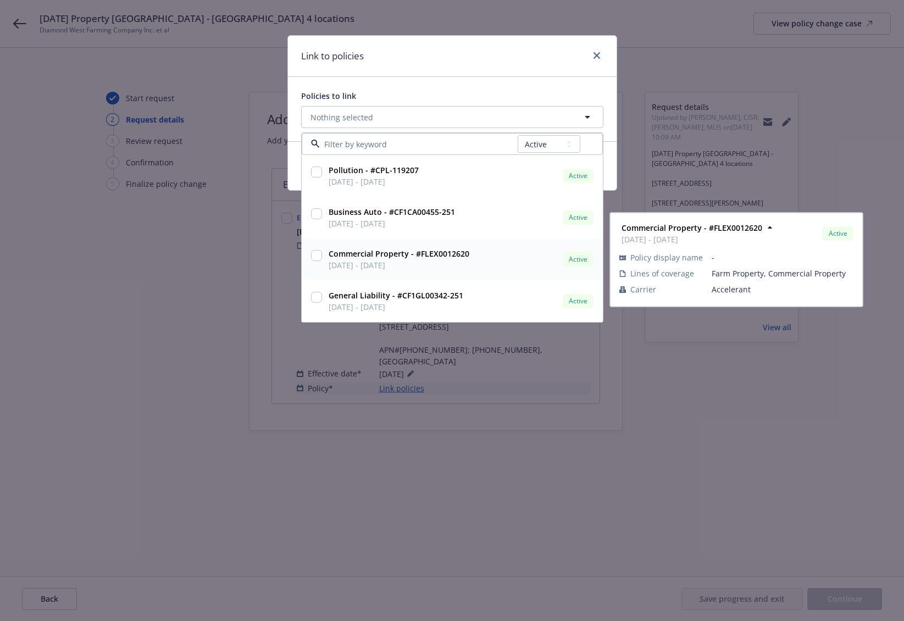
click at [320, 257] on input "checkbox" at bounding box center [316, 255] width 11 height 11
checkbox input "true"
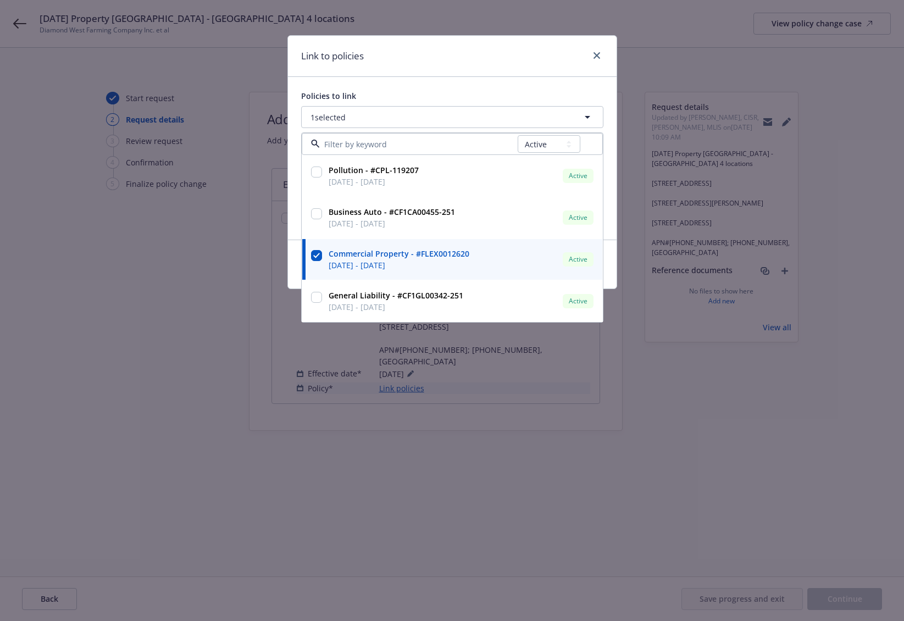
drag, startPoint x: 588, startPoint y: 467, endPoint x: 578, endPoint y: 473, distance: 11.3
click at [586, 469] on div "Link to policies Policies to link 1 selected All Active Upcoming Expired Cancel…" at bounding box center [452, 310] width 904 height 621
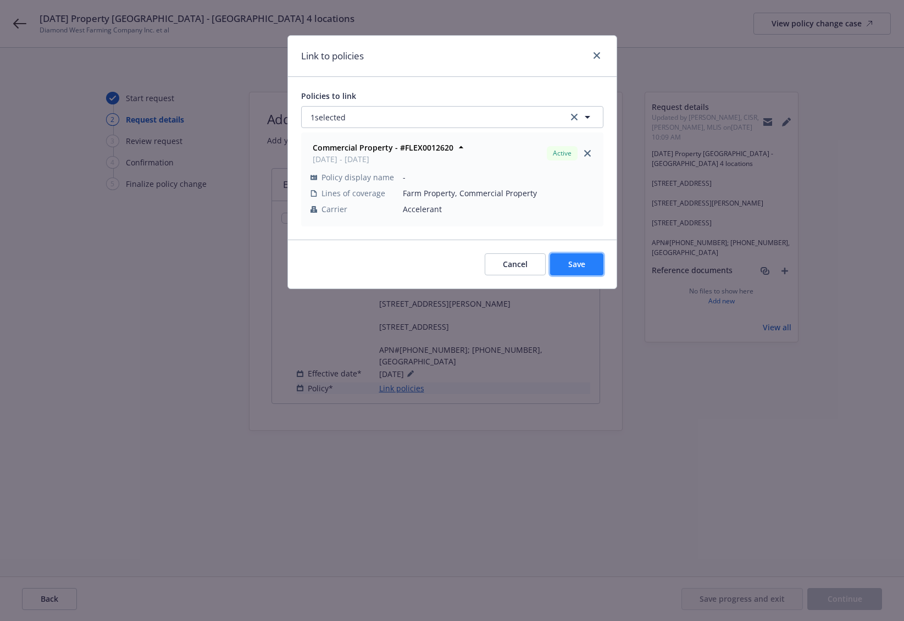
click at [564, 267] on button "Save" at bounding box center [576, 264] width 53 height 22
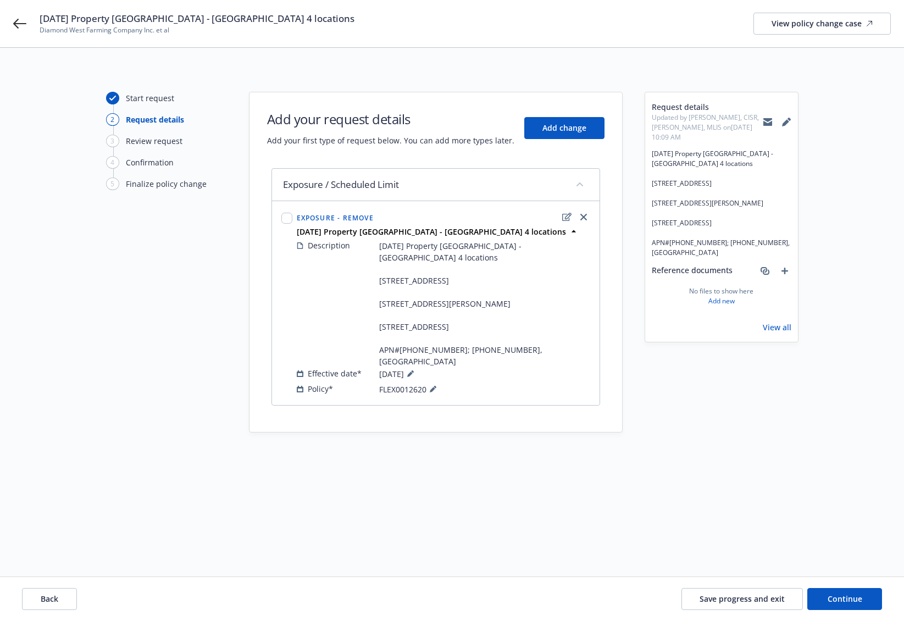
drag, startPoint x: 675, startPoint y: 474, endPoint x: 727, endPoint y: 531, distance: 77.1
click at [676, 474] on div "Request details Updated by Sandy Luu, CISR, CRIS, MLIS on 09/24/2025, 10:09 AM …" at bounding box center [722, 299] width 154 height 414
click at [837, 598] on span "Continue" at bounding box center [845, 599] width 35 height 10
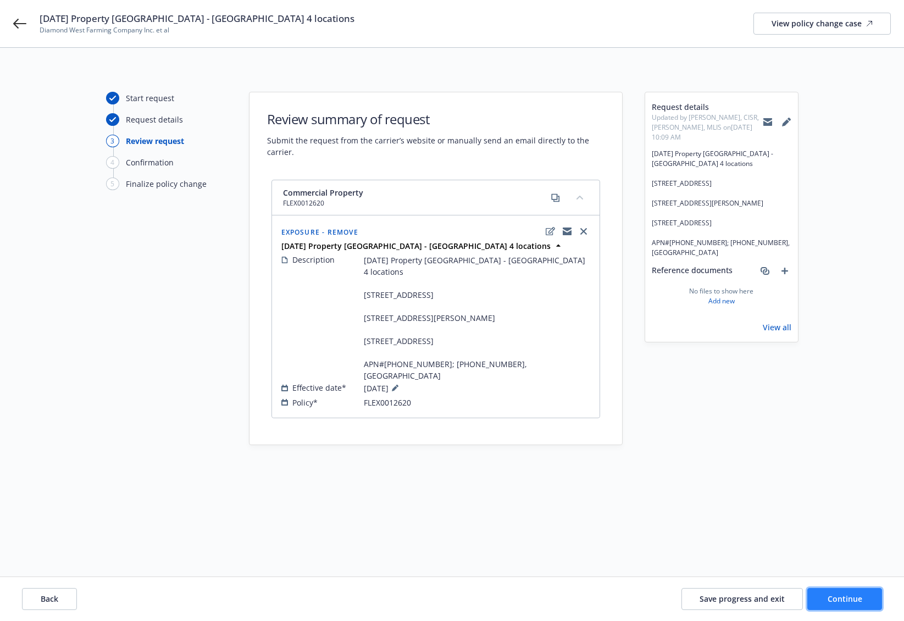
click at [861, 602] on span "Continue" at bounding box center [845, 599] width 35 height 10
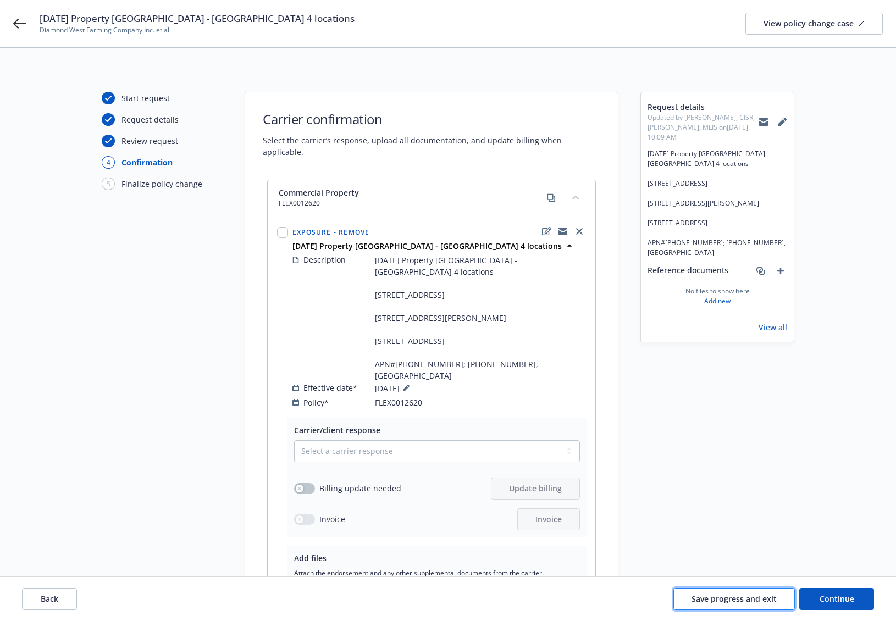
click at [761, 596] on span "Save progress and exit" at bounding box center [733, 599] width 85 height 10
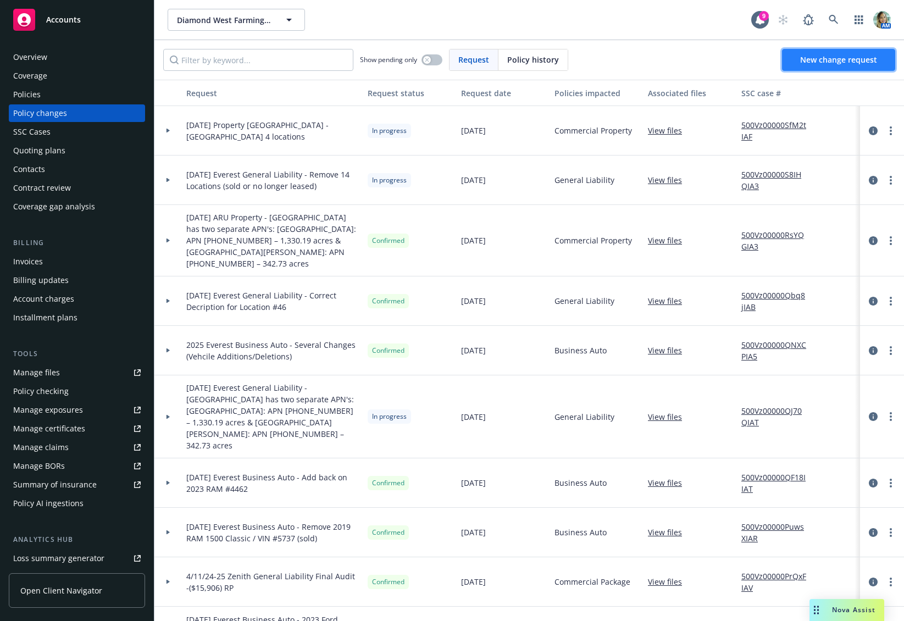
click at [817, 63] on span "New change request" at bounding box center [838, 59] width 77 height 10
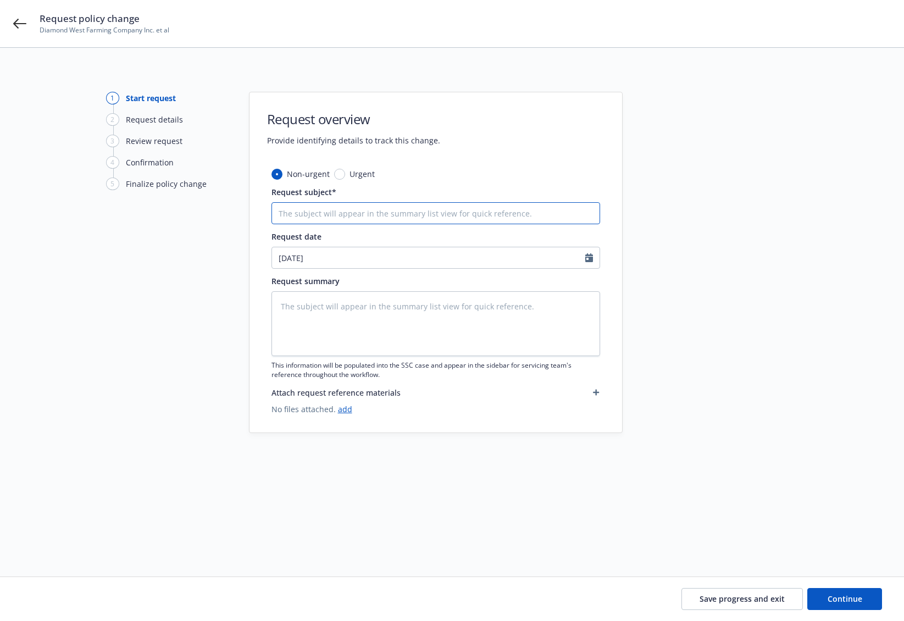
click at [350, 214] on input "Request subject*" at bounding box center [435, 213] width 329 height 22
type textarea "x"
type input "9"
type textarea "x"
type input "91"
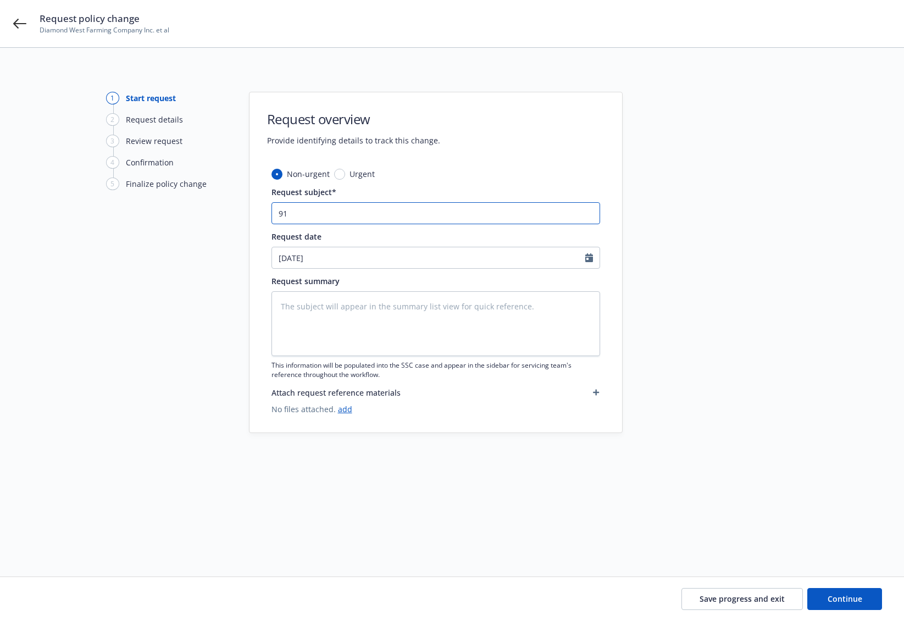
type textarea "x"
type input "91/"
type textarea "x"
type input "91/2"
type textarea "x"
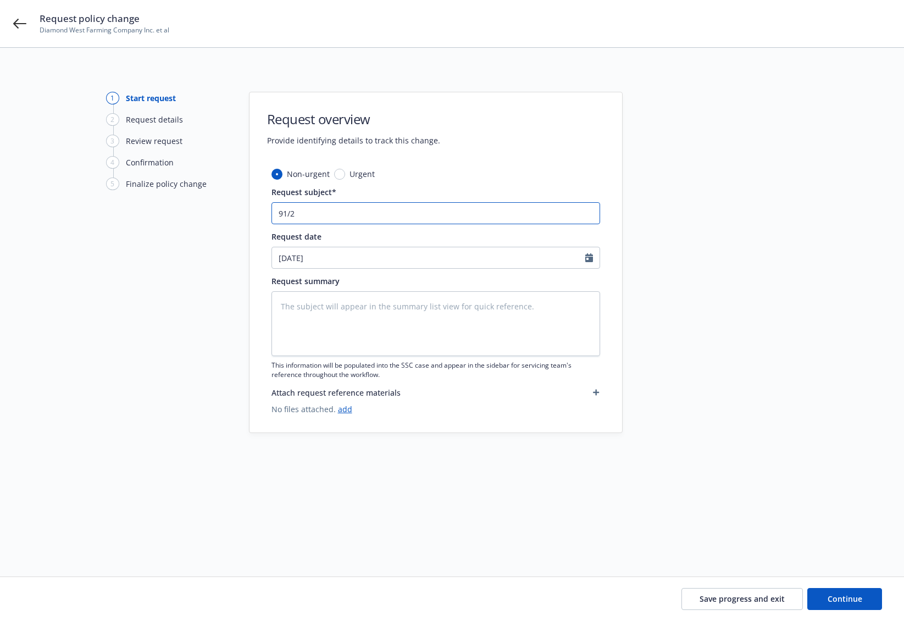
type input "91/2/"
type textarea "x"
type input "91/2/5"
type textarea "x"
type input "91/2/5"
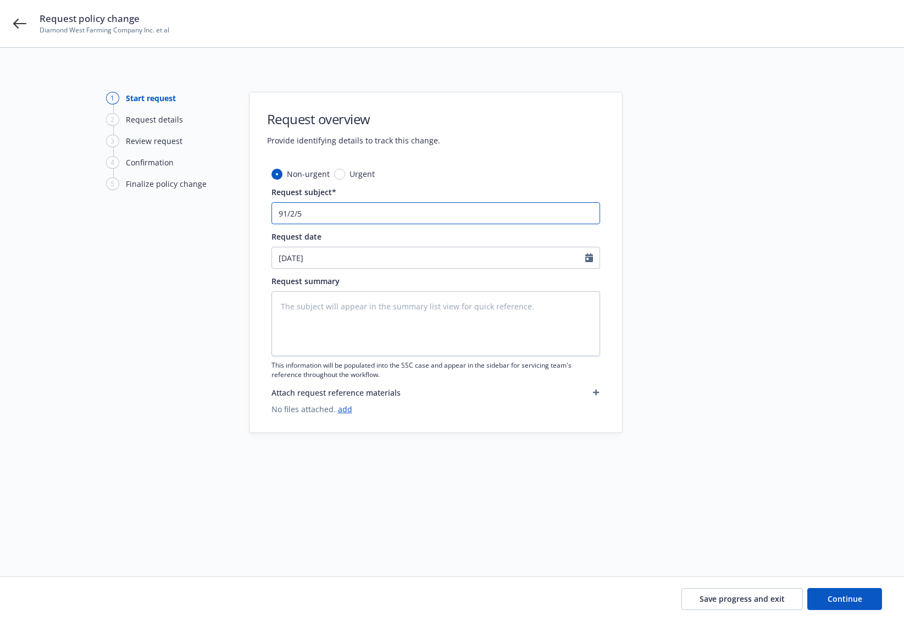
type textarea "x"
type input "91/2/5 E"
type textarea "x"
type input "91/2/5 Ev"
type textarea "x"
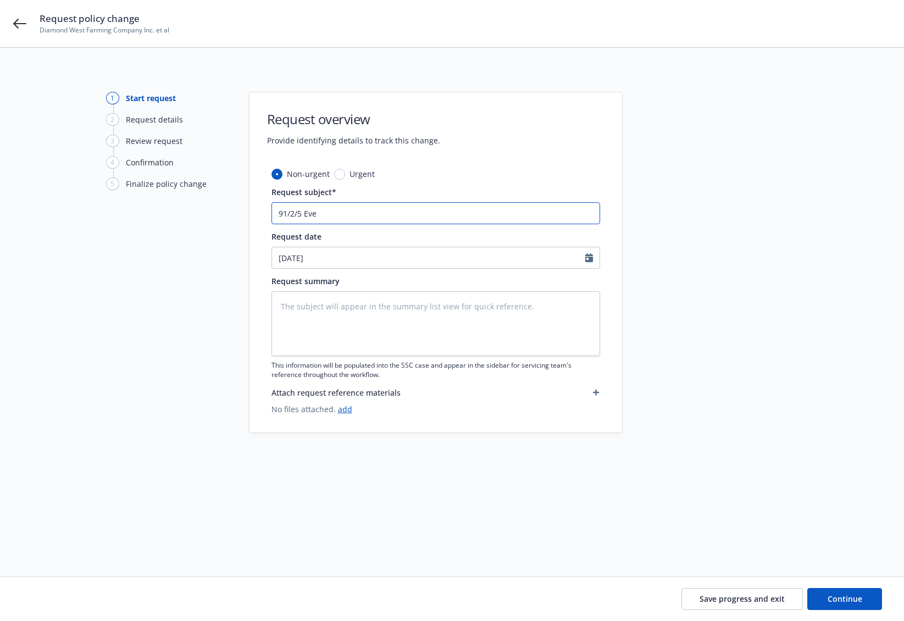
type input "91/2/5 Ever"
type textarea "x"
type input "91/2/5 Evere"
type textarea "x"
type input "91/2/5 Everes"
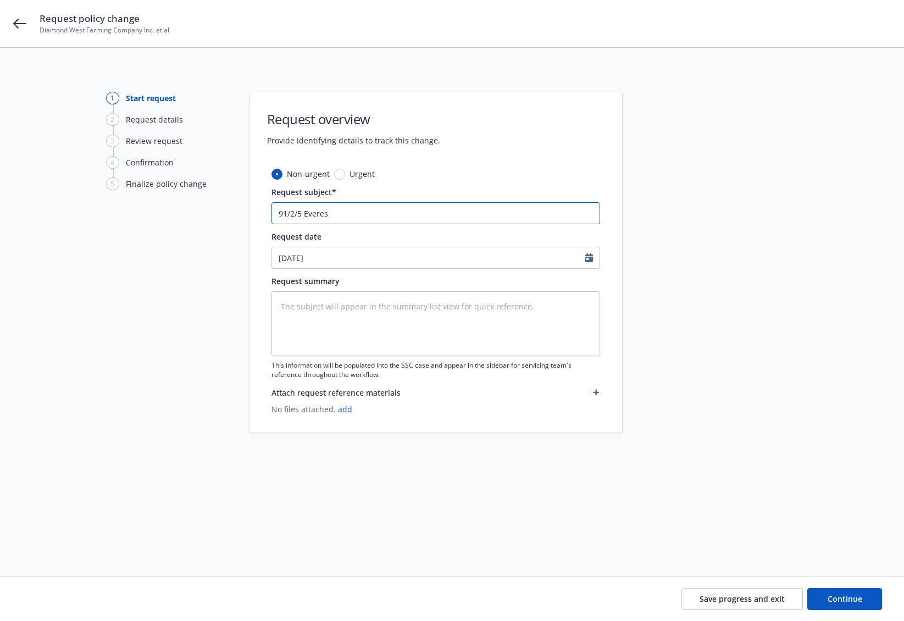
type textarea "x"
type input "91/2/5 Everest"
type textarea "x"
type input "91/2/5 Everest"
type textarea "x"
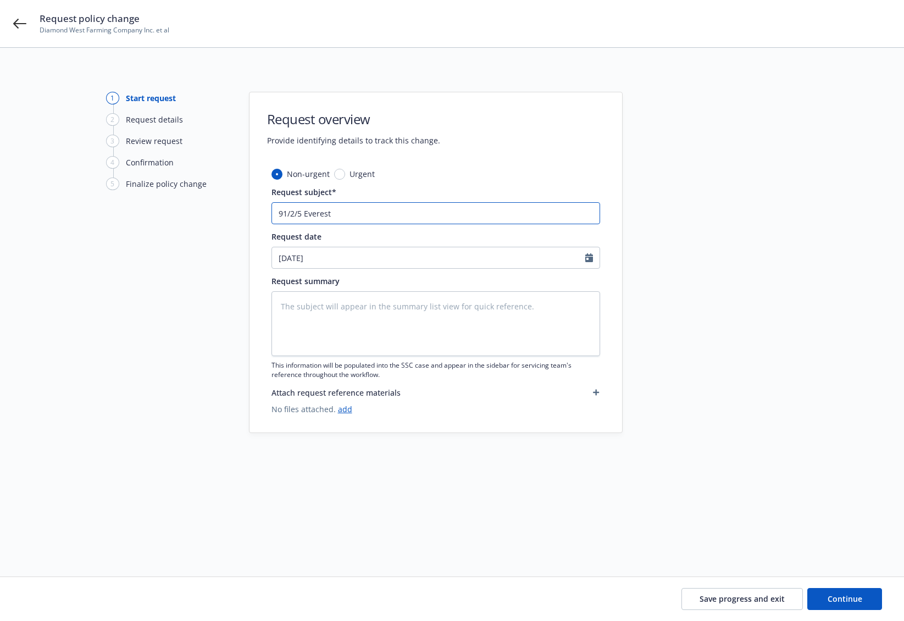
type input "91/2/5 Everest G"
type textarea "x"
type input "91/2/5 Everest GE"
type textarea "x"
type input "91/2/5 Everest GEn"
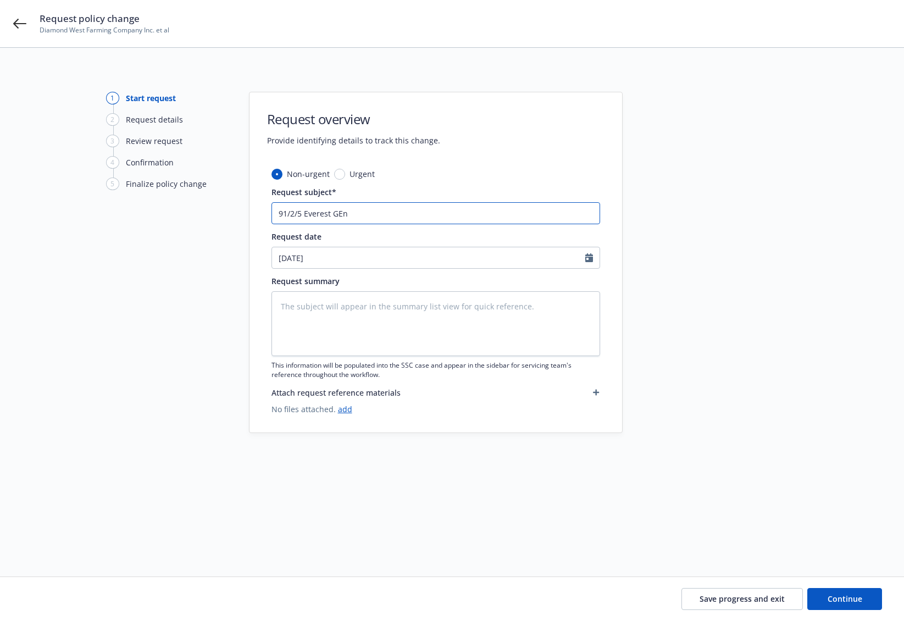
type textarea "x"
type input "91/2/5 Everest GEne"
type textarea "x"
drag, startPoint x: 483, startPoint y: 210, endPoint x: 276, endPoint y: 213, distance: 207.2
click at [274, 212] on input "91/2/5 Everest General Liability - Remove 11 Locations" at bounding box center [435, 213] width 329 height 22
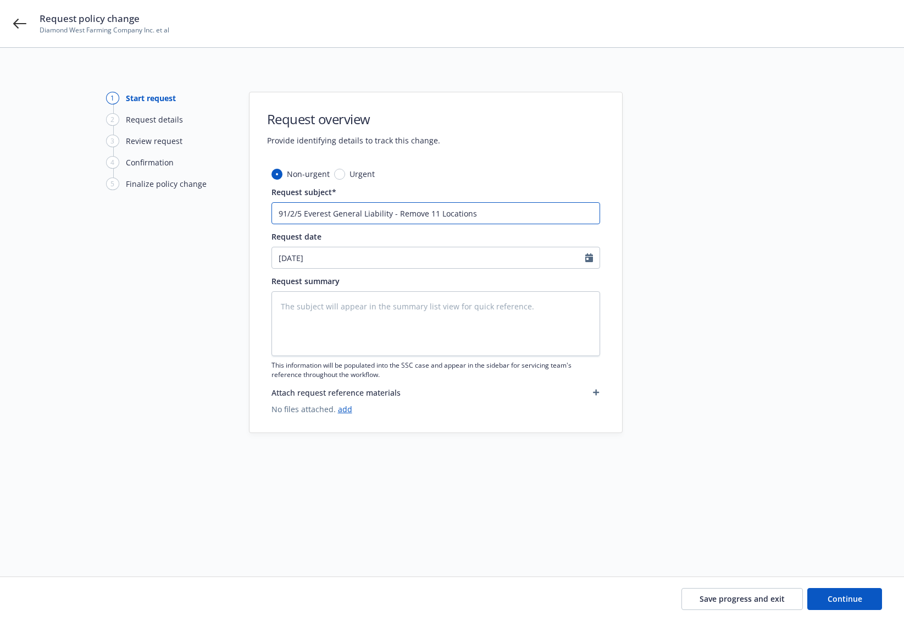
click at [292, 212] on input "91/2/5 Everest General Liability - Remove 11 Locations" at bounding box center [435, 213] width 329 height 22
drag, startPoint x: 300, startPoint y: 213, endPoint x: 277, endPoint y: 214, distance: 23.1
click at [277, 214] on input "91/2/5 Everest General Liability - Remove 11 Locations" at bounding box center [435, 213] width 329 height 22
drag, startPoint x: 409, startPoint y: 215, endPoint x: 224, endPoint y: 206, distance: 185.4
click at [225, 206] on div "1 Start request 2 Request details 3 Review request 4 Confirmation 5 Finalize po…" at bounding box center [452, 299] width 878 height 414
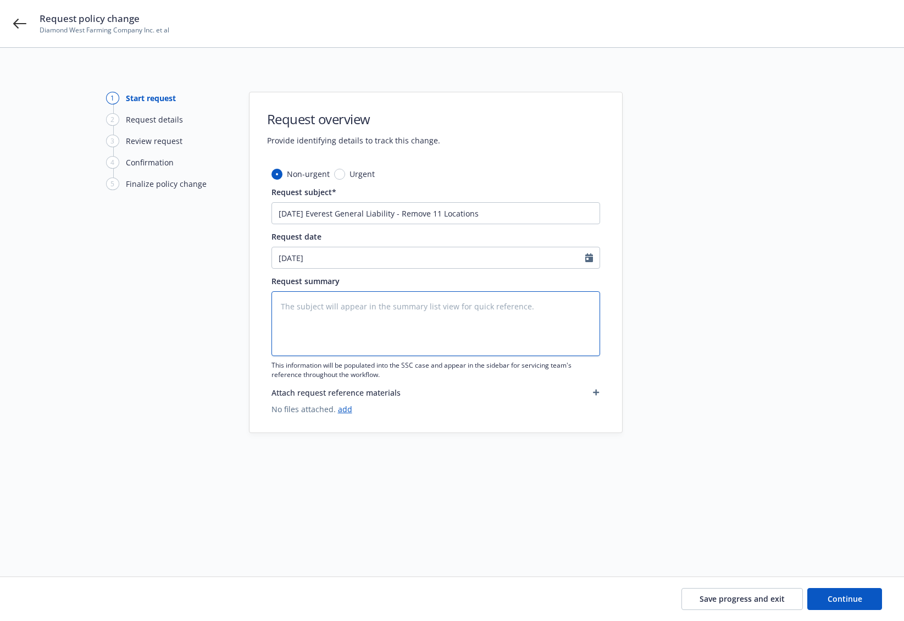
click at [353, 327] on textarea at bounding box center [435, 323] width 329 height 65
paste textarea "9/1/25 Everest General Liability - Remove 11 Locations"
click at [384, 334] on textarea "9/1/25 Everest General Liability - Remove 11 Locations" at bounding box center [435, 323] width 329 height 65
click at [514, 308] on textarea "9/1/25 Everest General Liability - Remove 11 Locations" at bounding box center [435, 323] width 329 height 65
paste textarea "1 1750 N Siskiyou Avenue, Kerman, CA93630 20 3 APN: 065-110-06S W. Marmon & S. …"
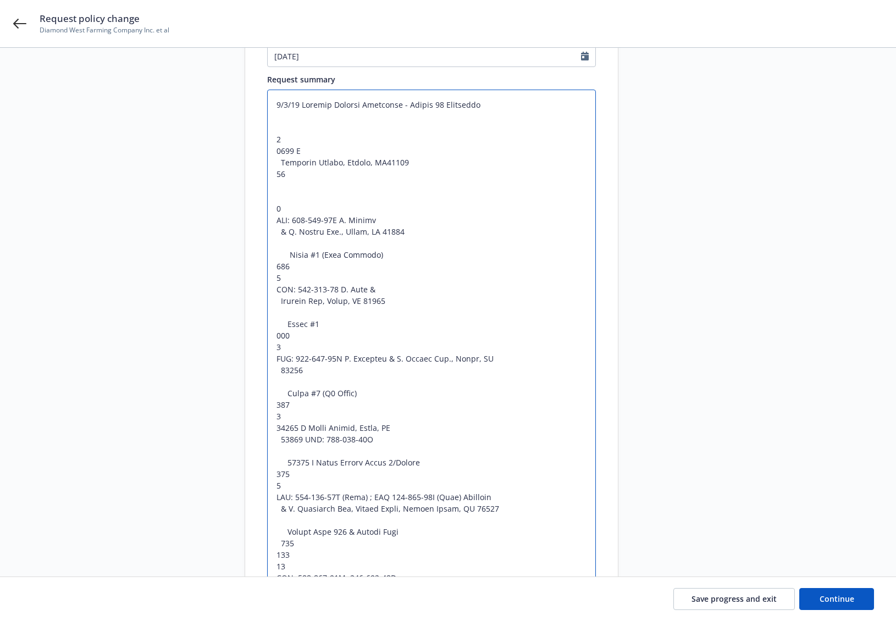
scroll to position [116, 0]
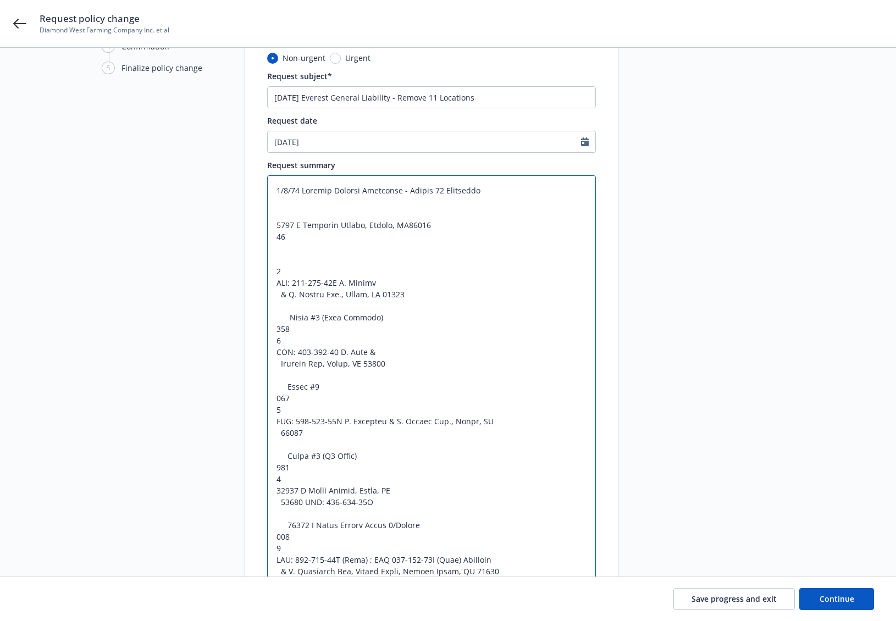
drag, startPoint x: 287, startPoint y: 273, endPoint x: 277, endPoint y: 237, distance: 36.5
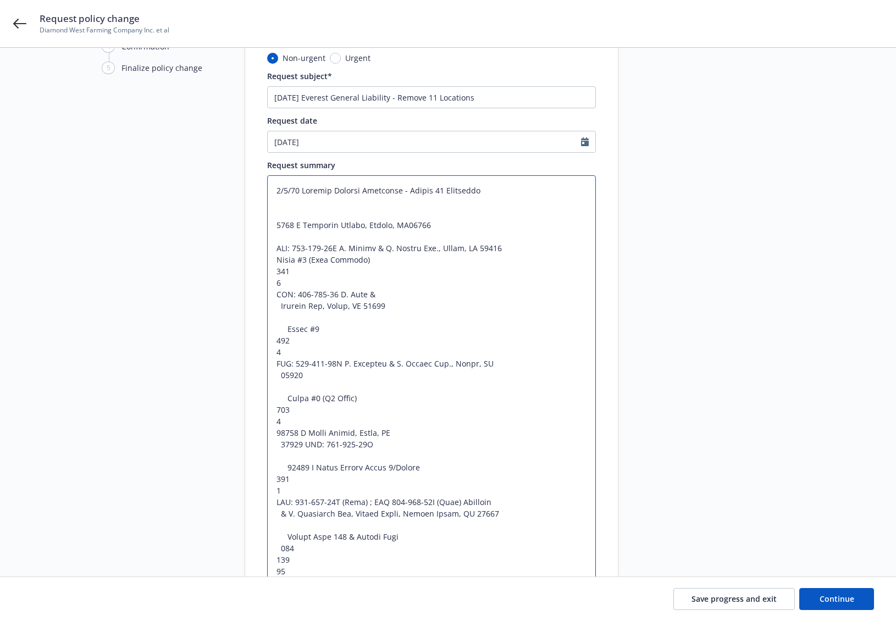
drag, startPoint x: 280, startPoint y: 280, endPoint x: 276, endPoint y: 273, distance: 8.1
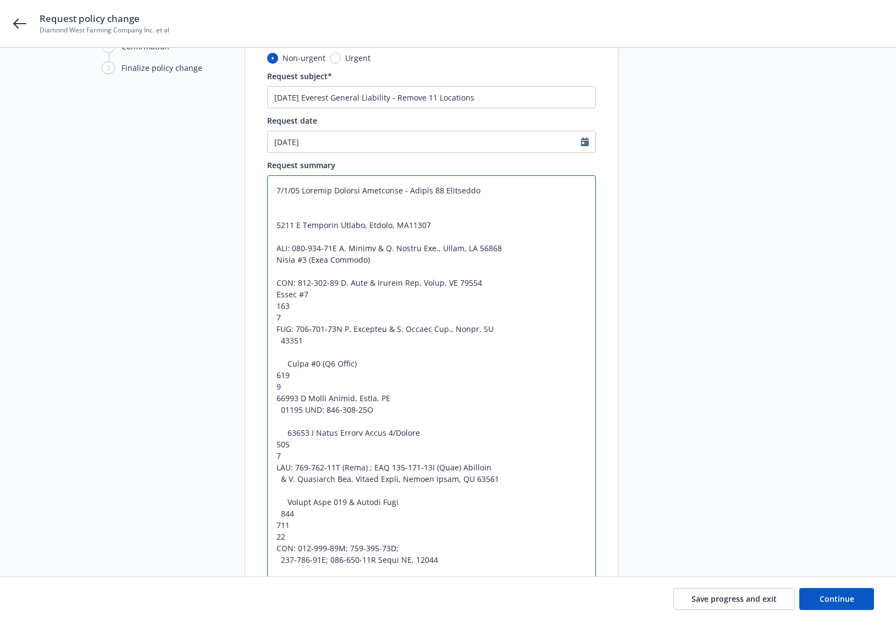
drag, startPoint x: 289, startPoint y: 318, endPoint x: 277, endPoint y: 308, distance: 15.6
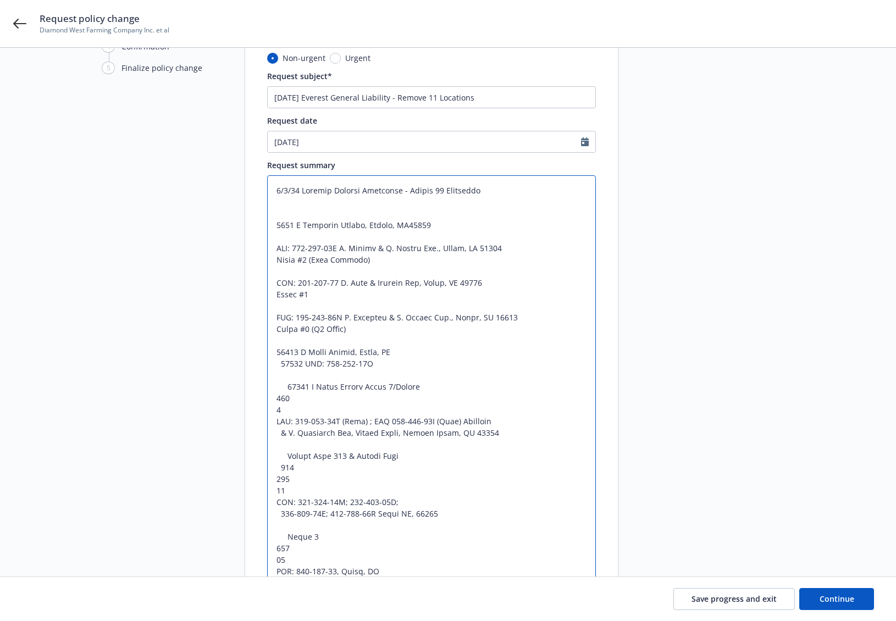
drag, startPoint x: 281, startPoint y: 363, endPoint x: 273, endPoint y: 363, distance: 8.8
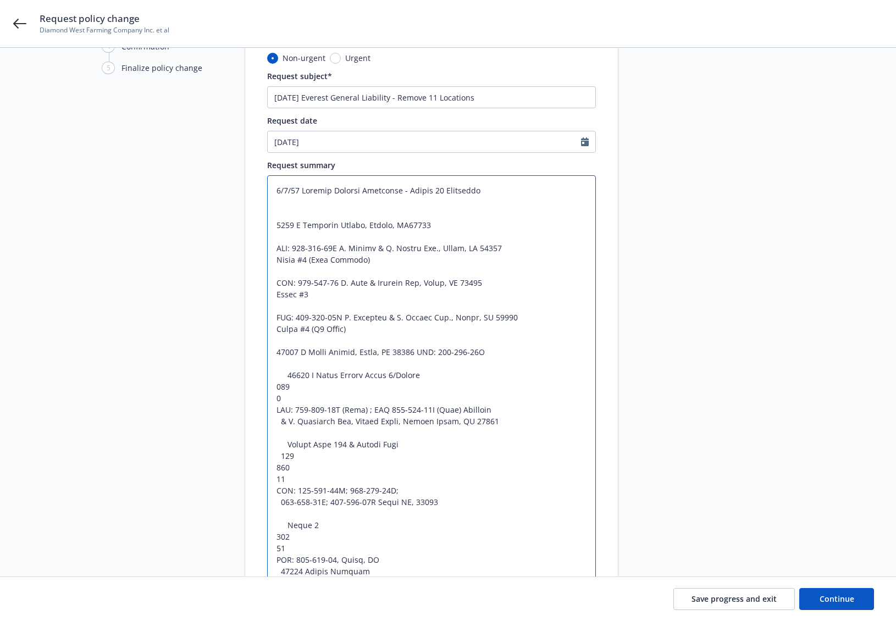
drag, startPoint x: 284, startPoint y: 397, endPoint x: 273, endPoint y: 389, distance: 13.7
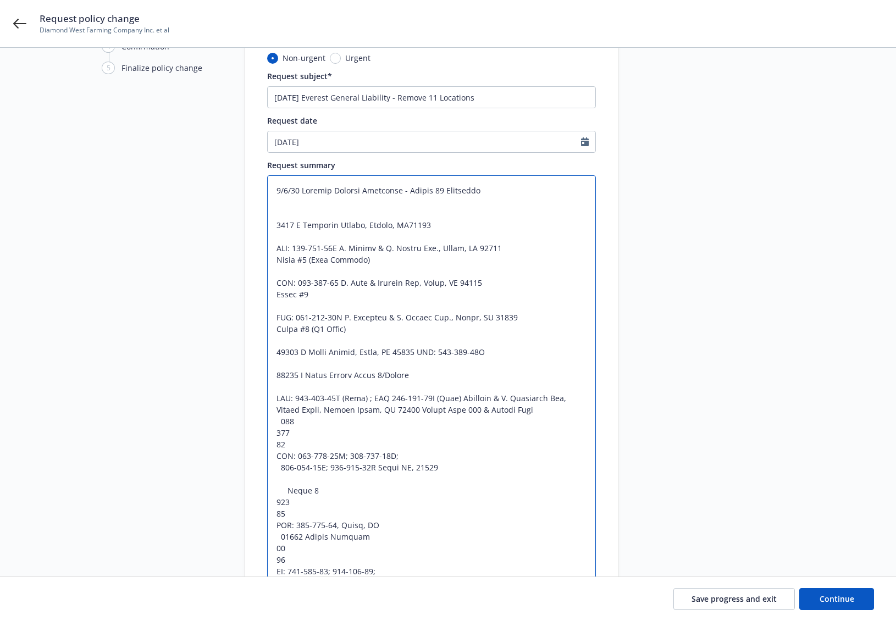
drag, startPoint x: 284, startPoint y: 444, endPoint x: 273, endPoint y: 425, distance: 21.7
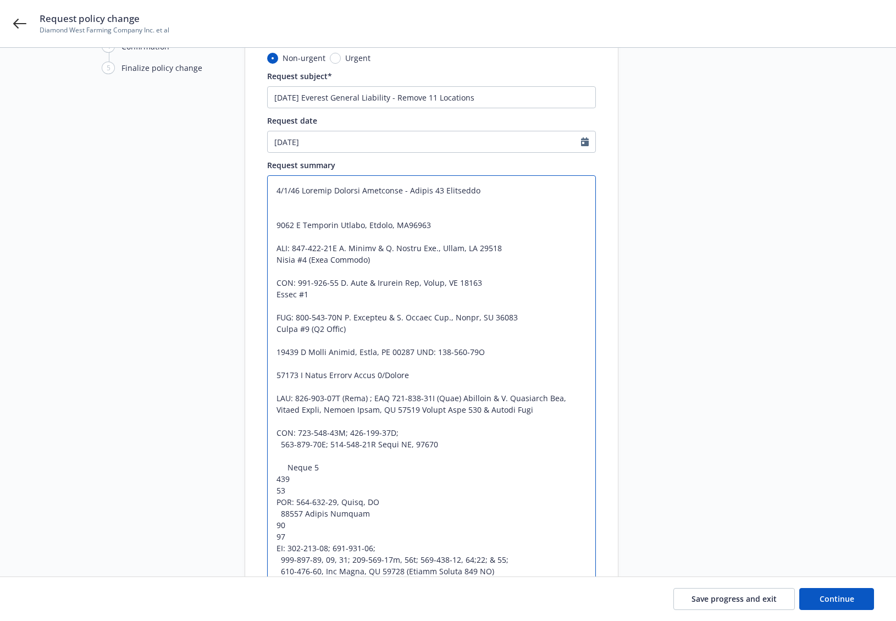
click at [282, 447] on textarea at bounding box center [431, 617] width 329 height 884
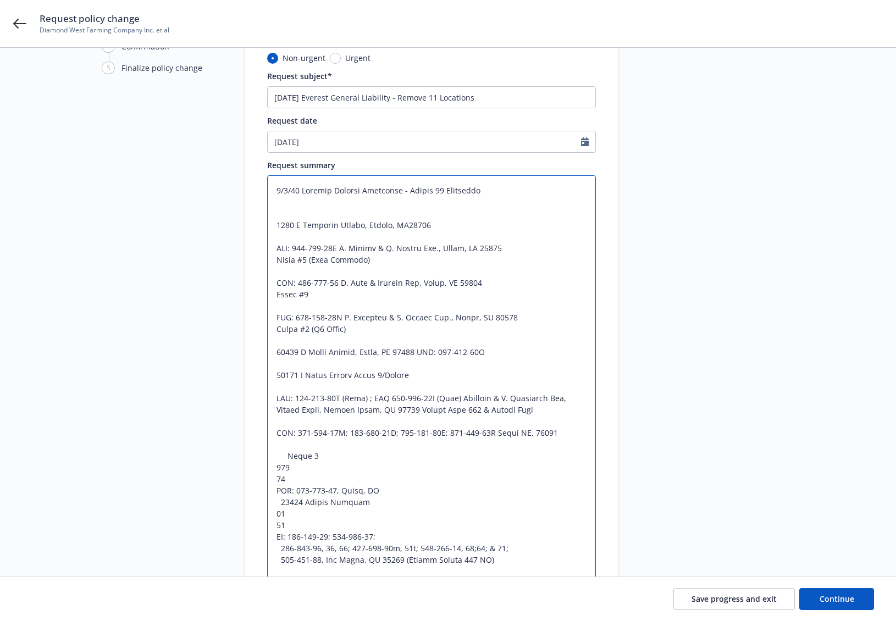
click at [287, 458] on textarea at bounding box center [431, 611] width 329 height 873
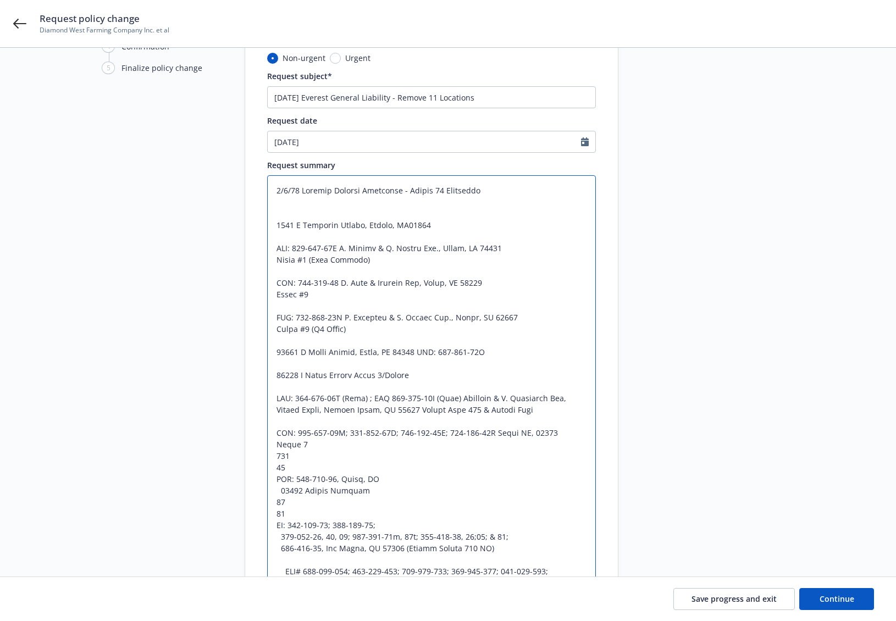
drag, startPoint x: 289, startPoint y: 471, endPoint x: 276, endPoint y: 460, distance: 17.2
click at [276, 460] on textarea at bounding box center [431, 605] width 329 height 861
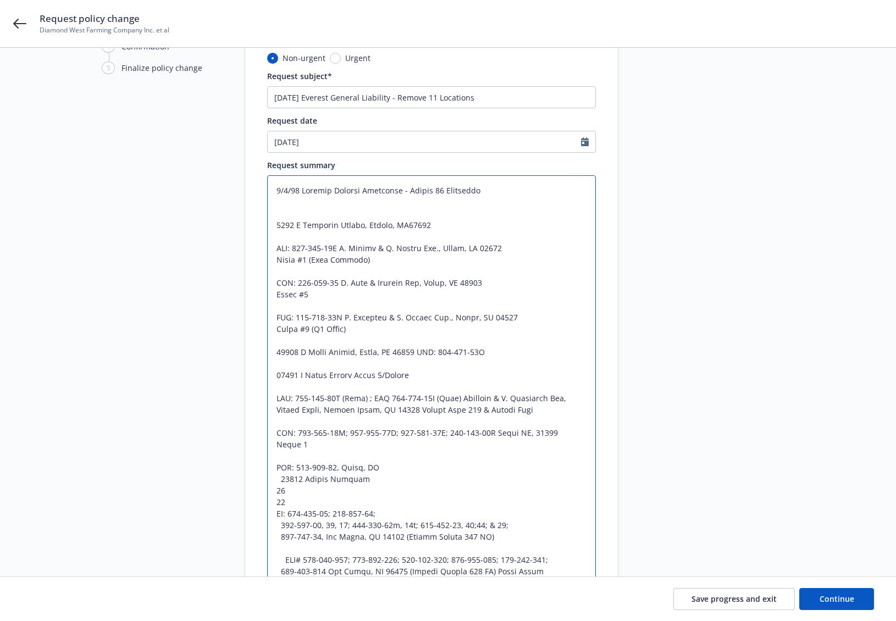
click at [279, 481] on textarea at bounding box center [431, 600] width 329 height 850
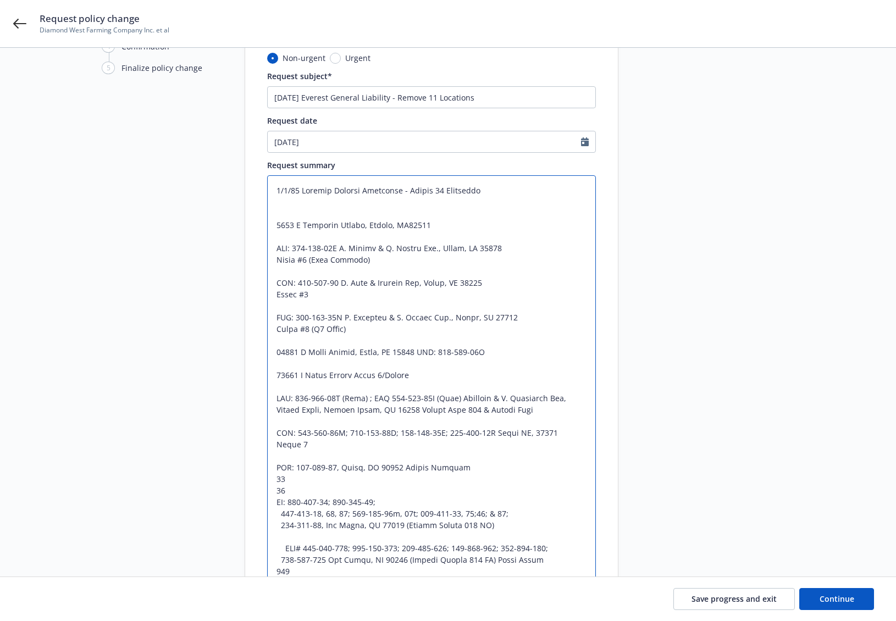
drag, startPoint x: 290, startPoint y: 492, endPoint x: 278, endPoint y: 483, distance: 15.0
click at [278, 483] on textarea at bounding box center [431, 594] width 329 height 838
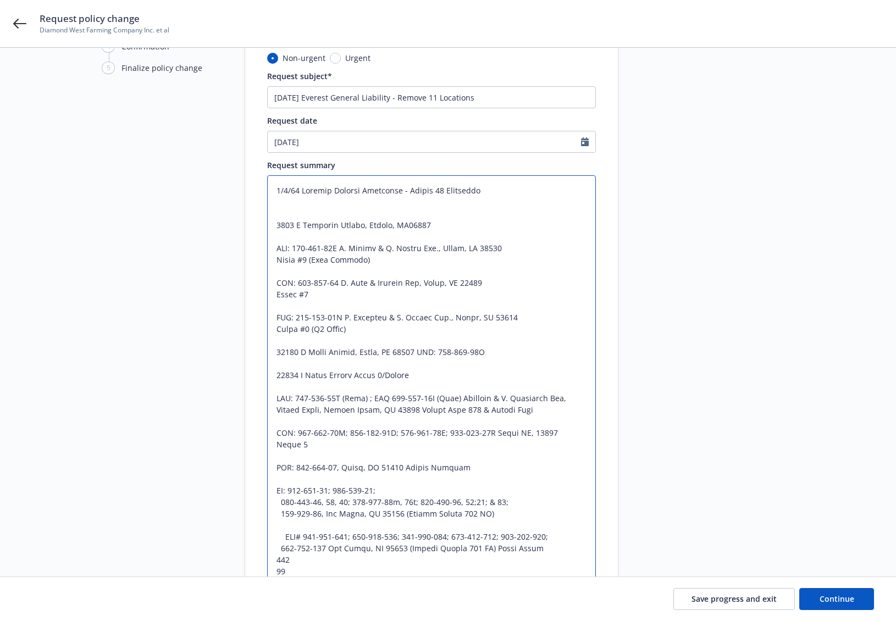
click at [280, 503] on textarea at bounding box center [431, 588] width 329 height 827
click at [283, 514] on textarea at bounding box center [431, 588] width 329 height 827
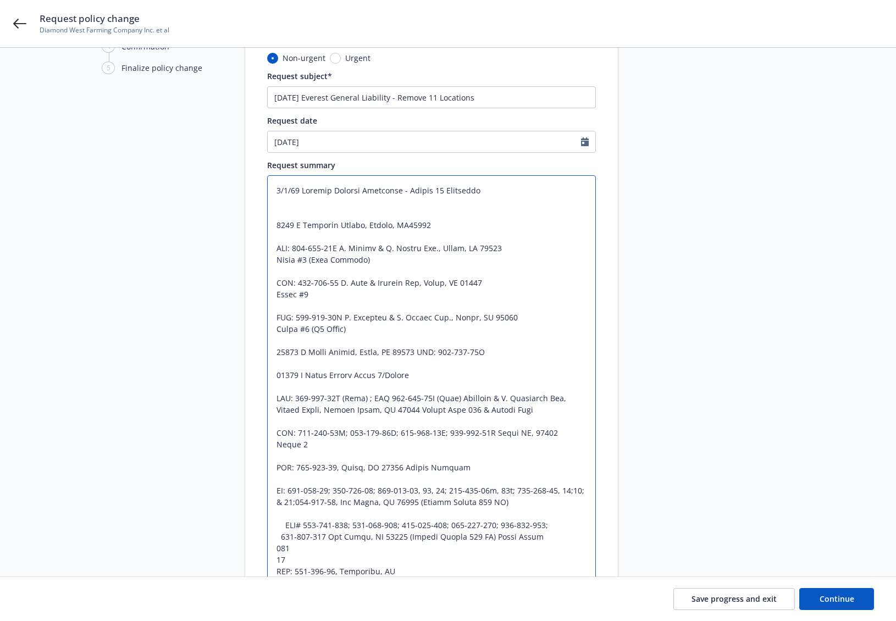
click at [284, 528] on textarea at bounding box center [431, 582] width 329 height 815
click at [282, 537] on textarea at bounding box center [431, 582] width 329 height 815
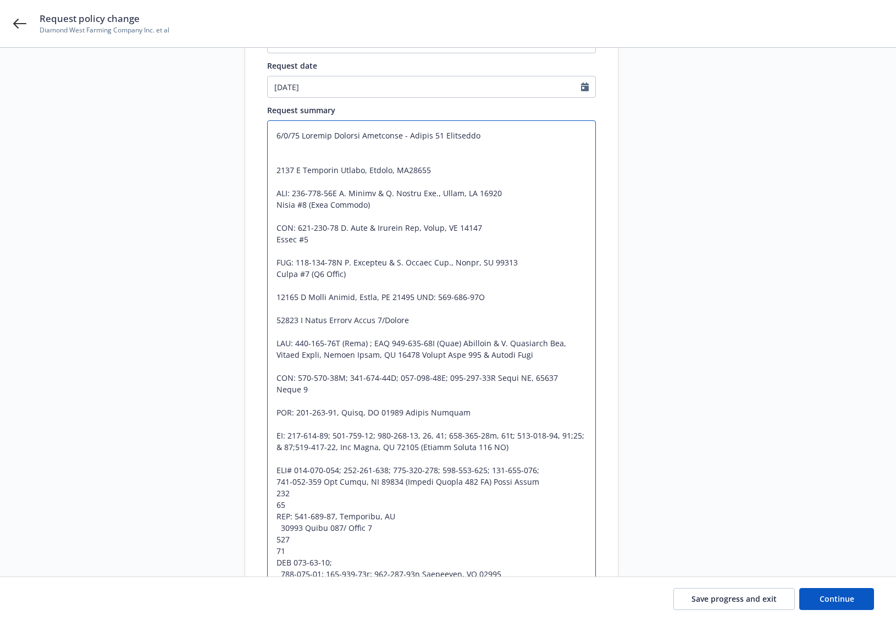
drag, startPoint x: 284, startPoint y: 506, endPoint x: 272, endPoint y: 496, distance: 16.0
click at [272, 496] on textarea at bounding box center [431, 527] width 329 height 815
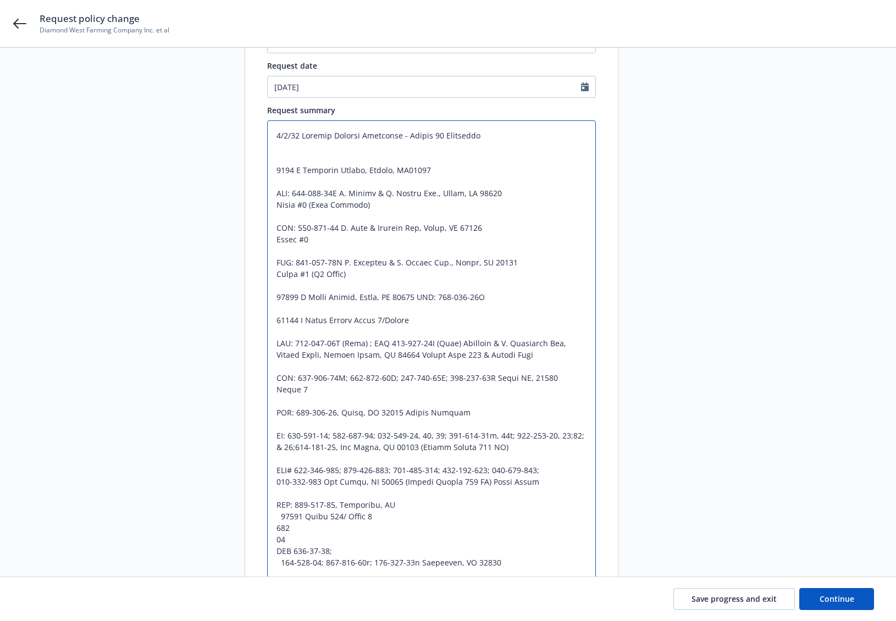
click at [280, 517] on textarea at bounding box center [431, 521] width 329 height 803
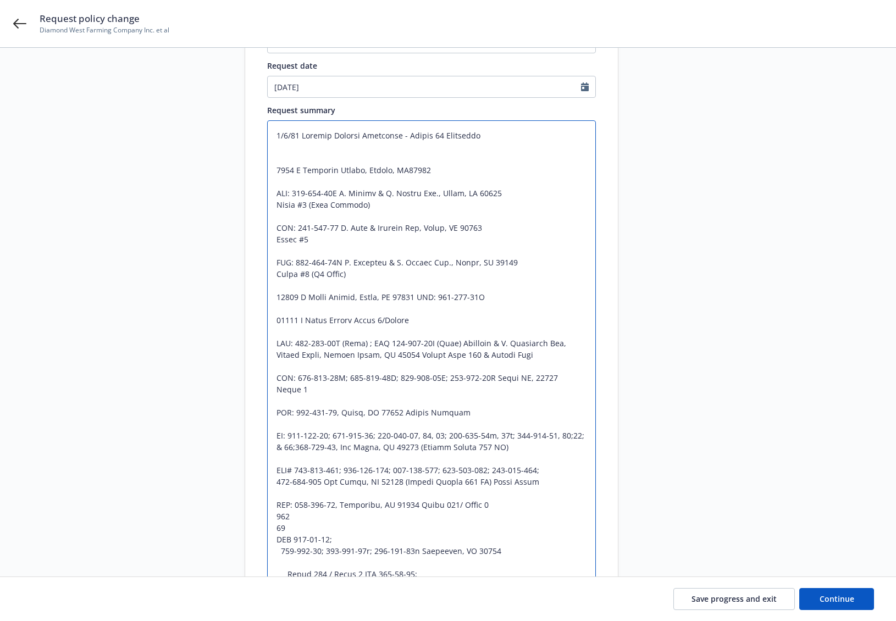
drag, startPoint x: 283, startPoint y: 526, endPoint x: 275, endPoint y: 518, distance: 10.9
click at [275, 518] on textarea at bounding box center [431, 516] width 329 height 792
click at [281, 541] on textarea at bounding box center [431, 510] width 329 height 780
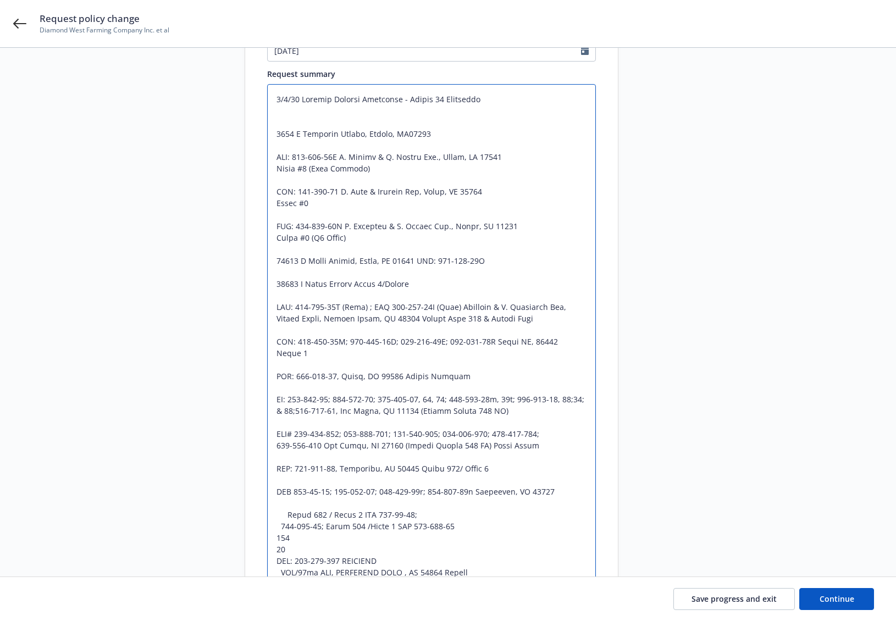
scroll to position [226, 0]
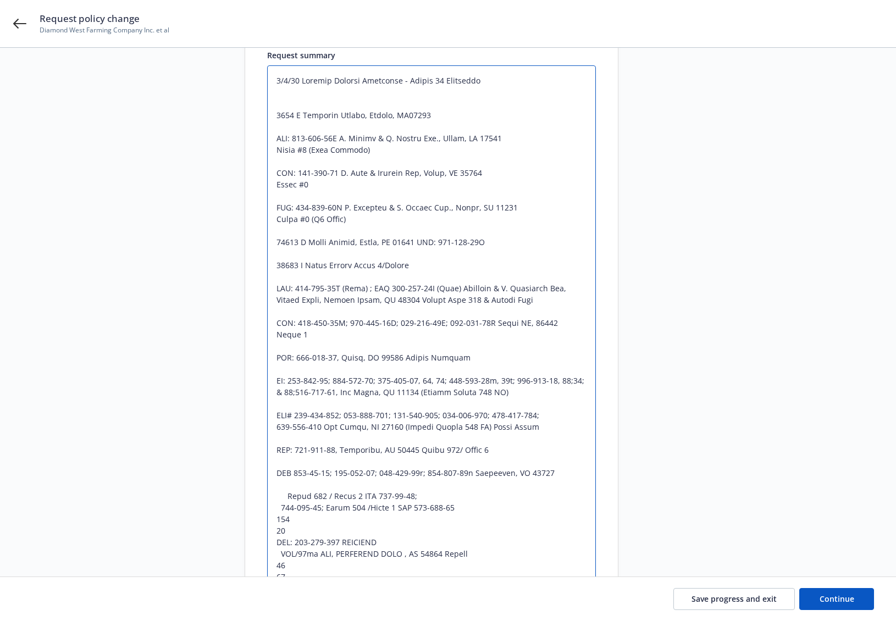
drag, startPoint x: 286, startPoint y: 497, endPoint x: 278, endPoint y: 485, distance: 14.6
click at [278, 485] on textarea at bounding box center [431, 449] width 329 height 769
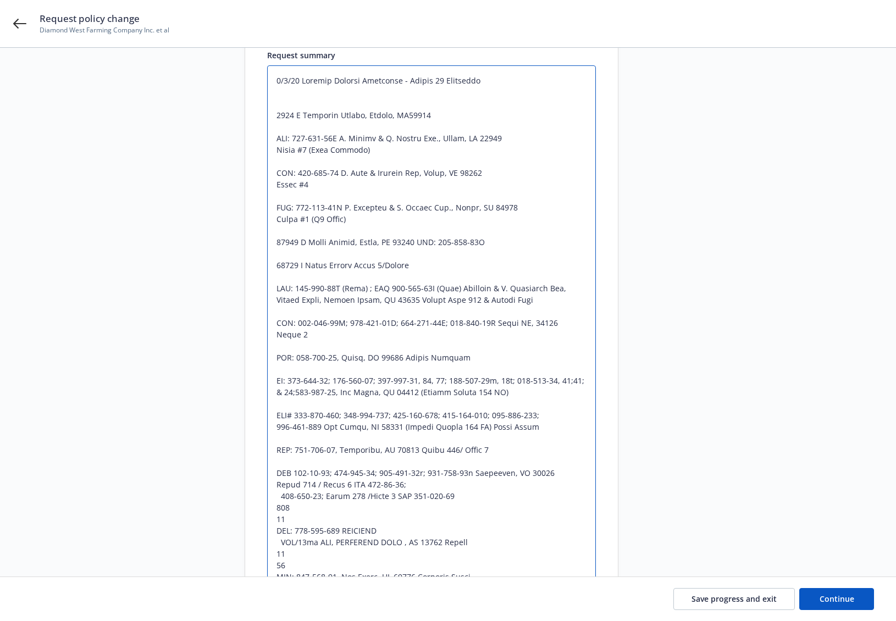
click at [277, 496] on textarea at bounding box center [431, 443] width 329 height 757
drag, startPoint x: 290, startPoint y: 518, endPoint x: 275, endPoint y: 512, distance: 15.8
click at [275, 510] on textarea at bounding box center [431, 443] width 329 height 757
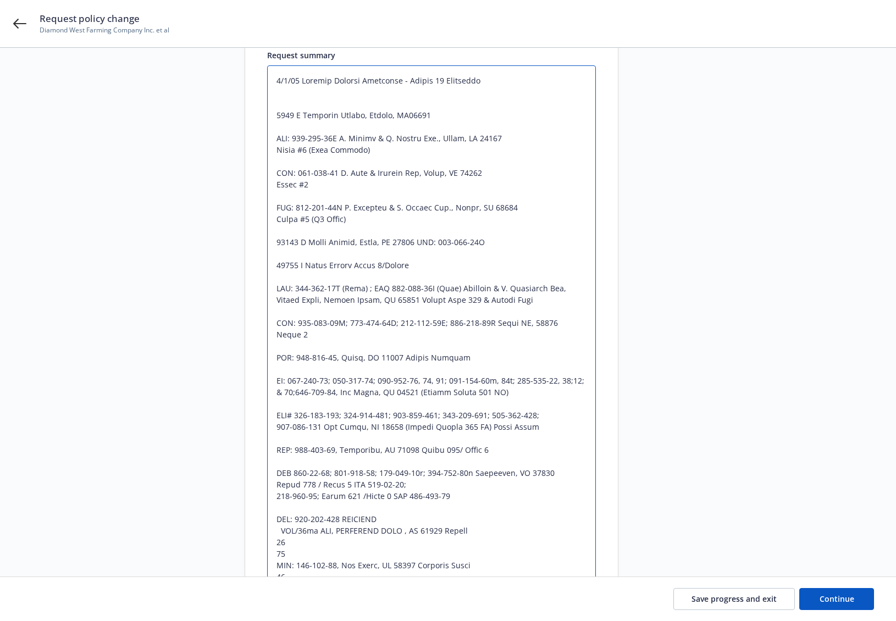
click at [281, 534] on textarea at bounding box center [431, 438] width 329 height 746
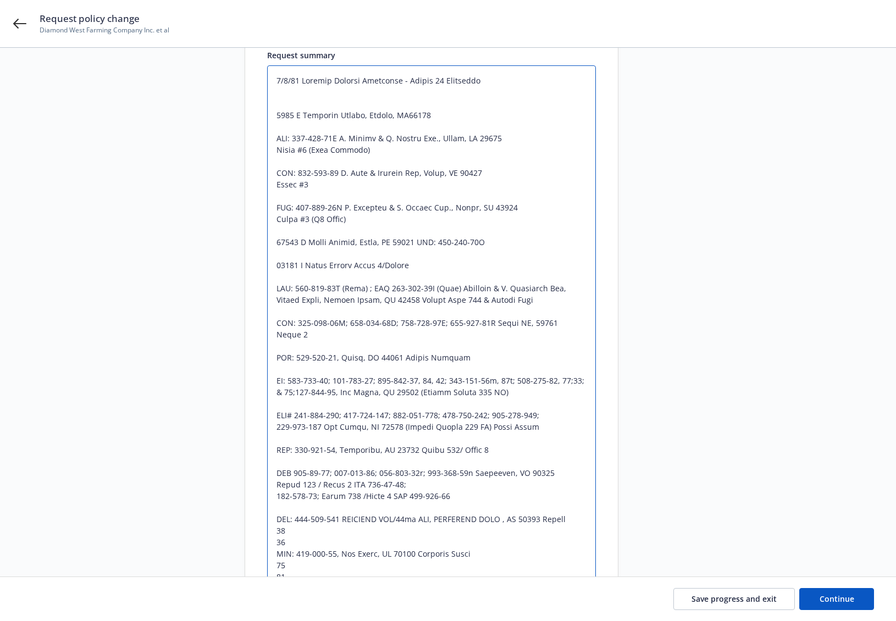
drag, startPoint x: 289, startPoint y: 542, endPoint x: 278, endPoint y: 533, distance: 14.8
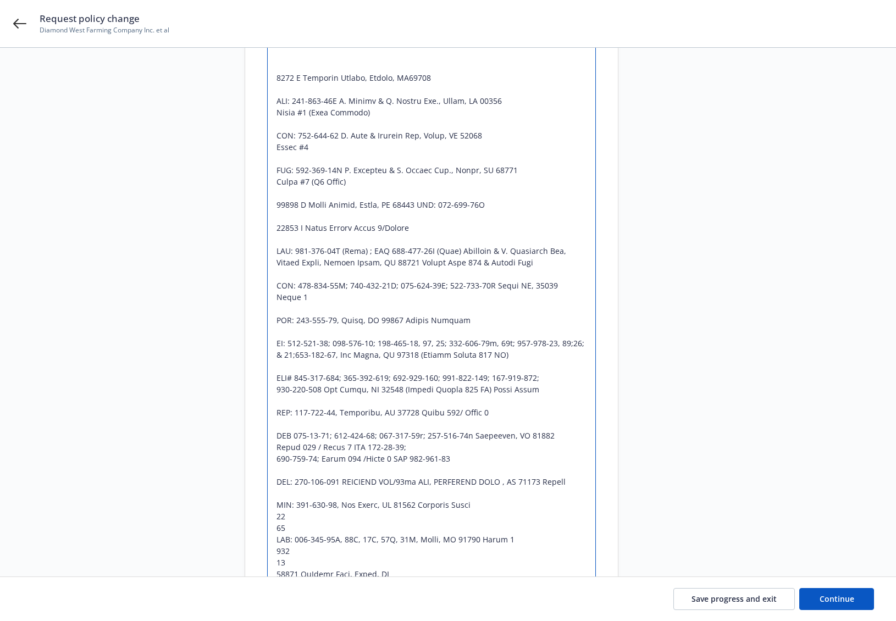
scroll to position [281, 0]
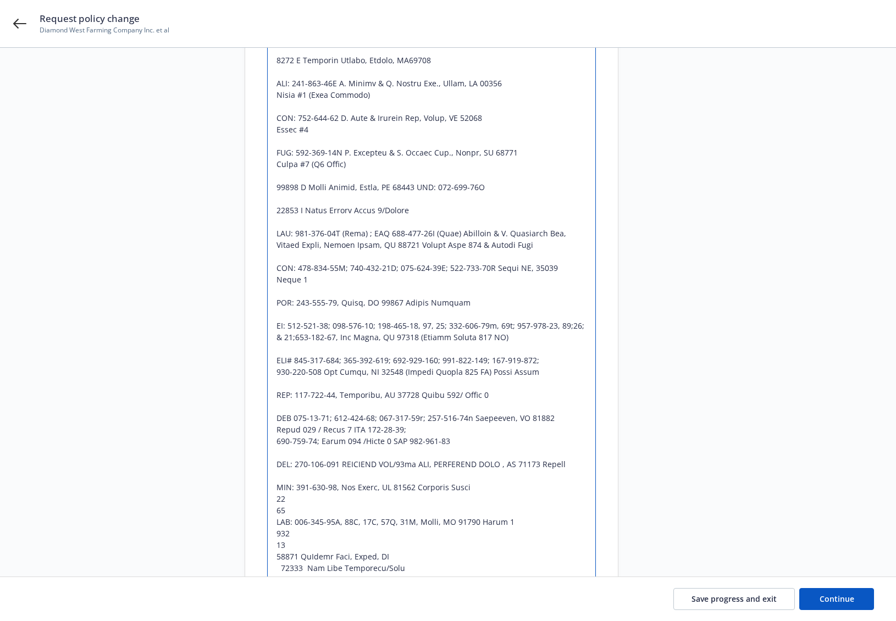
drag, startPoint x: 288, startPoint y: 511, endPoint x: 276, endPoint y: 501, distance: 16.0
click at [276, 501] on textarea at bounding box center [431, 371] width 329 height 723
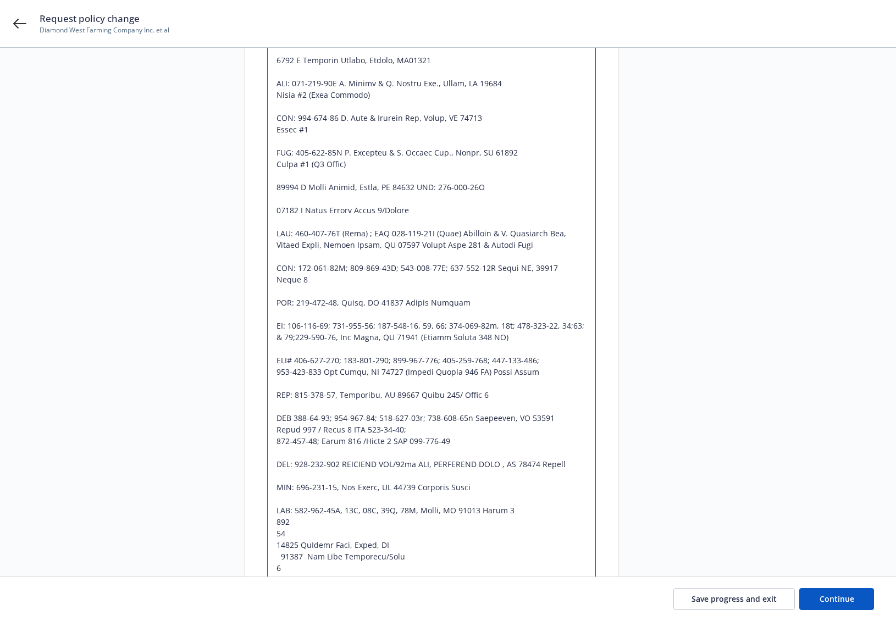
drag, startPoint x: 285, startPoint y: 534, endPoint x: 278, endPoint y: 529, distance: 8.7
click at [277, 526] on textarea at bounding box center [431, 365] width 329 height 711
drag, startPoint x: 281, startPoint y: 547, endPoint x: 270, endPoint y: 542, distance: 11.8
click at [271, 542] on textarea at bounding box center [431, 360] width 329 height 700
drag, startPoint x: 294, startPoint y: 553, endPoint x: 307, endPoint y: 542, distance: 16.8
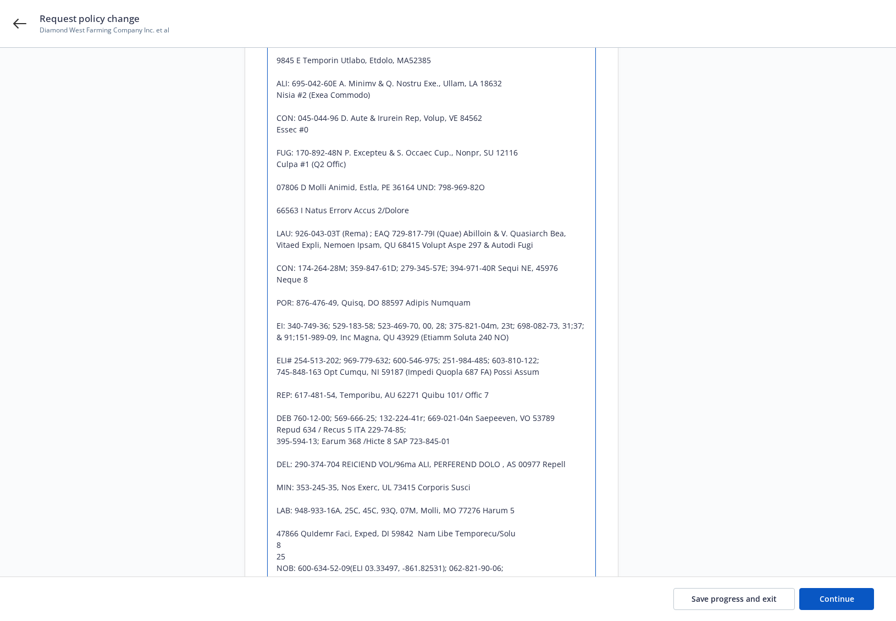
click at [278, 545] on textarea at bounding box center [431, 354] width 329 height 688
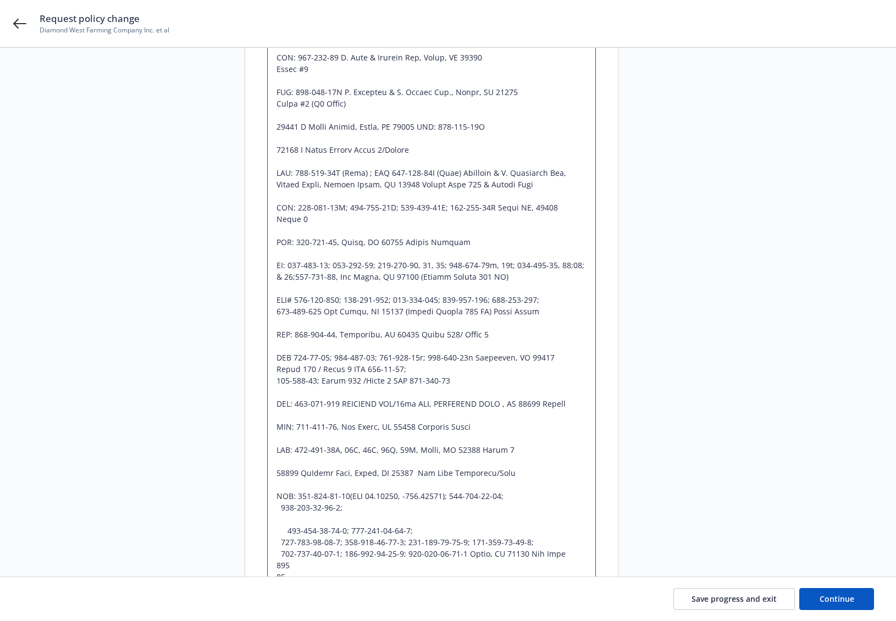
scroll to position [391, 0]
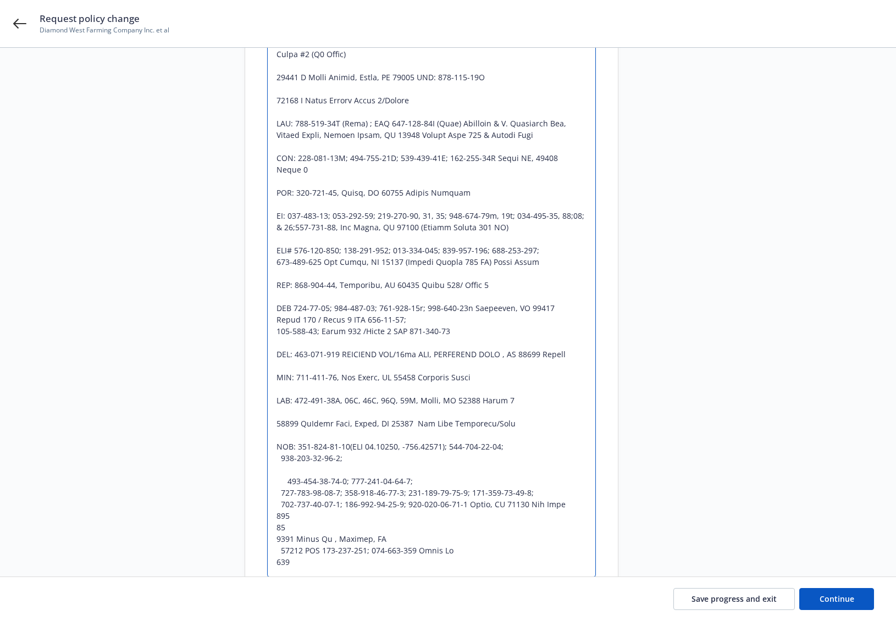
click at [281, 461] on textarea at bounding box center [431, 239] width 329 height 677
drag, startPoint x: 286, startPoint y: 482, endPoint x: 274, endPoint y: 472, distance: 15.2
click at [274, 470] on textarea at bounding box center [431, 239] width 329 height 677
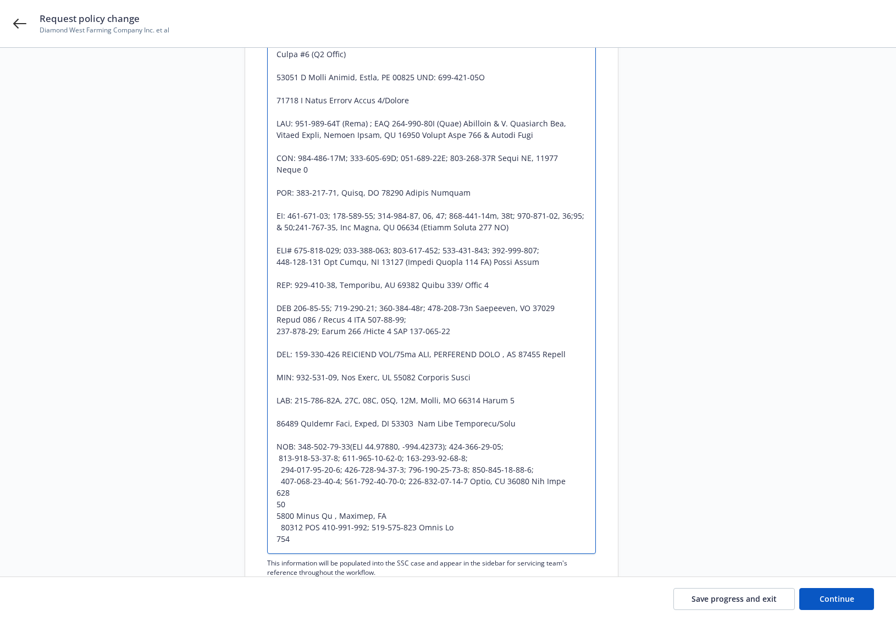
drag, startPoint x: 290, startPoint y: 505, endPoint x: 276, endPoint y: 501, distance: 13.7
click at [276, 498] on textarea at bounding box center [431, 227] width 329 height 653
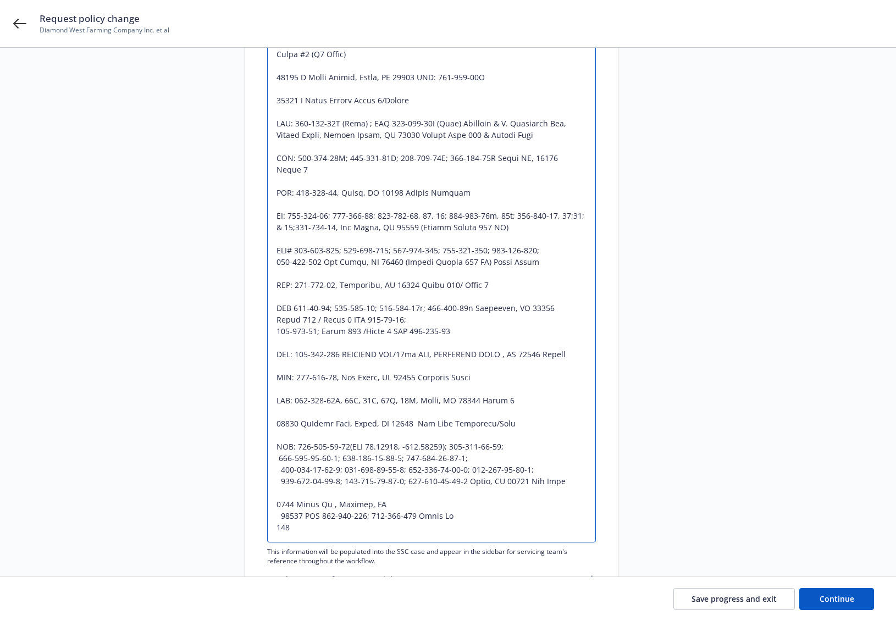
click at [279, 514] on textarea at bounding box center [431, 222] width 329 height 642
click at [281, 517] on textarea at bounding box center [431, 222] width 329 height 642
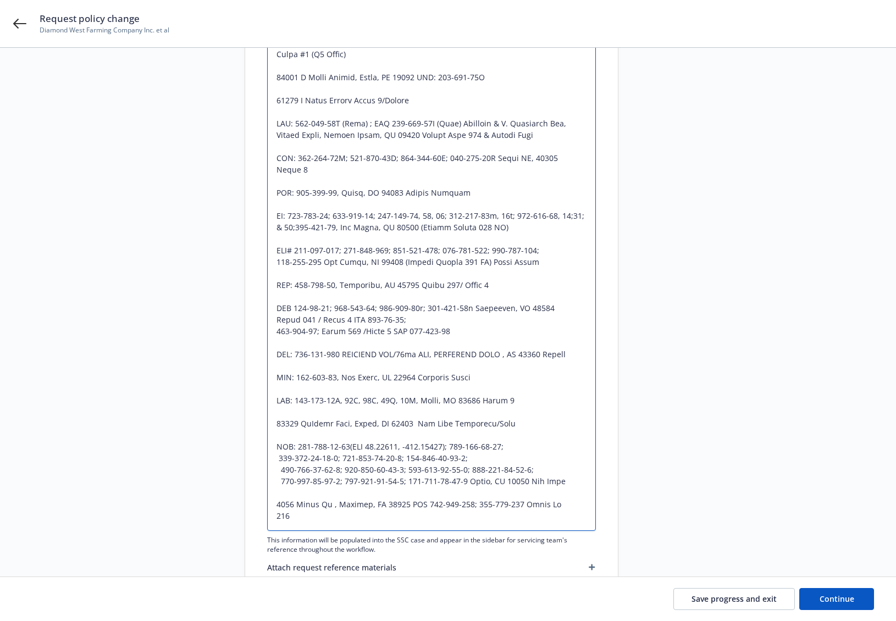
drag, startPoint x: 280, startPoint y: 520, endPoint x: 285, endPoint y: 517, distance: 5.7
click at [274, 520] on textarea at bounding box center [431, 216] width 329 height 630
click at [282, 483] on textarea at bounding box center [431, 216] width 329 height 630
click at [282, 472] on textarea at bounding box center [431, 216] width 329 height 630
click at [281, 460] on textarea at bounding box center [431, 216] width 329 height 630
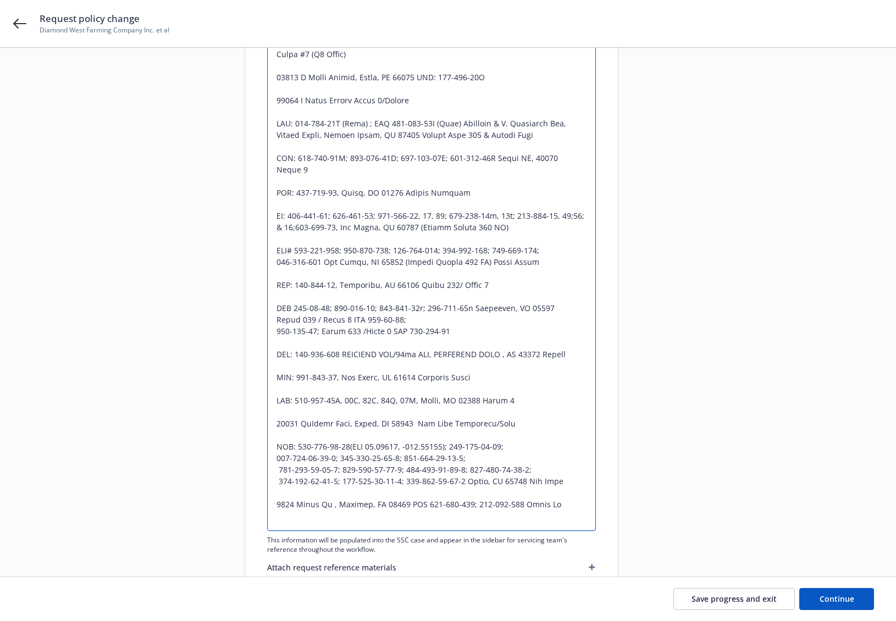
click at [279, 470] on textarea at bounding box center [431, 216] width 329 height 630
click at [280, 483] on textarea at bounding box center [431, 216] width 329 height 630
click at [292, 493] on textarea at bounding box center [431, 216] width 329 height 630
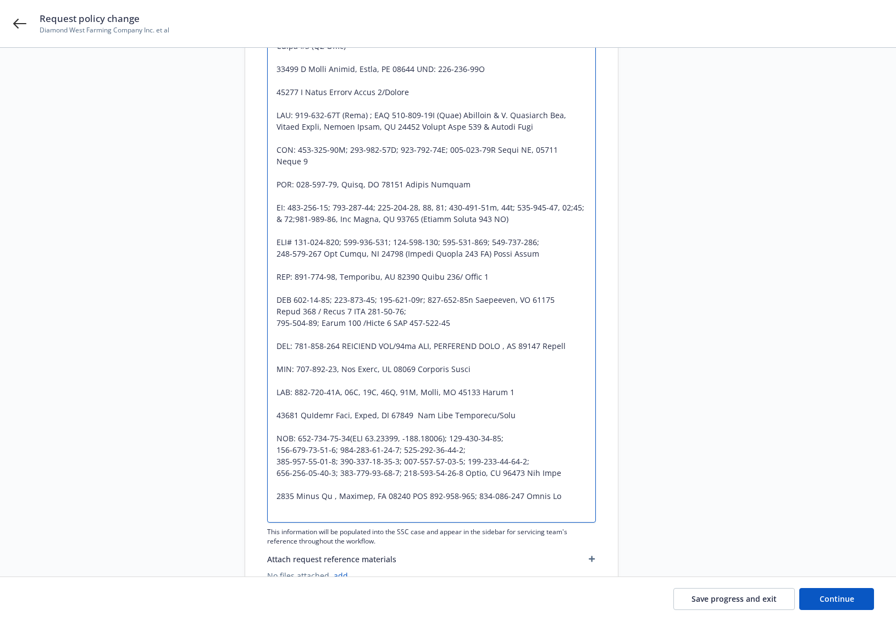
scroll to position [446, 0]
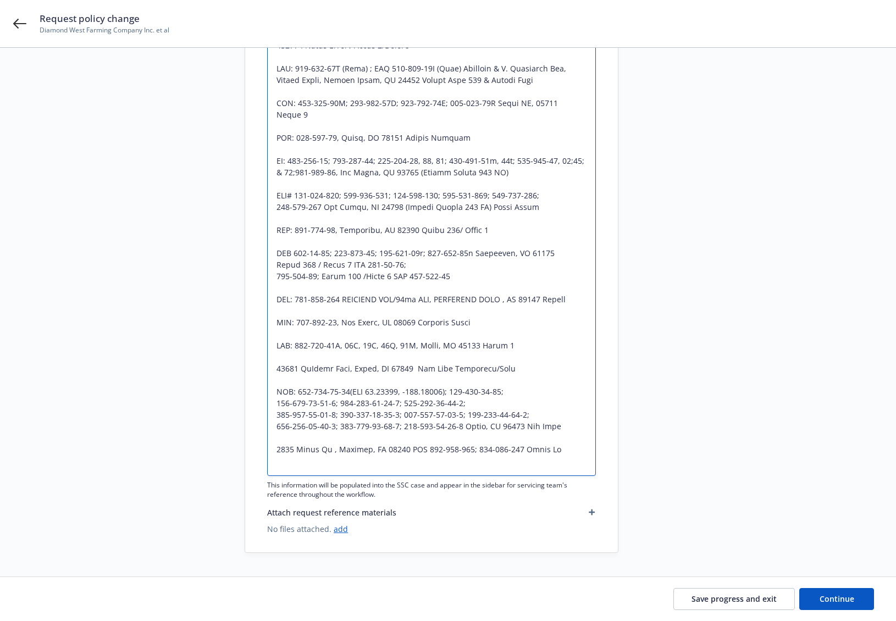
click at [299, 473] on textarea at bounding box center [431, 161] width 329 height 630
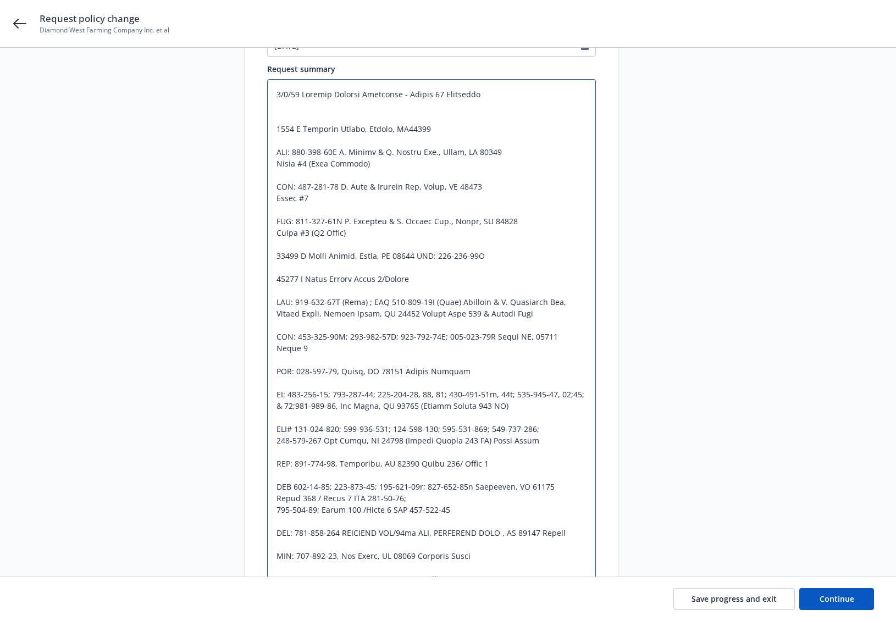
scroll to position [116, 0]
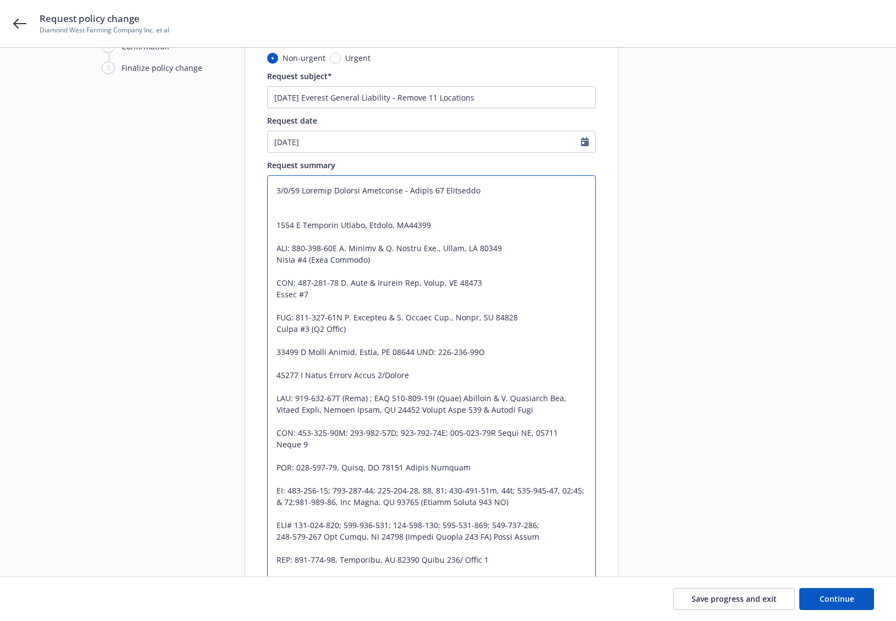
click at [309, 212] on textarea at bounding box center [431, 484] width 329 height 619
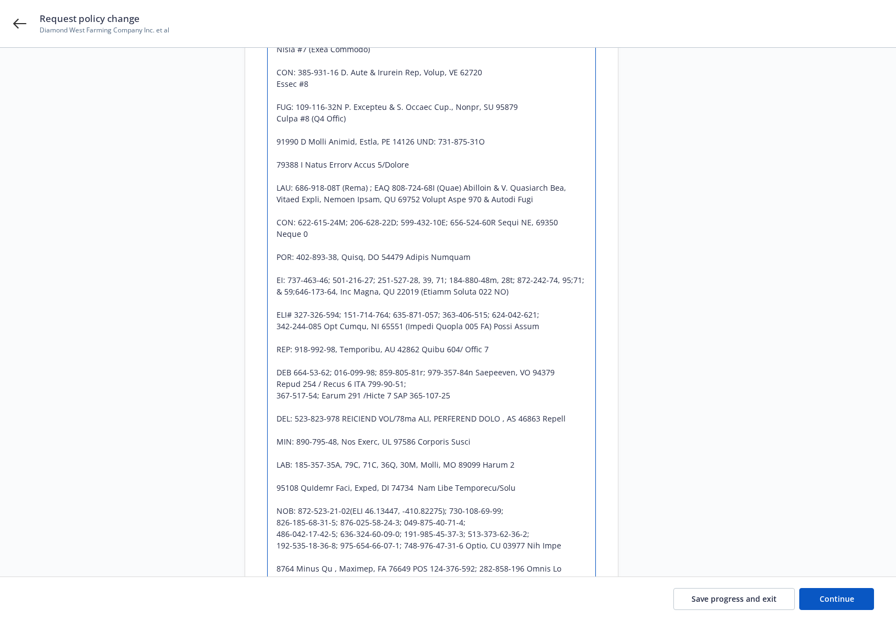
scroll to position [336, 0]
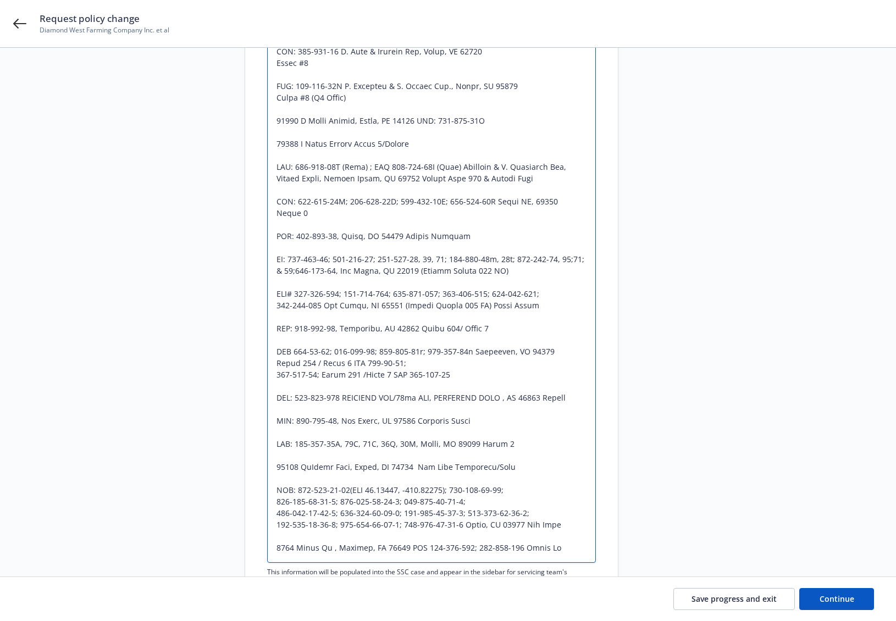
click at [274, 292] on textarea at bounding box center [431, 258] width 329 height 607
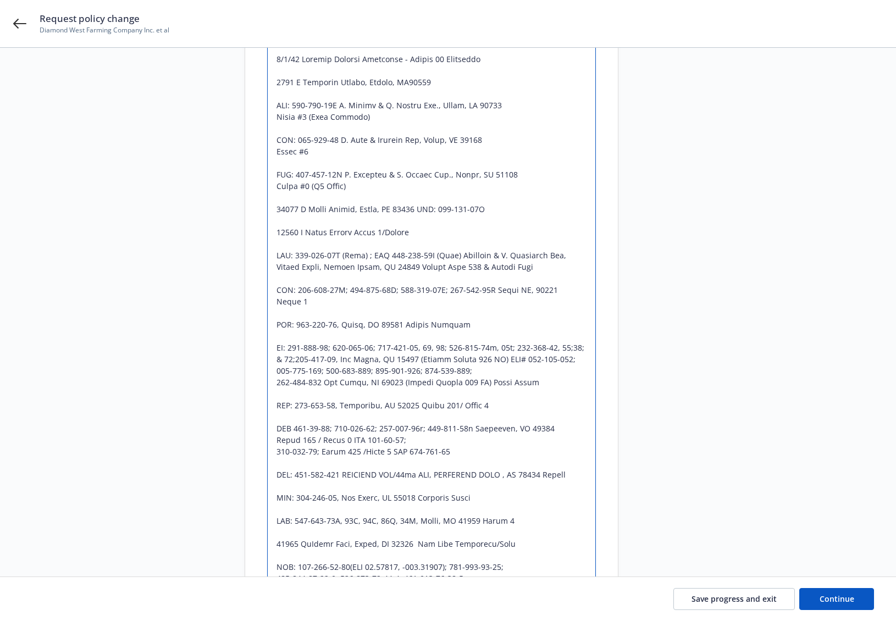
scroll to position [226, 0]
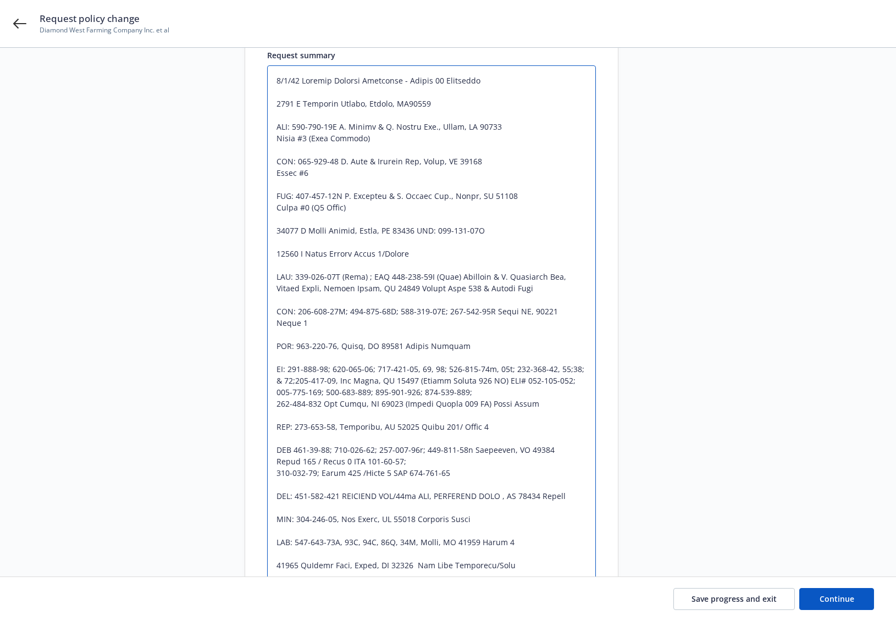
click at [430, 79] on textarea at bounding box center [431, 363] width 329 height 596
click at [278, 257] on textarea at bounding box center [431, 363] width 329 height 596
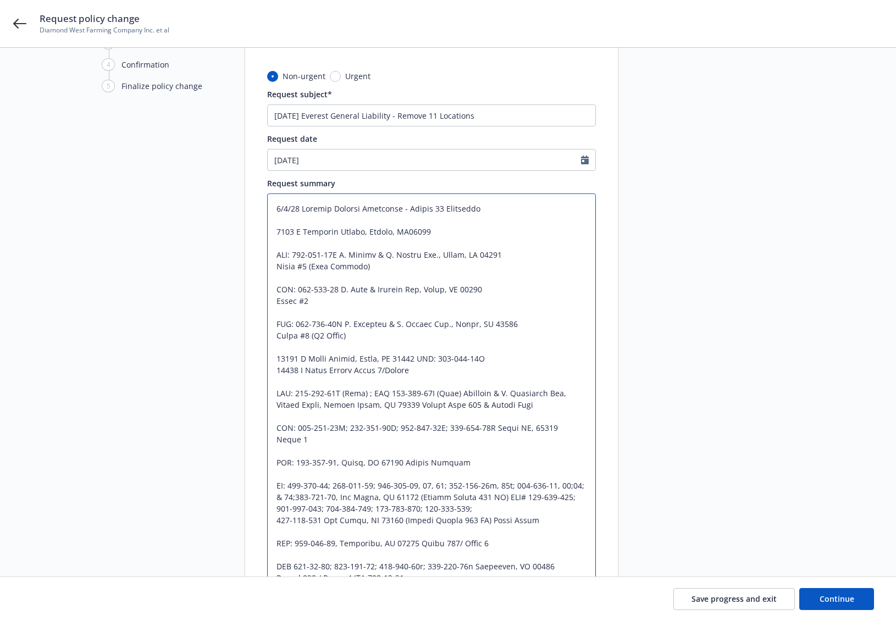
scroll to position [61, 0]
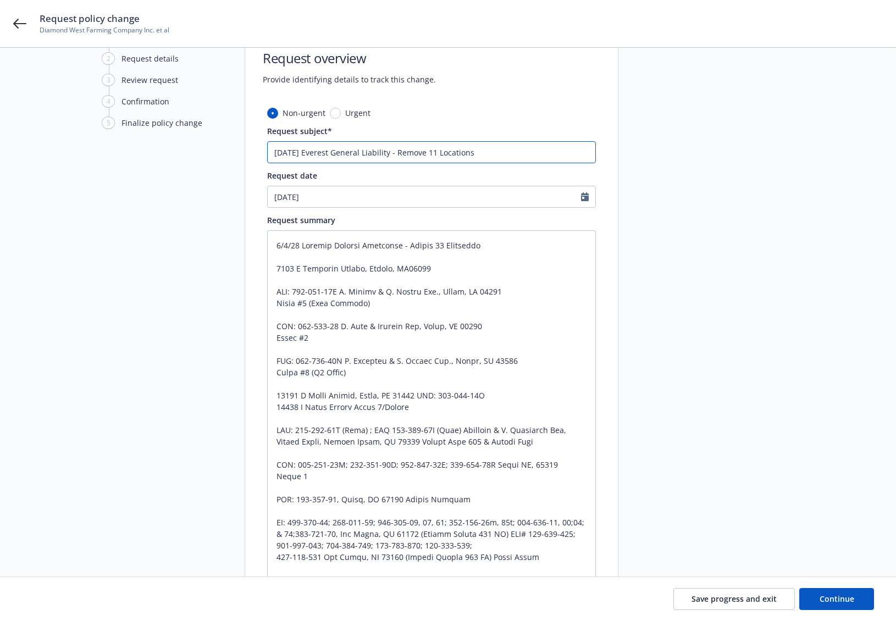
click at [428, 155] on input "9/1/25 Everest General Liability - Remove 11 Locations" at bounding box center [431, 152] width 329 height 22
click at [833, 599] on span "Continue" at bounding box center [836, 599] width 35 height 10
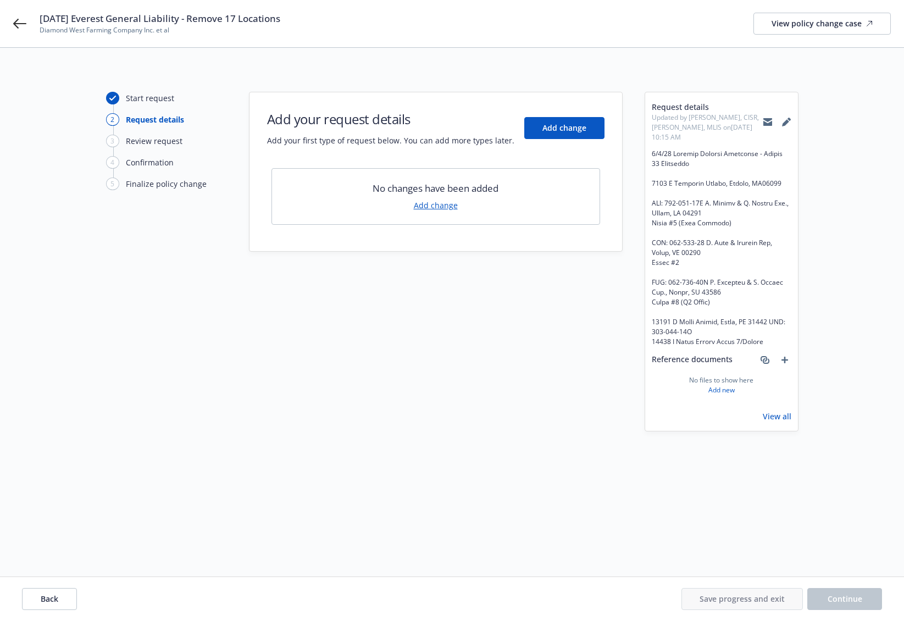
click at [437, 205] on link "Add change" at bounding box center [436, 205] width 44 height 12
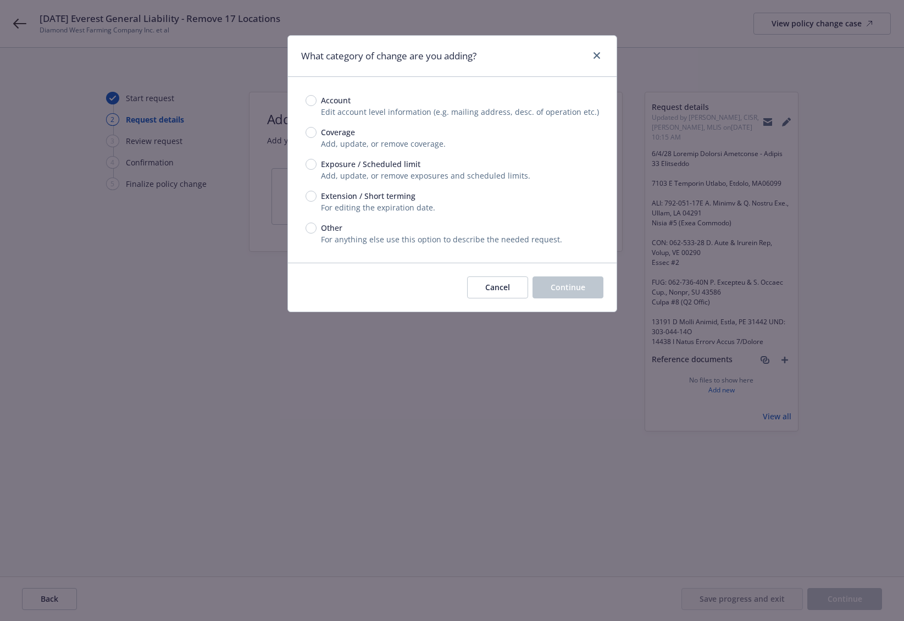
click at [325, 168] on span "Exposure / Scheduled limit" at bounding box center [370, 164] width 99 height 12
click at [317, 168] on input "Exposure / Scheduled limit" at bounding box center [311, 164] width 11 height 11
click at [560, 296] on button "Continue" at bounding box center [568, 287] width 71 height 22
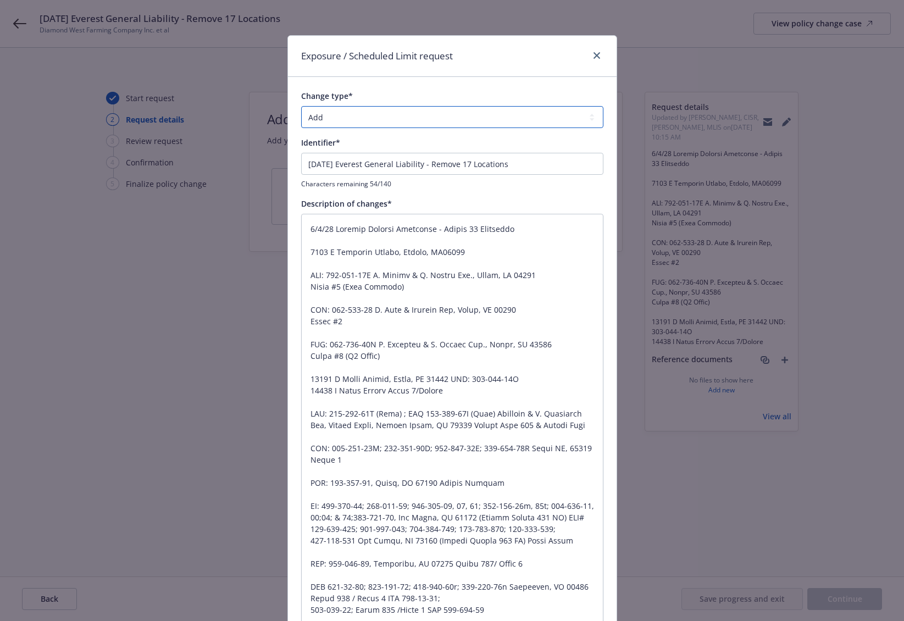
click at [344, 116] on select "Add Audit Change Remove" at bounding box center [452, 117] width 302 height 22
click at [301, 106] on select "Add Audit Change Remove" at bounding box center [452, 117] width 302 height 22
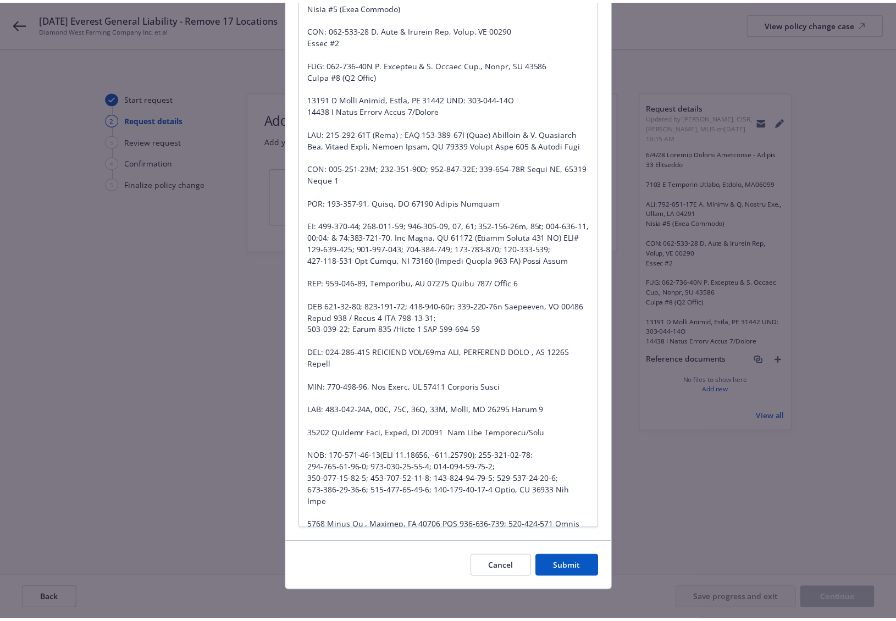
scroll to position [286, 0]
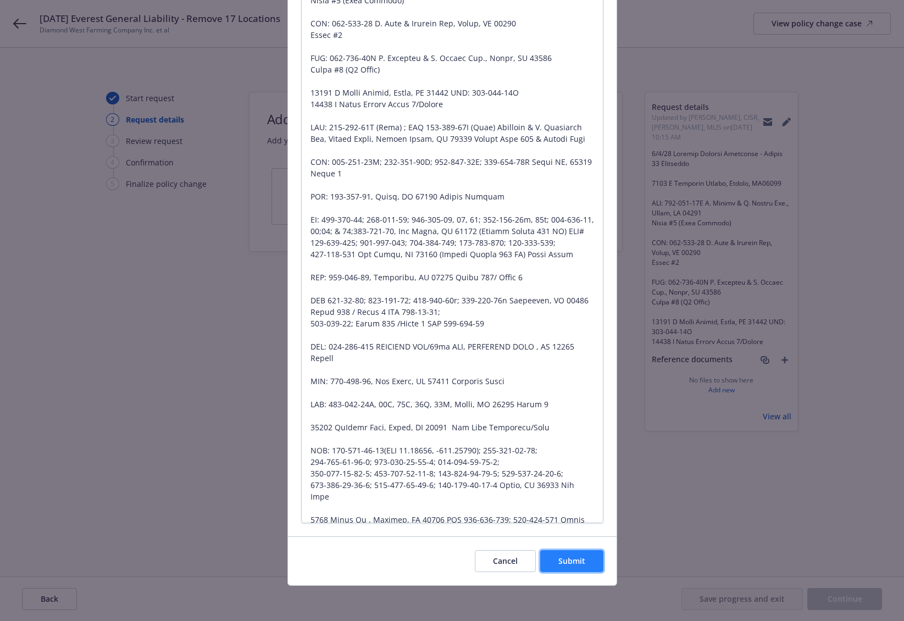
click at [592, 556] on button "Submit" at bounding box center [571, 561] width 63 height 22
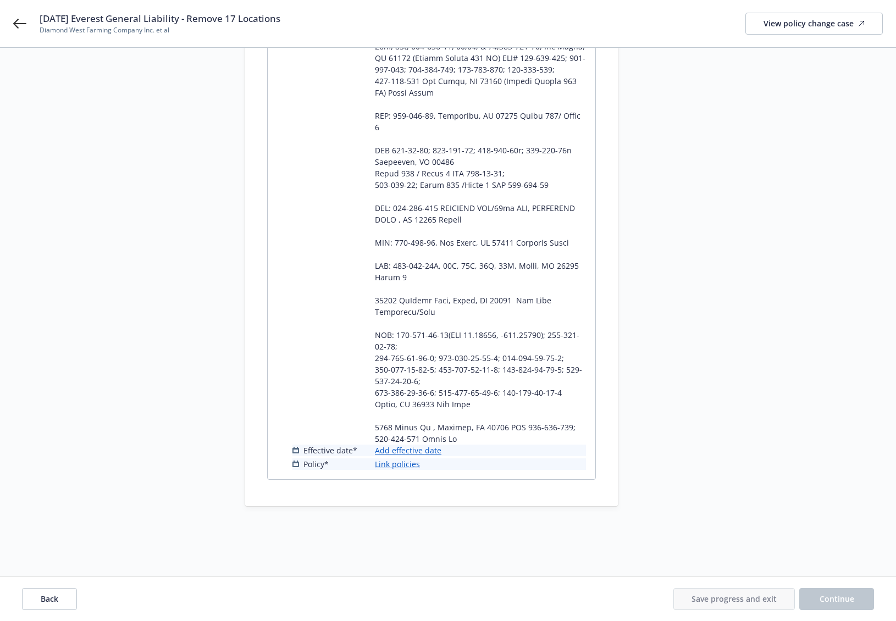
scroll to position [535, 0]
click at [429, 447] on link "Add effective date" at bounding box center [408, 450] width 66 height 12
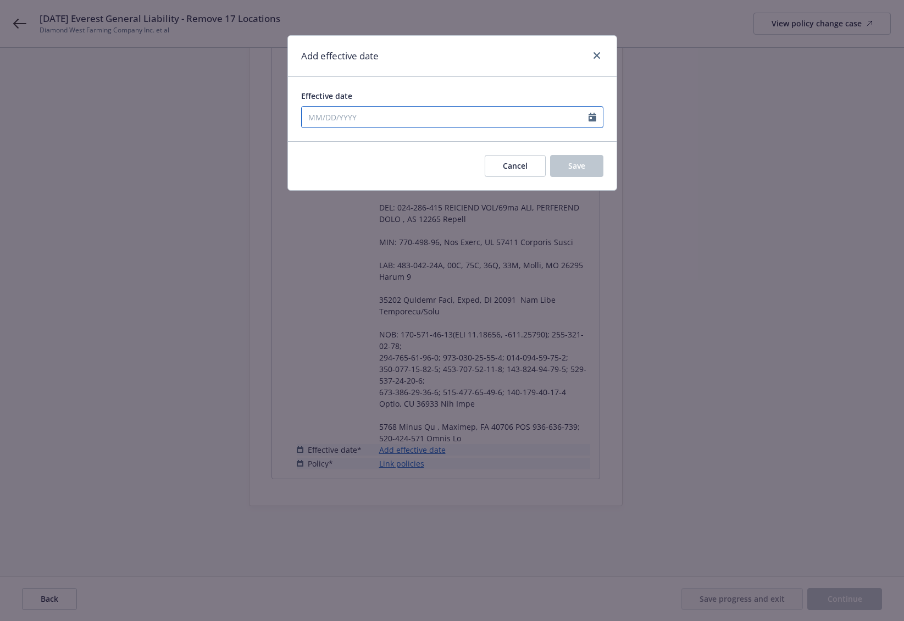
click at [331, 119] on input "Effective date" at bounding box center [445, 117] width 287 height 21
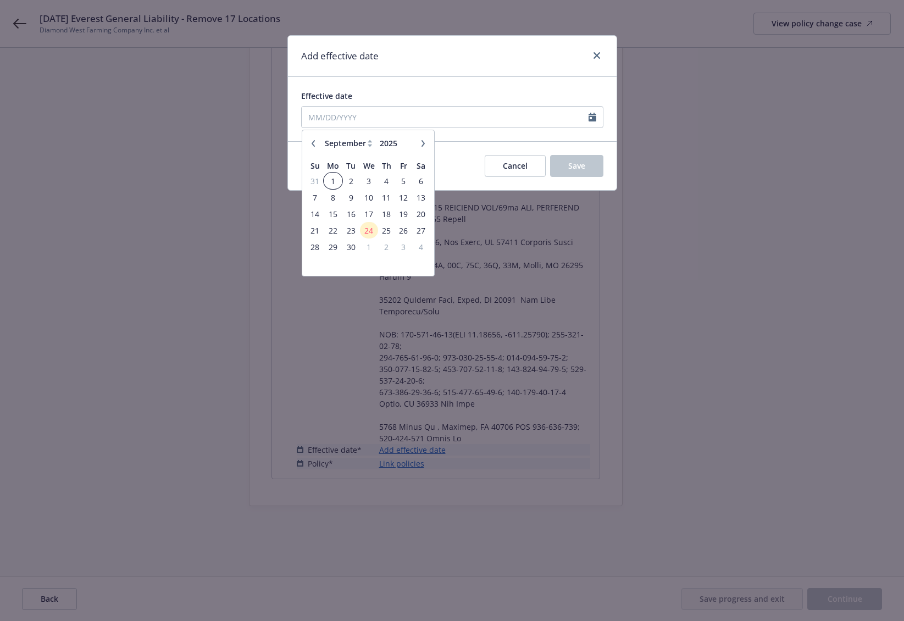
click at [334, 180] on span "1" at bounding box center [333, 181] width 16 height 14
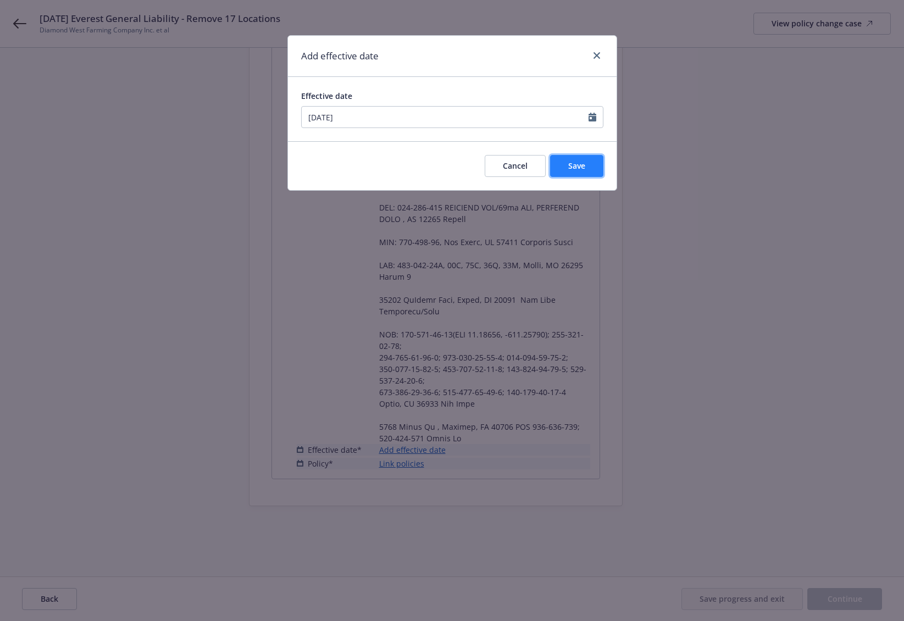
click at [592, 159] on button "Save" at bounding box center [576, 166] width 53 height 22
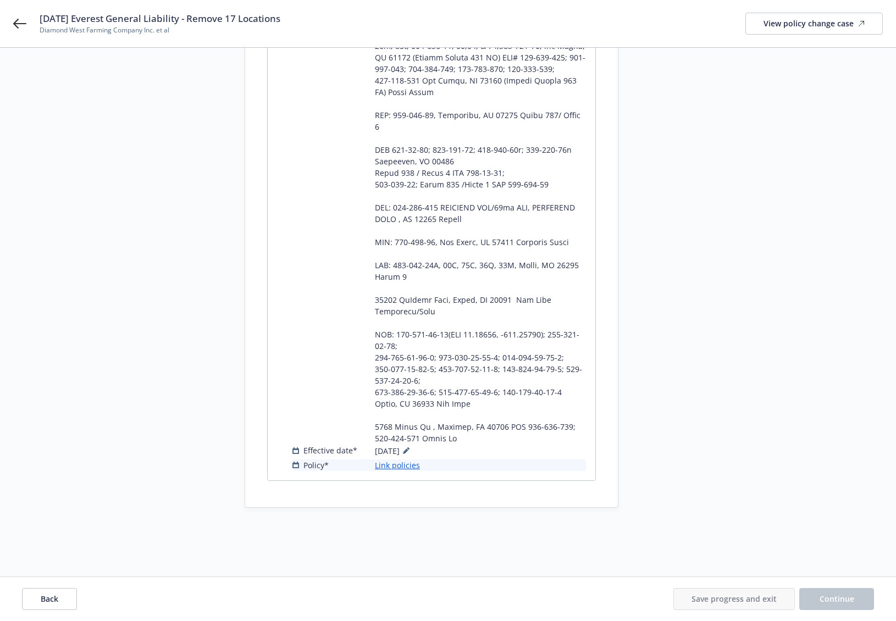
click at [404, 464] on link "Link policies" at bounding box center [397, 465] width 45 height 12
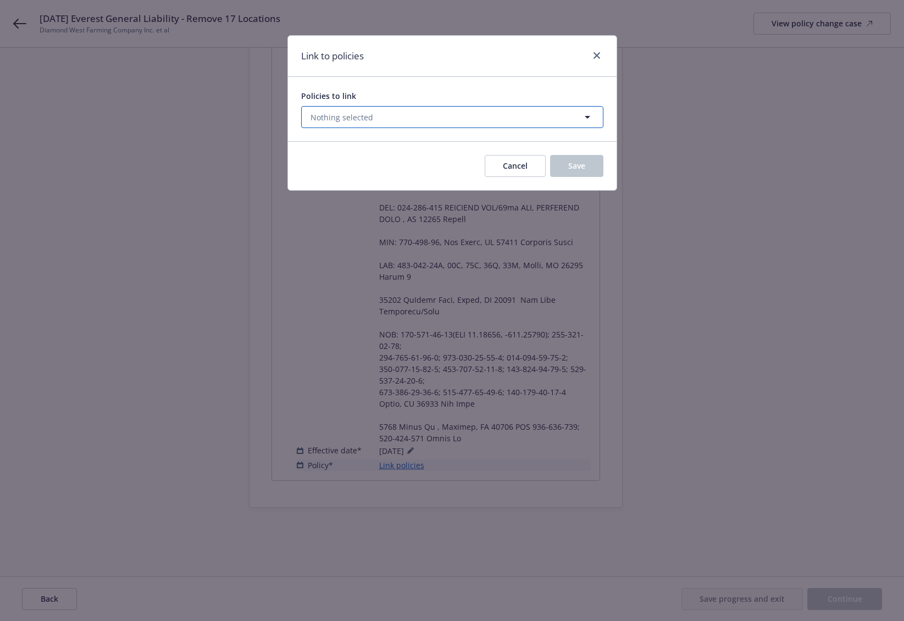
click at [372, 120] on button "Nothing selected" at bounding box center [452, 117] width 302 height 22
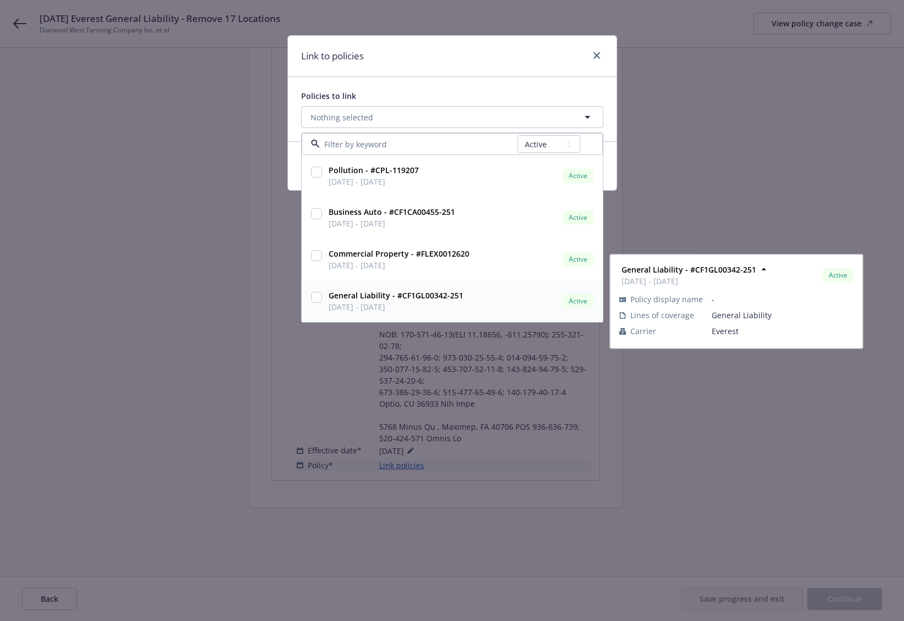
click at [319, 298] on input "checkbox" at bounding box center [316, 297] width 11 height 11
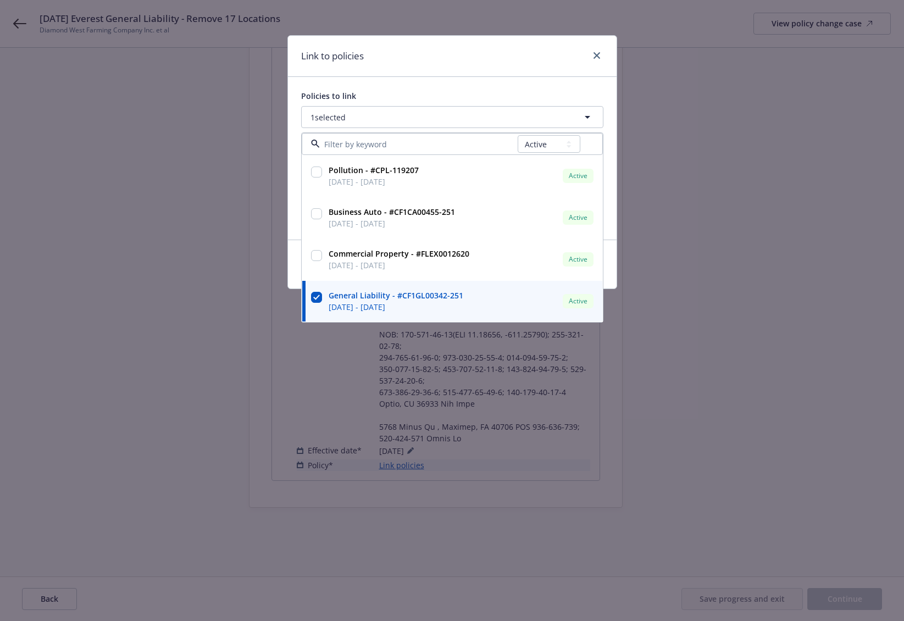
drag, startPoint x: 253, startPoint y: 358, endPoint x: 282, endPoint y: 375, distance: 34.5
click at [254, 368] on div "Link to policies Policies to link 1 selected All Active Upcoming Expired Cancel…" at bounding box center [452, 310] width 904 height 621
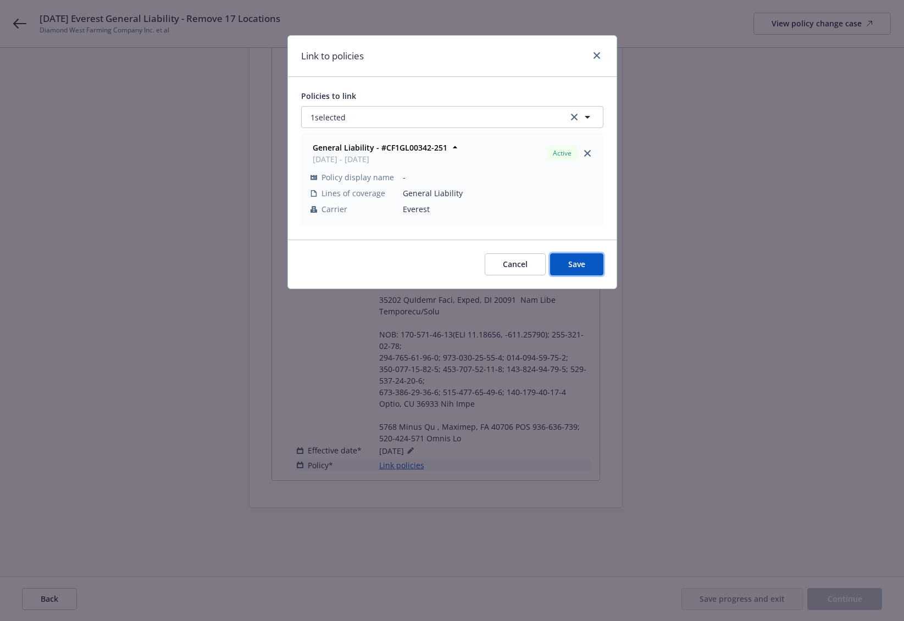
drag, startPoint x: 559, startPoint y: 268, endPoint x: 643, endPoint y: 383, distance: 142.4
click at [559, 268] on button "Save" at bounding box center [576, 264] width 53 height 22
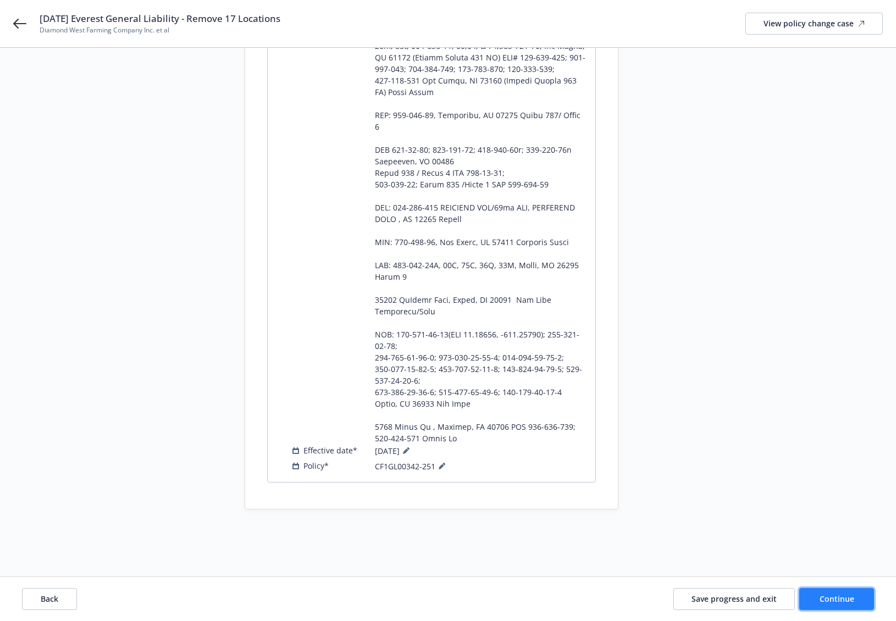
click at [840, 608] on button "Continue" at bounding box center [836, 599] width 75 height 22
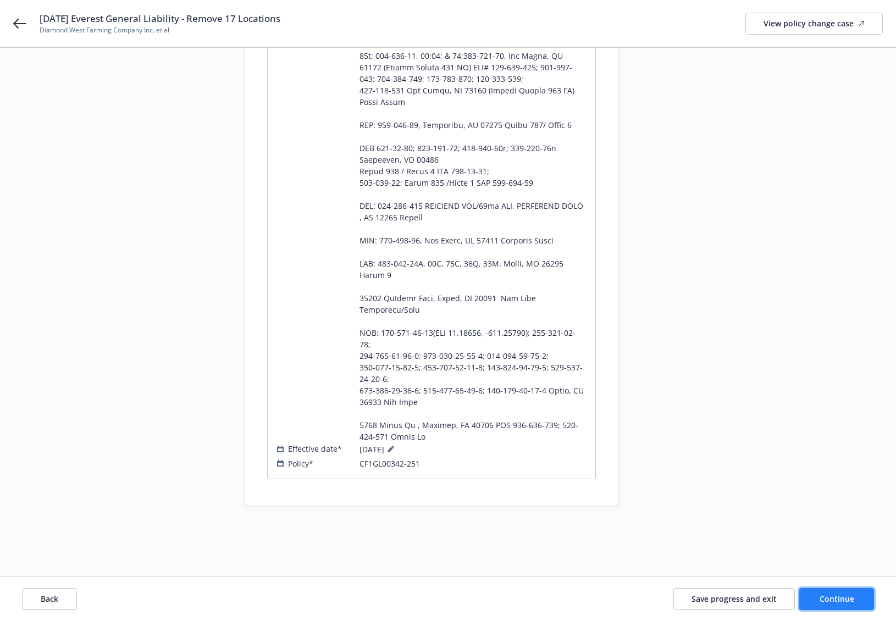
click at [819, 598] on span "Continue" at bounding box center [836, 599] width 35 height 10
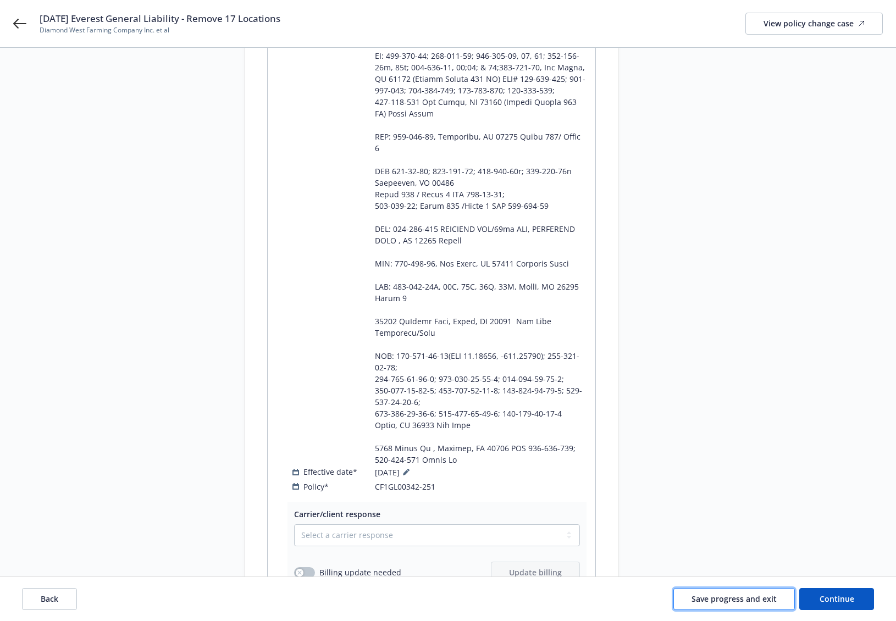
click at [723, 597] on span "Save progress and exit" at bounding box center [733, 599] width 85 height 10
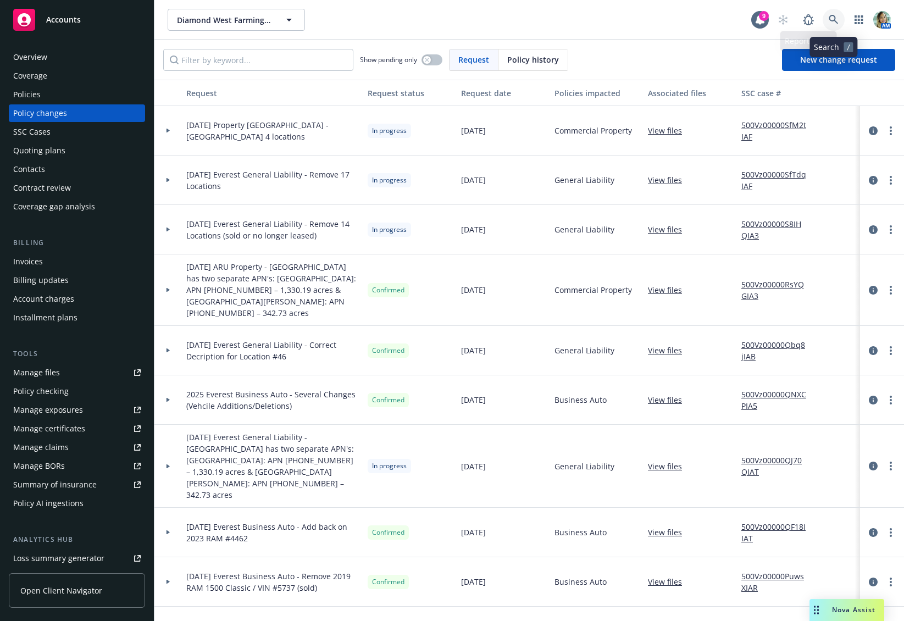
click at [834, 20] on icon at bounding box center [833, 19] width 9 height 9
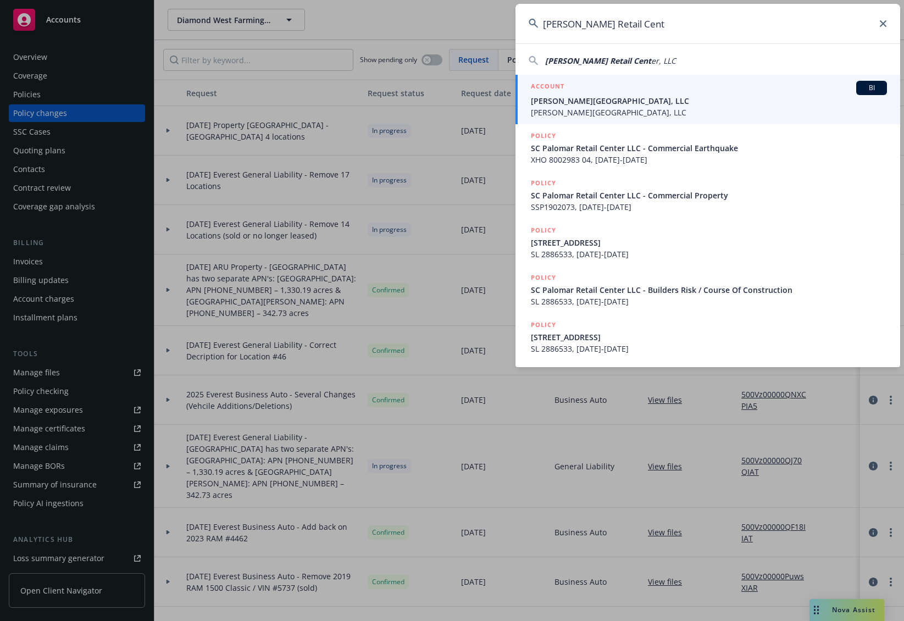
click at [570, 108] on span "EC Palomar Retail Center, LLC" at bounding box center [709, 113] width 356 height 12
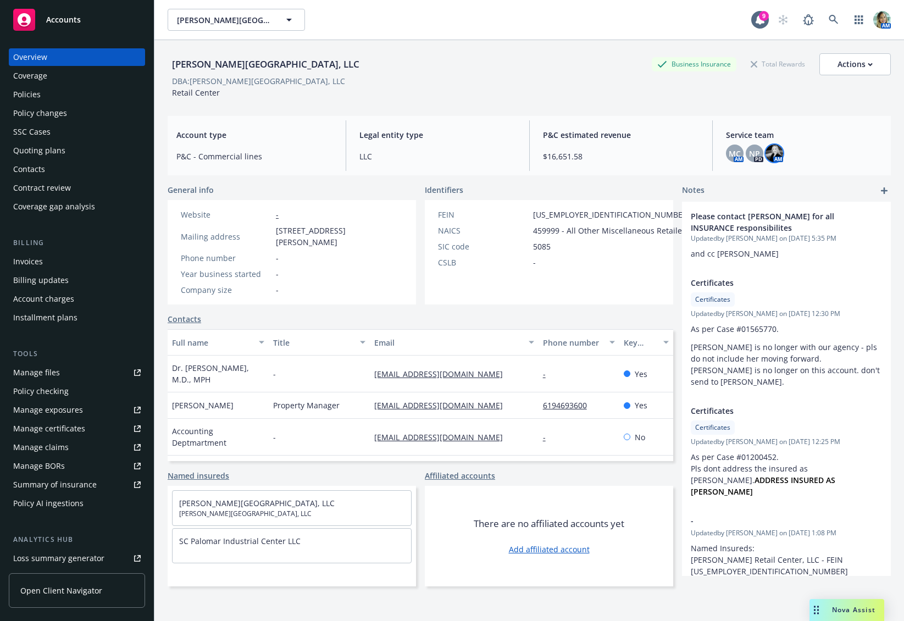
click at [769, 157] on img at bounding box center [775, 154] width 18 height 18
click at [709, 245] on span "Copy email address" at bounding box center [702, 251] width 73 height 12
click at [749, 156] on span "NP" at bounding box center [754, 154] width 11 height 12
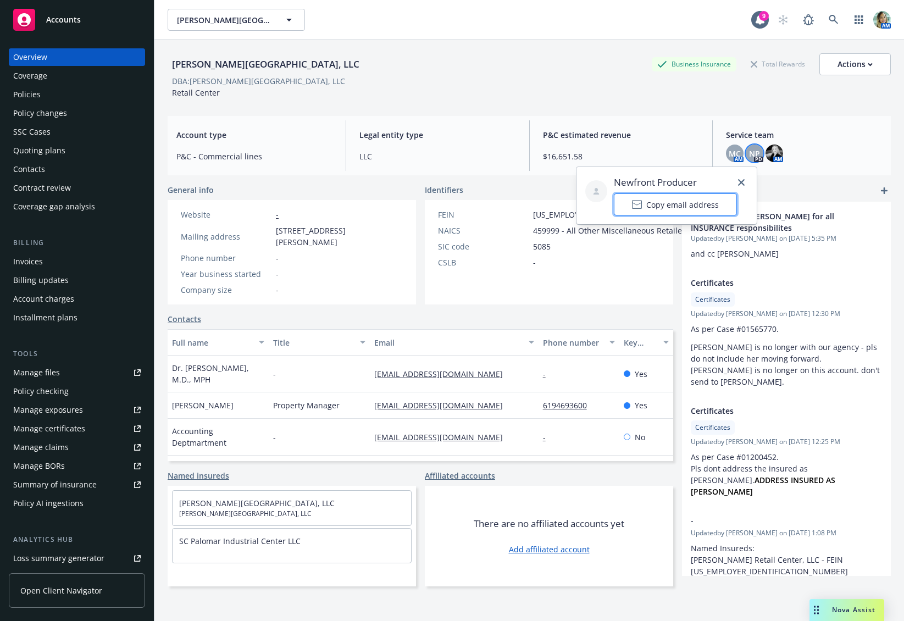
click at [675, 200] on span "Copy email address" at bounding box center [682, 205] width 73 height 12
click at [734, 152] on span "MC" at bounding box center [735, 154] width 12 height 12
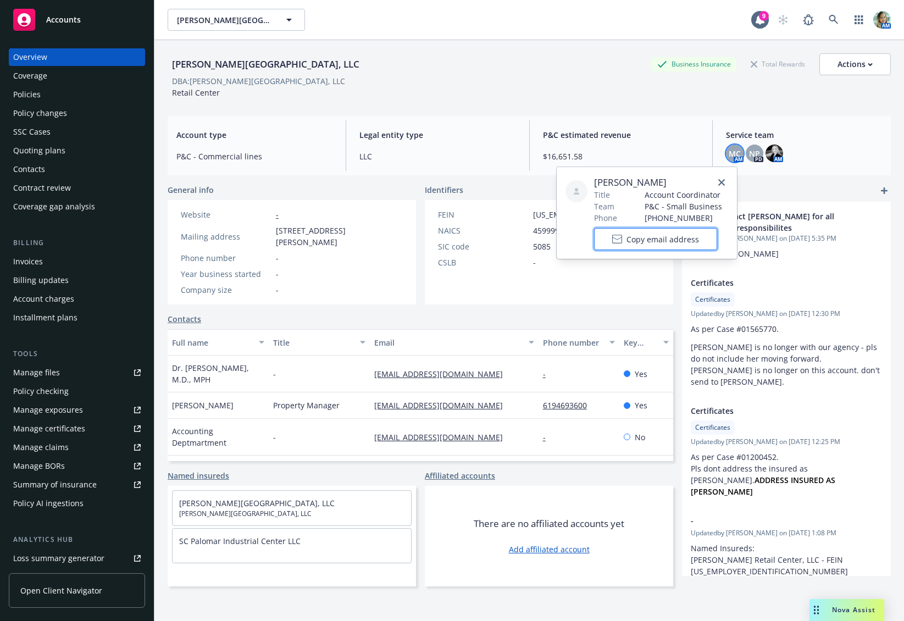
click at [657, 238] on span "Copy email address" at bounding box center [663, 240] width 73 height 12
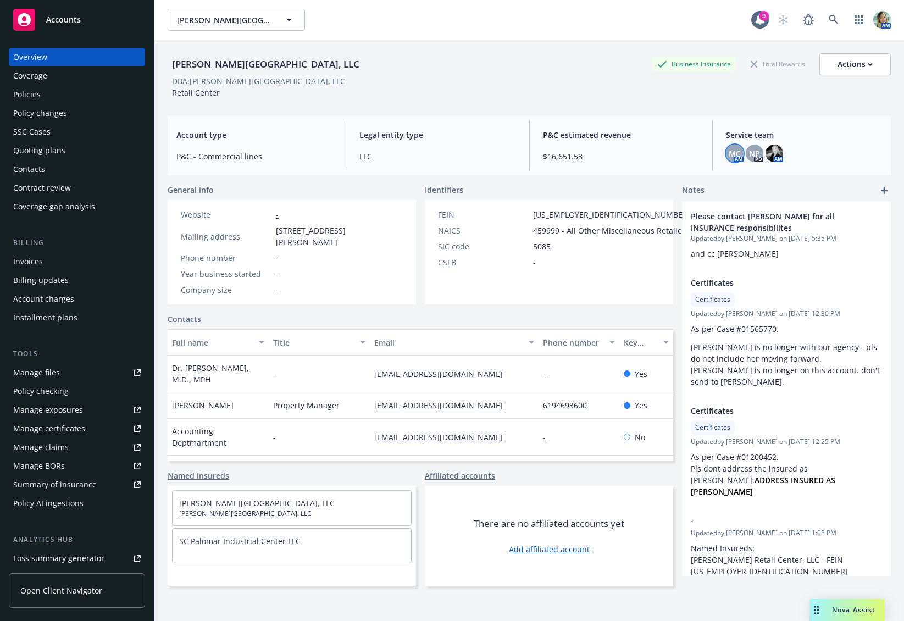
click at [58, 91] on div "Policies" at bounding box center [77, 95] width 128 height 18
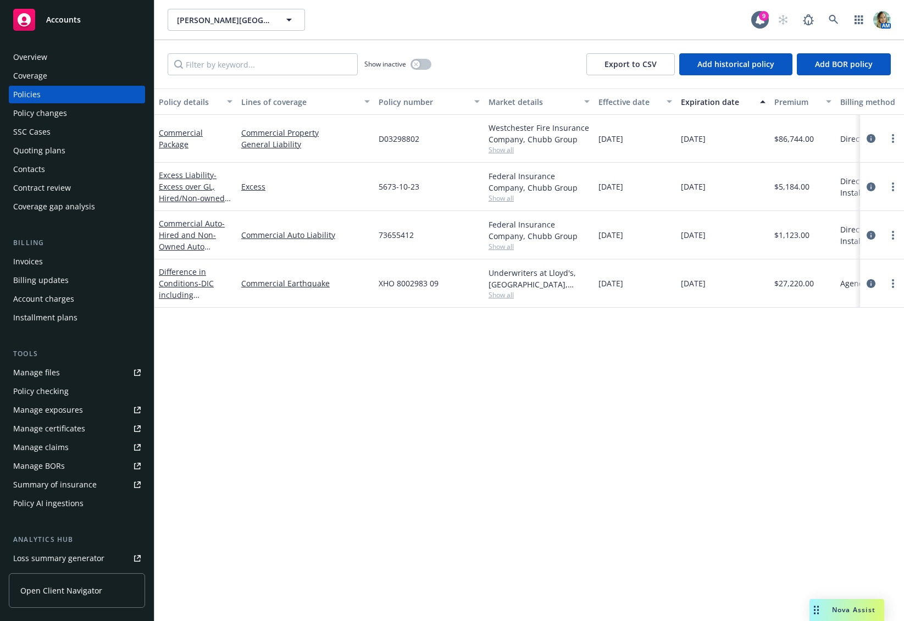
click at [169, 289] on div "Difference in Conditions - DIC including Earthquake / TRV 7025051 02: 17.67% Ll…" at bounding box center [196, 283] width 74 height 35
click at [201, 287] on span "- DIC including Earthquake / TRV 7025051 02: 17.67% Lloyds Syn 5000/2987 Non-Ad…" at bounding box center [195, 329] width 73 height 103
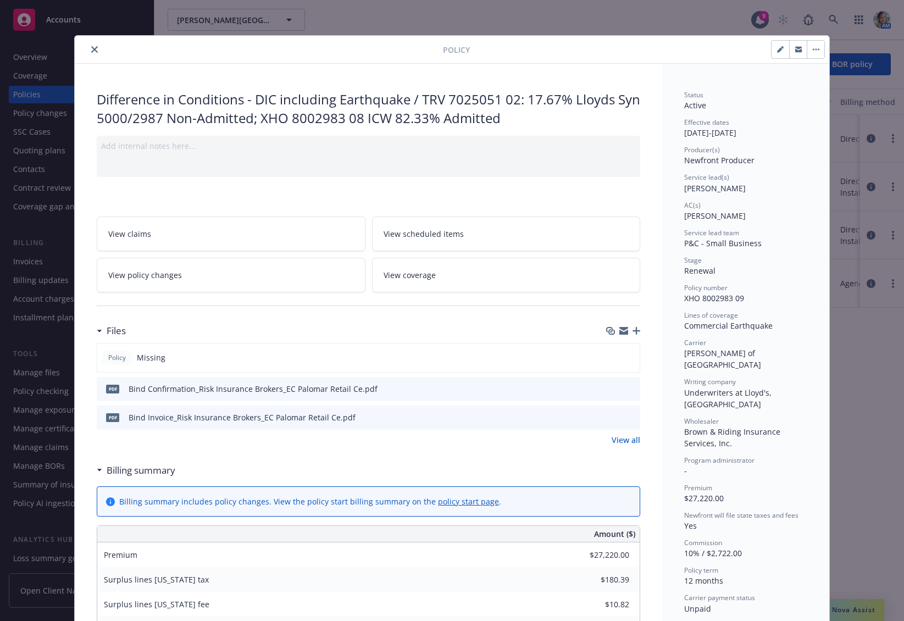
click at [98, 49] on div at bounding box center [261, 49] width 364 height 13
click at [93, 52] on icon "close" at bounding box center [94, 49] width 7 height 7
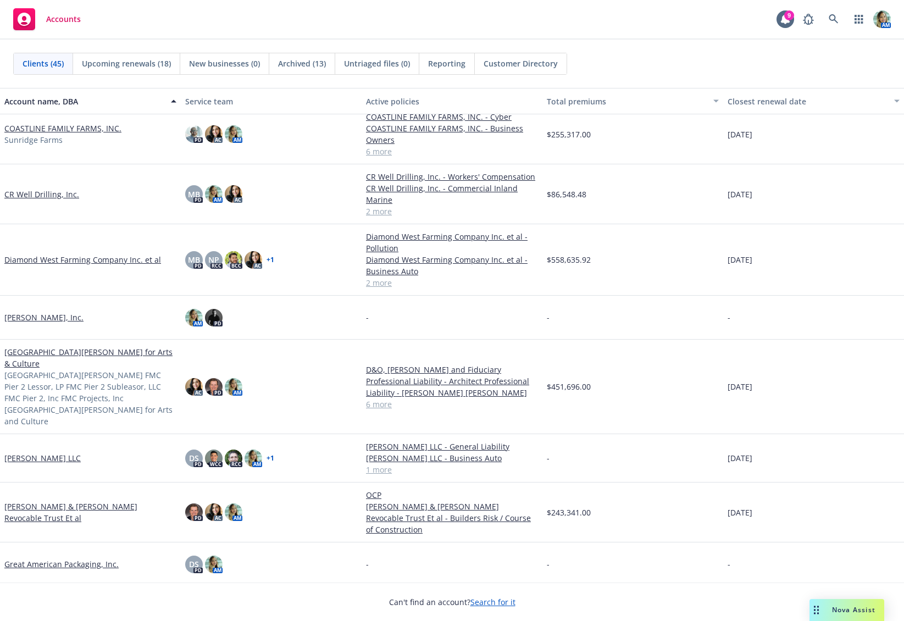
scroll to position [165, 0]
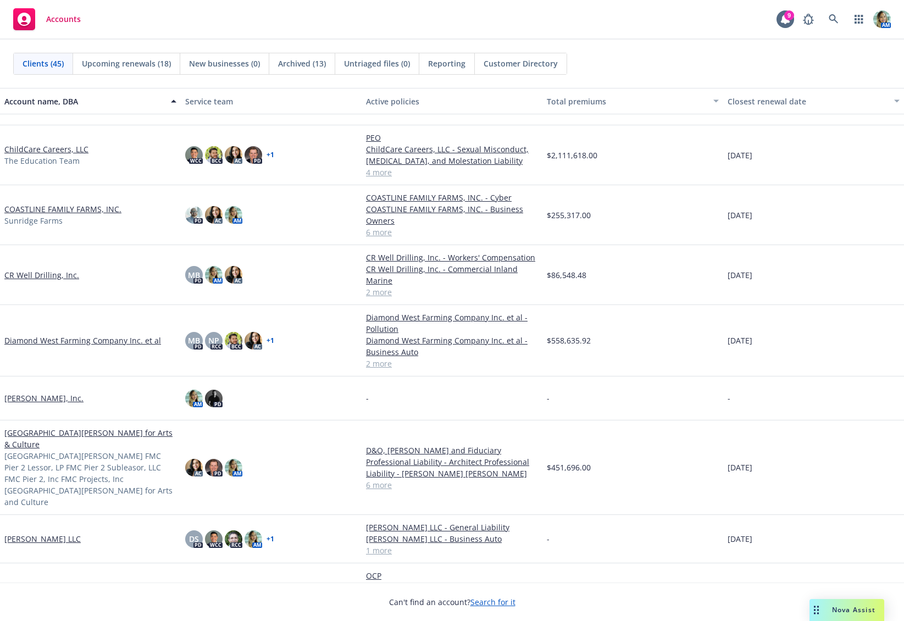
click at [97, 212] on link "COASTLINE FAMILY FARMS, INC." at bounding box center [62, 209] width 117 height 12
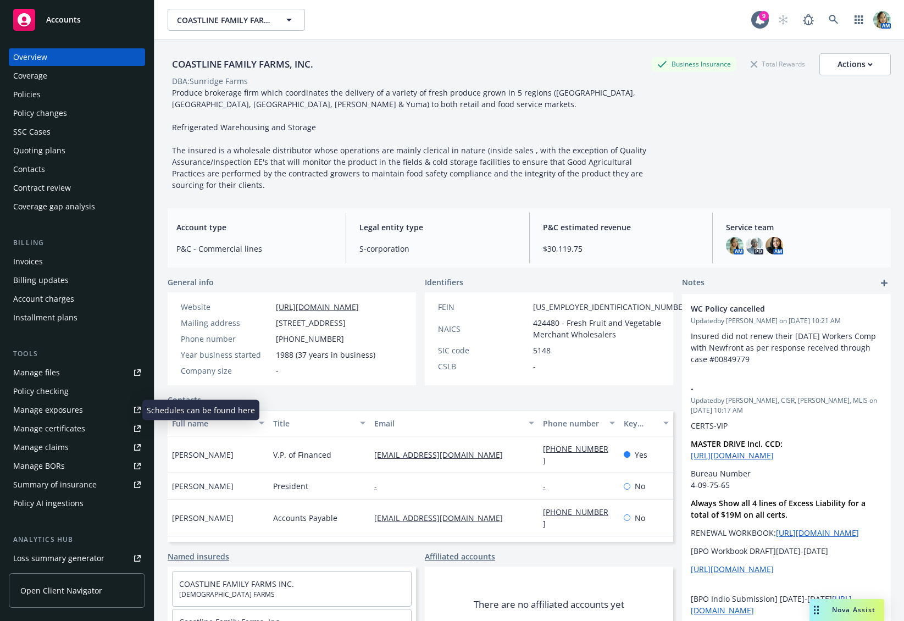
click at [68, 412] on div "Manage exposures" at bounding box center [48, 410] width 70 height 18
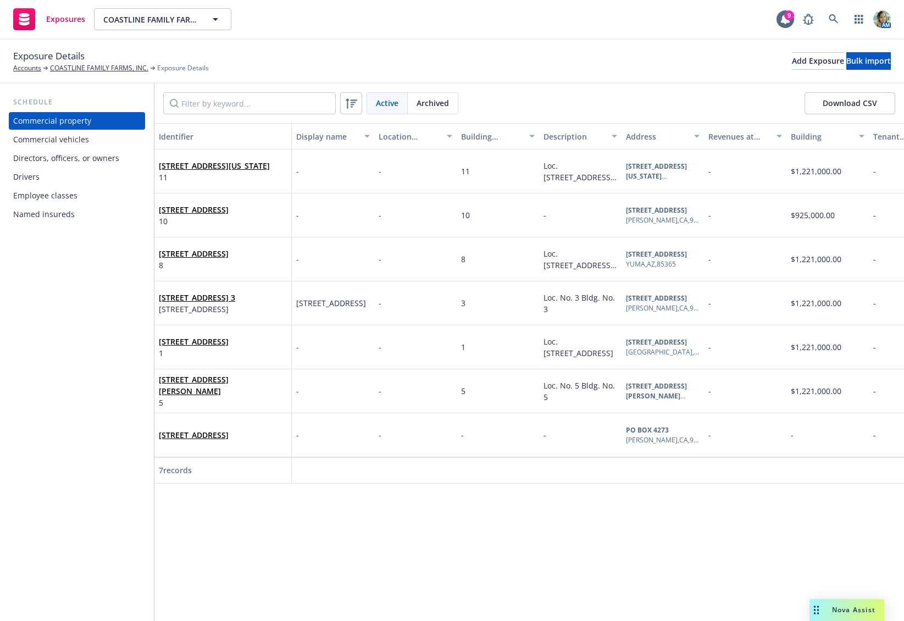
click at [49, 178] on div "Drivers" at bounding box center [77, 177] width 128 height 18
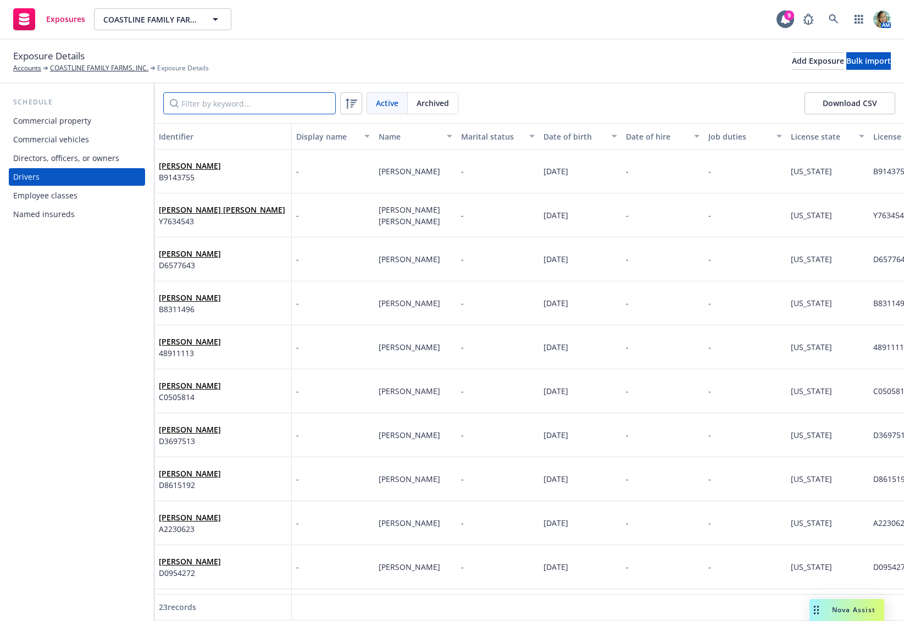
click at [221, 101] on input "Filter by keyword..." at bounding box center [249, 103] width 173 height 22
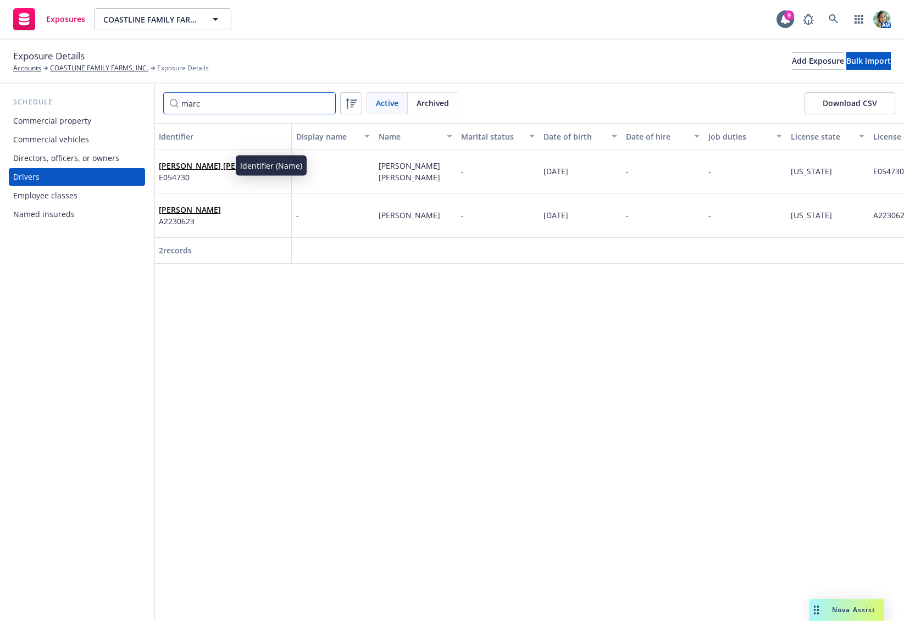
type input "marc"
click at [209, 167] on link "[PERSON_NAME] [PERSON_NAME]" at bounding box center [222, 165] width 126 height 10
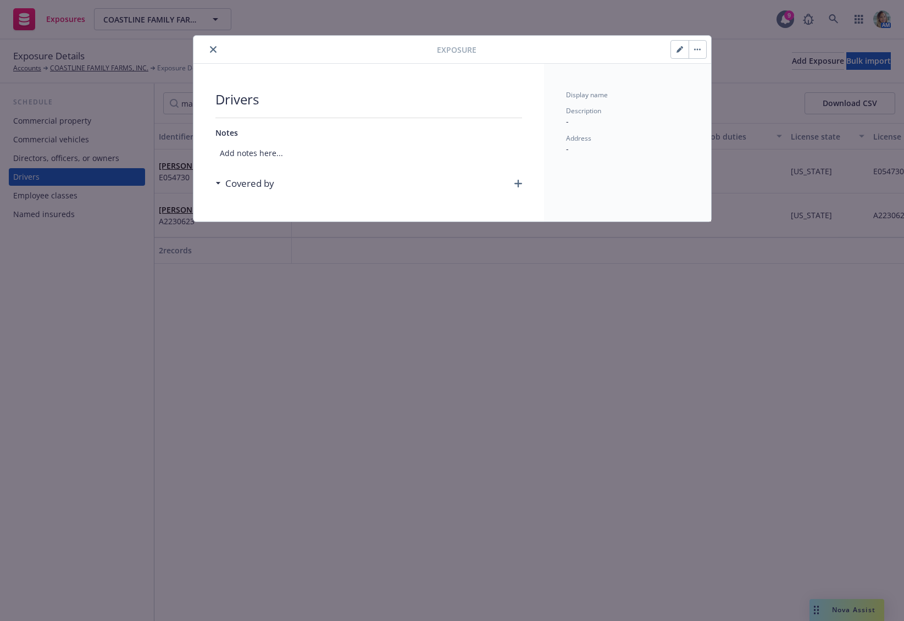
click at [208, 47] on button "close" at bounding box center [213, 49] width 13 height 13
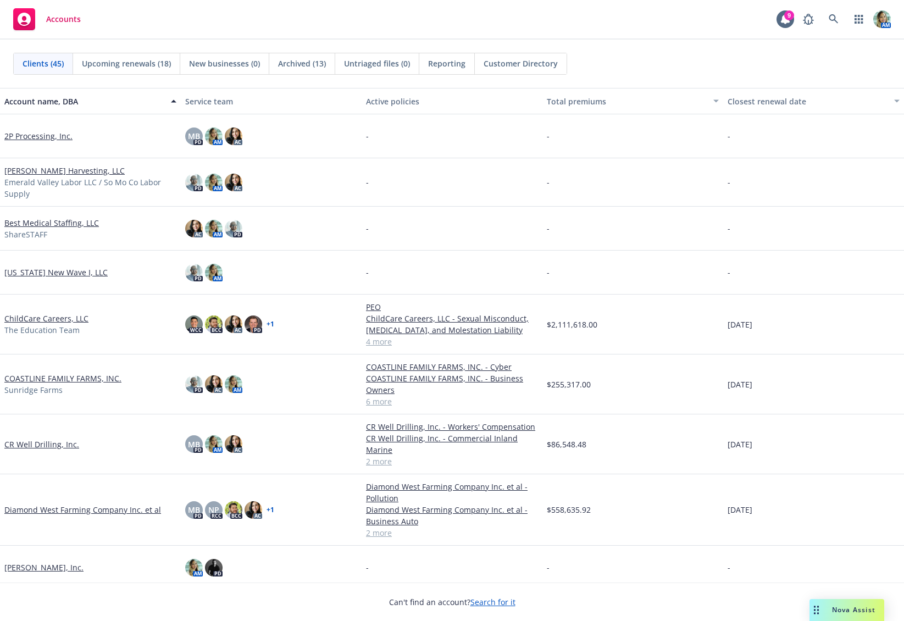
click at [816, 608] on icon "Drag to move" at bounding box center [816, 610] width 5 height 9
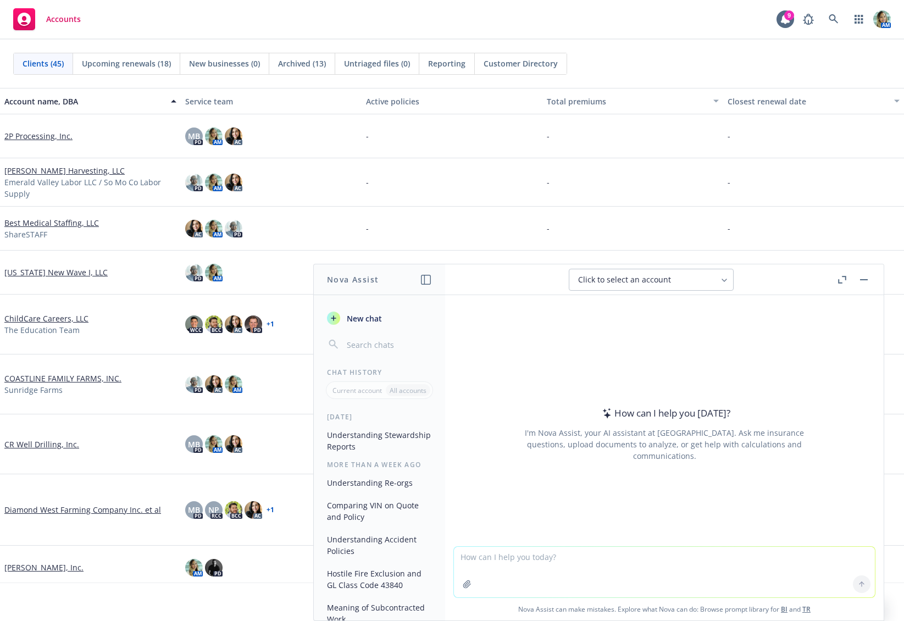
click at [816, 608] on span "Nova Assist can make mistakes. Explore what Nova can do: Browse prompt library …" at bounding box center [665, 609] width 430 height 23
click at [865, 278] on button "button" at bounding box center [863, 279] width 13 height 13
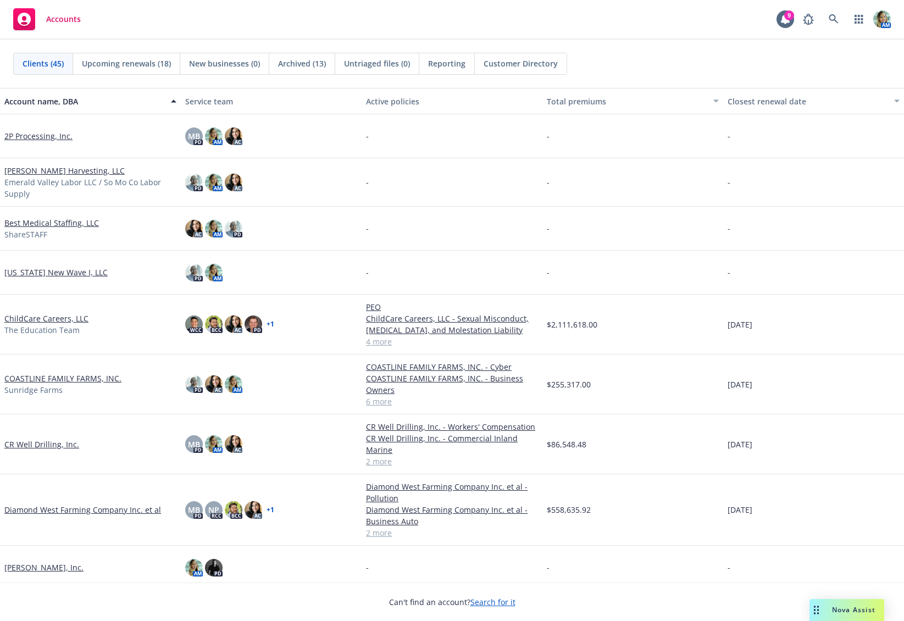
drag, startPoint x: 827, startPoint y: 611, endPoint x: 536, endPoint y: 629, distance: 291.3
click at [536, 620] on html "Accounts 9 AM Clients (45) Upcoming renewals (18) New businesses (0) Archived (…" at bounding box center [452, 310] width 904 height 621
drag, startPoint x: 840, startPoint y: 605, endPoint x: 754, endPoint y: 595, distance: 86.9
click at [754, 595] on div "Can't find an account? Search for it" at bounding box center [452, 595] width 904 height 25
click at [818, 613] on icon "Drag to move" at bounding box center [816, 610] width 5 height 9
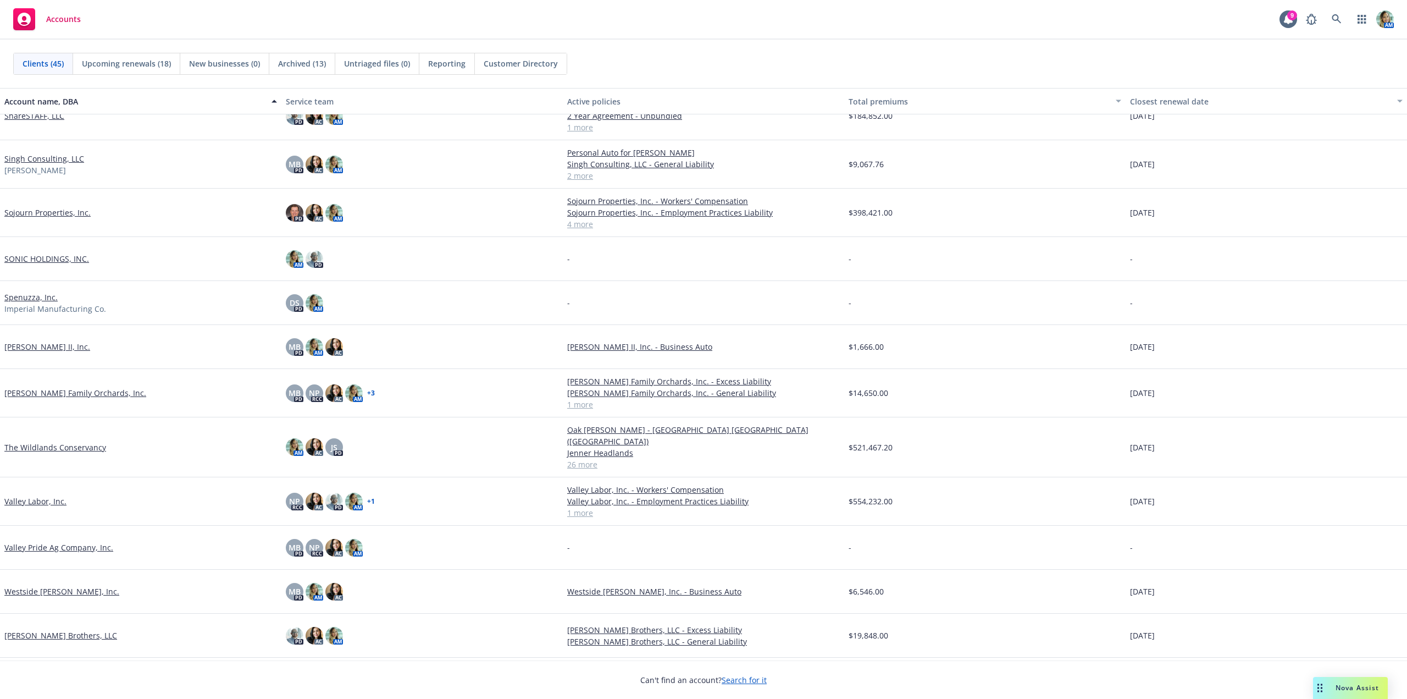
scroll to position [1464, 0]
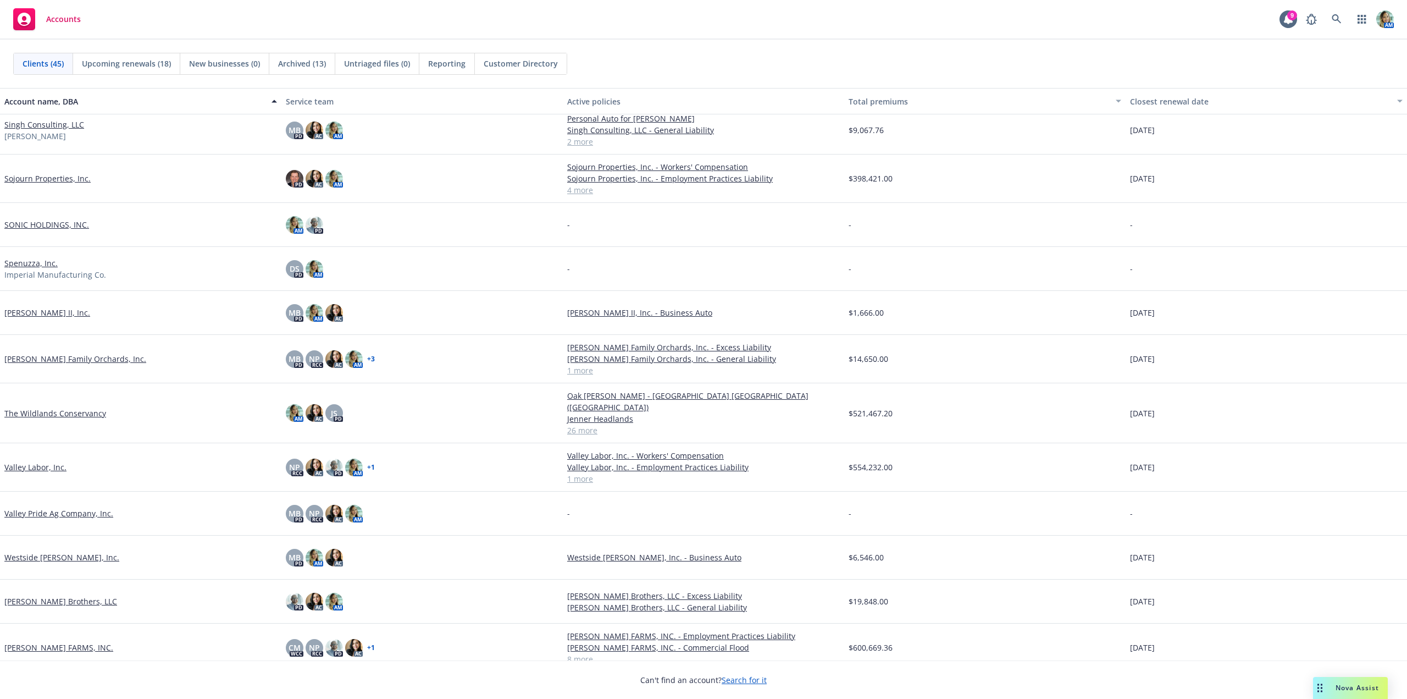
click at [88, 407] on link "The Wildlands Conservancy" at bounding box center [55, 413] width 102 height 12
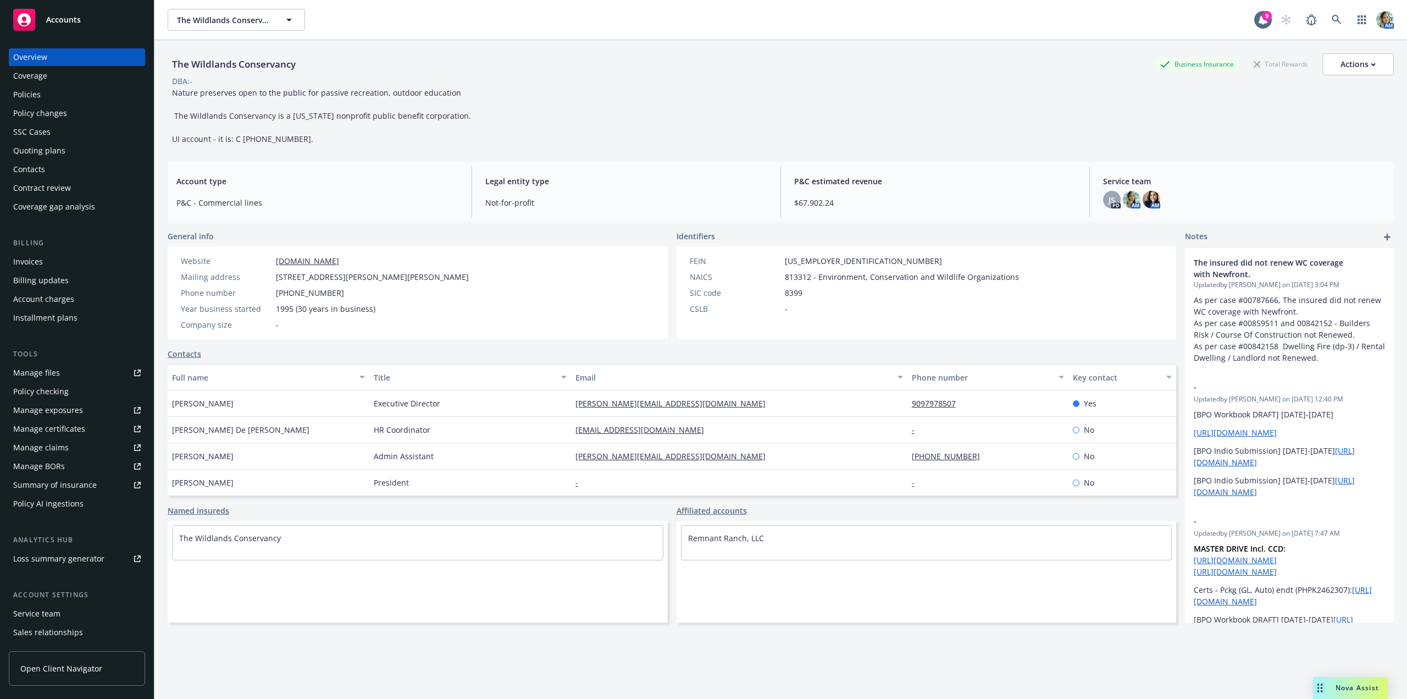
click at [47, 369] on div "Manage files" at bounding box center [36, 373] width 47 height 18
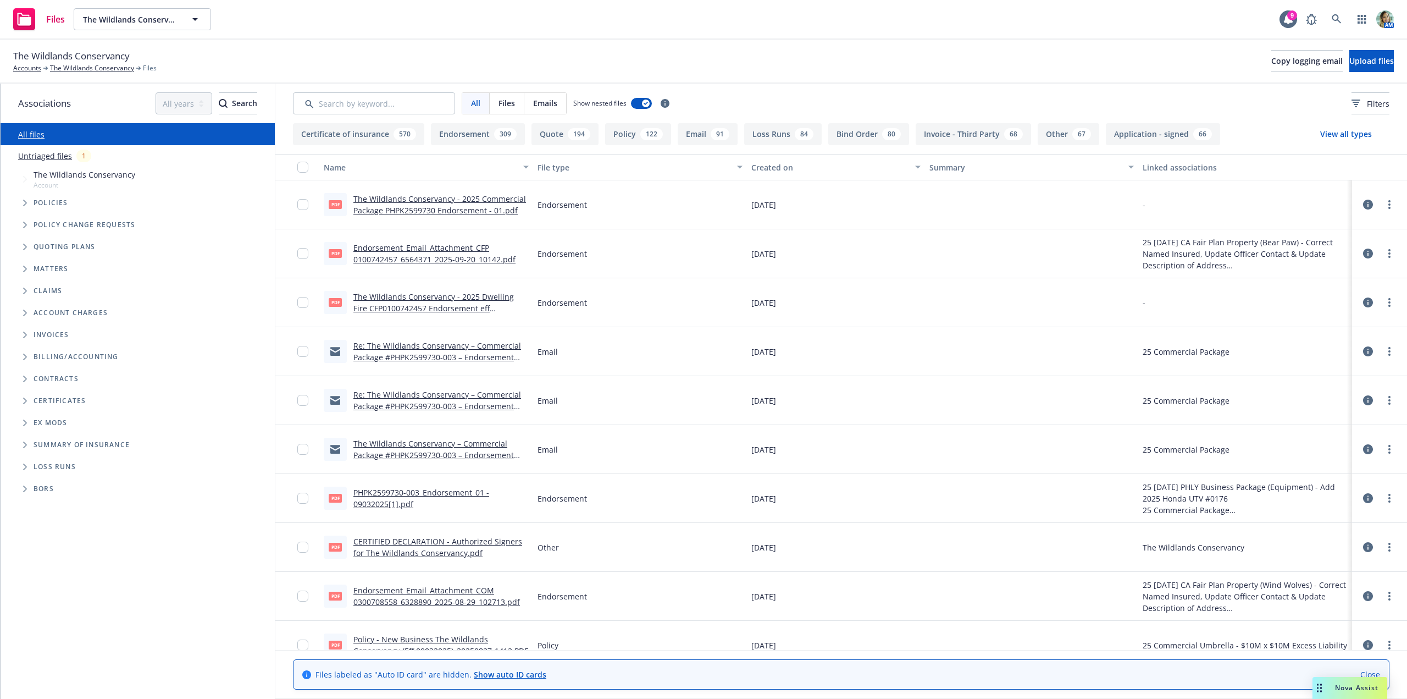
click at [59, 156] on link "Untriaged files" at bounding box center [45, 156] width 54 height 12
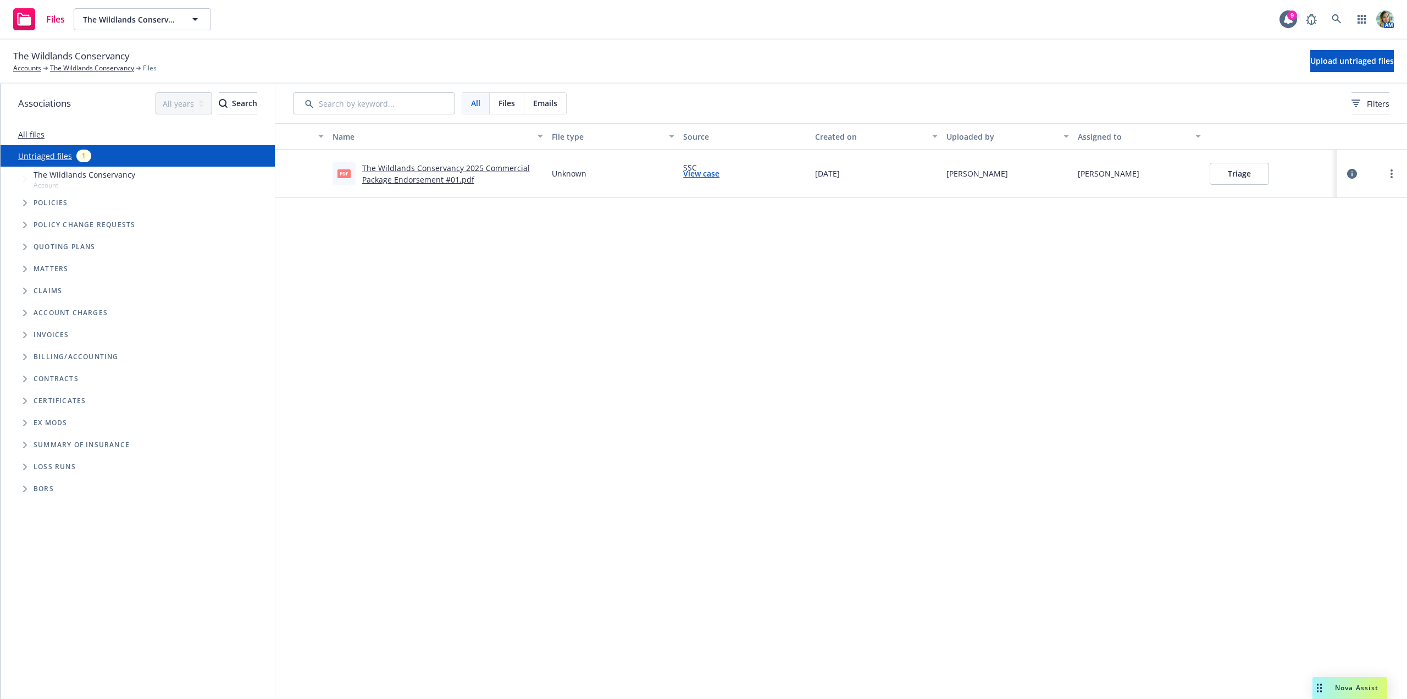
click at [1227, 181] on button "Triage" at bounding box center [1239, 174] width 59 height 22
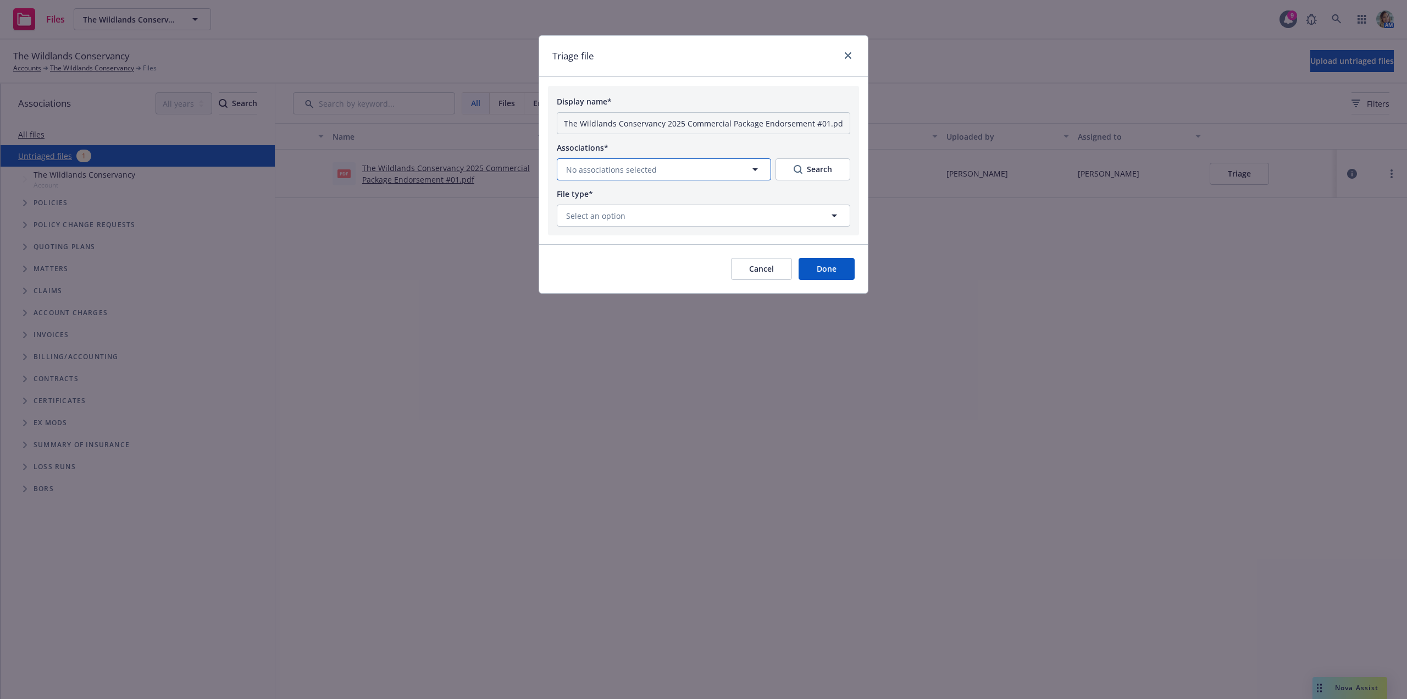
click at [634, 171] on span "No associations selected" at bounding box center [611, 170] width 91 height 12
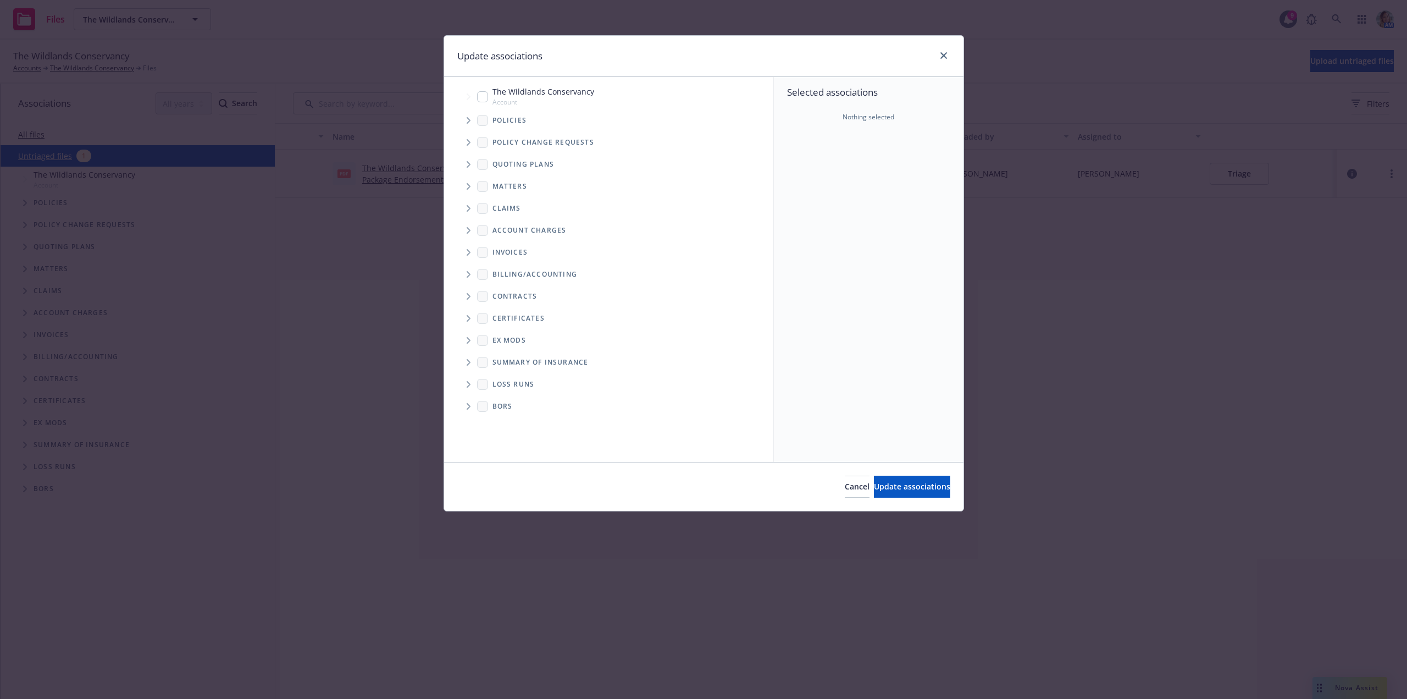
click at [484, 102] on div "The Wildlands Conservancy Account" at bounding box center [535, 96] width 117 height 21
checkbox input "true"
click at [871, 476] on div "Cancel Update associations" at bounding box center [703, 486] width 519 height 49
drag, startPoint x: 871, startPoint y: 482, endPoint x: 855, endPoint y: 453, distance: 32.7
click at [874, 482] on span "Update associations" at bounding box center [912, 486] width 76 height 10
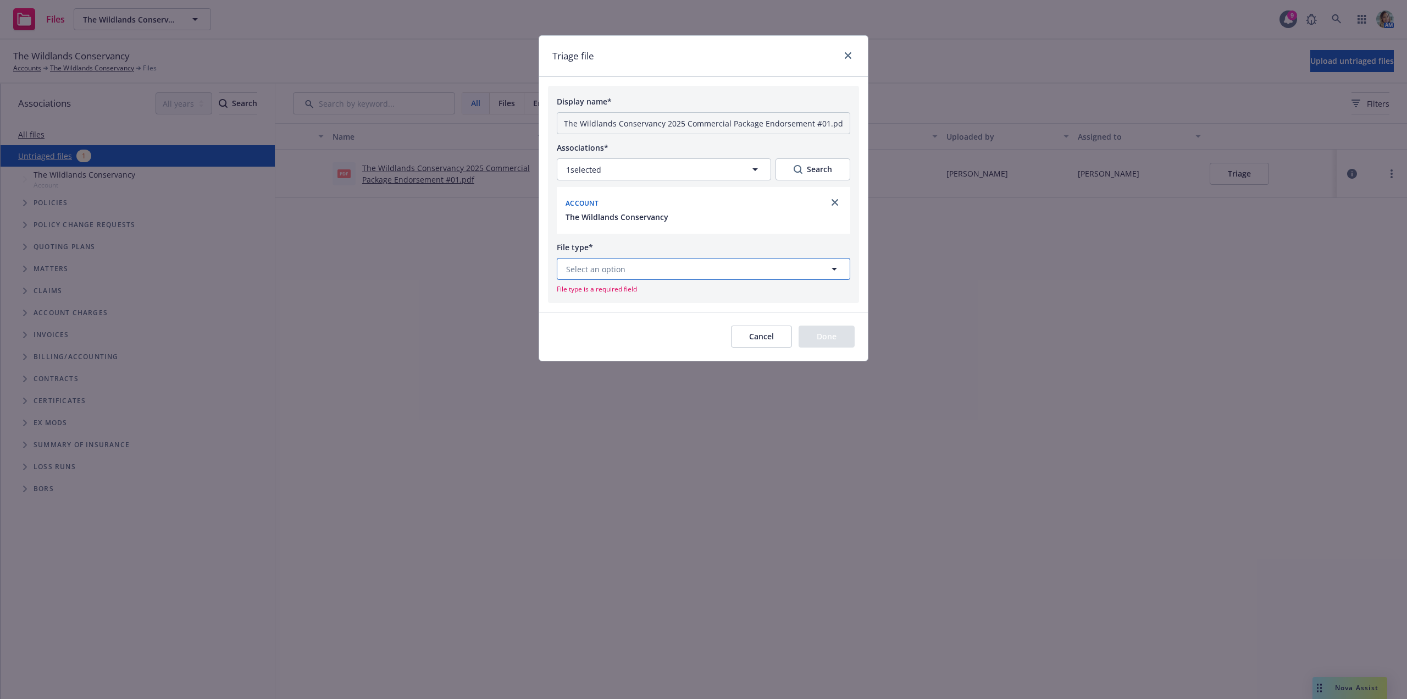
click at [711, 272] on button "Select an option" at bounding box center [703, 269] width 293 height 22
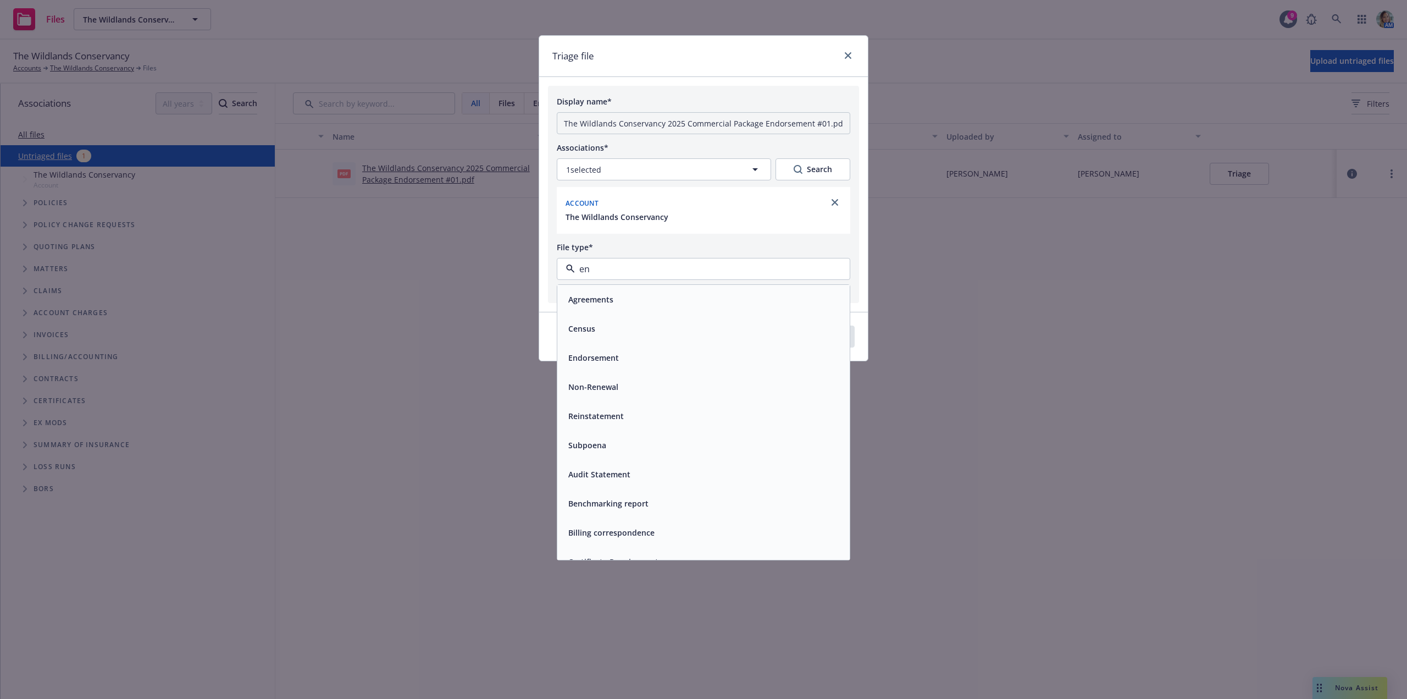
type input "end"
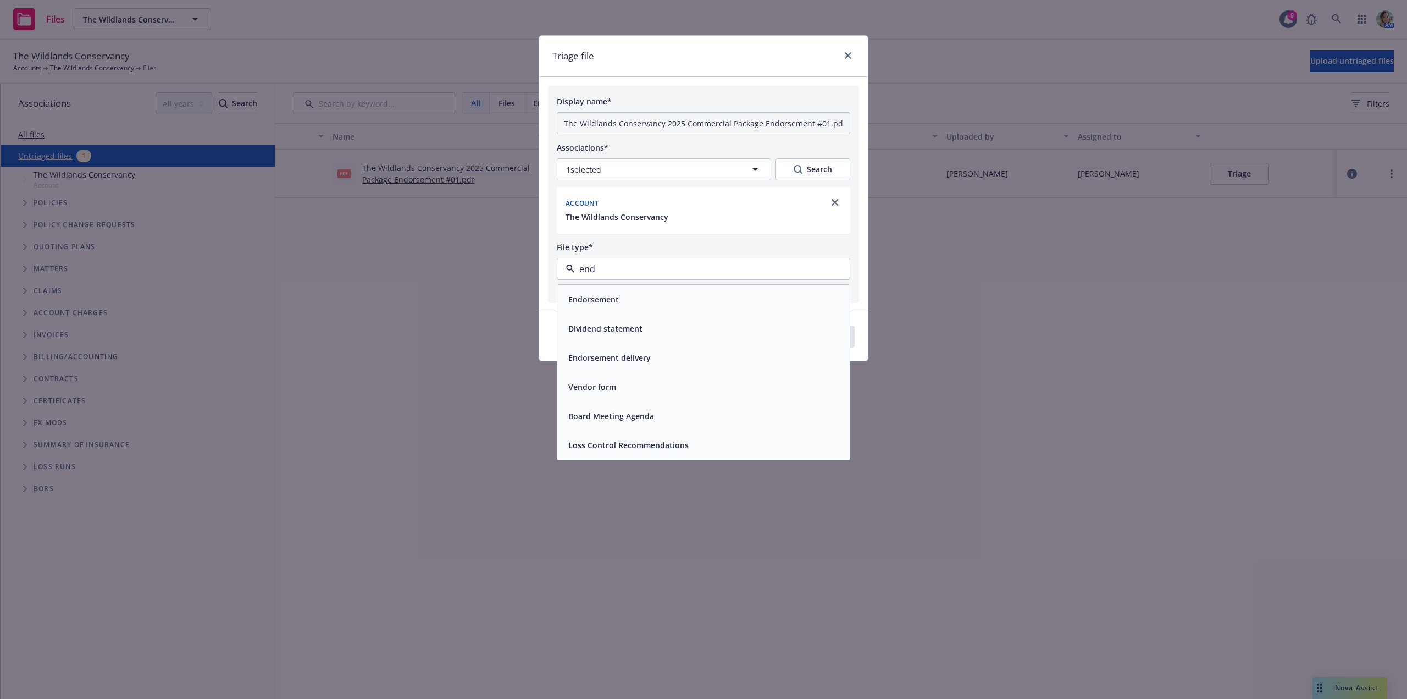
click at [631, 295] on div "Endorsement" at bounding box center [703, 299] width 279 height 16
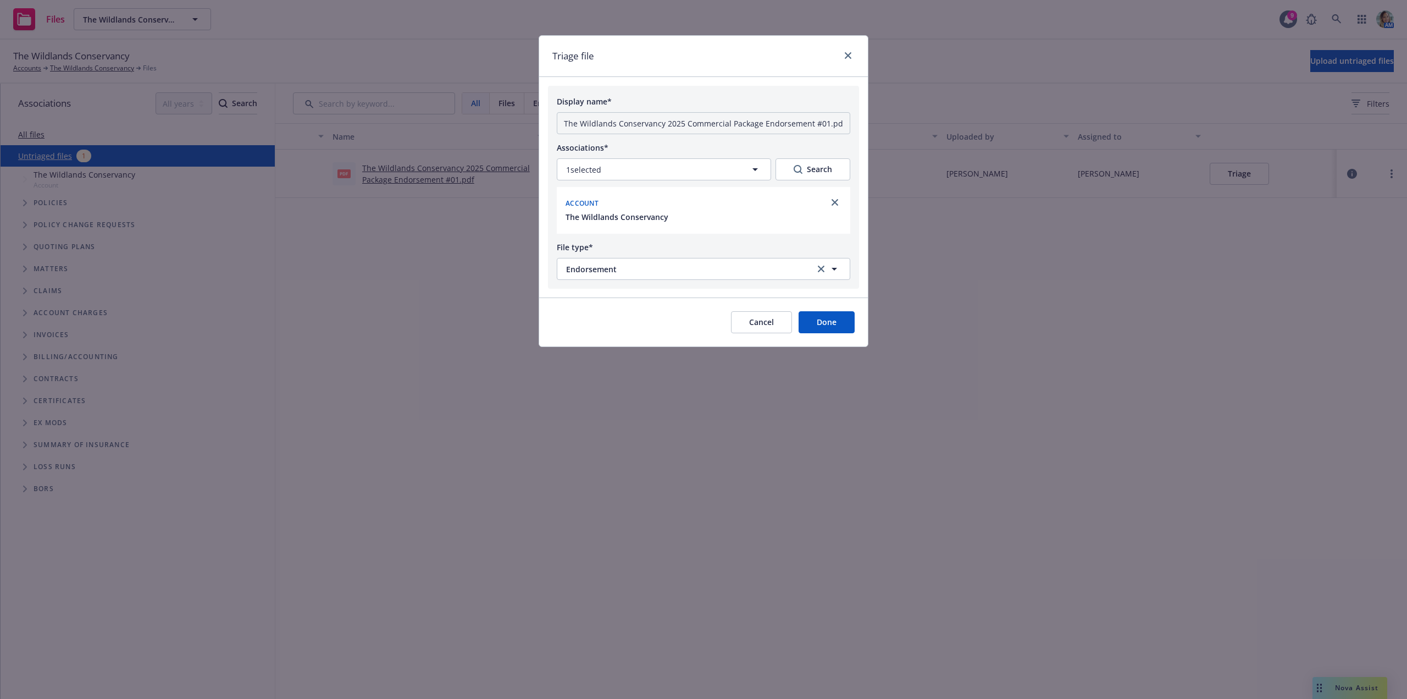
click at [833, 315] on button "Done" at bounding box center [827, 322] width 56 height 22
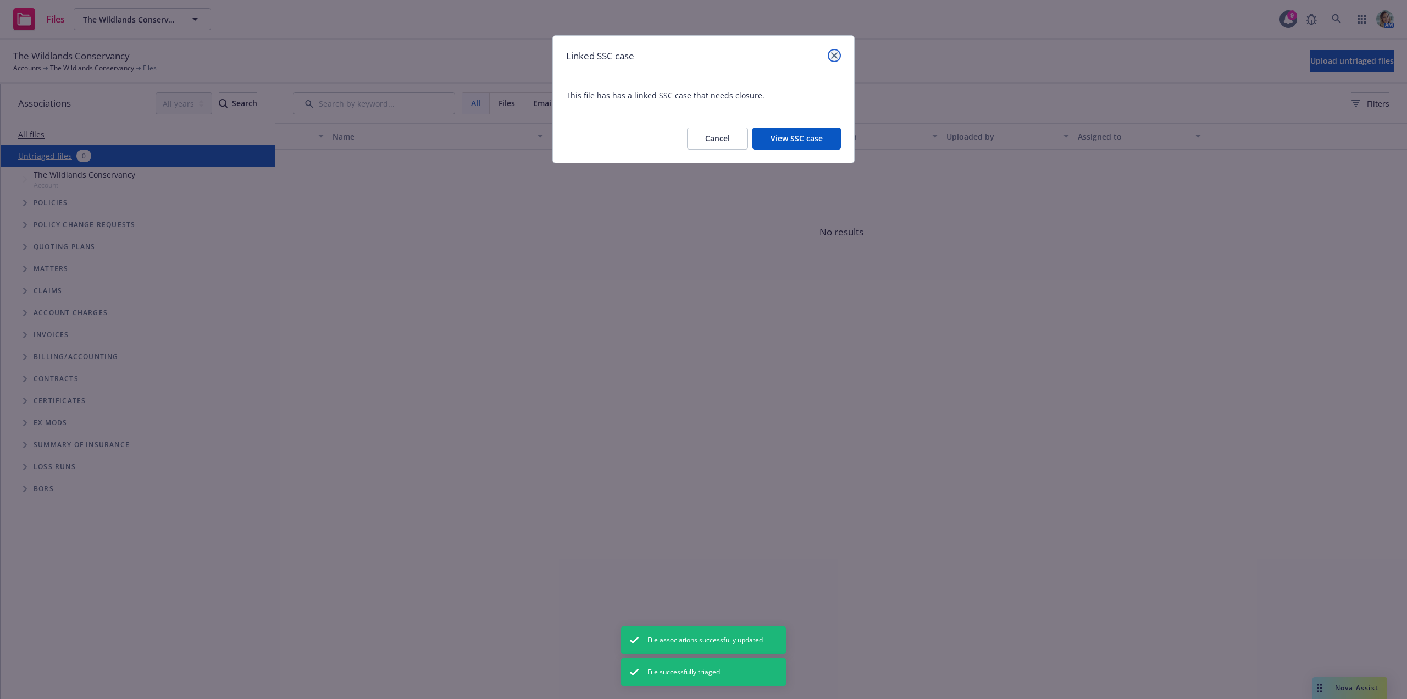
click at [834, 54] on icon "close" at bounding box center [834, 55] width 7 height 7
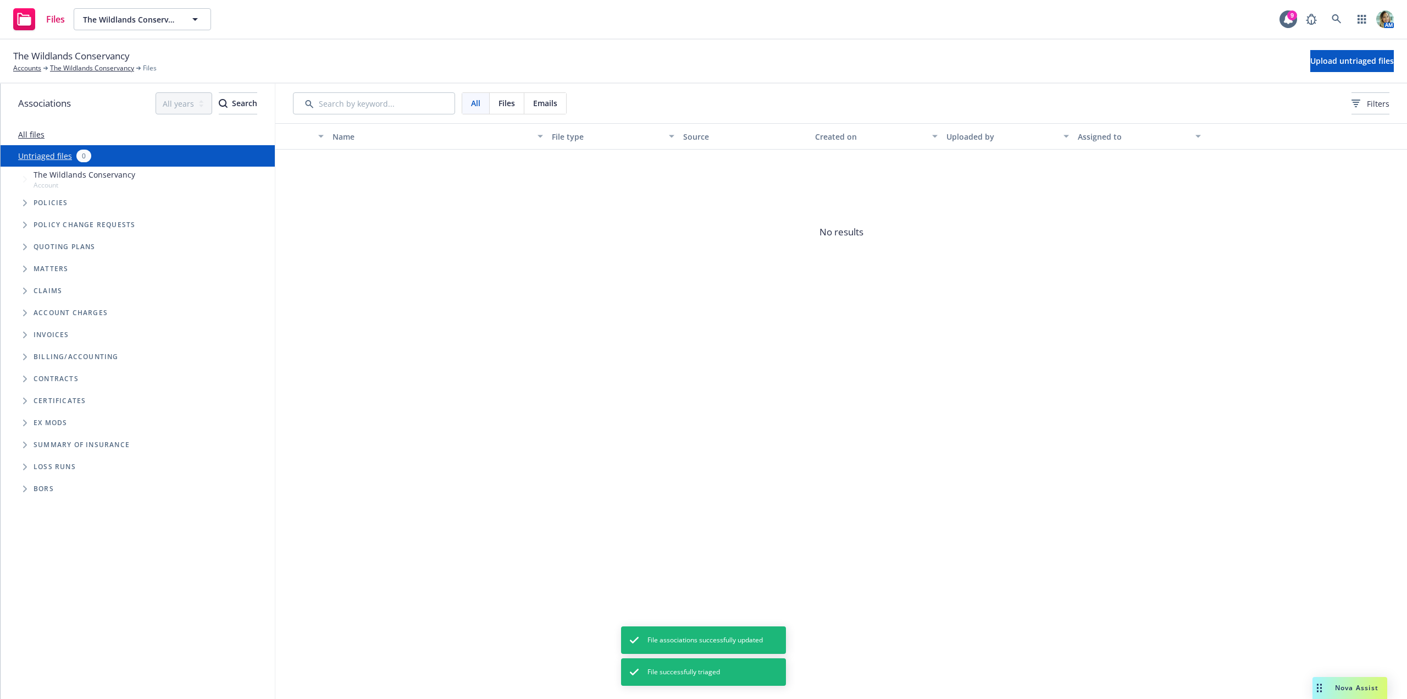
click at [622, 288] on span "No results" at bounding box center [841, 231] width 1132 height 165
